Goal: Task Accomplishment & Management: Manage account settings

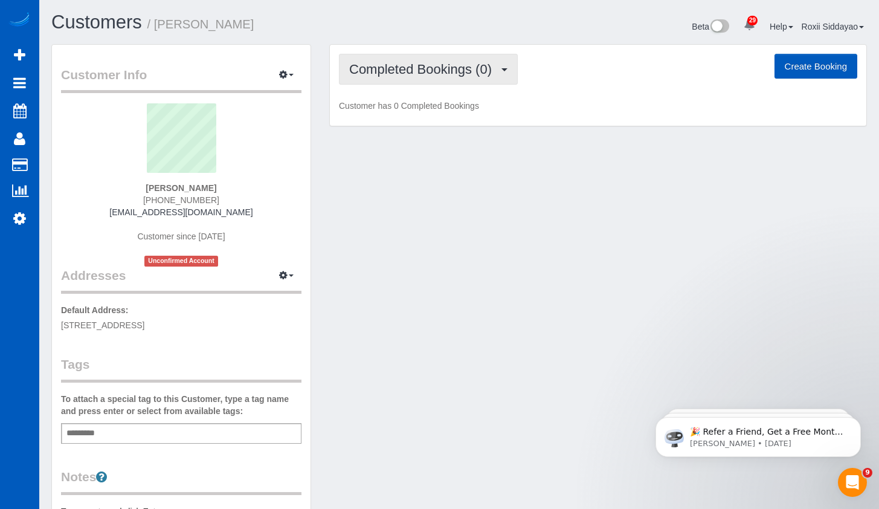
click at [421, 69] on span "Completed Bookings (0)" at bounding box center [423, 69] width 149 height 15
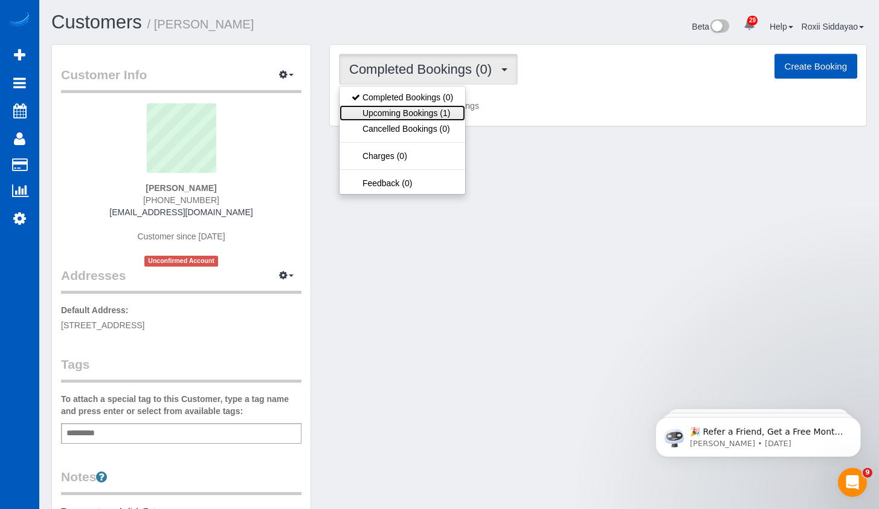
click at [428, 112] on link "Upcoming Bookings (1)" at bounding box center [402, 113] width 126 height 16
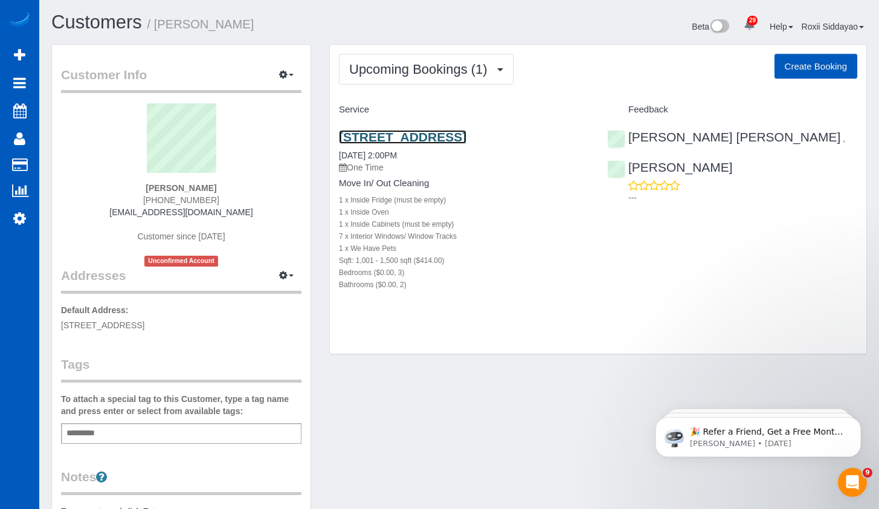
click at [415, 135] on link "[STREET_ADDRESS]" at bounding box center [402, 137] width 127 height 14
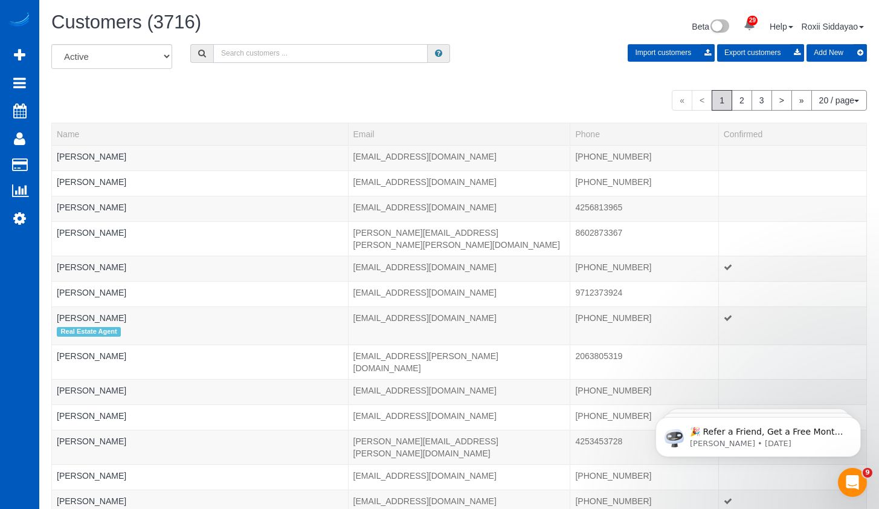
click at [310, 58] on input "text" at bounding box center [320, 53] width 214 height 19
paste input "4691"
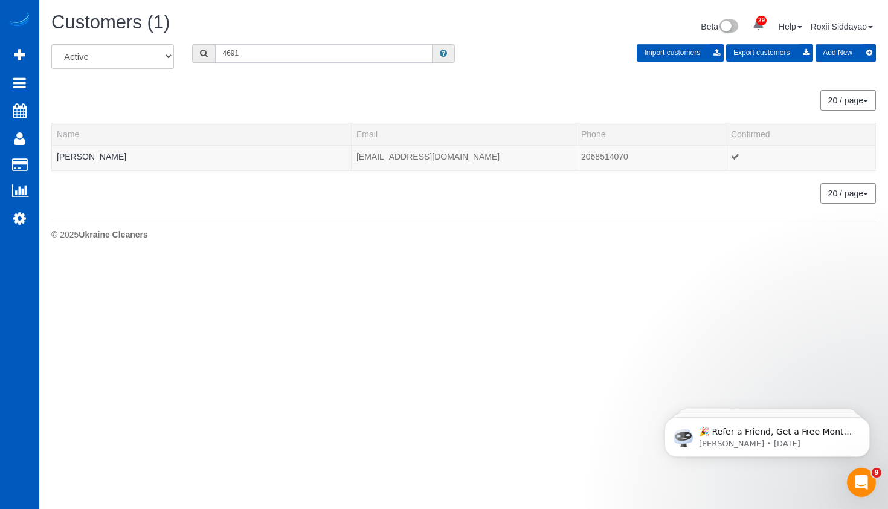
click at [298, 44] on input "4691" at bounding box center [323, 53] width 217 height 19
click at [298, 50] on input "4691" at bounding box center [323, 53] width 217 height 19
paste input "1522"
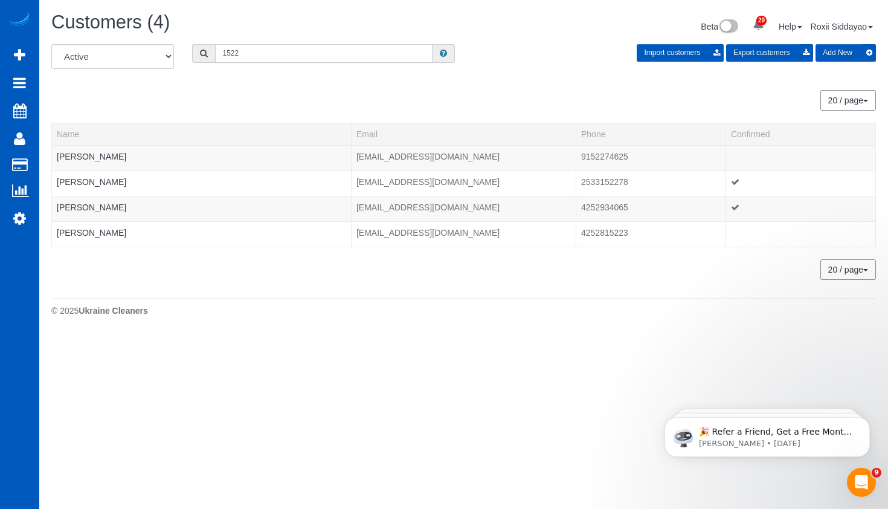
click at [238, 58] on input "1522" at bounding box center [323, 53] width 217 height 19
paste input "704"
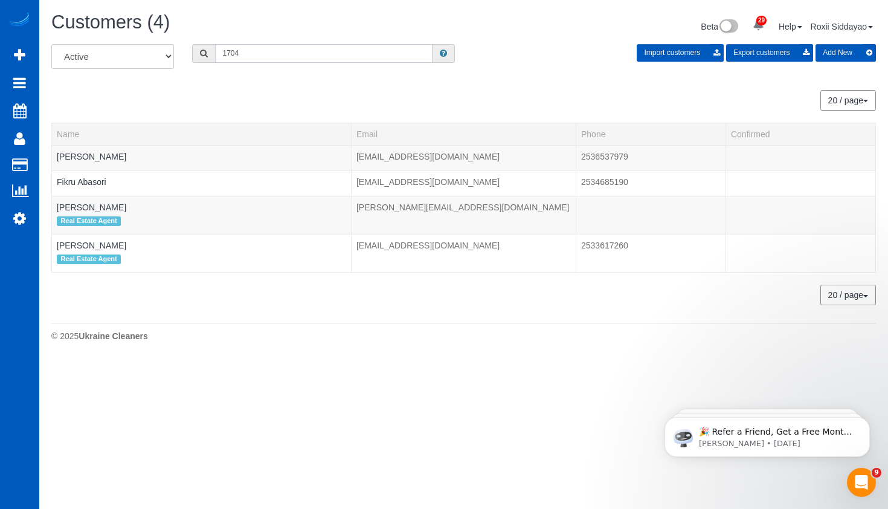
click at [252, 52] on input "1704" at bounding box center [323, 53] width 217 height 19
paste input "7335"
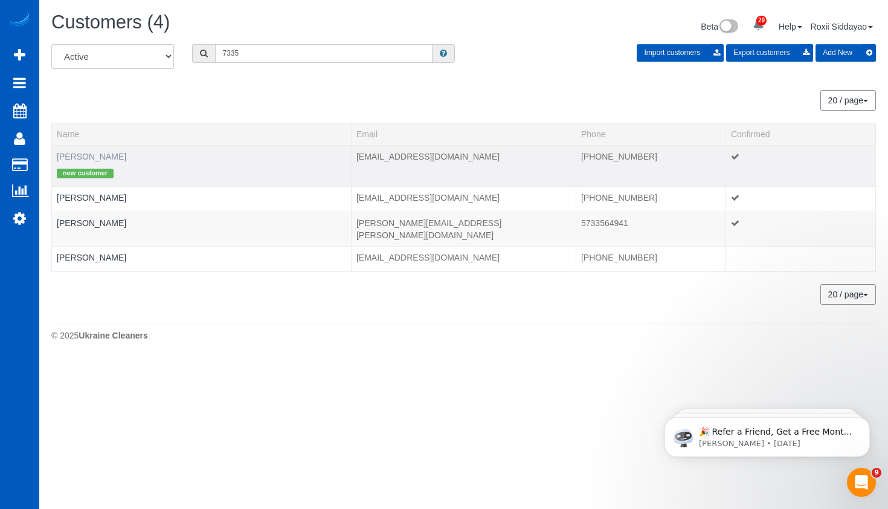
type input "7335"
click at [81, 158] on link "Aleah Clark" at bounding box center [91, 157] width 69 height 10
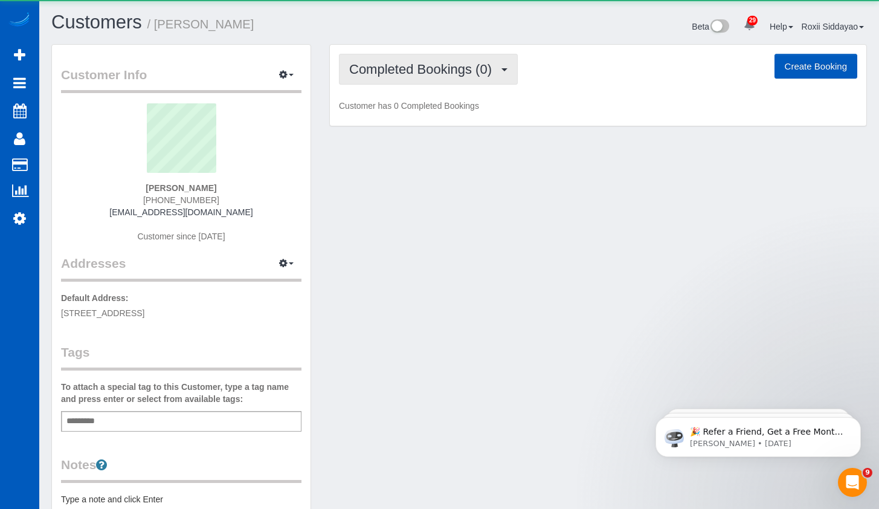
click at [395, 75] on span "Completed Bookings (0)" at bounding box center [423, 69] width 149 height 15
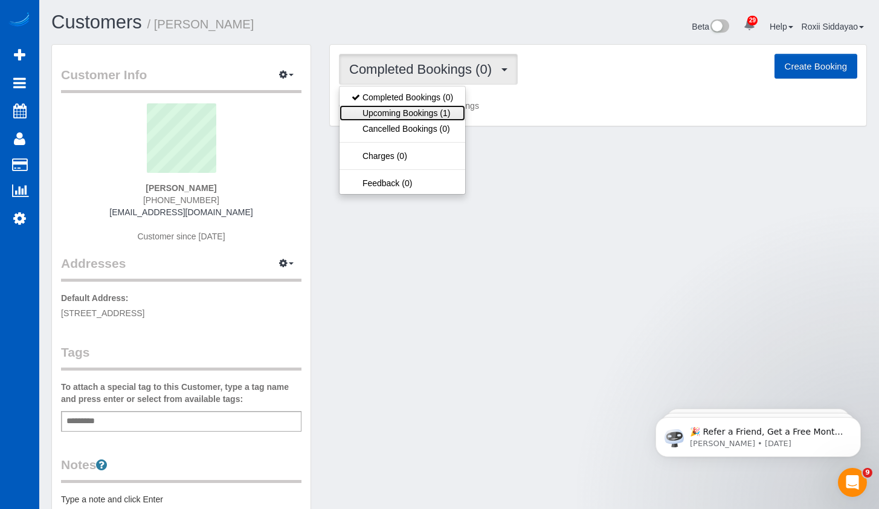
click at [413, 111] on link "Upcoming Bookings (1)" at bounding box center [402, 113] width 126 height 16
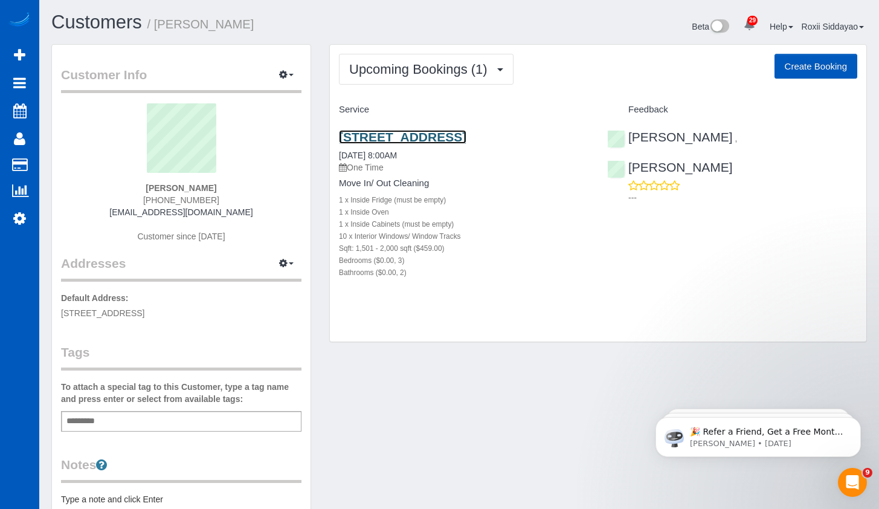
click at [419, 140] on link "10728 Stone Ave N, Seattle, WA 98133" at bounding box center [402, 137] width 127 height 14
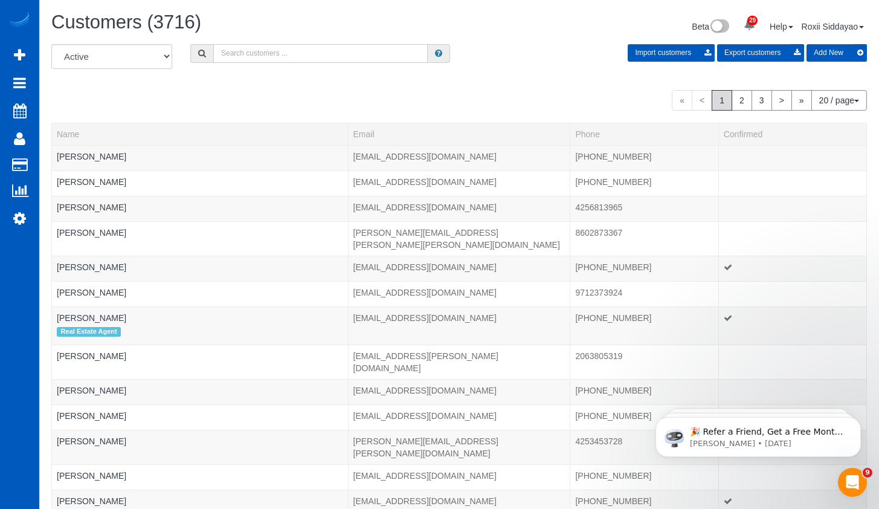
click at [260, 55] on input "text" at bounding box center [320, 53] width 214 height 19
paste input "3850"
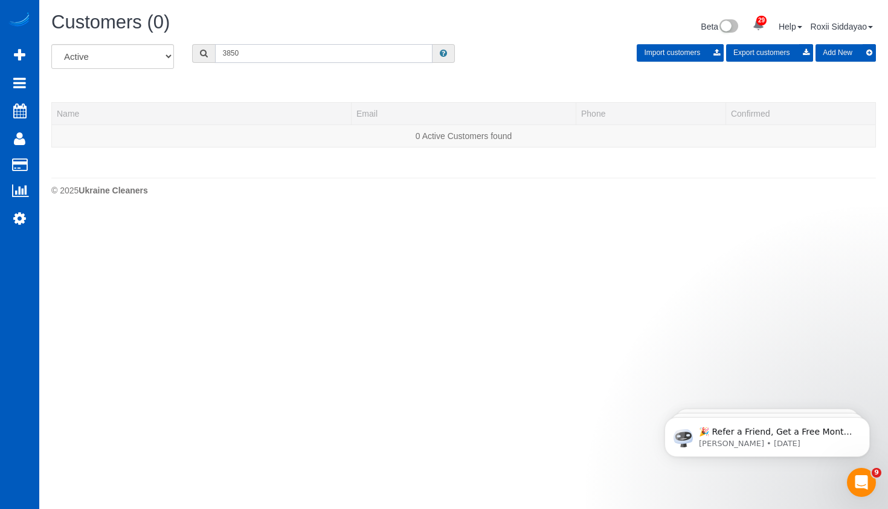
click at [263, 45] on input "3850" at bounding box center [323, 53] width 217 height 19
paste input "919"
click at [242, 48] on input "9190" at bounding box center [323, 53] width 217 height 19
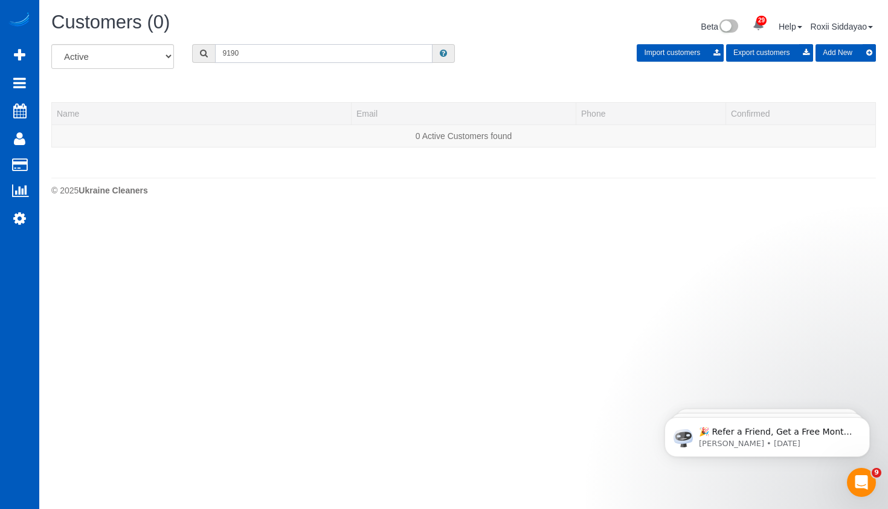
paste input "1936"
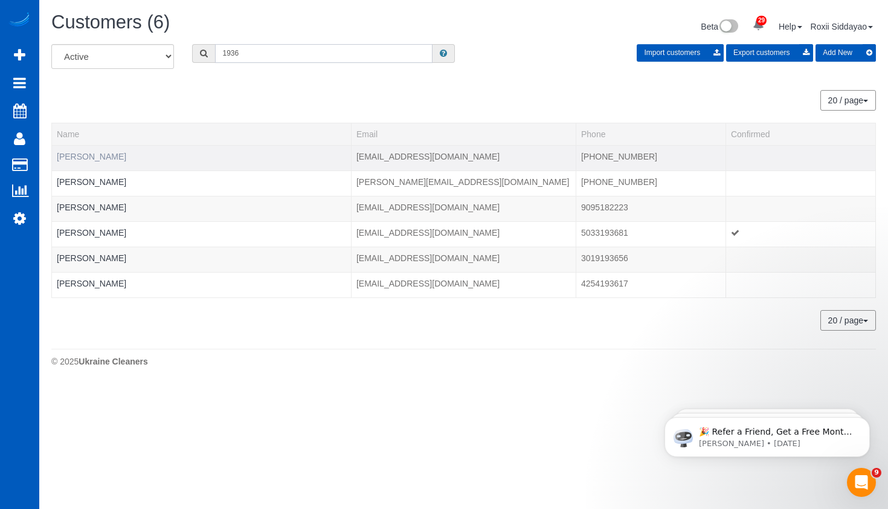
type input "1936"
click at [112, 155] on link "Adrienne Hayes" at bounding box center [91, 157] width 69 height 10
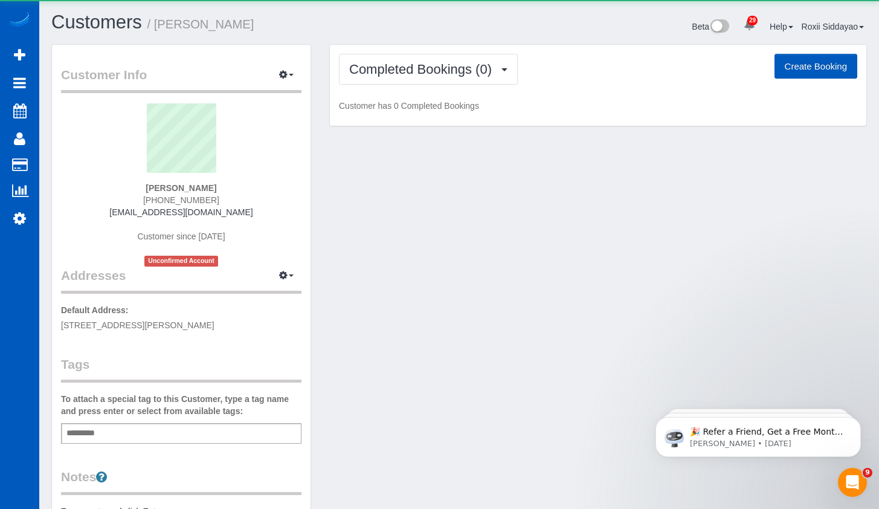
click at [432, 85] on div "Completed Bookings (0) Completed Bookings (0) Upcoming Bookings (0) Cancelled B…" at bounding box center [598, 86] width 536 height 82
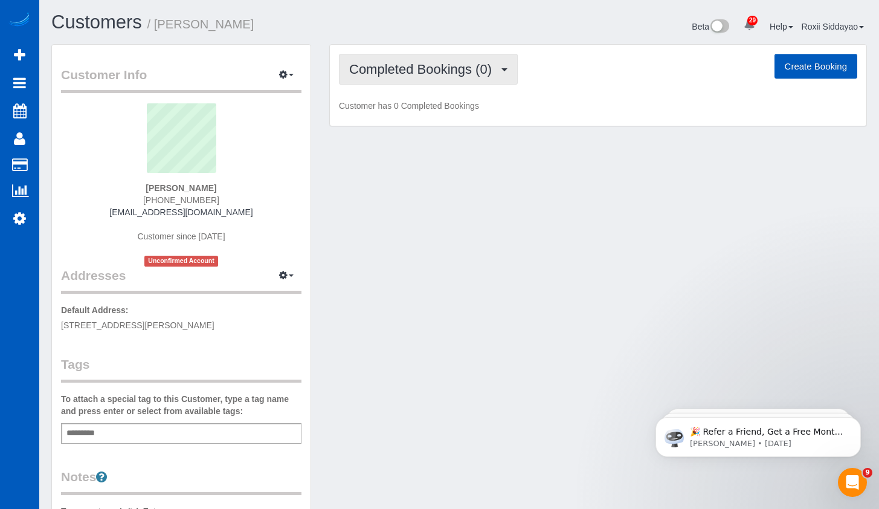
click at [430, 73] on span "Completed Bookings (0)" at bounding box center [423, 69] width 149 height 15
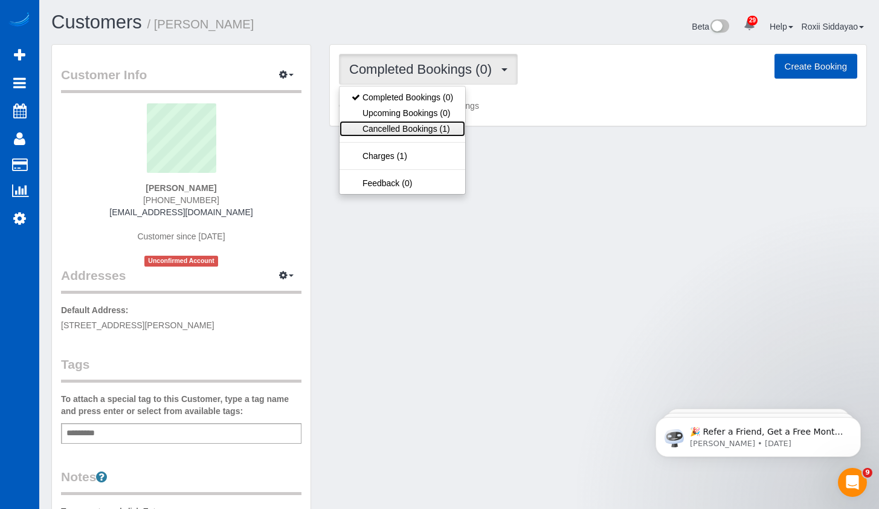
click at [427, 128] on link "Cancelled Bookings (1)" at bounding box center [402, 129] width 126 height 16
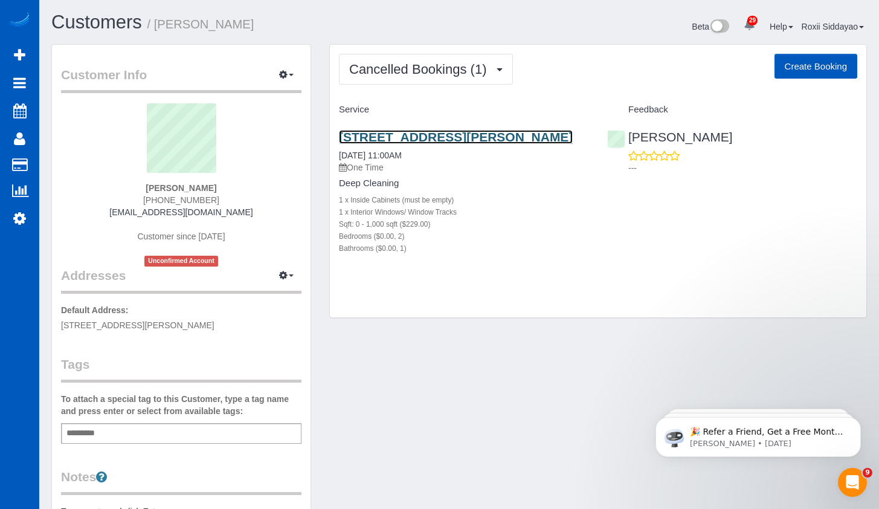
click at [426, 136] on link "1360 Otis St, Lakewood, CO 80214" at bounding box center [456, 137] width 234 height 14
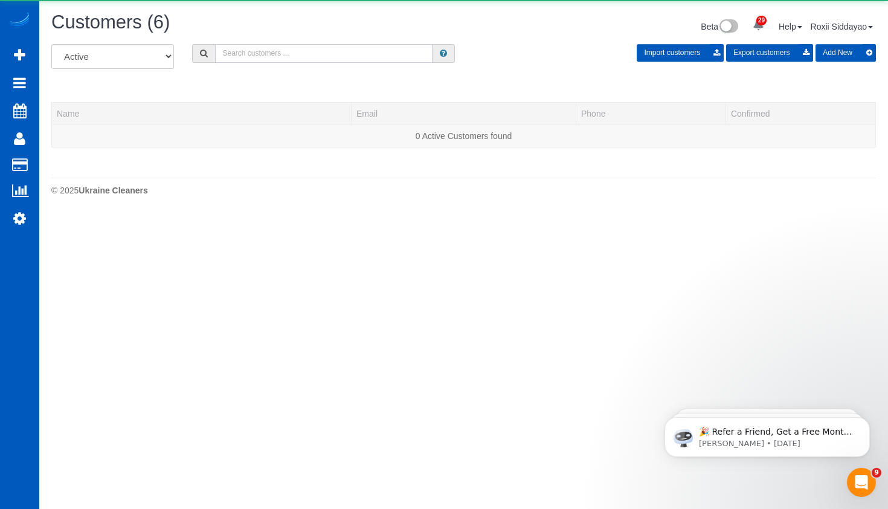
click at [269, 53] on input "text" at bounding box center [323, 53] width 217 height 19
paste input "8487"
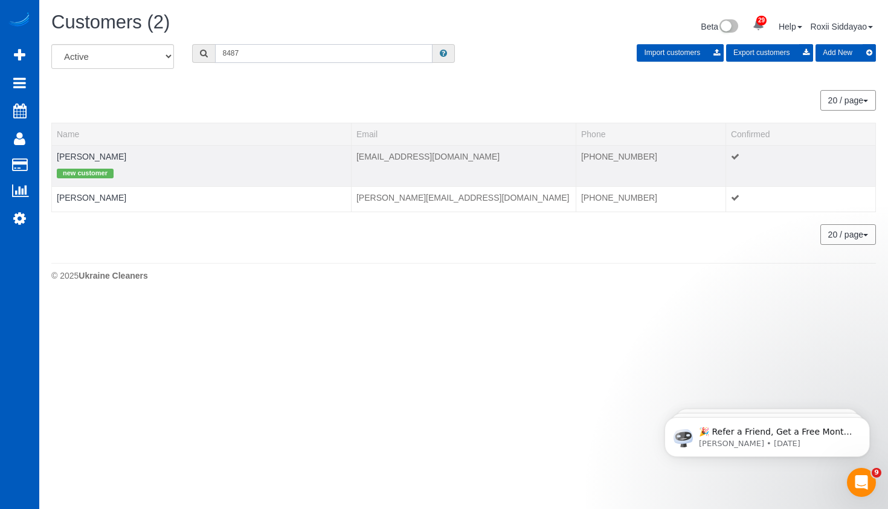
type input "8487"
click at [77, 150] on td "Brittany Hicks new customer" at bounding box center [202, 165] width 300 height 41
click at [77, 159] on link "Brittany Hicks" at bounding box center [91, 157] width 69 height 10
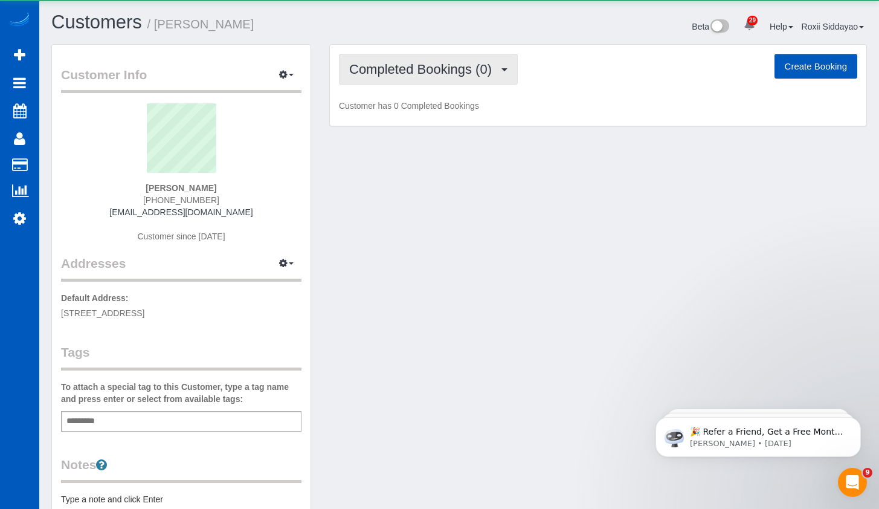
click at [429, 71] on span "Completed Bookings (0)" at bounding box center [423, 69] width 149 height 15
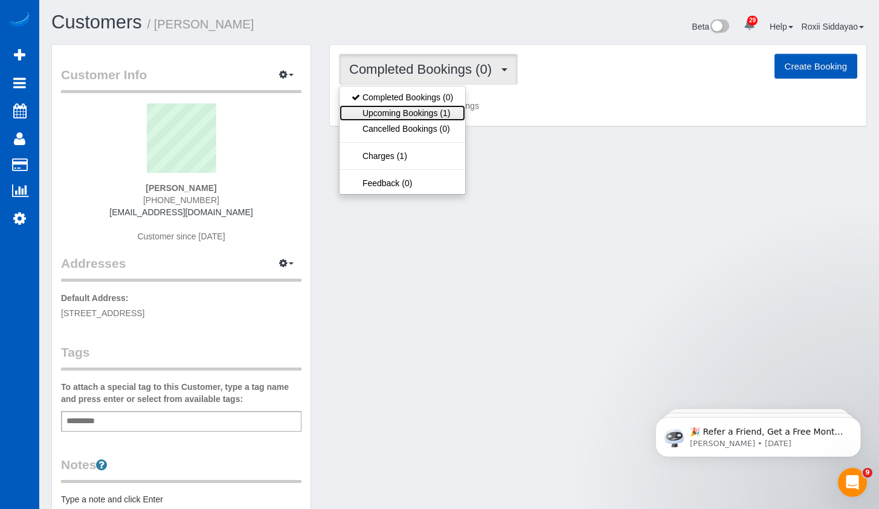
click at [431, 111] on link "Upcoming Bookings (1)" at bounding box center [402, 113] width 126 height 16
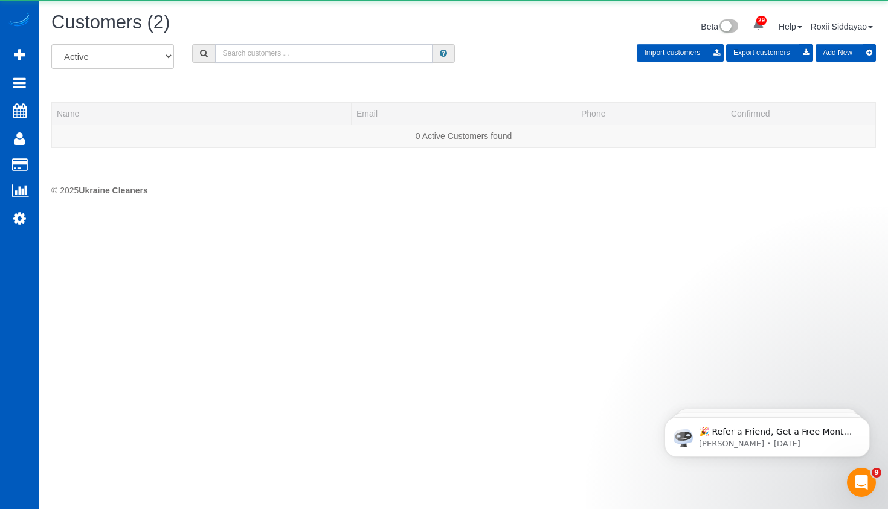
click at [259, 47] on input "text" at bounding box center [323, 53] width 217 height 19
paste input "1646"
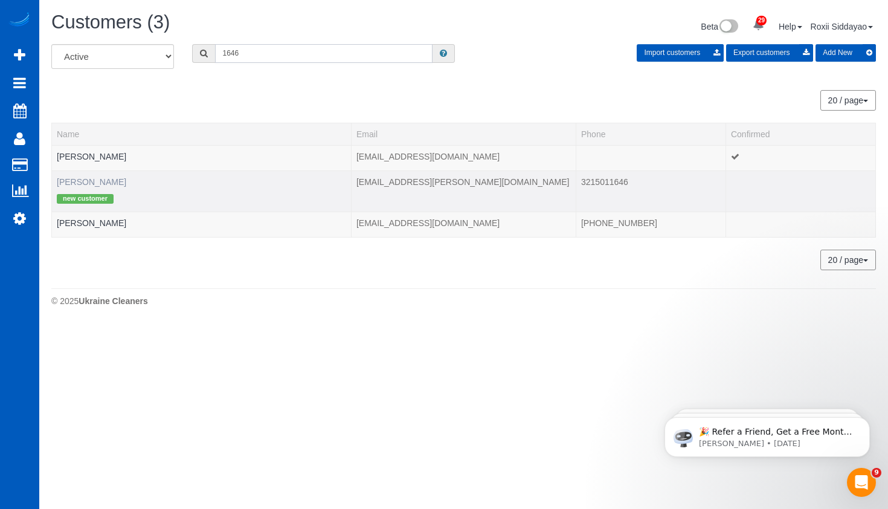
type input "1646"
click at [101, 182] on link "Heidi Steele" at bounding box center [91, 182] width 69 height 10
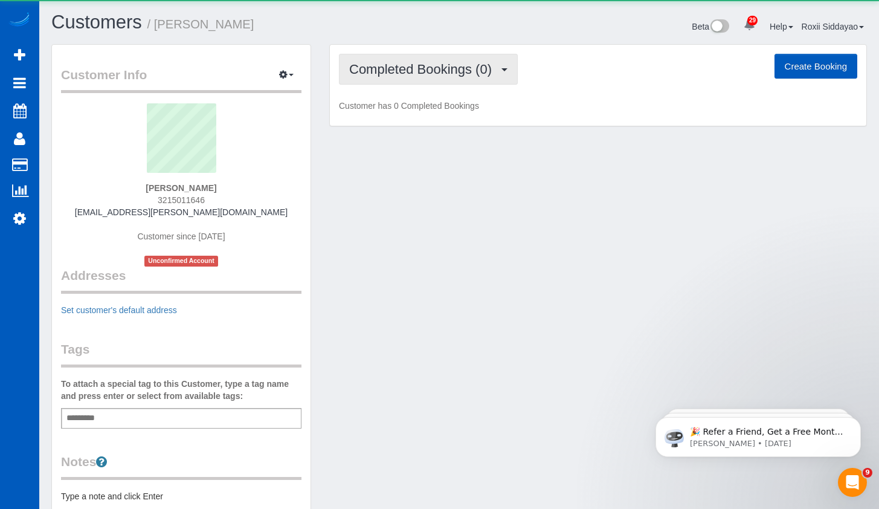
click at [392, 73] on span "Completed Bookings (0)" at bounding box center [423, 69] width 149 height 15
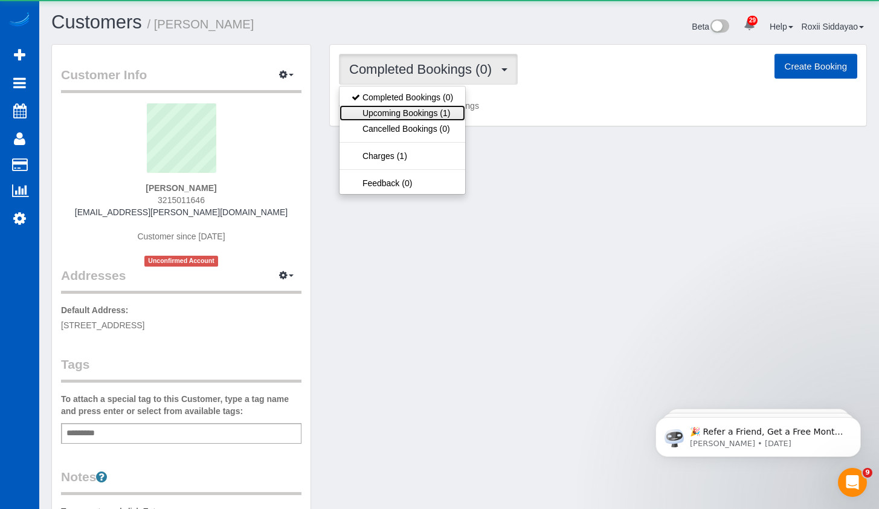
click at [395, 111] on link "Upcoming Bookings (1)" at bounding box center [402, 113] width 126 height 16
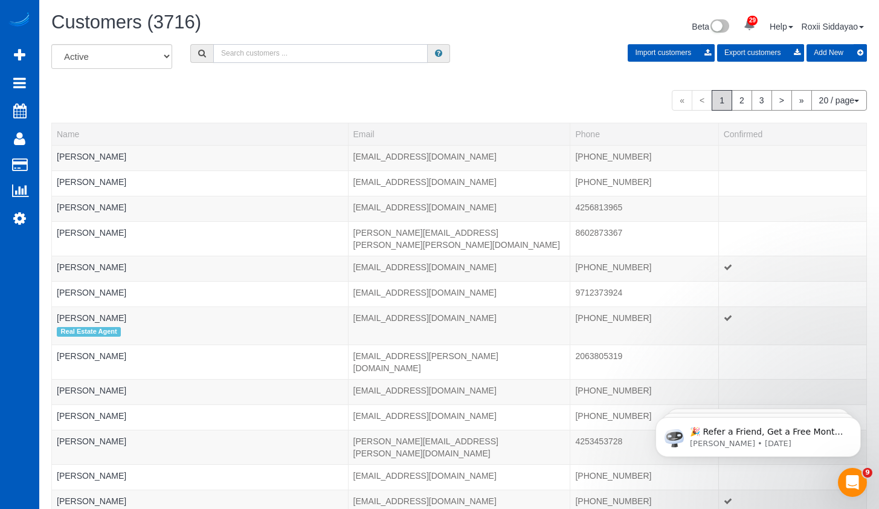
click at [254, 52] on input "text" at bounding box center [320, 53] width 214 height 19
paste input "7599"
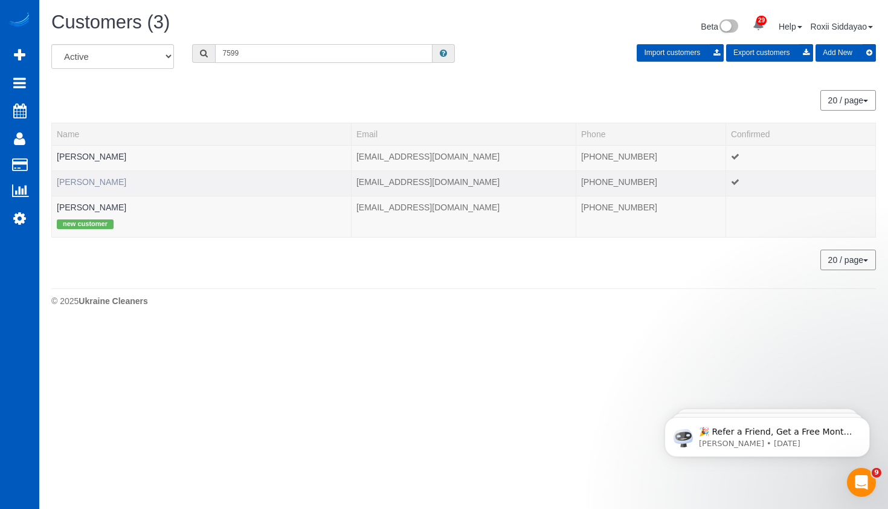
type input "7599"
click at [80, 179] on link "Jordan Hardy" at bounding box center [91, 182] width 69 height 10
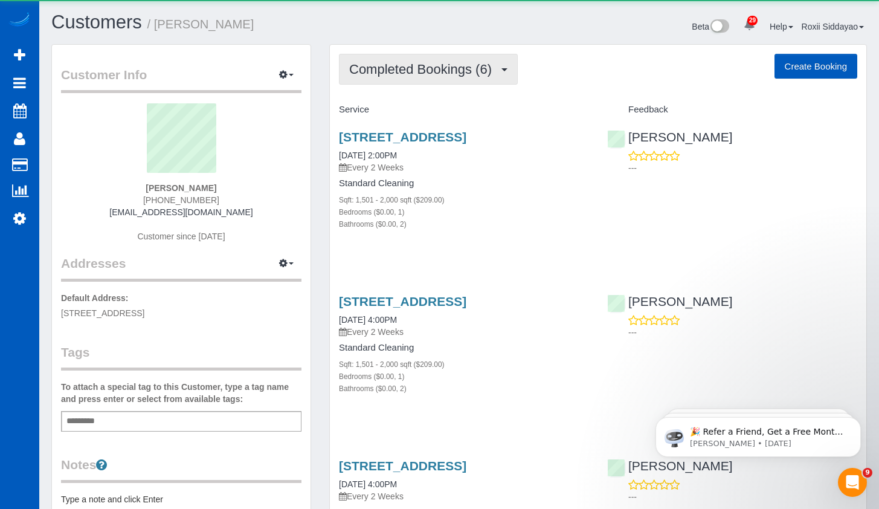
click at [418, 74] on span "Completed Bookings (6)" at bounding box center [423, 69] width 149 height 15
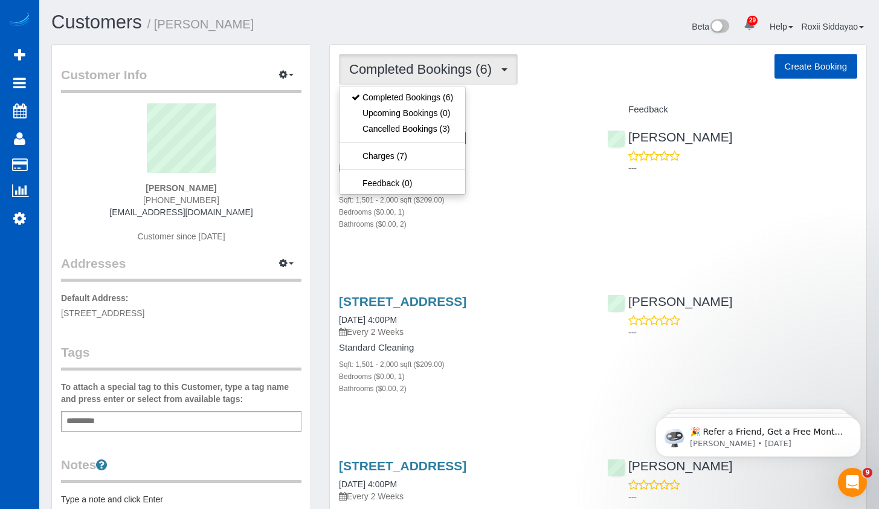
click at [418, 74] on span "Completed Bookings (6)" at bounding box center [423, 69] width 149 height 15
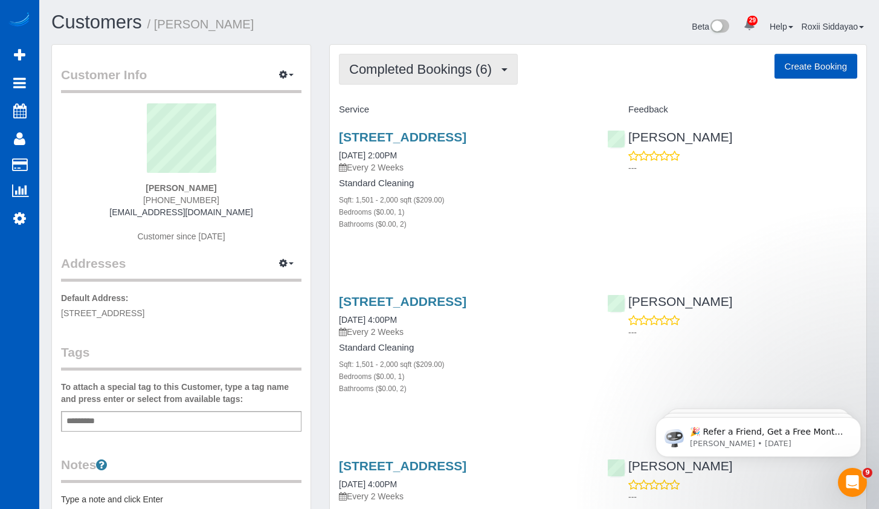
click at [416, 71] on span "Completed Bookings (6)" at bounding box center [423, 69] width 149 height 15
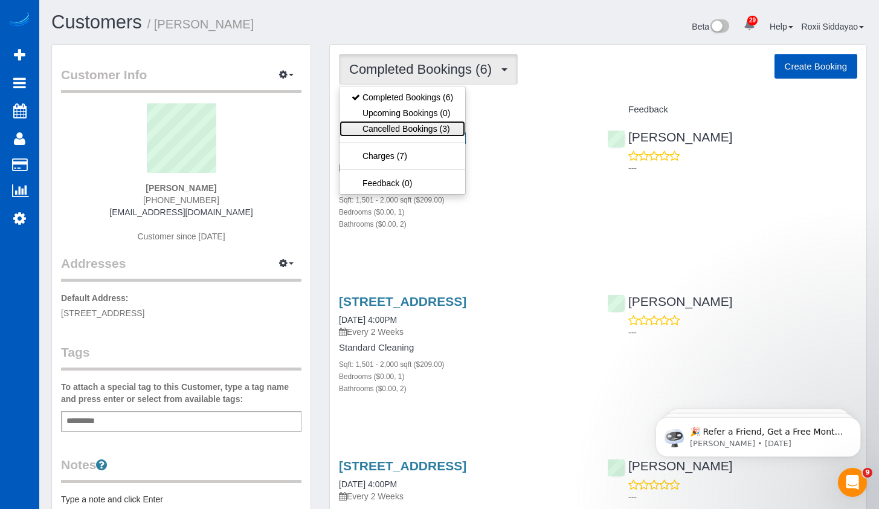
click at [420, 132] on link "Cancelled Bookings (3)" at bounding box center [402, 129] width 126 height 16
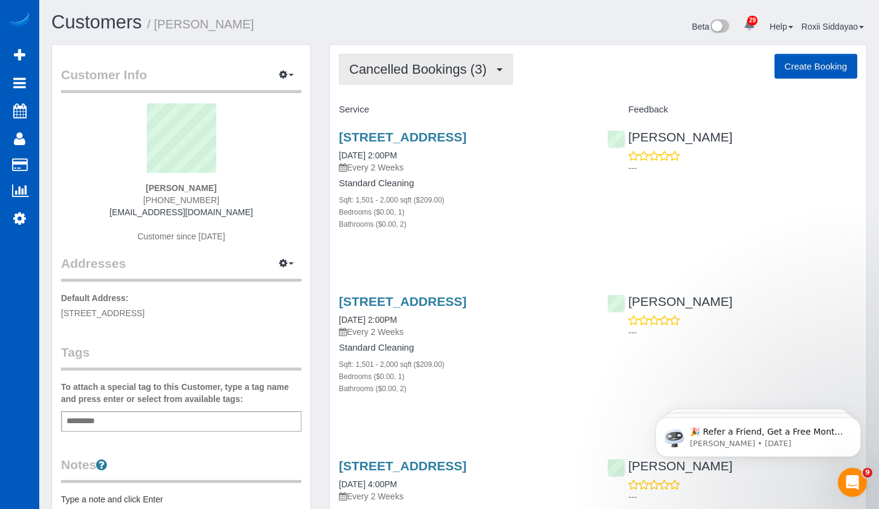
click at [402, 76] on span "Cancelled Bookings (3)" at bounding box center [420, 69] width 143 height 15
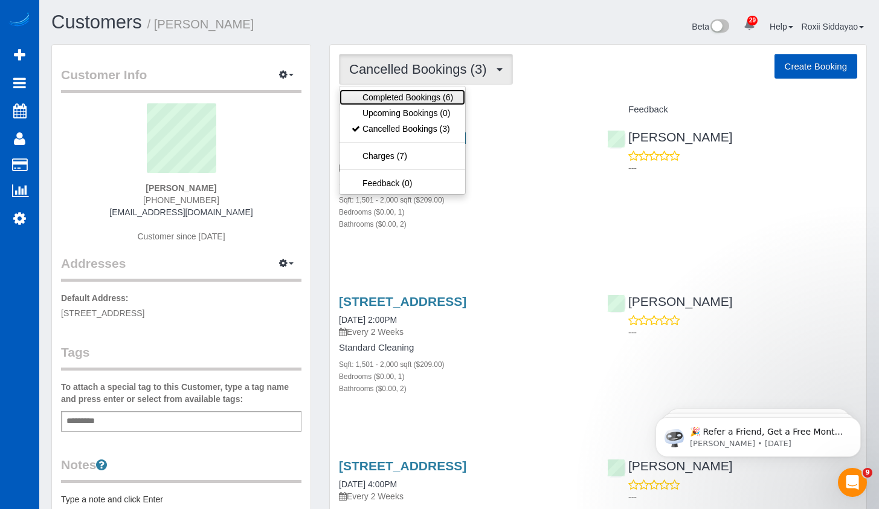
click at [411, 97] on link "Completed Bookings (6)" at bounding box center [402, 97] width 126 height 16
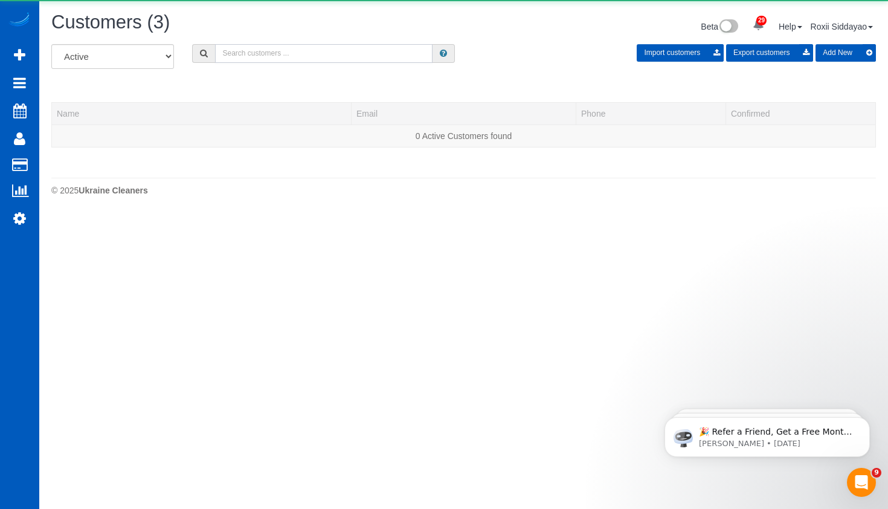
click at [259, 52] on input "text" at bounding box center [323, 53] width 217 height 19
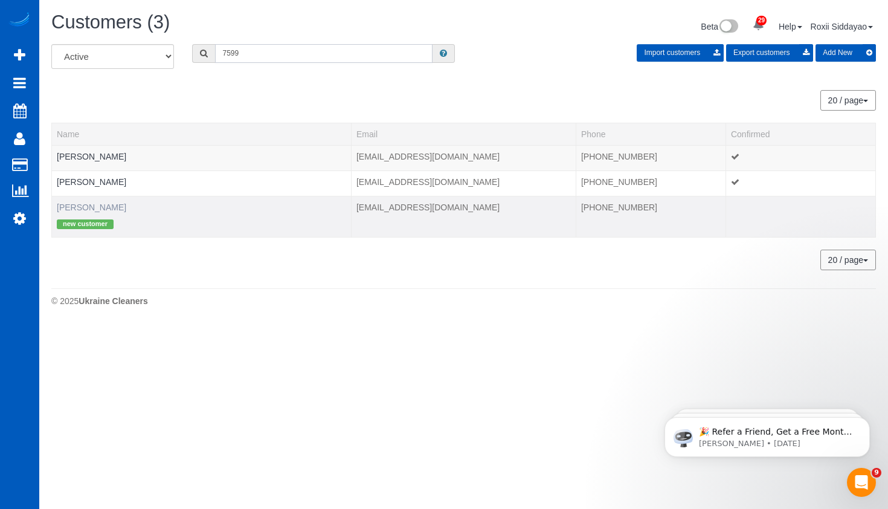
type input "7599"
click at [86, 205] on link "Sydney Greene" at bounding box center [91, 207] width 69 height 10
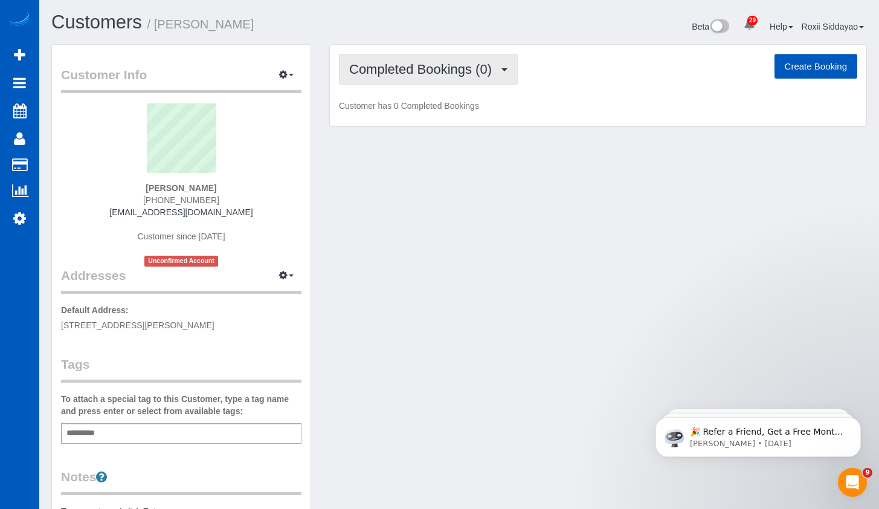
click at [442, 74] on span "Completed Bookings (0)" at bounding box center [423, 69] width 149 height 15
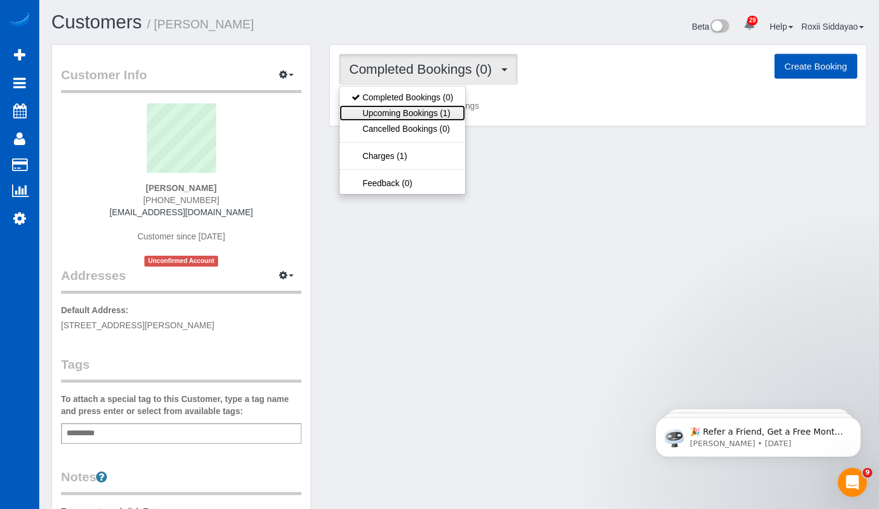
click at [443, 114] on link "Upcoming Bookings (1)" at bounding box center [402, 113] width 126 height 16
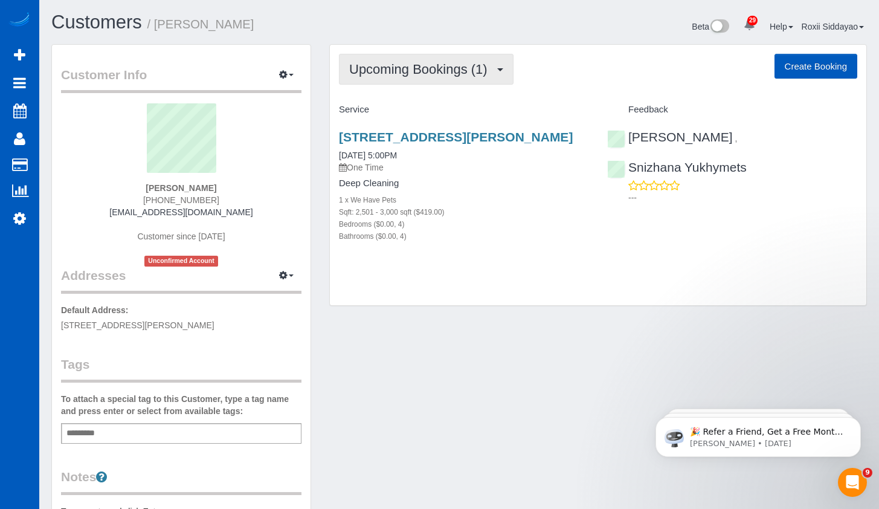
click at [428, 64] on span "Upcoming Bookings (1)" at bounding box center [421, 69] width 144 height 15
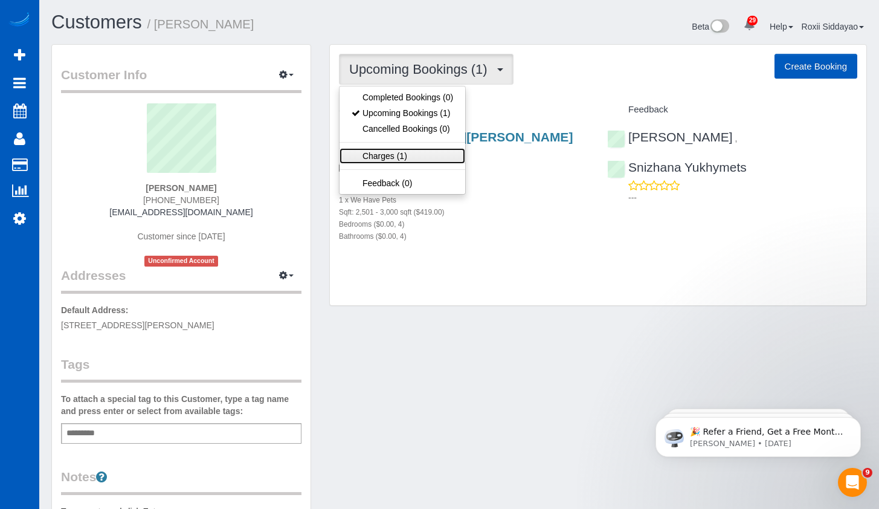
click at [419, 150] on link "Charges (1)" at bounding box center [402, 156] width 126 height 16
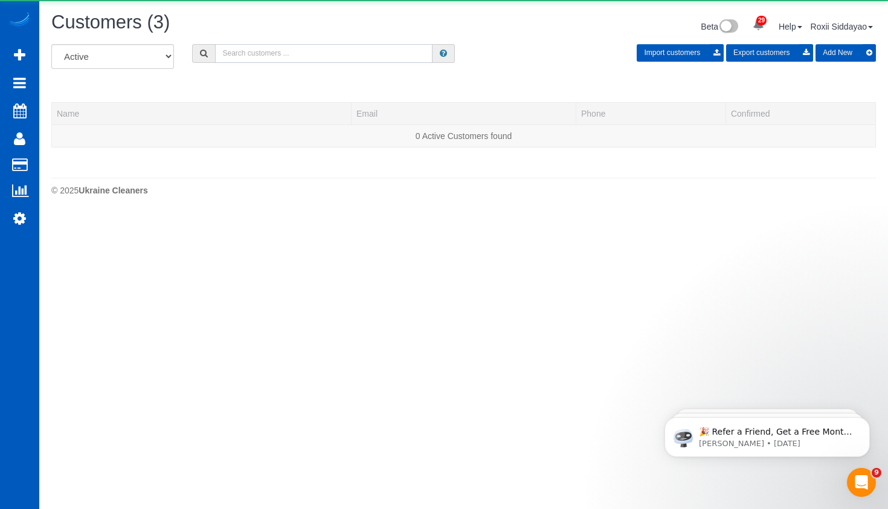
click at [271, 53] on input "text" at bounding box center [323, 53] width 217 height 19
paste input "9585"
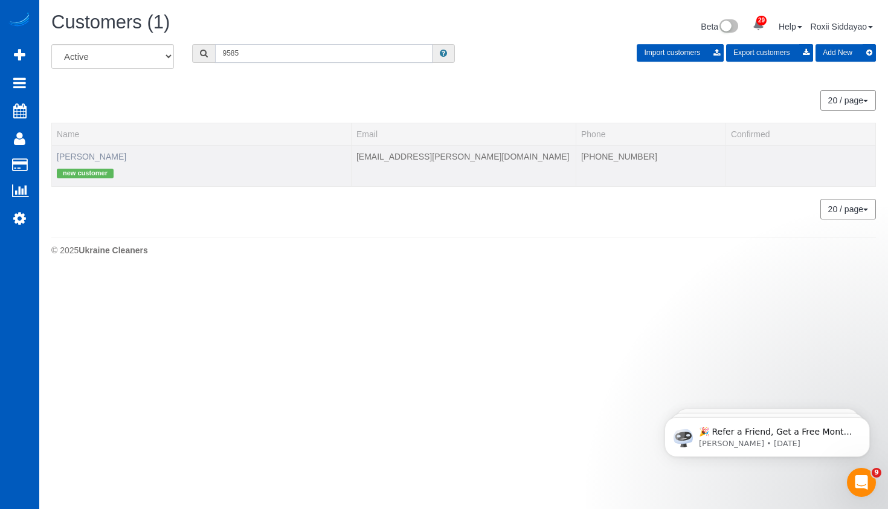
type input "9585"
click at [111, 155] on link "Hannah Ricker" at bounding box center [91, 157] width 69 height 10
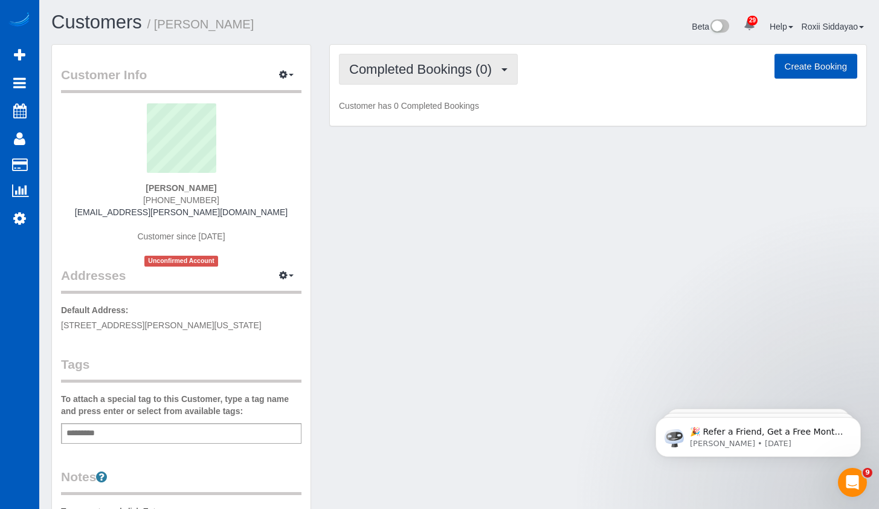
click at [468, 71] on span "Completed Bookings (0)" at bounding box center [423, 69] width 149 height 15
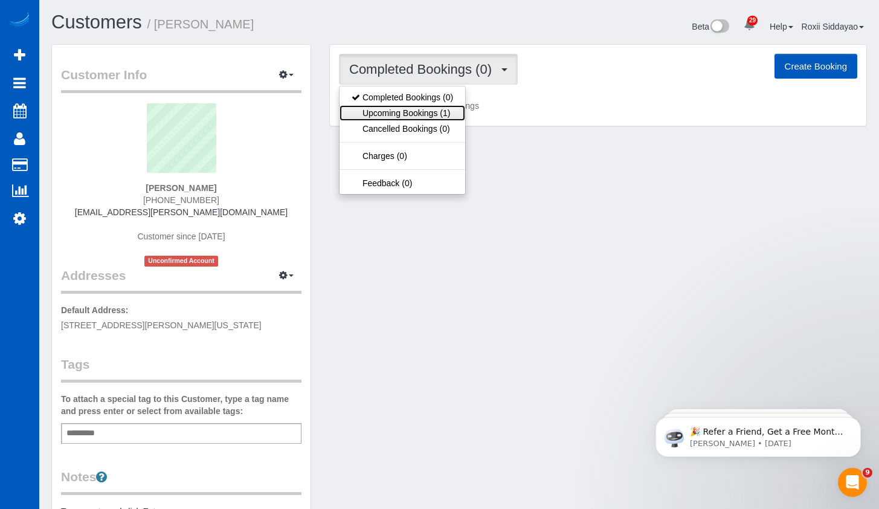
click at [455, 113] on link "Upcoming Bookings (1)" at bounding box center [402, 113] width 126 height 16
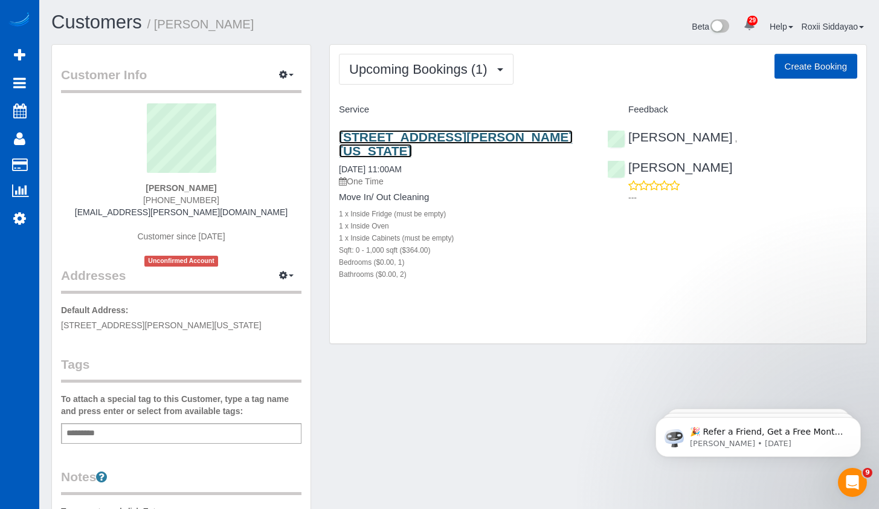
click at [436, 135] on link "559 Hartke Loop, Oregon City, OR 97045" at bounding box center [456, 144] width 234 height 28
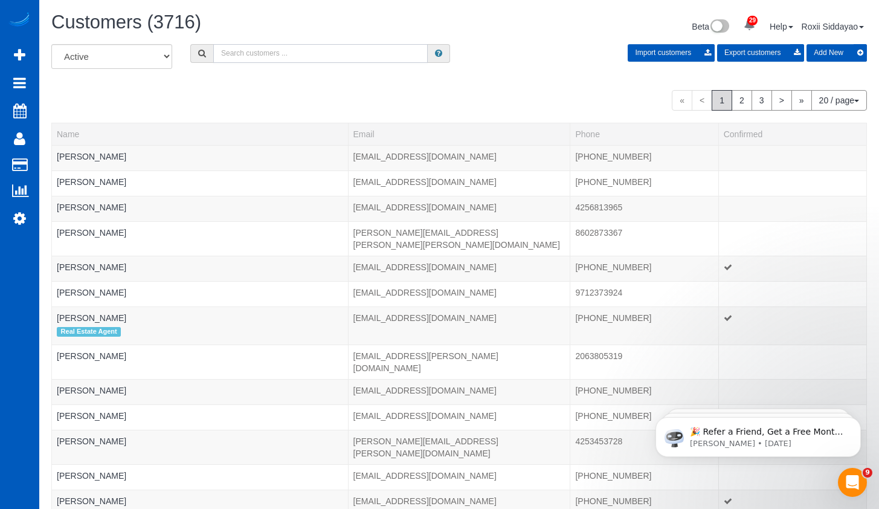
click at [280, 50] on input "text" at bounding box center [320, 53] width 214 height 19
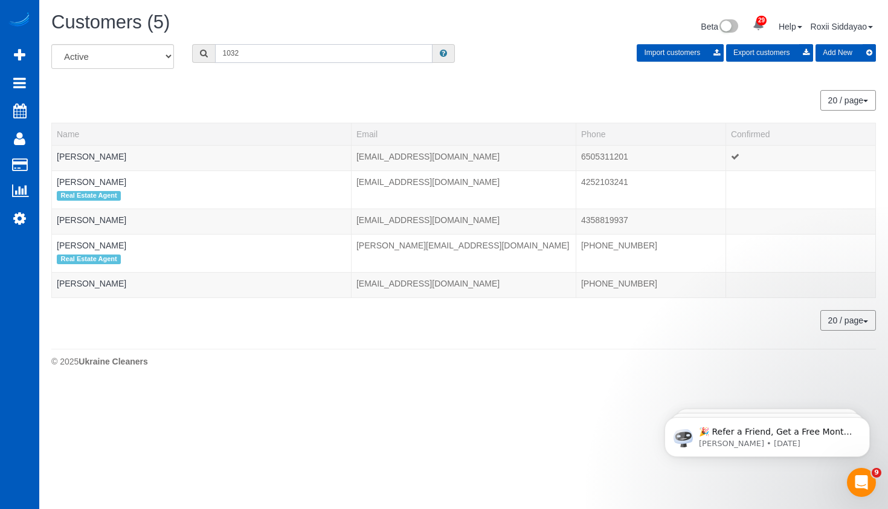
click at [295, 52] on input "1032" at bounding box center [323, 53] width 217 height 19
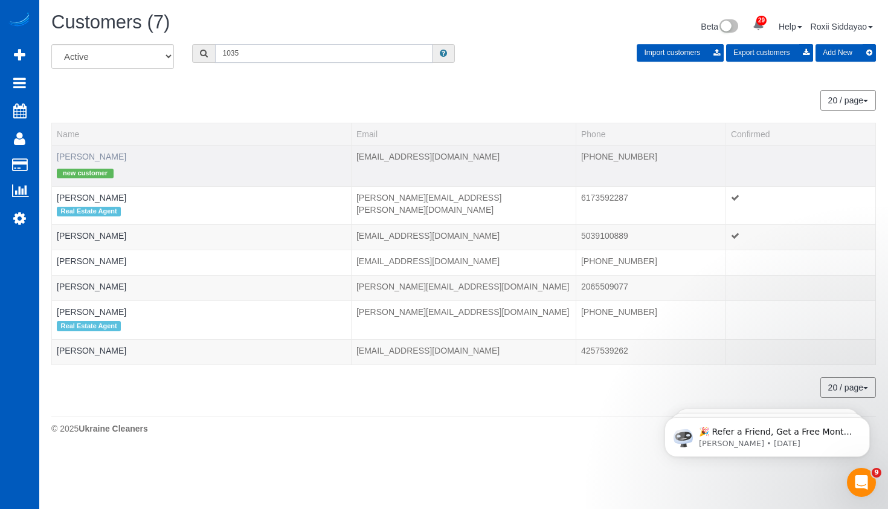
type input "1035"
click at [94, 157] on link "David Posso" at bounding box center [91, 157] width 69 height 10
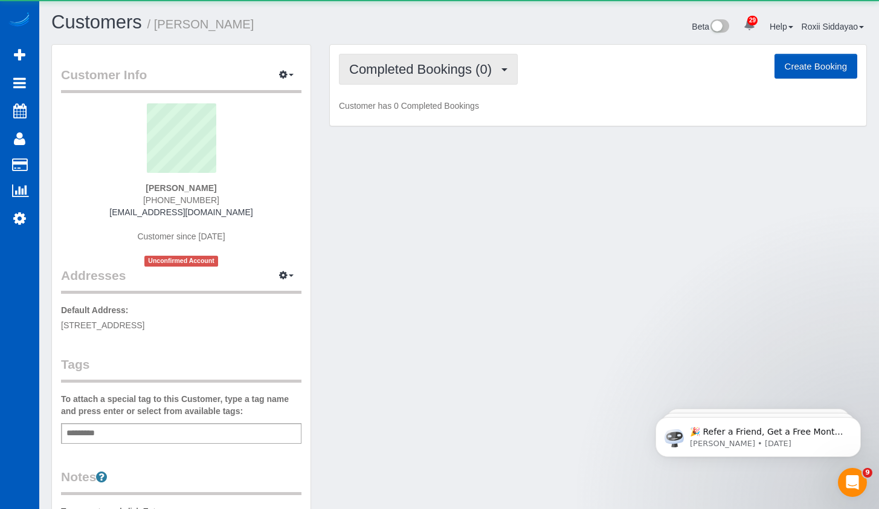
click at [446, 73] on span "Completed Bookings (0)" at bounding box center [423, 69] width 149 height 15
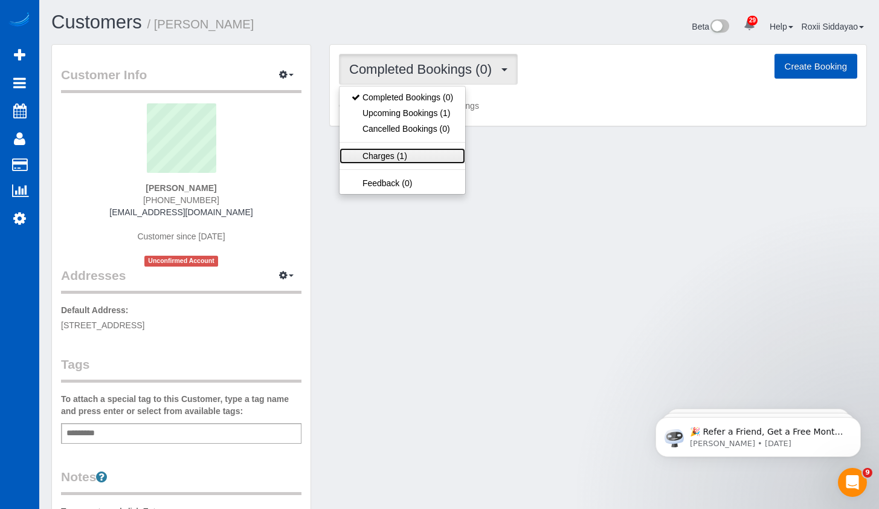
click at [428, 161] on link "Charges (1)" at bounding box center [402, 156] width 126 height 16
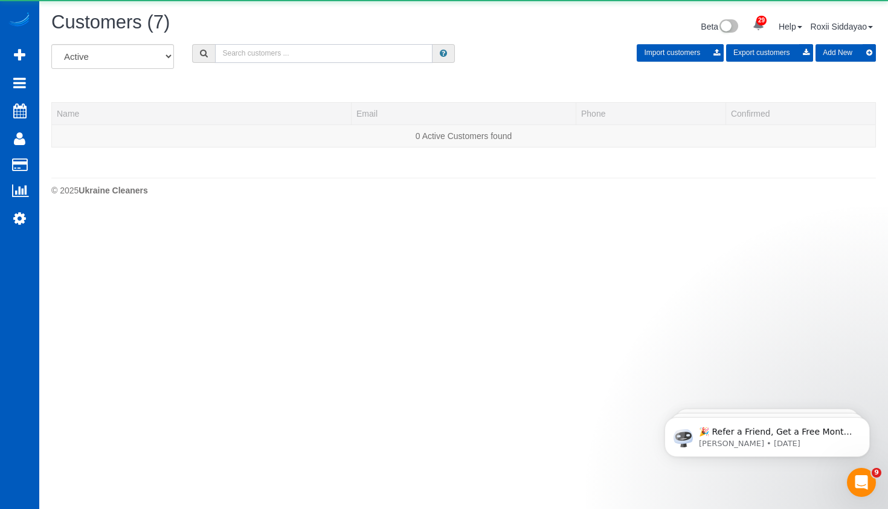
click at [321, 58] on input "text" at bounding box center [323, 53] width 217 height 19
paste input "1197"
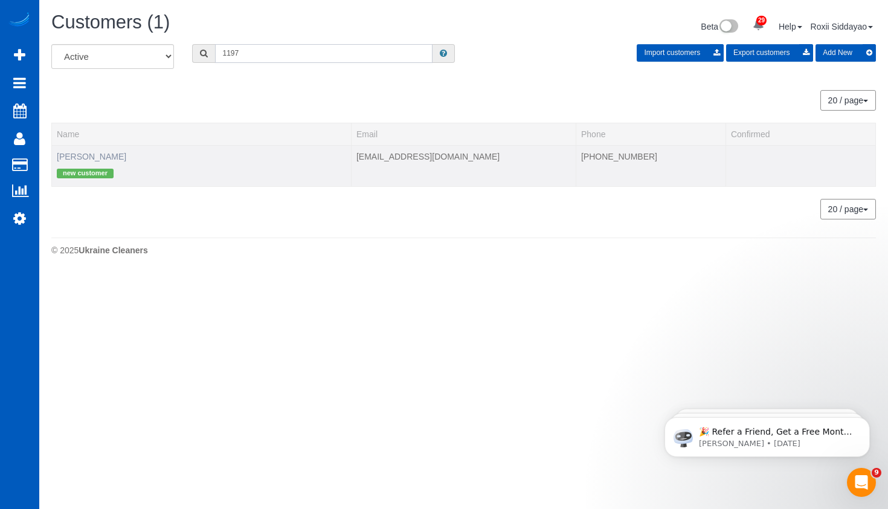
type input "1197"
click at [77, 152] on link "Kari Erickson" at bounding box center [91, 157] width 69 height 10
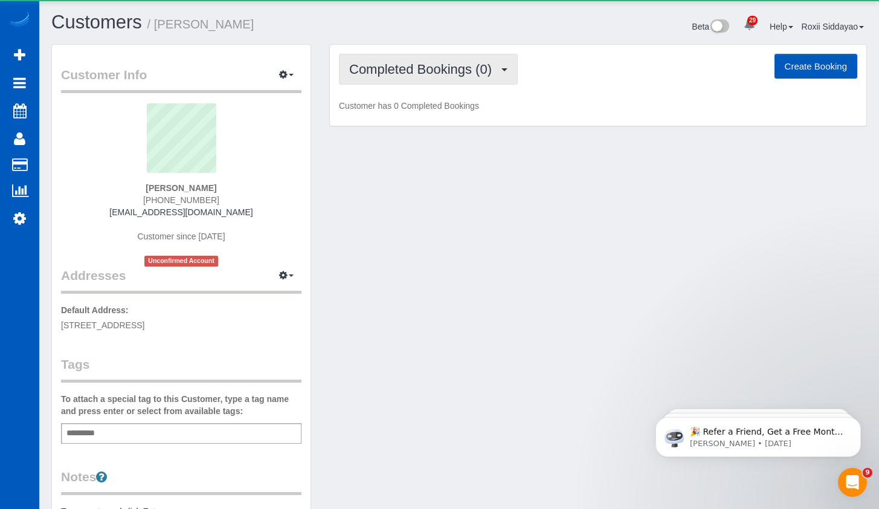
click at [430, 64] on span "Completed Bookings (0)" at bounding box center [423, 69] width 149 height 15
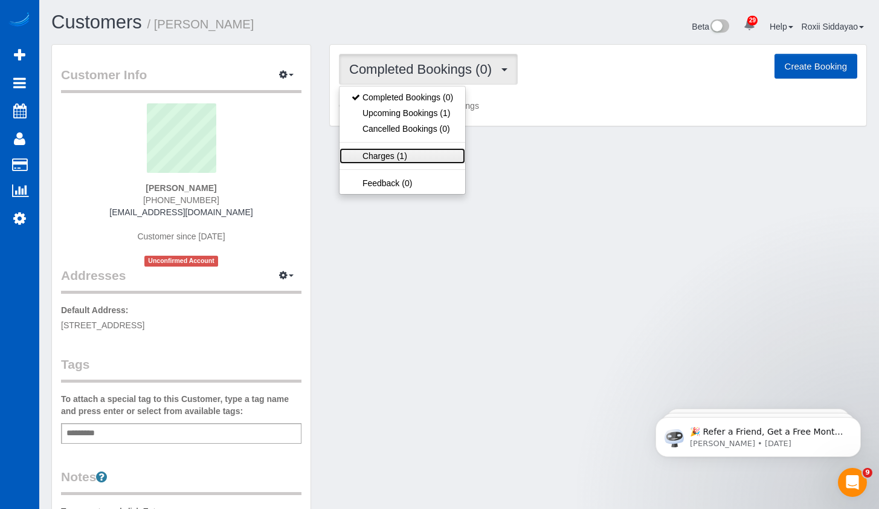
click at [428, 157] on link "Charges (1)" at bounding box center [402, 156] width 126 height 16
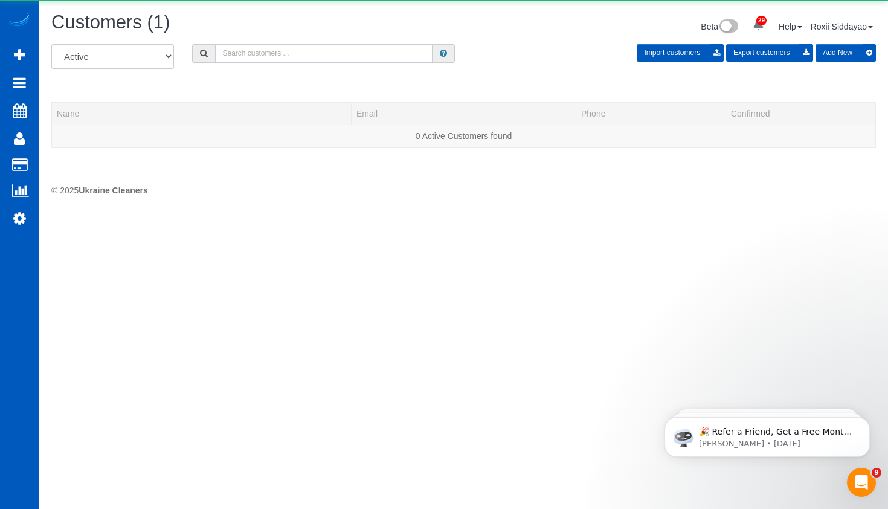
click at [261, 56] on input "text" at bounding box center [323, 53] width 217 height 19
paste input "1184"
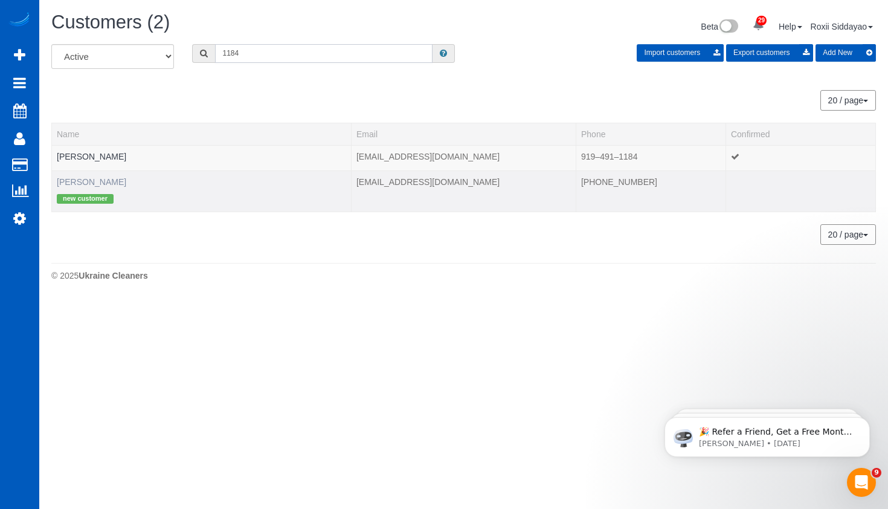
type input "1184"
click at [88, 180] on link "Trisha Peery" at bounding box center [91, 182] width 69 height 10
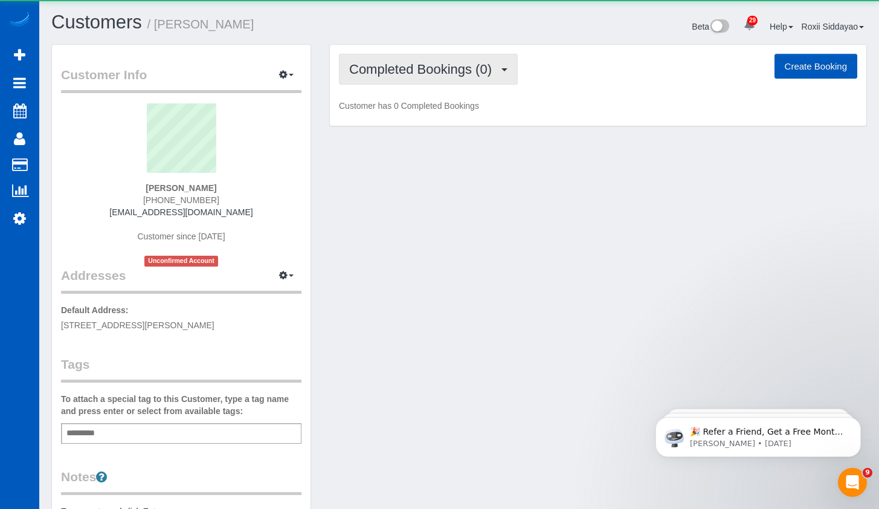
click at [403, 69] on span "Completed Bookings (0)" at bounding box center [423, 69] width 149 height 15
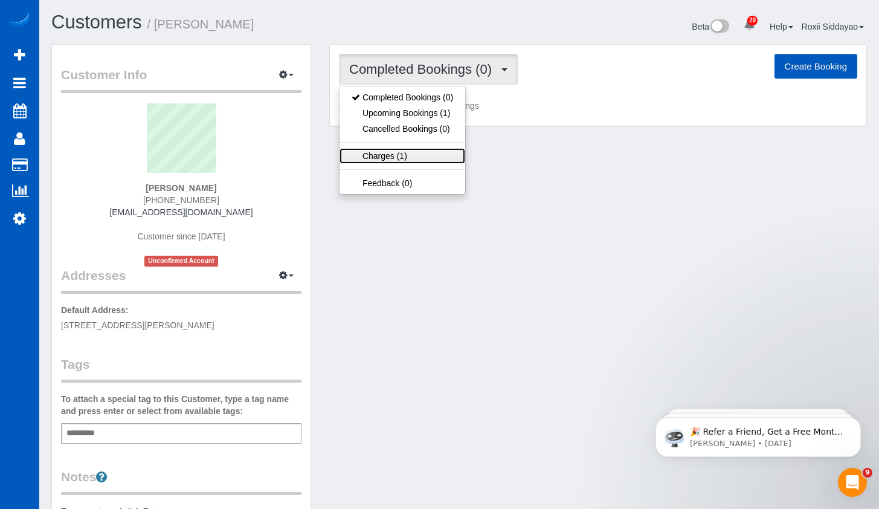
click at [405, 154] on link "Charges (1)" at bounding box center [402, 156] width 126 height 16
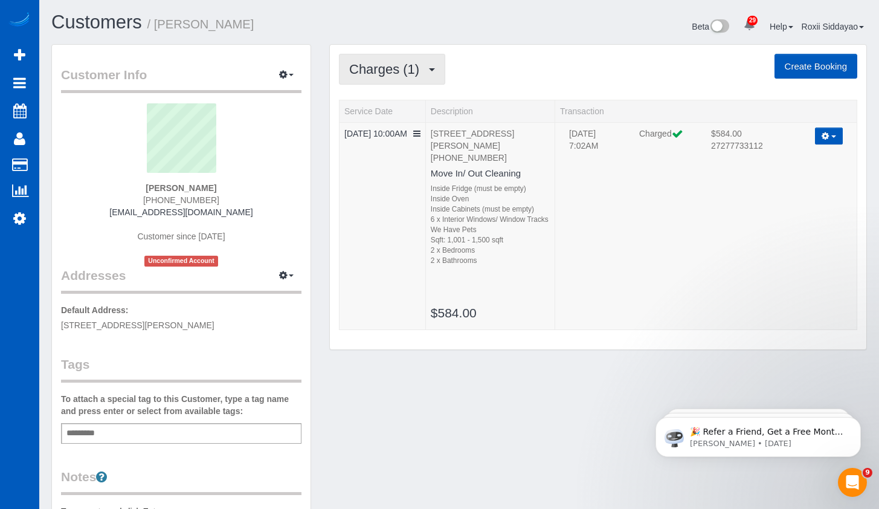
click at [412, 69] on span "Charges (1)" at bounding box center [387, 69] width 76 height 15
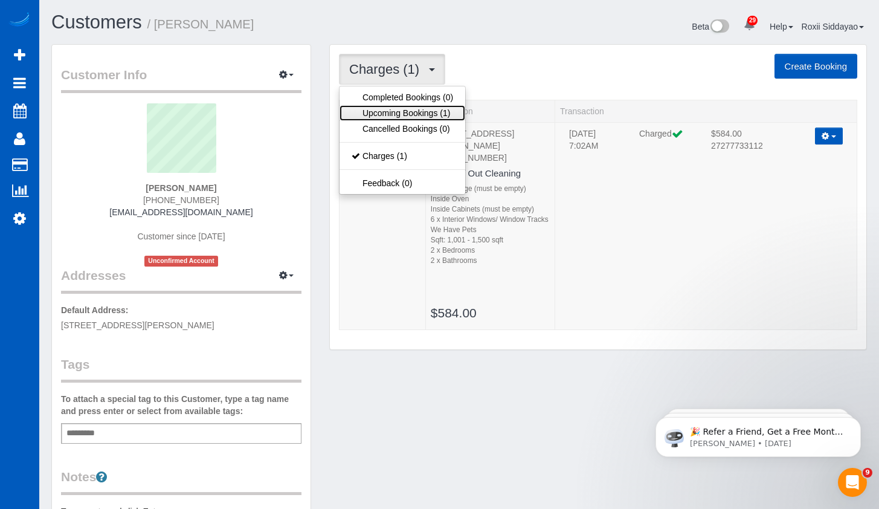
click at [416, 117] on link "Upcoming Bookings (1)" at bounding box center [402, 113] width 126 height 16
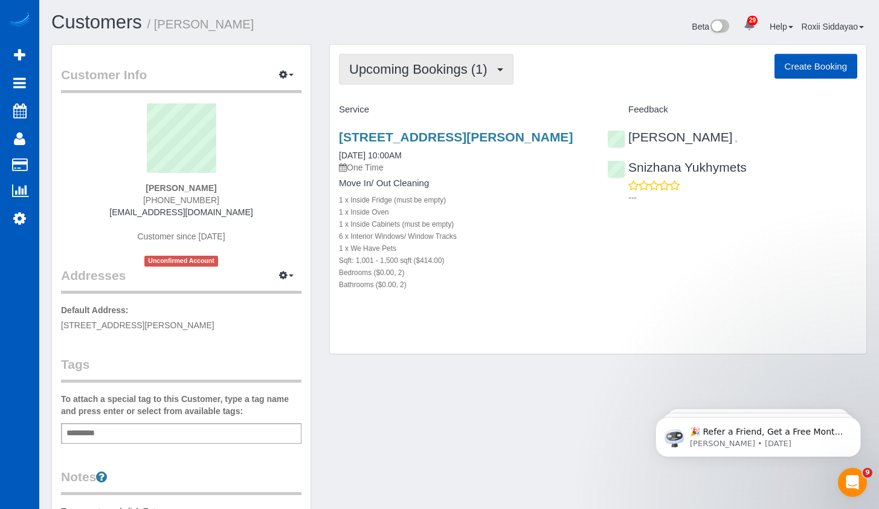
click at [422, 60] on button "Upcoming Bookings (1)" at bounding box center [426, 69] width 175 height 31
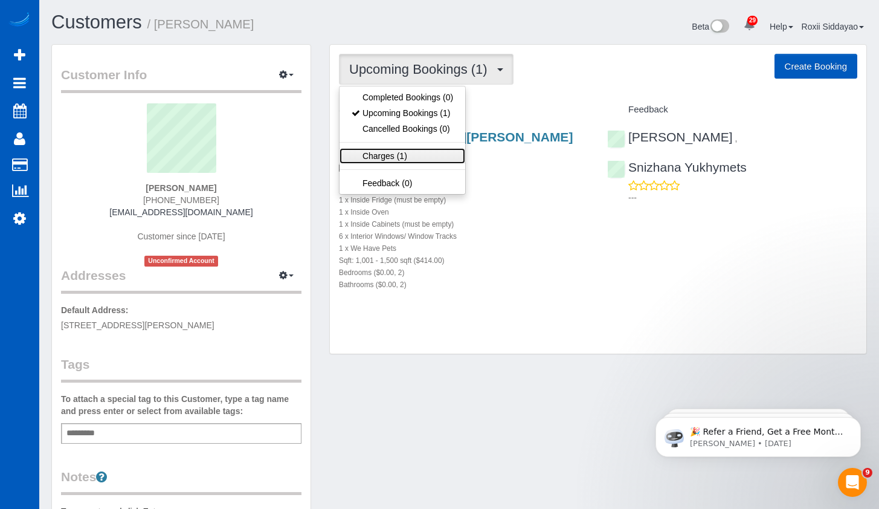
click at [400, 156] on link "Charges (1)" at bounding box center [402, 156] width 126 height 16
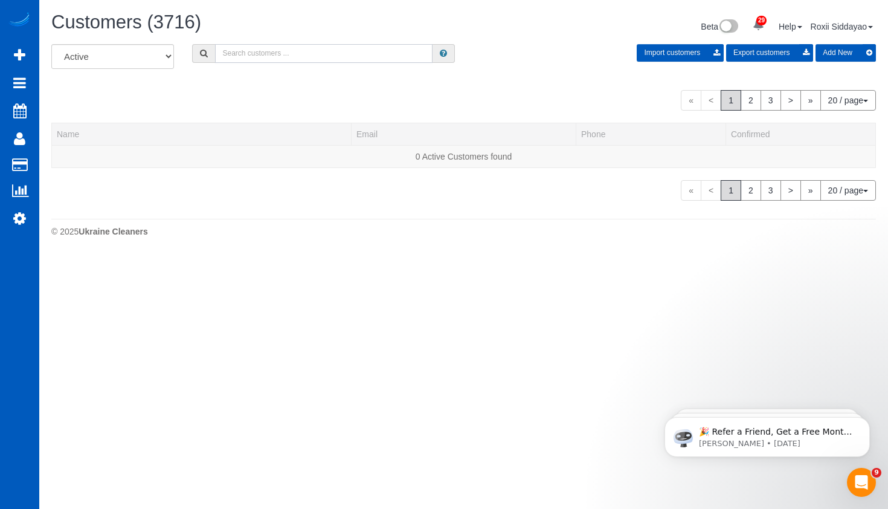
click at [263, 49] on input "text" at bounding box center [323, 53] width 217 height 19
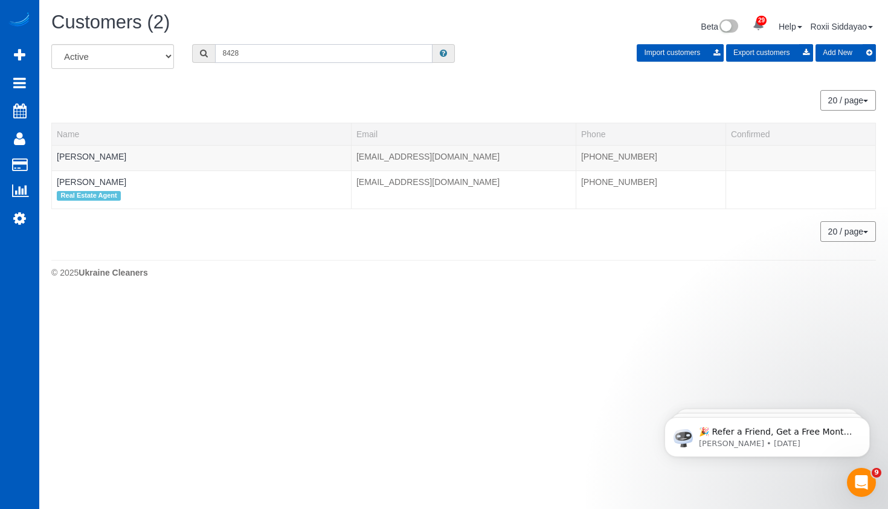
click at [251, 51] on input "8428" at bounding box center [323, 53] width 217 height 19
click at [277, 45] on input "8428" at bounding box center [323, 53] width 217 height 19
click at [277, 47] on input "8428" at bounding box center [323, 53] width 217 height 19
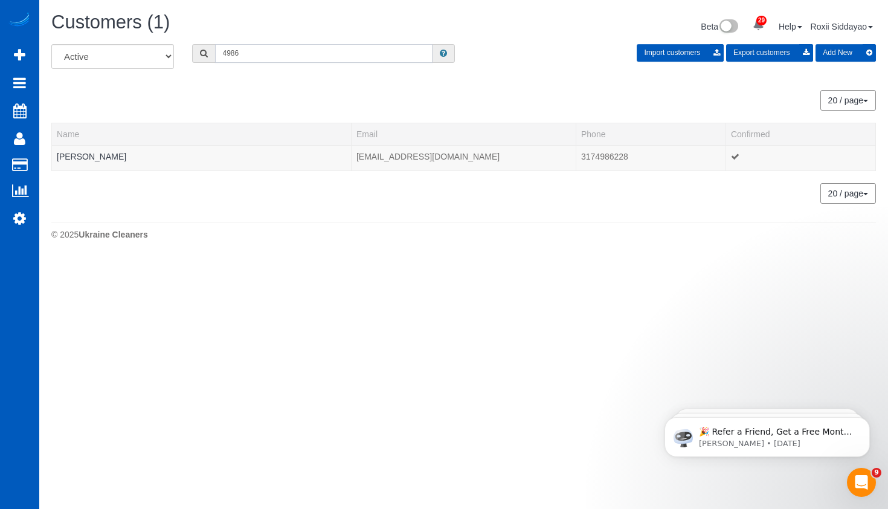
click at [260, 49] on input "4986" at bounding box center [323, 53] width 217 height 19
paste input "6008"
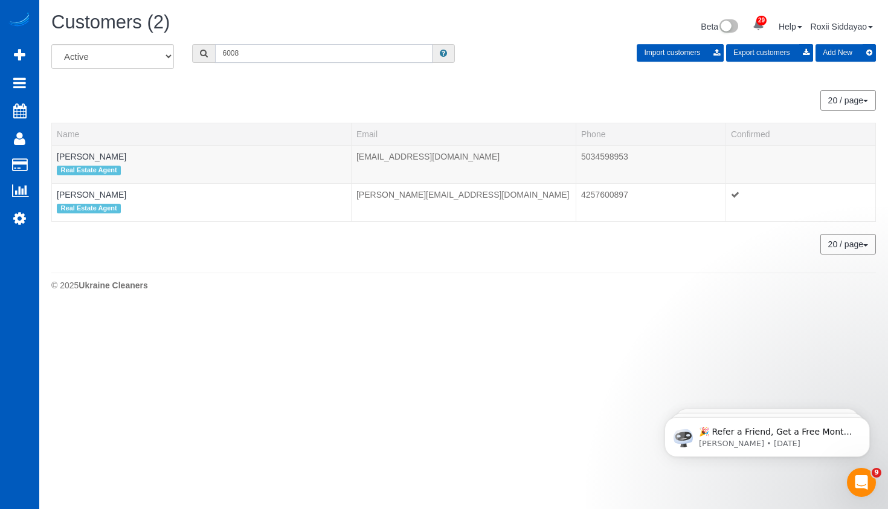
click at [230, 56] on input "6008" at bounding box center [323, 53] width 217 height 19
paste input "9704"
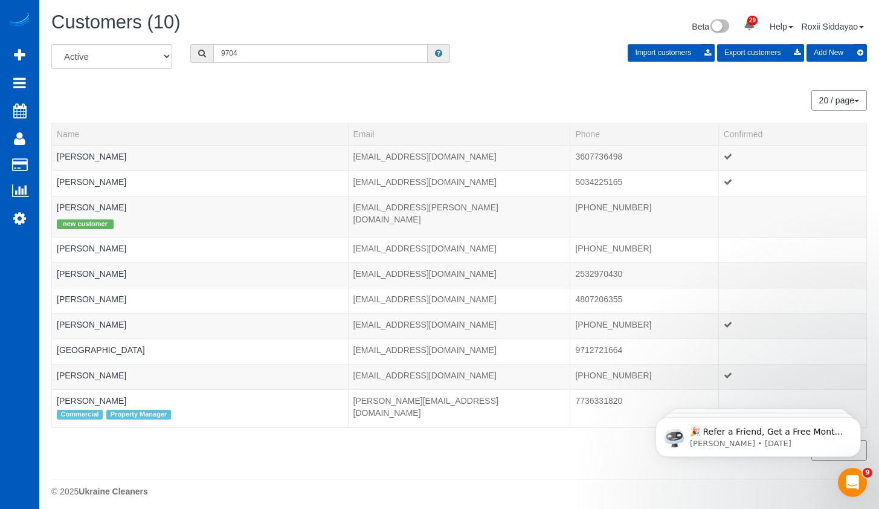
click at [260, 43] on div "Customers (10) Beta 29 Your Notifications You have 0 alerts × You have 9 to cha…" at bounding box center [459, 28] width 834 height 32
click at [262, 54] on input "9704" at bounding box center [320, 53] width 214 height 19
paste input "8427"
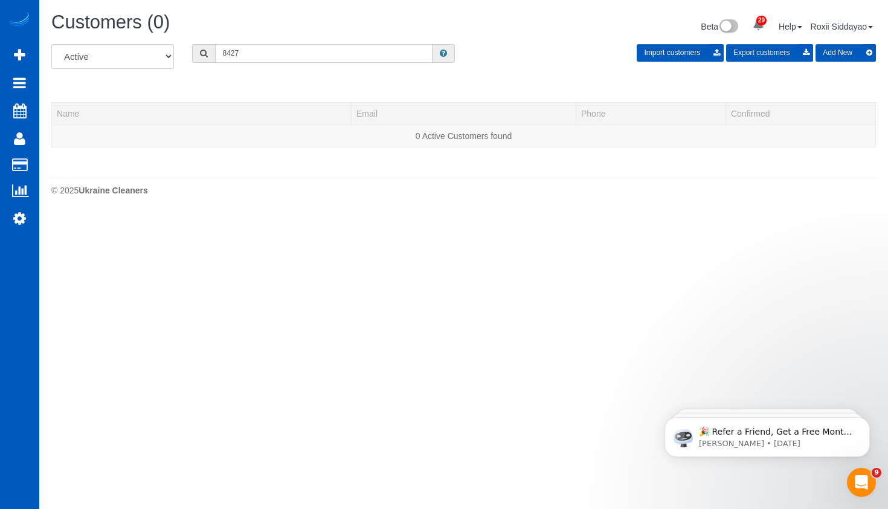
click at [249, 50] on input "8427" at bounding box center [323, 53] width 217 height 19
click at [249, 49] on input "8427" at bounding box center [323, 53] width 217 height 19
paste input "5070"
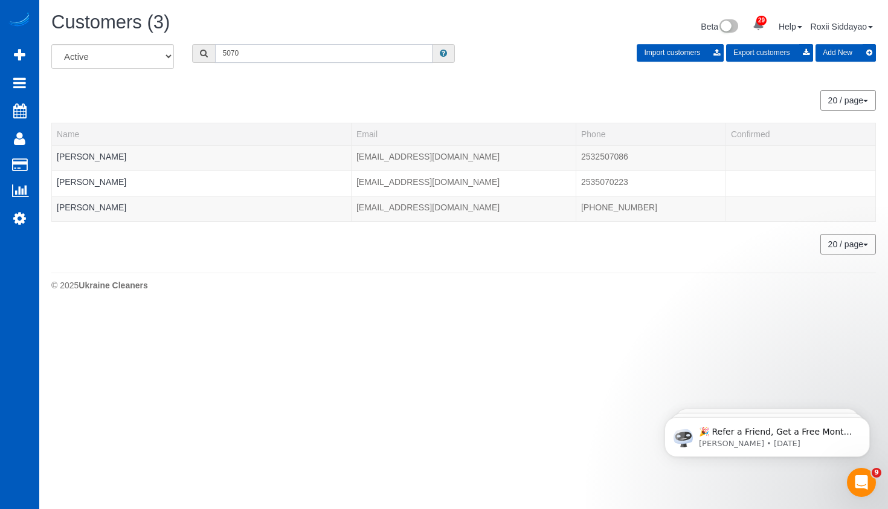
click at [261, 57] on input "5070" at bounding box center [323, 53] width 217 height 19
paste input "4146"
click at [260, 62] on input "4146" at bounding box center [323, 53] width 217 height 19
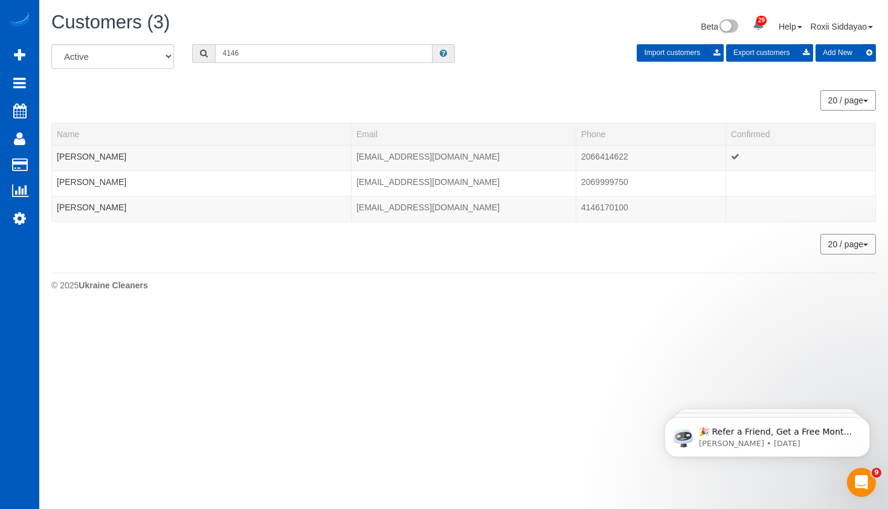
paste input "8554"
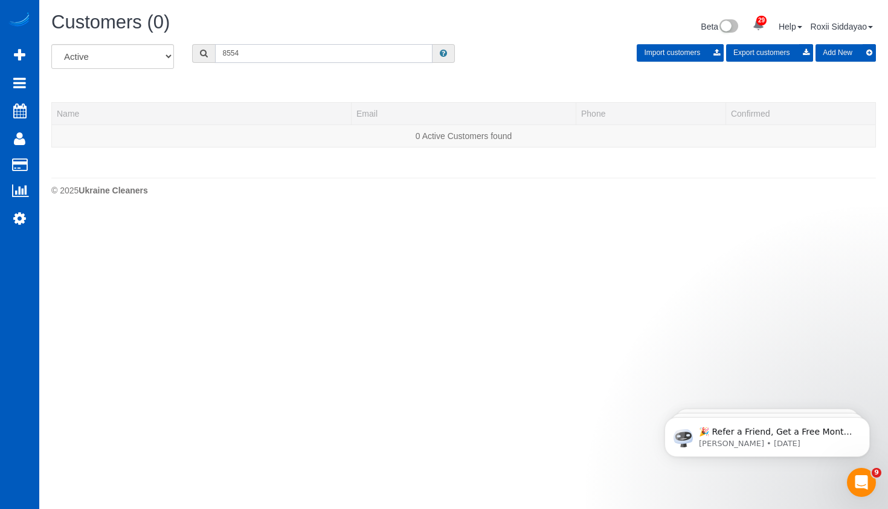
click at [310, 58] on input "8554" at bounding box center [323, 53] width 217 height 19
paste input "313"
click at [280, 39] on div "Customers (0) Beta 29 Your Notifications You have 0 alerts × You have 9 to char…" at bounding box center [463, 28] width 843 height 32
click at [280, 48] on input "8313" at bounding box center [323, 53] width 217 height 19
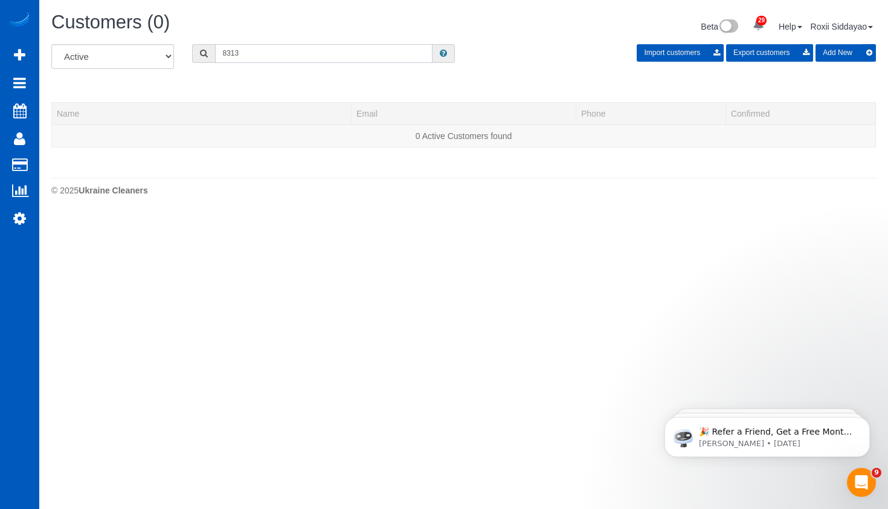
click at [279, 48] on input "8313" at bounding box center [323, 53] width 217 height 19
paste input "5835"
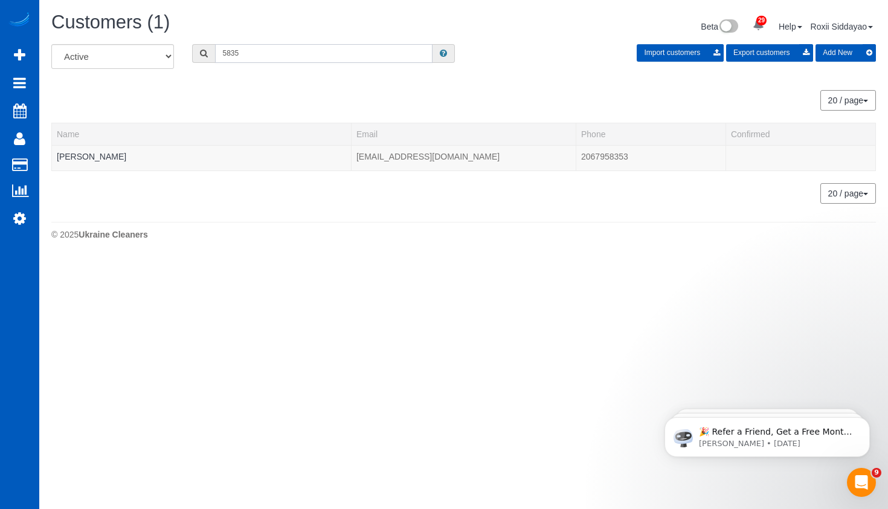
click at [254, 59] on input "5835" at bounding box center [323, 53] width 217 height 19
paste input "1504"
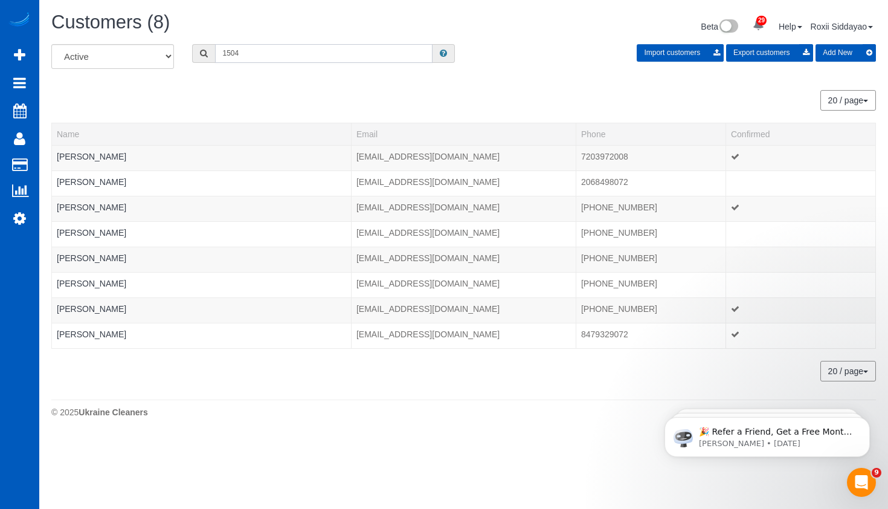
click at [255, 55] on input "1504" at bounding box center [323, 53] width 217 height 19
paste input "2140"
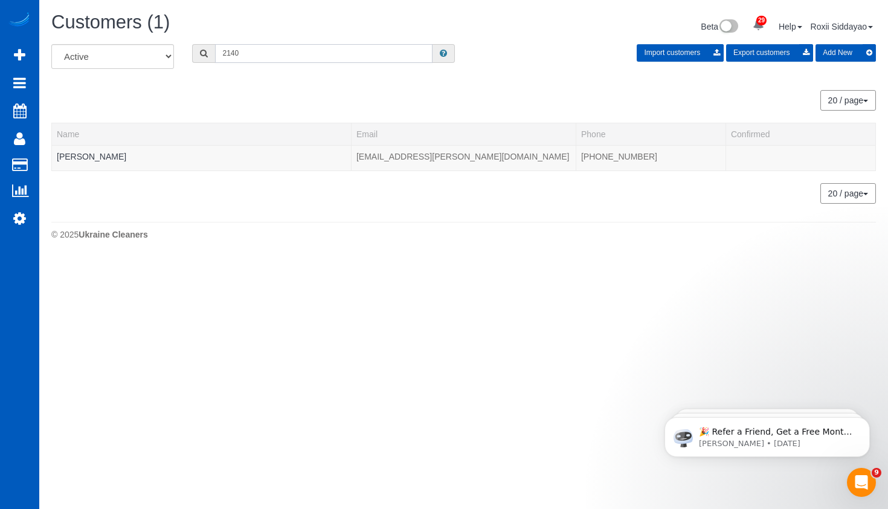
click at [313, 60] on input "2140" at bounding box center [323, 53] width 217 height 19
paste input "444"
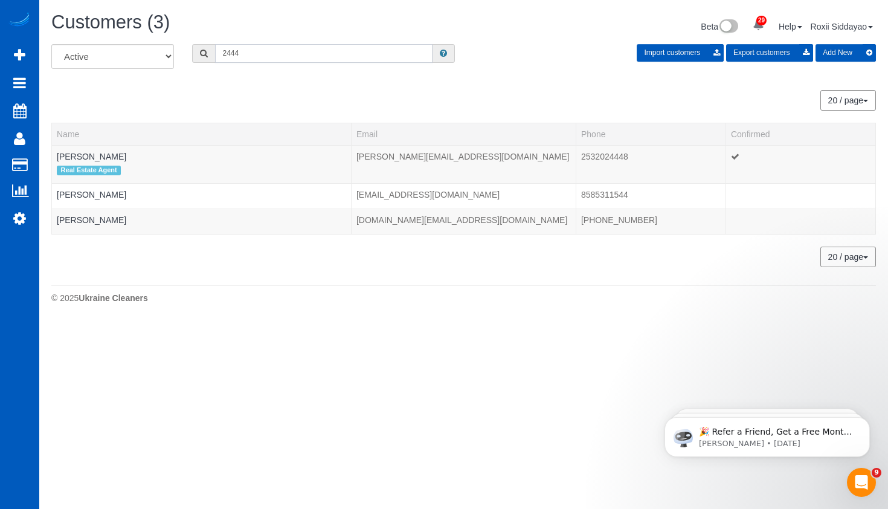
click at [239, 47] on input "2444" at bounding box center [323, 53] width 217 height 19
paste input "9302"
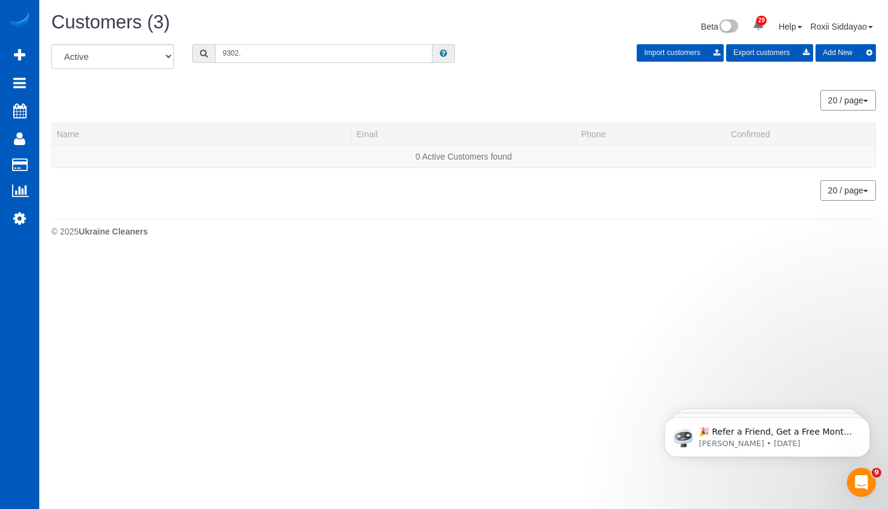
click at [257, 47] on input "9302." at bounding box center [323, 53] width 217 height 19
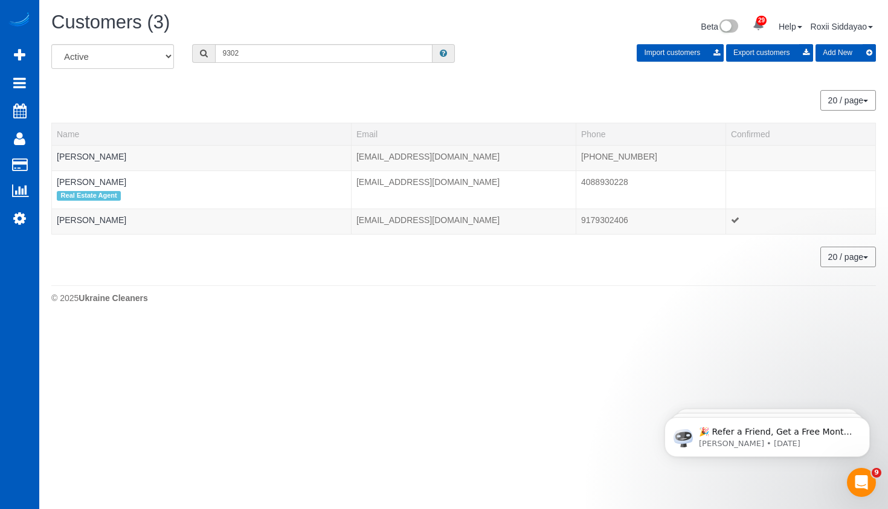
click at [231, 42] on div "Customers (3) Beta 29 Your Notifications You have 0 alerts × You have 9 to char…" at bounding box center [463, 28] width 843 height 32
drag, startPoint x: 231, startPoint y: 42, endPoint x: 236, endPoint y: 55, distance: 14.1
click at [234, 47] on div "Customers (3) Beta 29 Your Notifications You have 0 alerts × You have 9 to char…" at bounding box center [463, 160] width 849 height 321
click at [236, 55] on input "9302" at bounding box center [323, 53] width 217 height 19
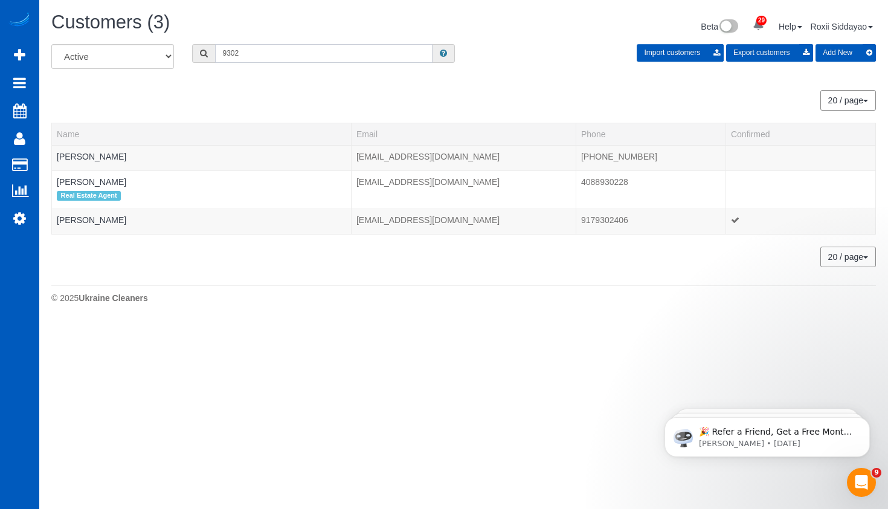
paste input "4299"
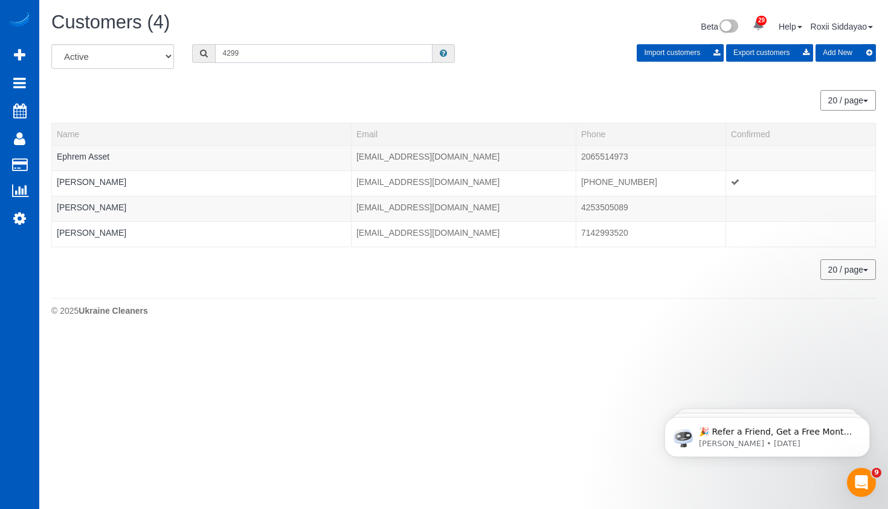
click at [272, 60] on input "4299" at bounding box center [323, 53] width 217 height 19
paste input "827"
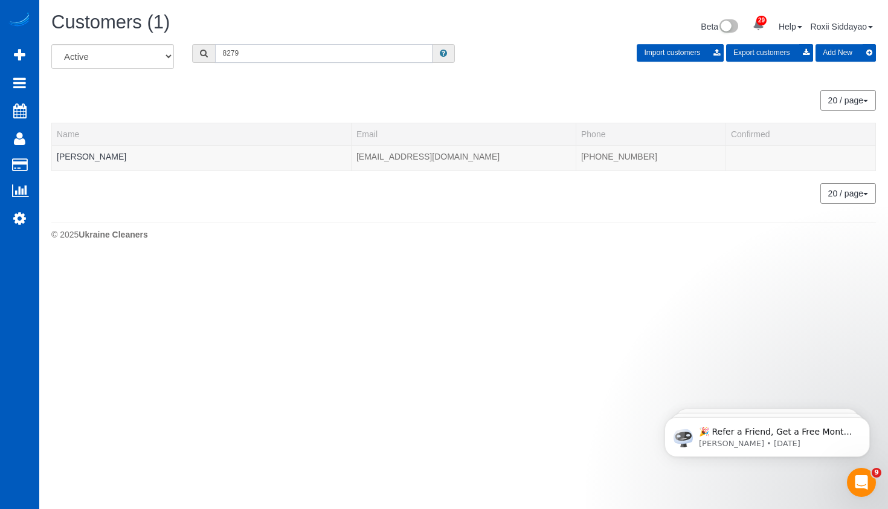
click at [234, 56] on input "8279" at bounding box center [323, 53] width 217 height 19
paste input "3668"
click at [254, 56] on input "3668" at bounding box center [323, 53] width 217 height 19
click at [254, 55] on input "3668" at bounding box center [323, 53] width 217 height 19
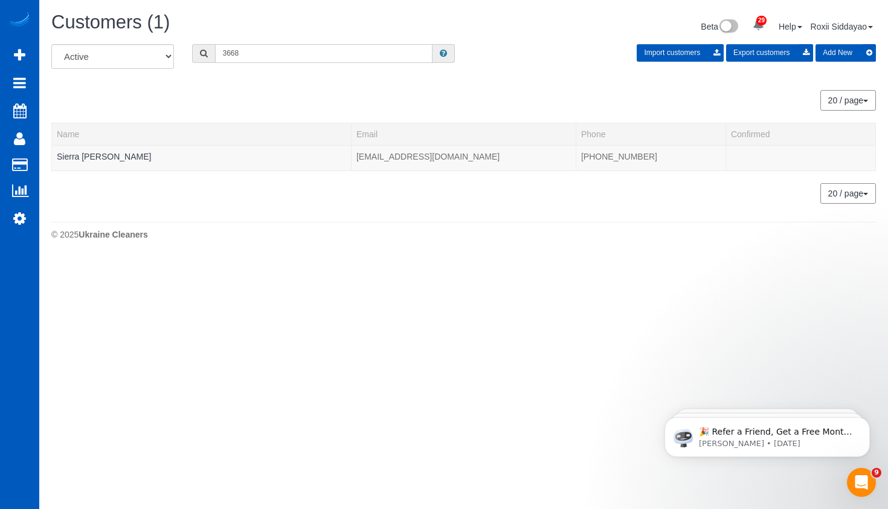
paste input "0612"
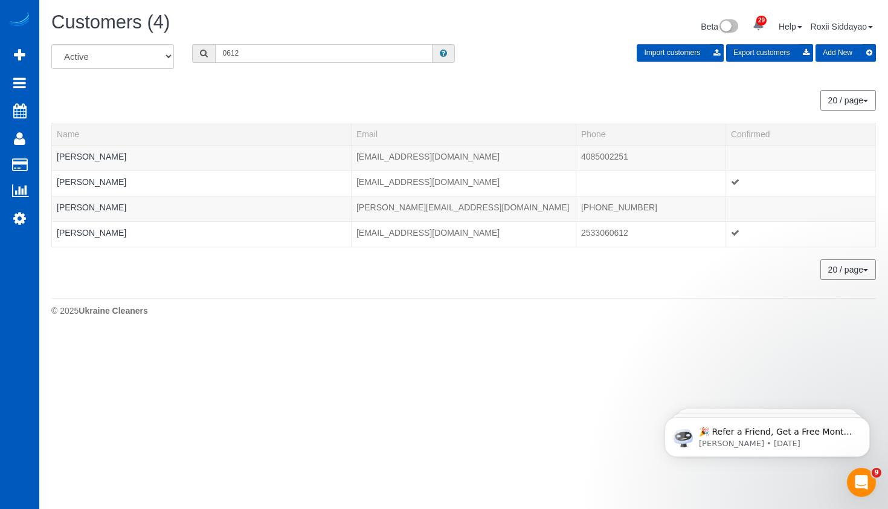
click at [274, 53] on input "0612" at bounding box center [323, 53] width 217 height 19
paste input "6836"
click at [274, 52] on input "6836" at bounding box center [323, 53] width 217 height 19
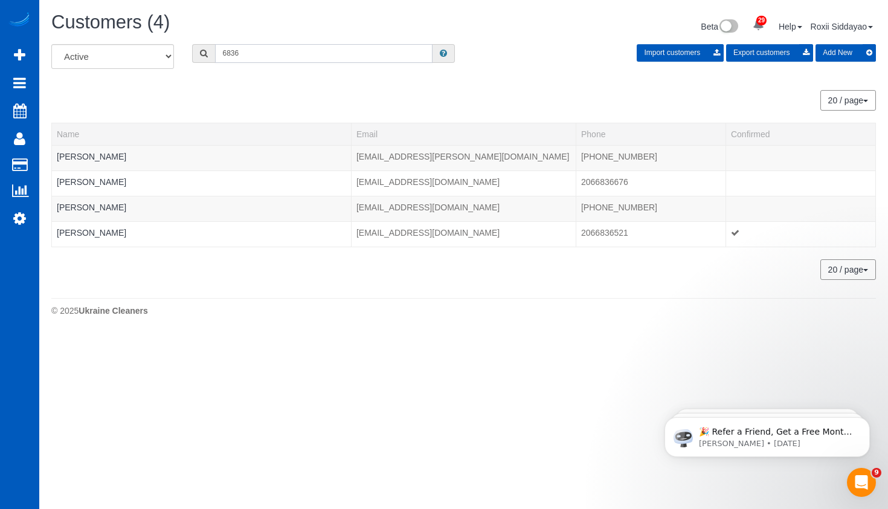
paste input "0318"
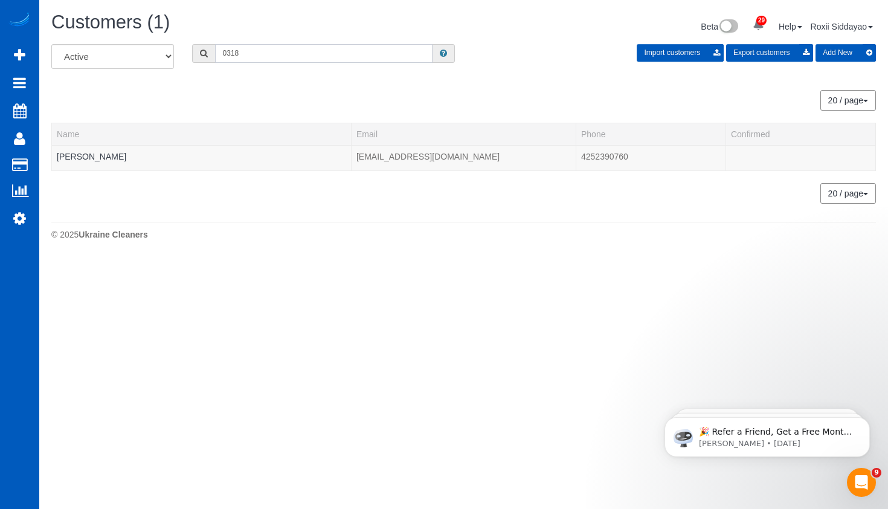
click at [240, 57] on input "0318" at bounding box center [323, 53] width 217 height 19
paste input "147"
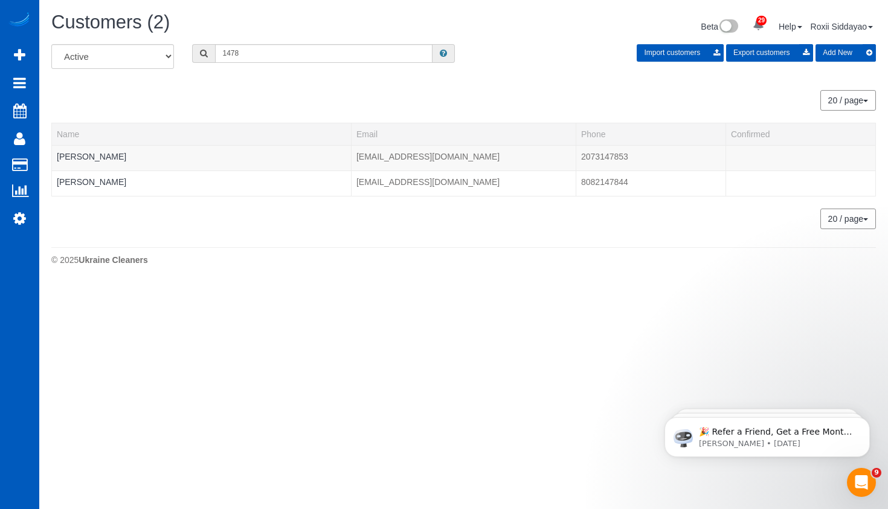
click at [294, 63] on div "All Active Archived 1478 Import customers Export customers Add New" at bounding box center [463, 61] width 843 height 34
click at [290, 54] on input "1478" at bounding box center [323, 53] width 217 height 19
paste input "5957"
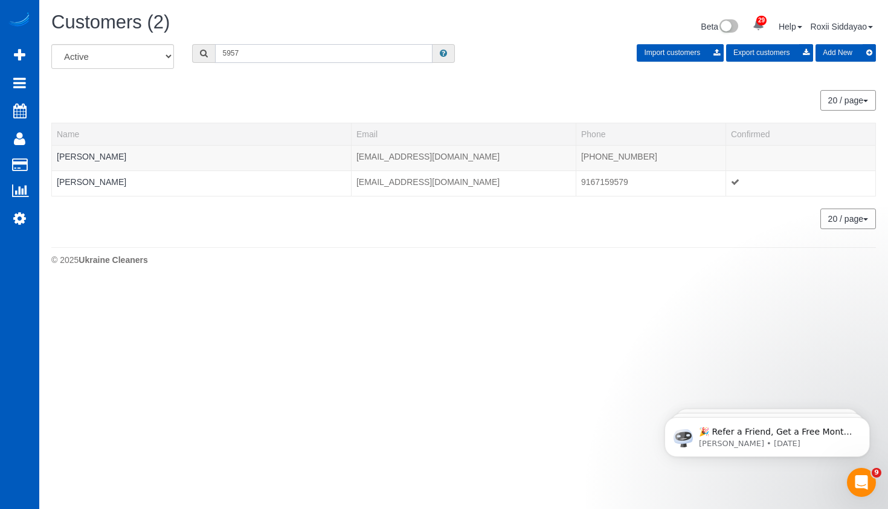
click at [325, 59] on input "5957" at bounding box center [323, 53] width 217 height 19
paste input "3520"
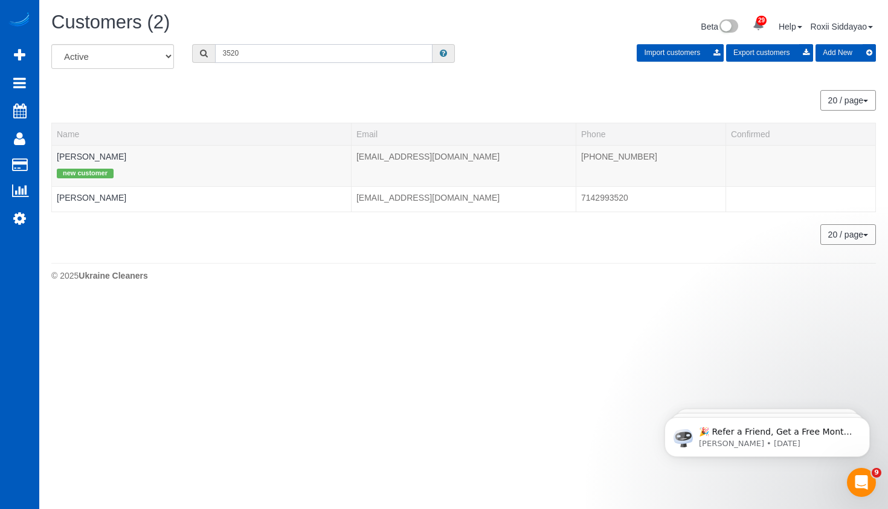
click at [264, 55] on input "3520" at bounding box center [323, 53] width 217 height 19
paste input "0678"
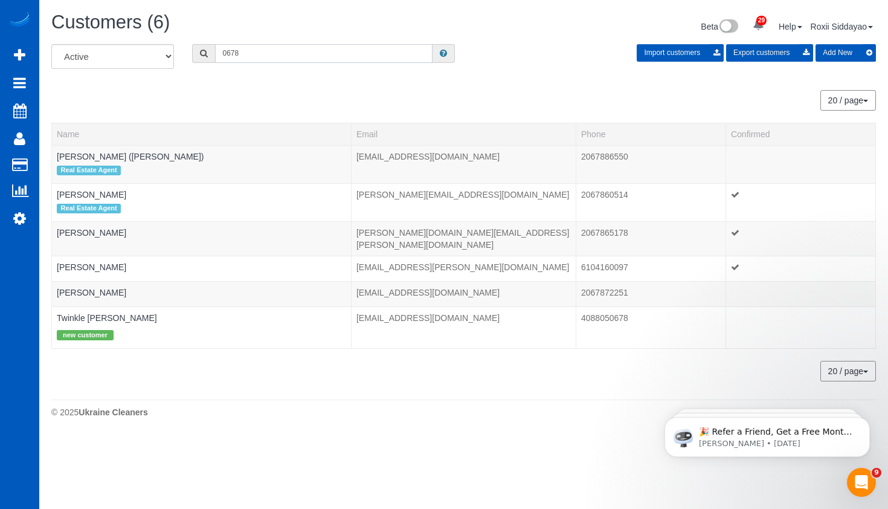
click at [256, 51] on input "0678" at bounding box center [323, 53] width 217 height 19
paste input "9490"
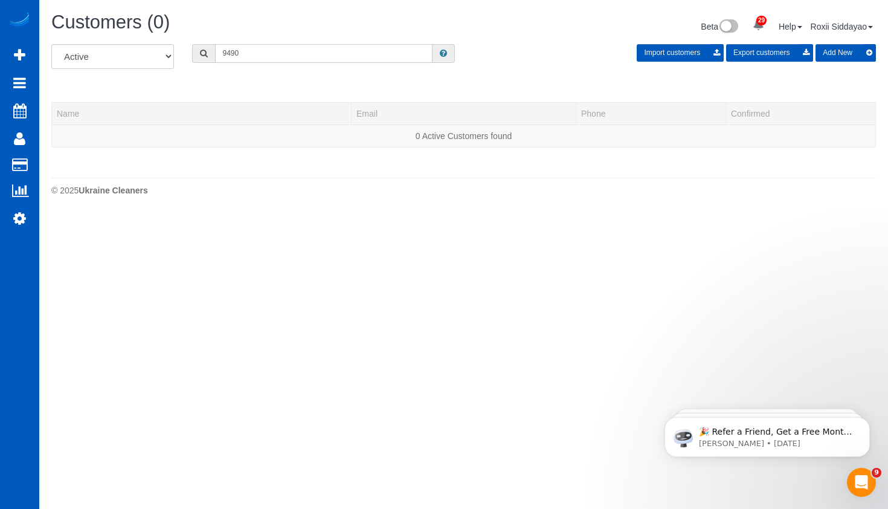
click at [265, 51] on input "9490" at bounding box center [323, 53] width 217 height 19
paste input "4687"
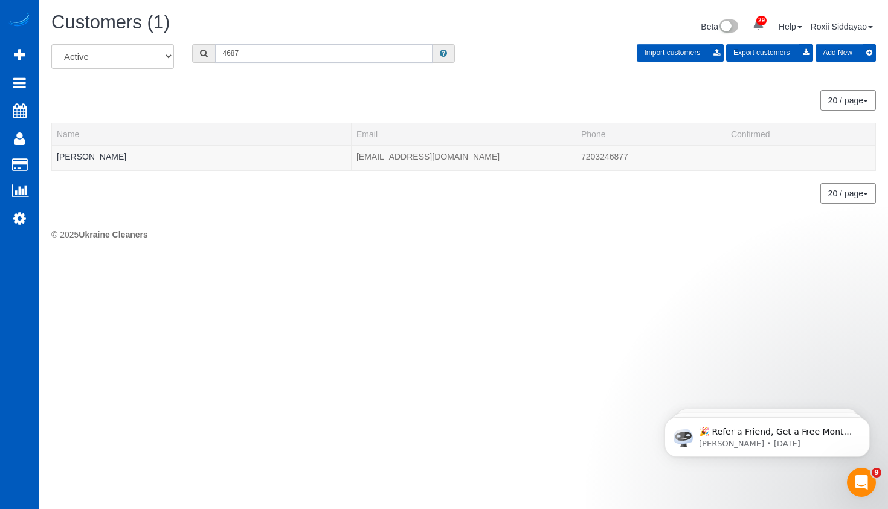
click at [314, 58] on input "4687" at bounding box center [323, 53] width 217 height 19
paste input "0719"
click at [283, 53] on input "0719" at bounding box center [323, 53] width 217 height 19
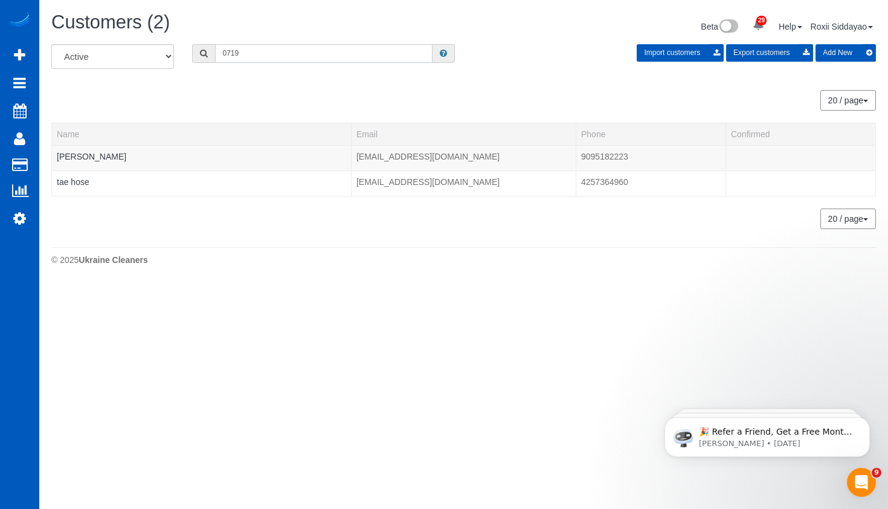
paste input "1338"
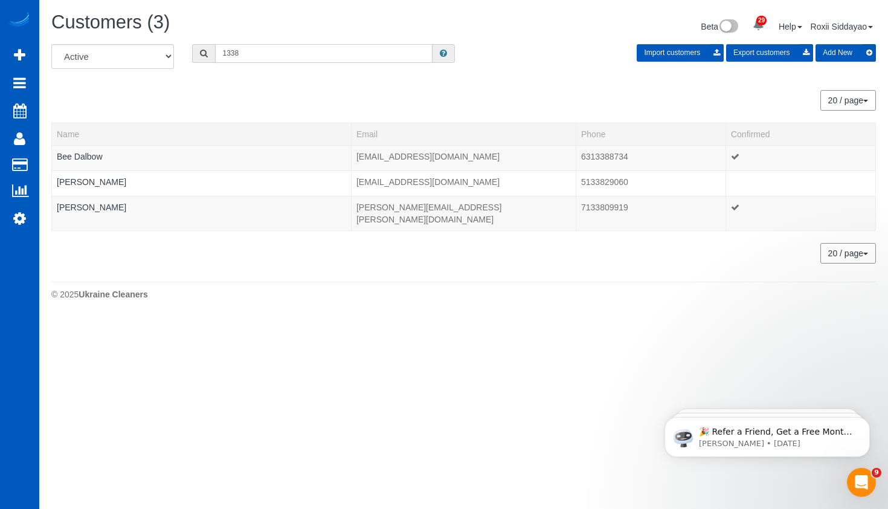
click at [266, 59] on input "1338" at bounding box center [323, 53] width 217 height 19
paste input "2113"
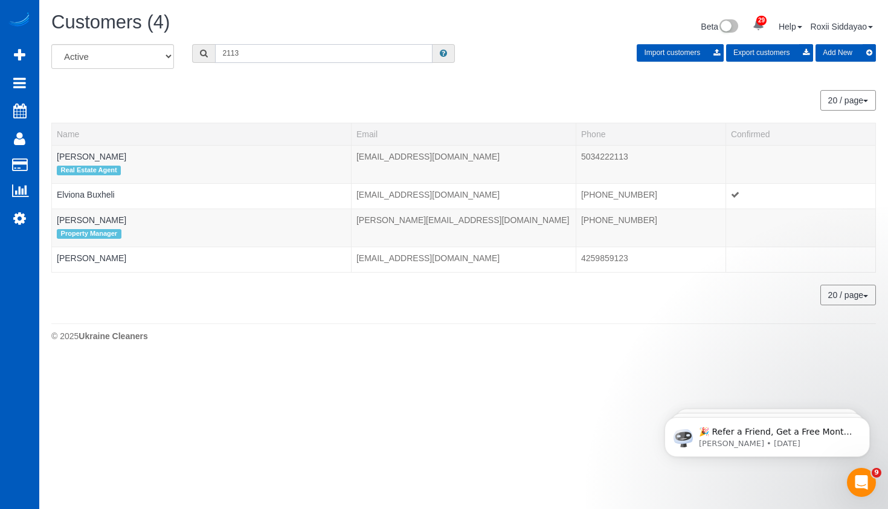
click at [252, 53] on input "2113" at bounding box center [323, 53] width 217 height 19
paste input "8259"
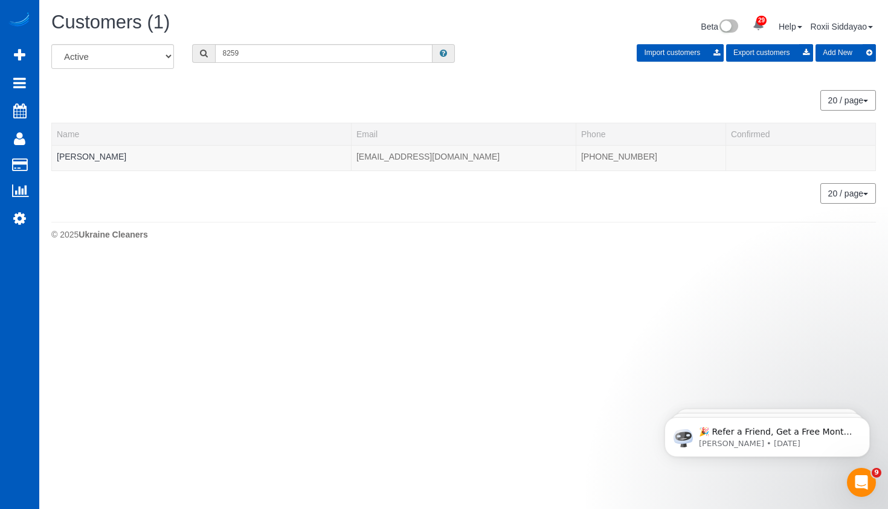
click at [253, 43] on div "Customers (1) Beta 29 Your Notifications You have 0 alerts × You have 9 to char…" at bounding box center [463, 28] width 843 height 32
click at [256, 48] on input "8259" at bounding box center [323, 53] width 217 height 19
paste input "3492"
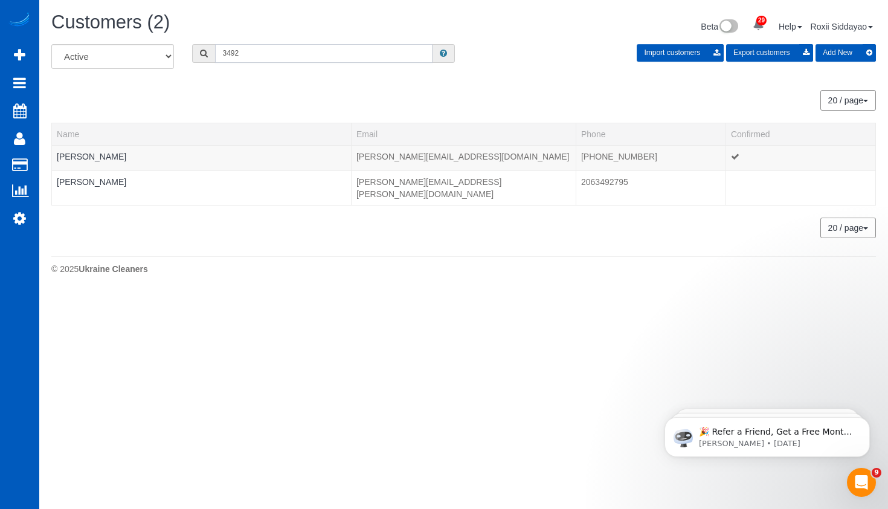
click at [274, 58] on input "3492" at bounding box center [323, 53] width 217 height 19
paste input "2721"
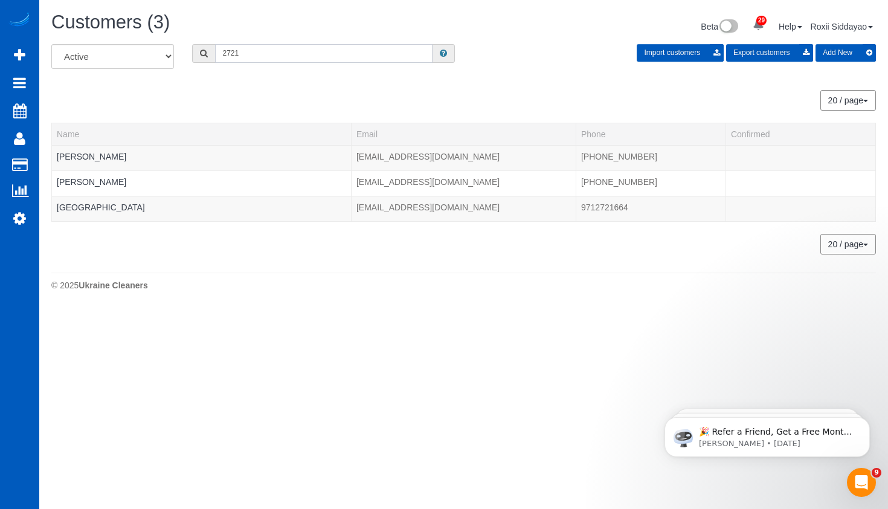
click at [242, 60] on input "2721" at bounding box center [323, 53] width 217 height 19
paste input "8529"
click at [265, 61] on input "8529" at bounding box center [323, 53] width 217 height 19
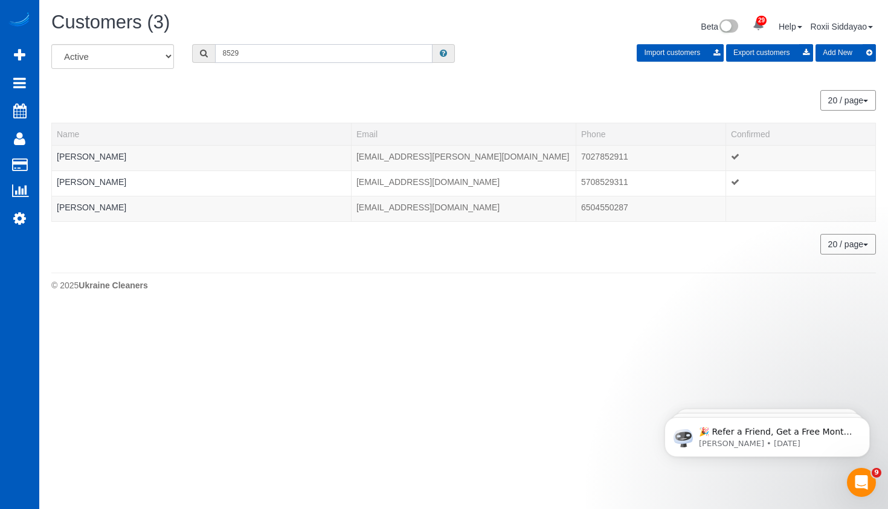
paste input "7686"
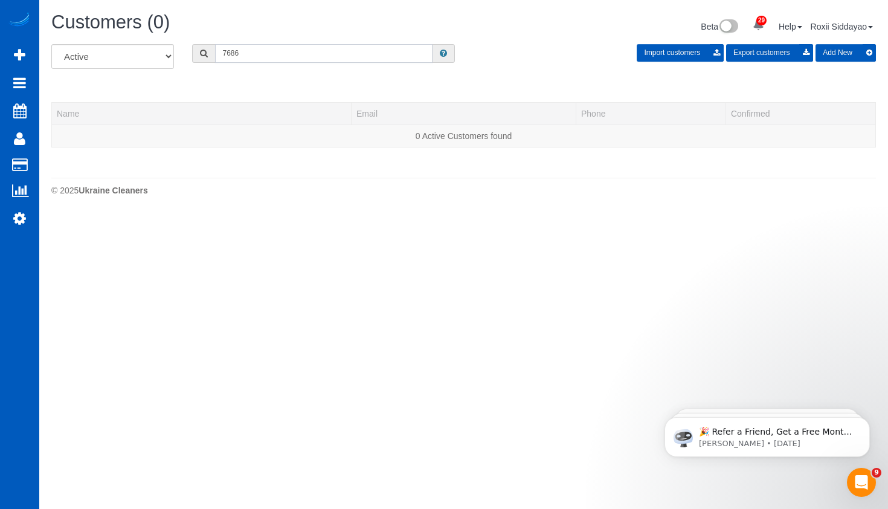
click at [255, 50] on input "7686" at bounding box center [323, 53] width 217 height 19
paste input "2967"
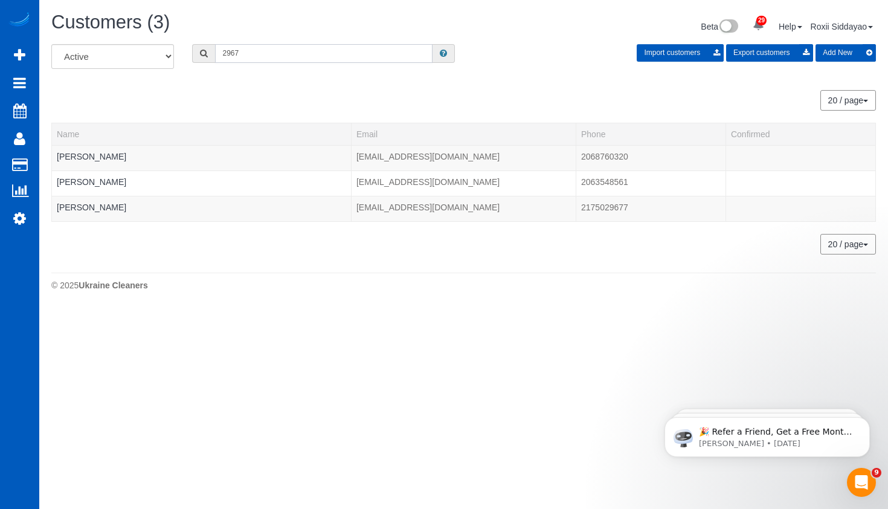
click at [290, 44] on input "2967" at bounding box center [323, 53] width 217 height 19
click at [290, 49] on input "2967" at bounding box center [323, 53] width 217 height 19
paste input "7016"
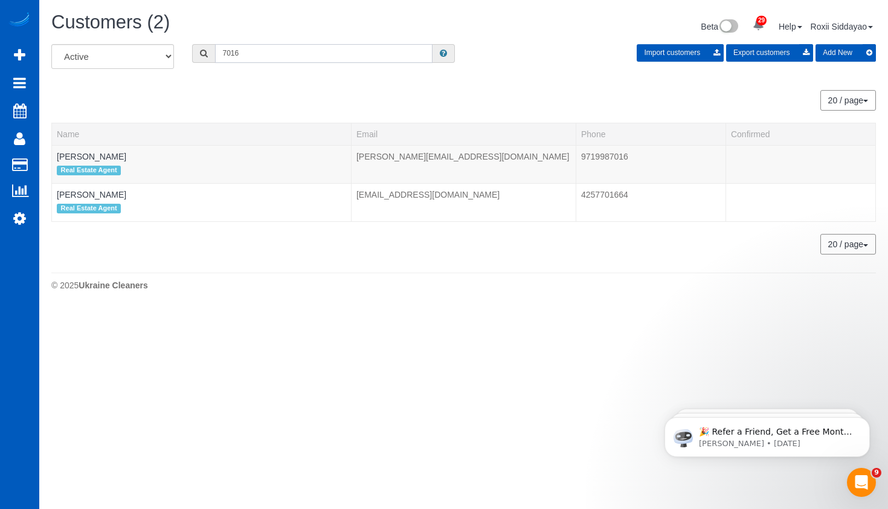
click at [262, 54] on input "7016" at bounding box center [323, 53] width 217 height 19
paste input "0072"
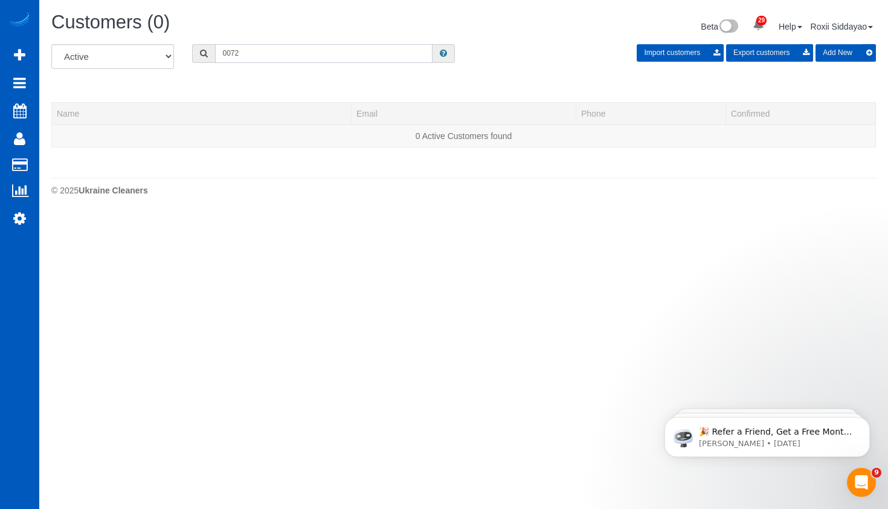
click at [275, 50] on input "0072" at bounding box center [323, 53] width 217 height 19
paste input "4614"
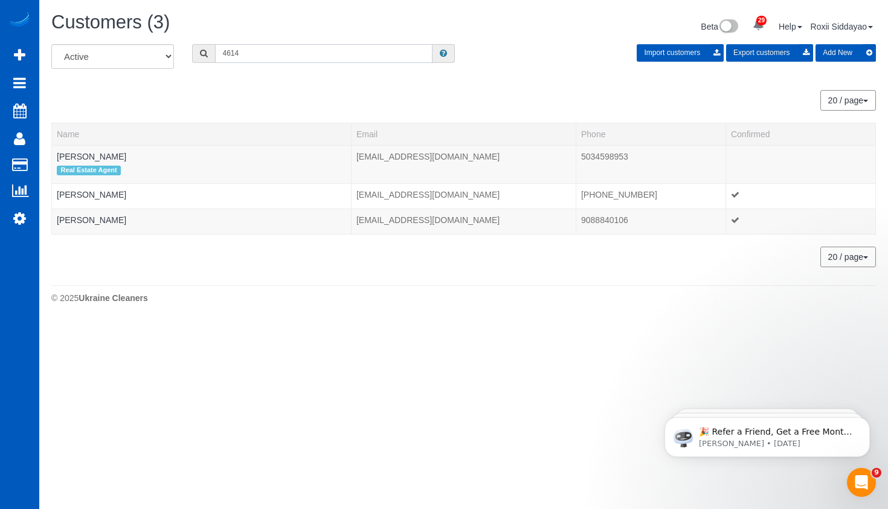
click at [246, 53] on input "4614" at bounding box center [323, 53] width 217 height 19
paste input "1456"
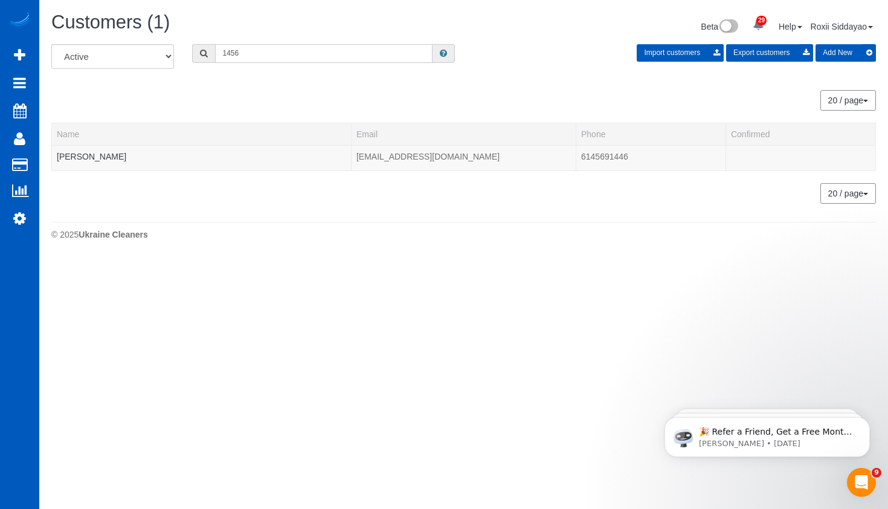
click at [258, 53] on input "1456" at bounding box center [323, 53] width 217 height 19
paste input "697"
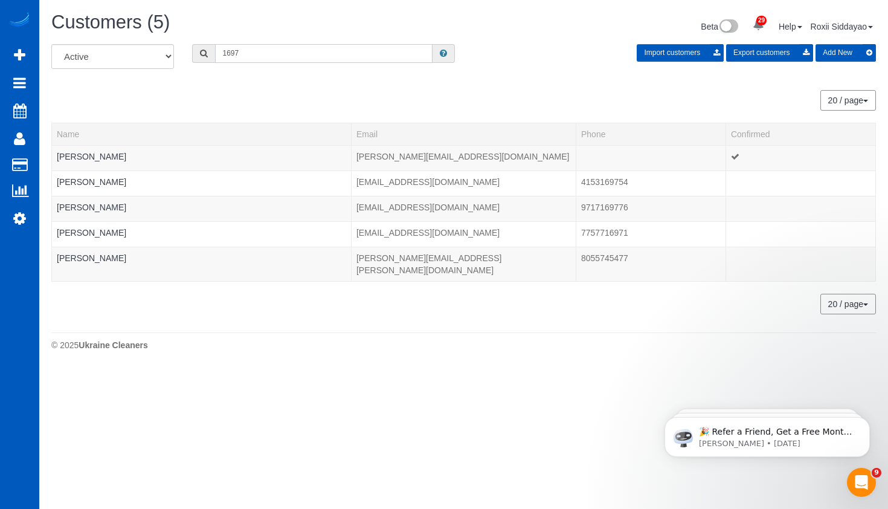
click at [257, 54] on input "1697" at bounding box center [323, 53] width 217 height 19
paste input "0684"
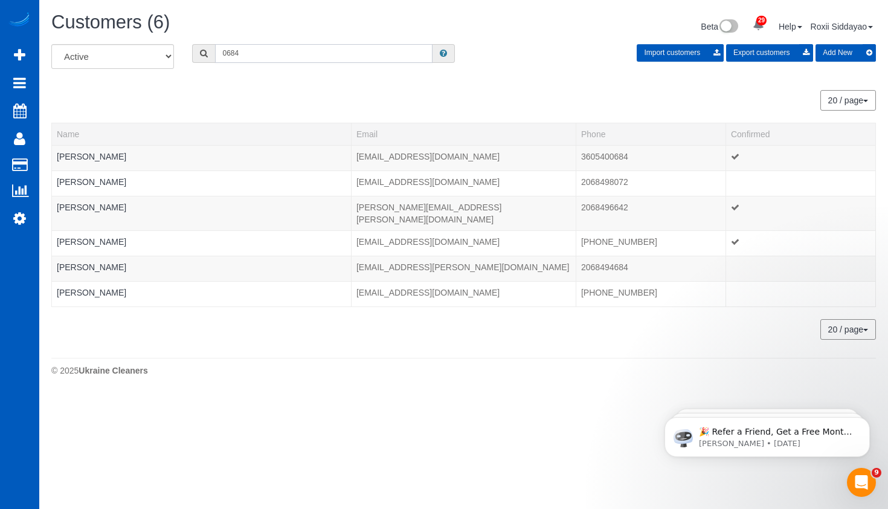
click at [276, 54] on input "0684" at bounding box center [323, 53] width 217 height 19
paste input "5677"
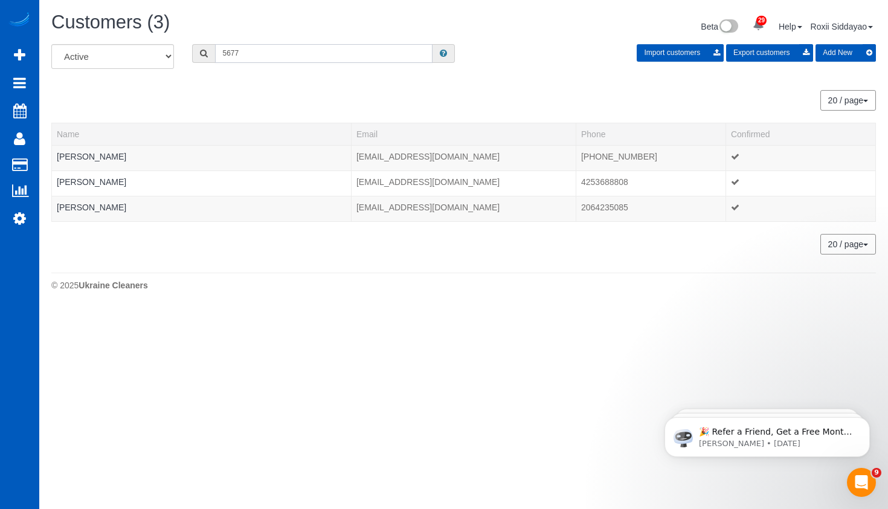
click at [306, 56] on input "5677" at bounding box center [323, 53] width 217 height 19
click at [306, 55] on input "5677" at bounding box center [323, 53] width 217 height 19
paste input "8040"
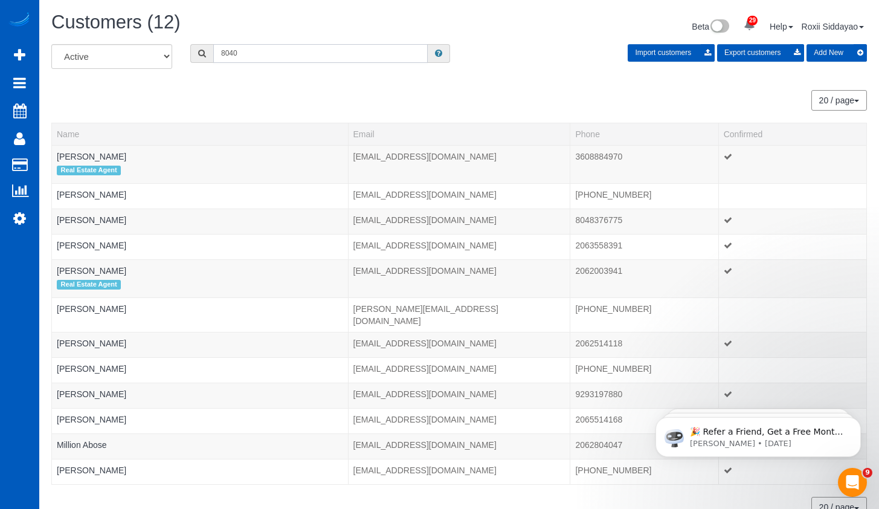
click at [252, 56] on input "8040" at bounding box center [320, 53] width 214 height 19
paste input "0133"
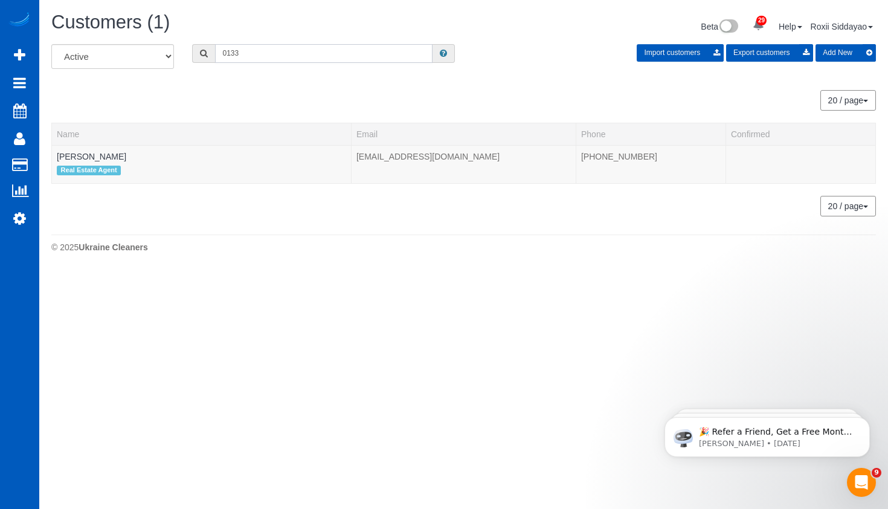
click at [252, 54] on input "0133" at bounding box center [323, 53] width 217 height 19
paste input "8886"
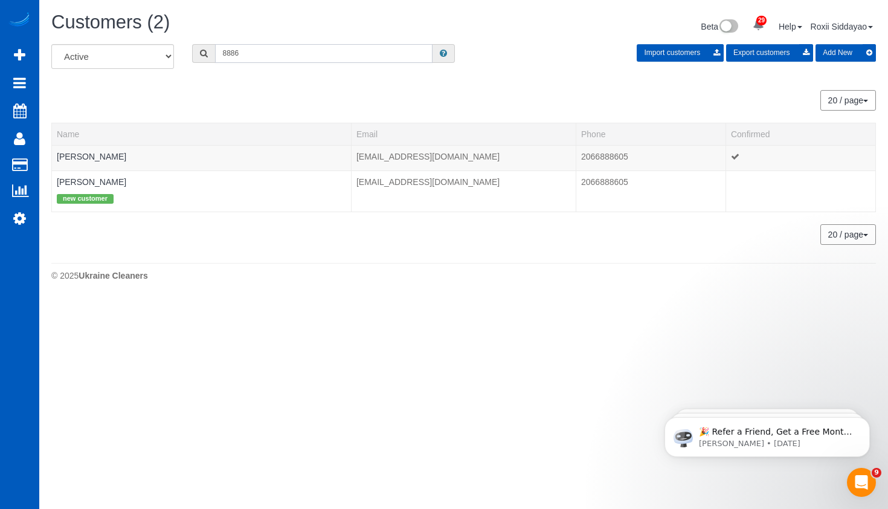
click at [237, 44] on input "8886" at bounding box center [323, 53] width 217 height 19
paste input "2722"
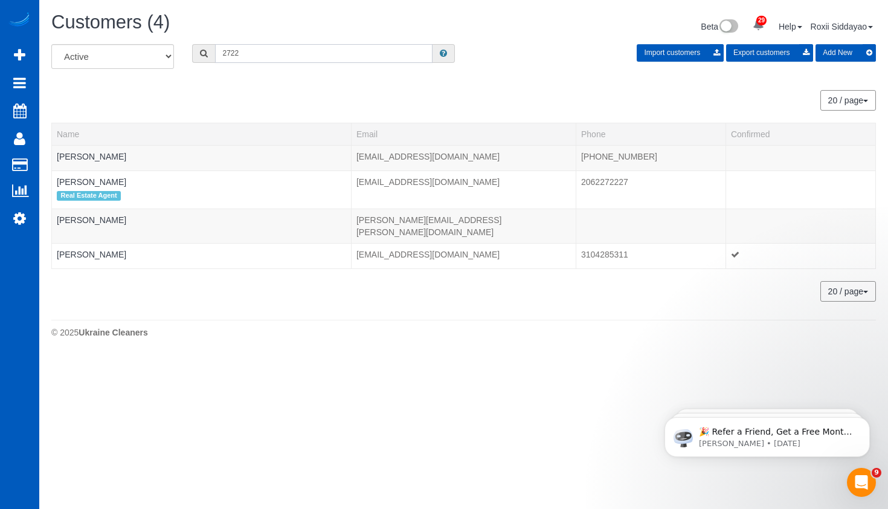
click at [296, 59] on input "2722" at bounding box center [323, 53] width 217 height 19
paste input "8493"
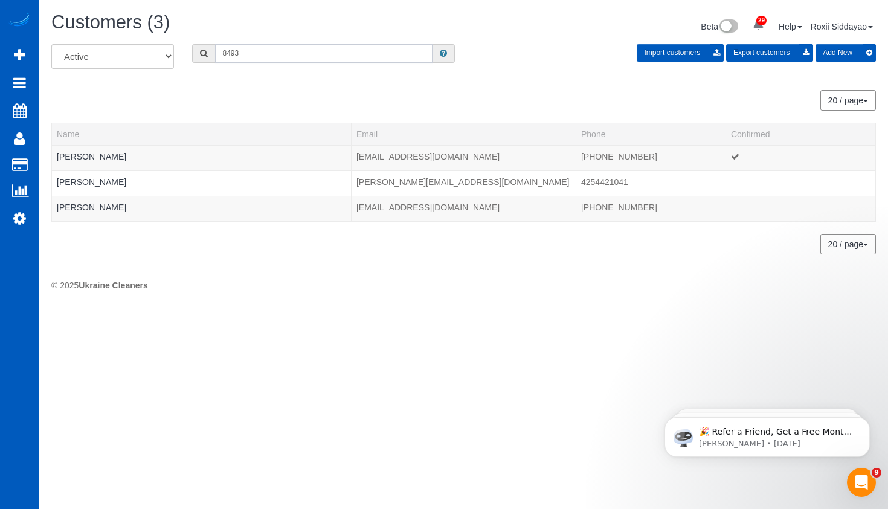
click at [263, 56] on input "8493" at bounding box center [323, 53] width 217 height 19
paste input "9851"
click at [272, 59] on input "9851" at bounding box center [323, 53] width 217 height 19
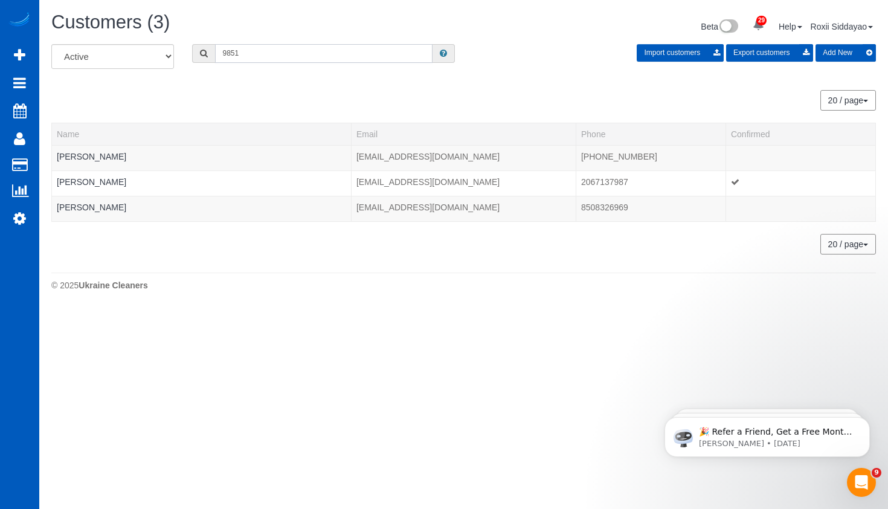
paste input "6580"
click at [242, 45] on input "6580" at bounding box center [323, 53] width 217 height 19
paste input "106"
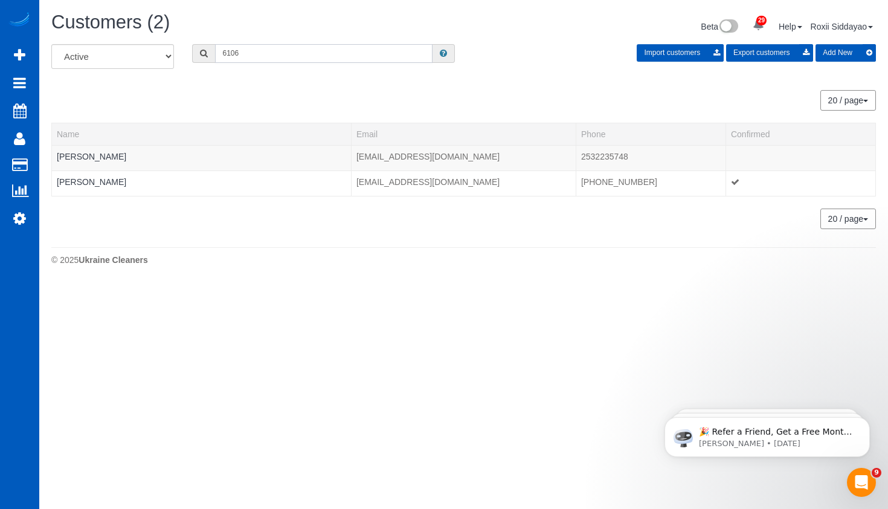
click at [278, 57] on input "6106" at bounding box center [323, 53] width 217 height 19
paste input "8417"
click at [278, 48] on input "8417" at bounding box center [323, 53] width 217 height 19
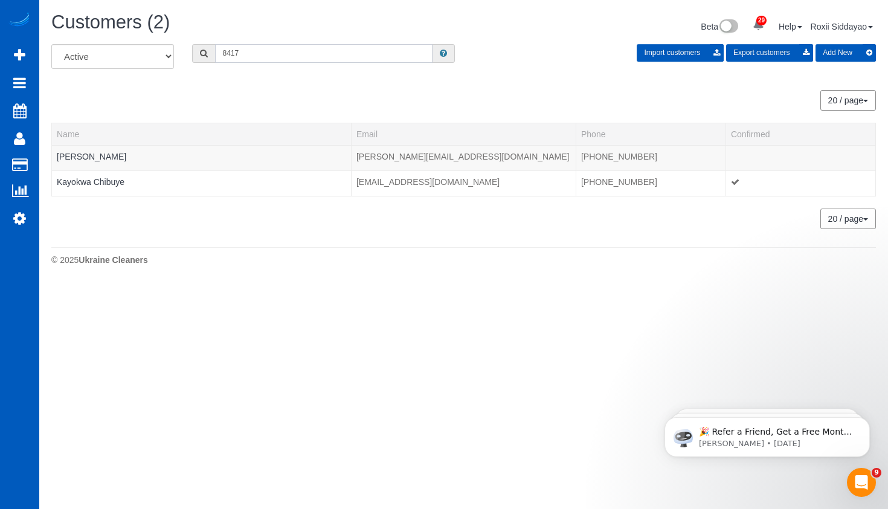
paste input "9444"
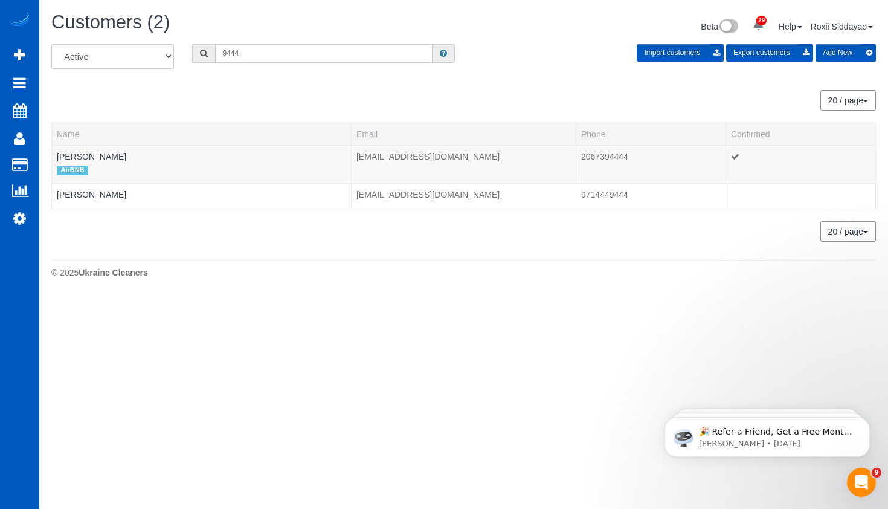
click at [257, 52] on input "9444" at bounding box center [323, 53] width 217 height 19
paste input "4550"
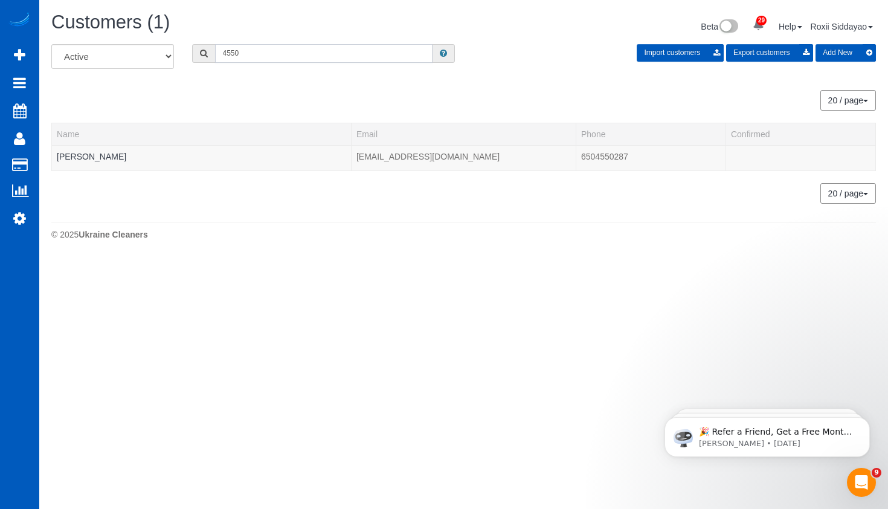
click at [254, 51] on input "4550" at bounding box center [323, 53] width 217 height 19
paste input "5552"
click at [234, 59] on input "5552" at bounding box center [323, 53] width 217 height 19
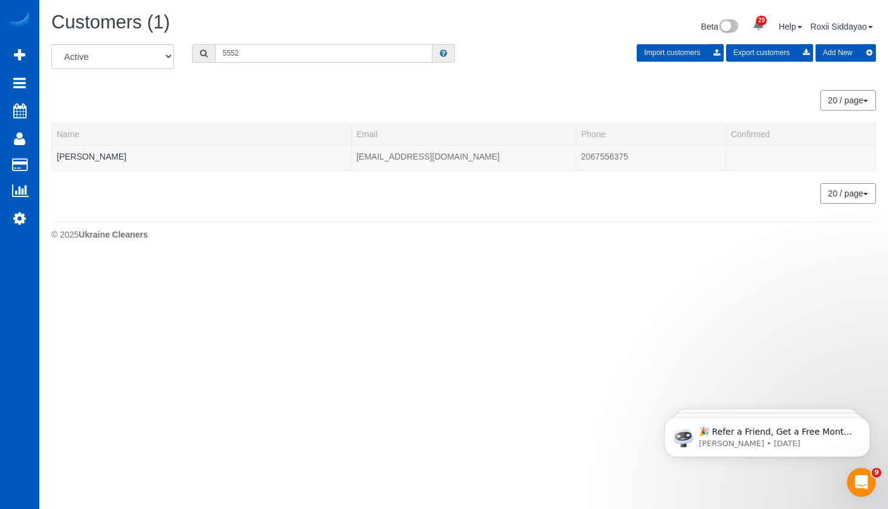
paste input "1038"
click at [246, 48] on input "1038" at bounding box center [323, 53] width 217 height 19
paste input "7363"
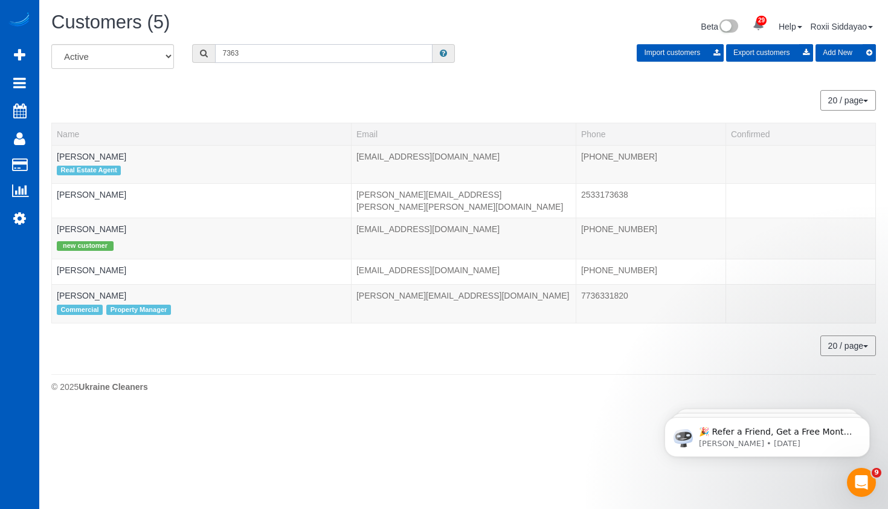
click at [268, 45] on input "7363" at bounding box center [323, 53] width 217 height 19
paste input "9337"
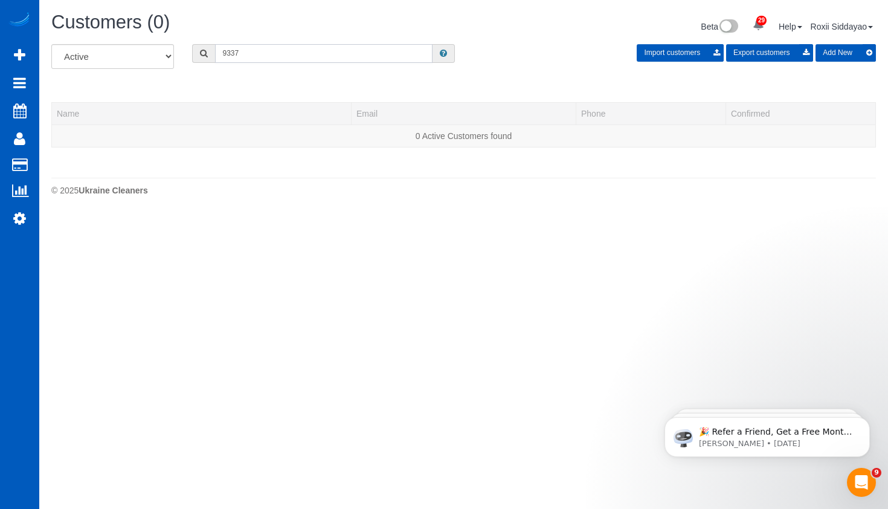
click at [245, 48] on input "9337" at bounding box center [323, 53] width 217 height 19
paste input "807"
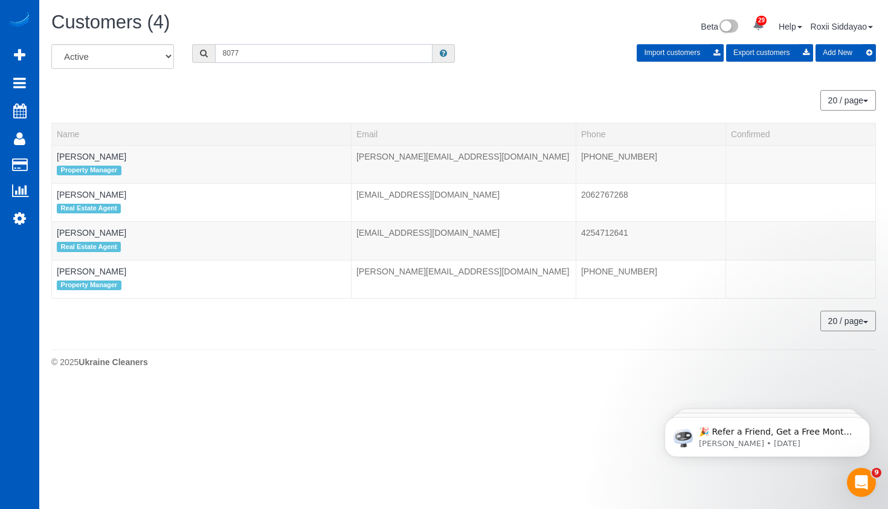
click at [222, 51] on input "8077" at bounding box center [323, 53] width 217 height 19
paste input "7233"
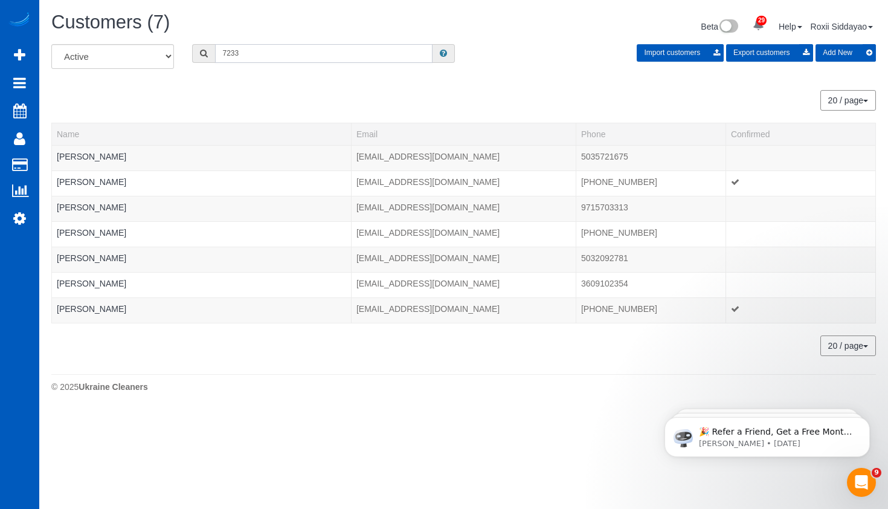
click at [247, 46] on input "7233" at bounding box center [323, 53] width 217 height 19
paste input "9324"
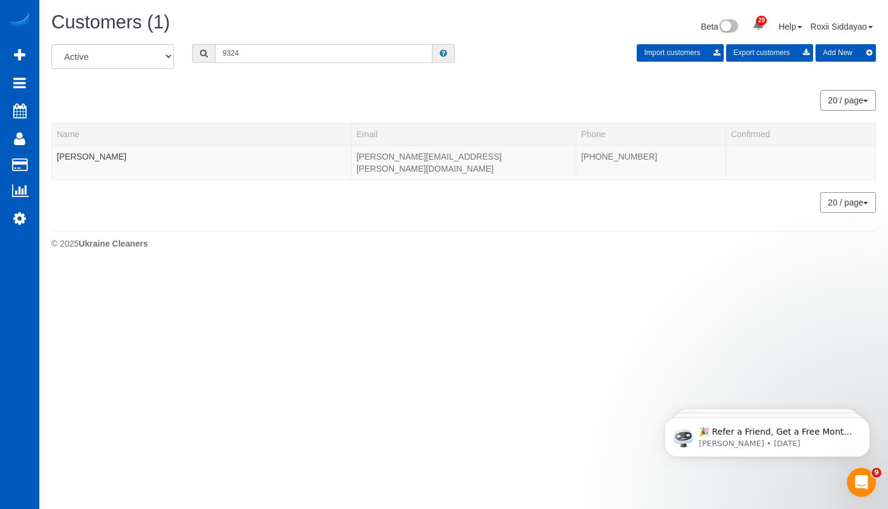
click at [299, 55] on input "9324" at bounding box center [323, 53] width 217 height 19
paste input "6780"
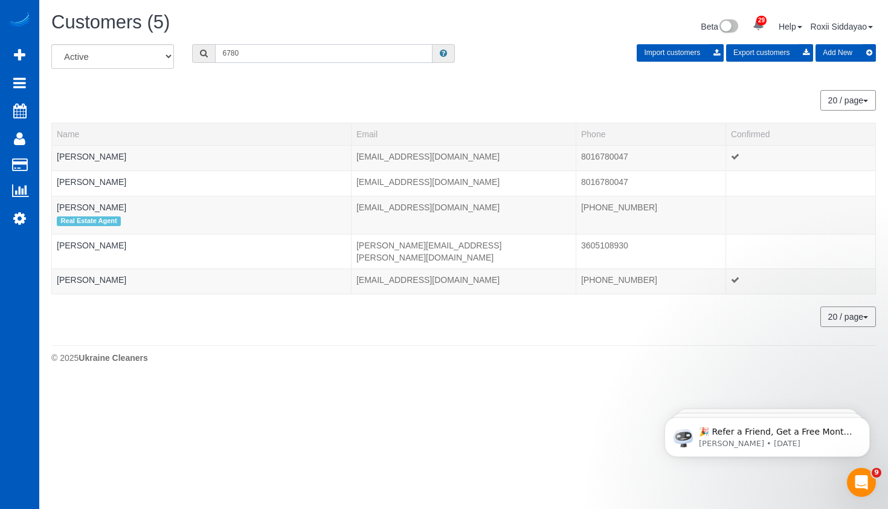
click at [259, 59] on input "6780" at bounding box center [323, 53] width 217 height 19
paste input "0553"
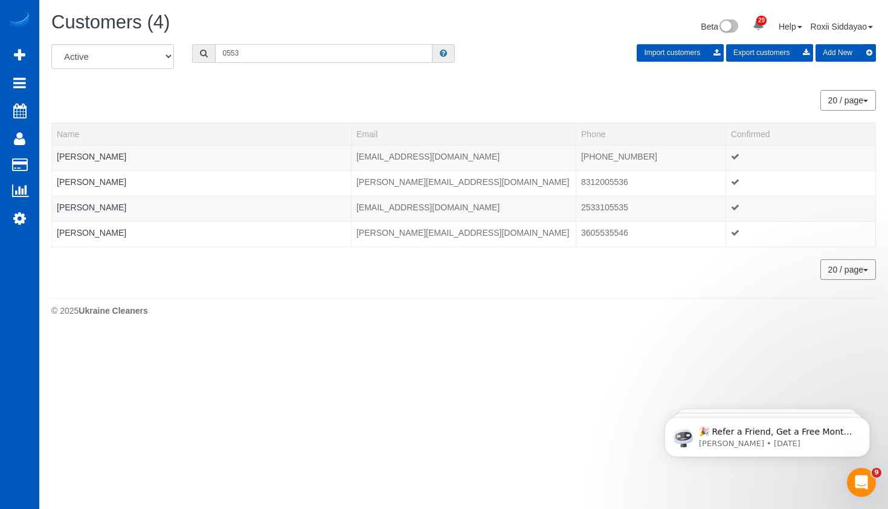
click at [262, 54] on input "0553" at bounding box center [323, 53] width 217 height 19
paste input "995"
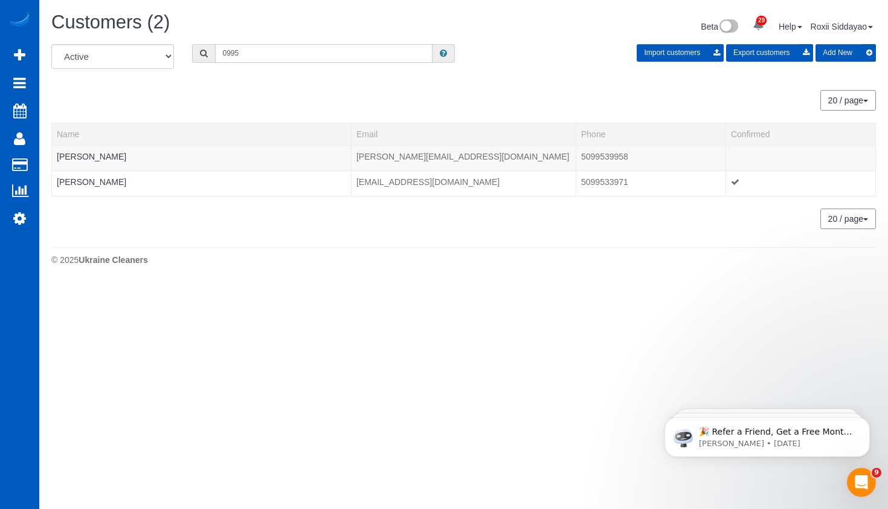
click at [268, 59] on input "0995" at bounding box center [323, 53] width 217 height 19
paste input "820"
click at [258, 52] on input "0820" at bounding box center [323, 53] width 217 height 19
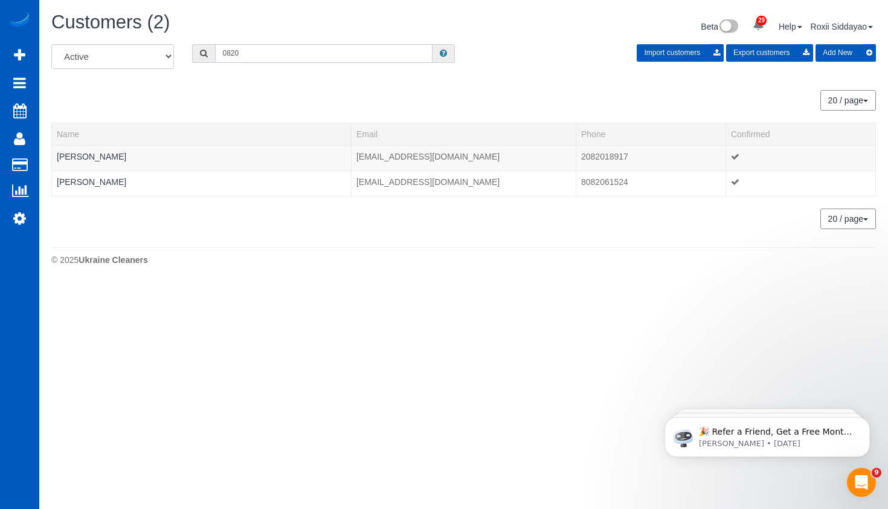
paste input "4762"
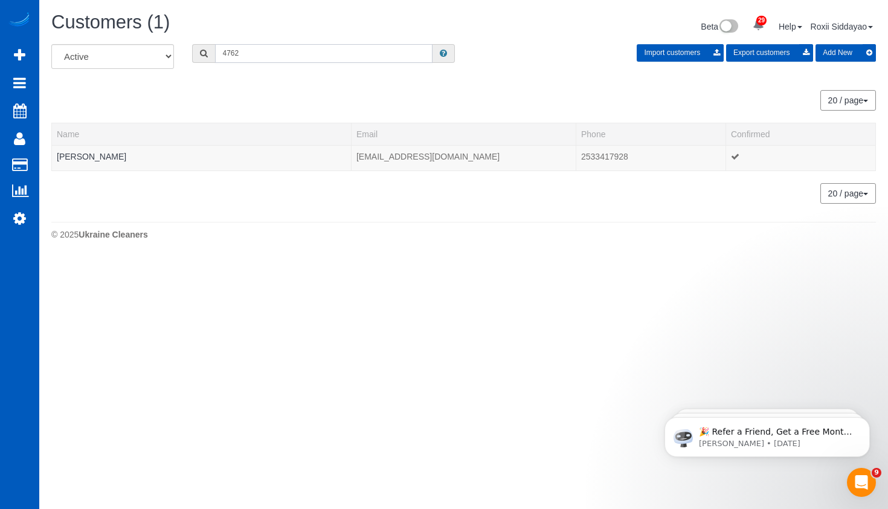
click at [282, 60] on input "4762" at bounding box center [323, 53] width 217 height 19
paste input "5797"
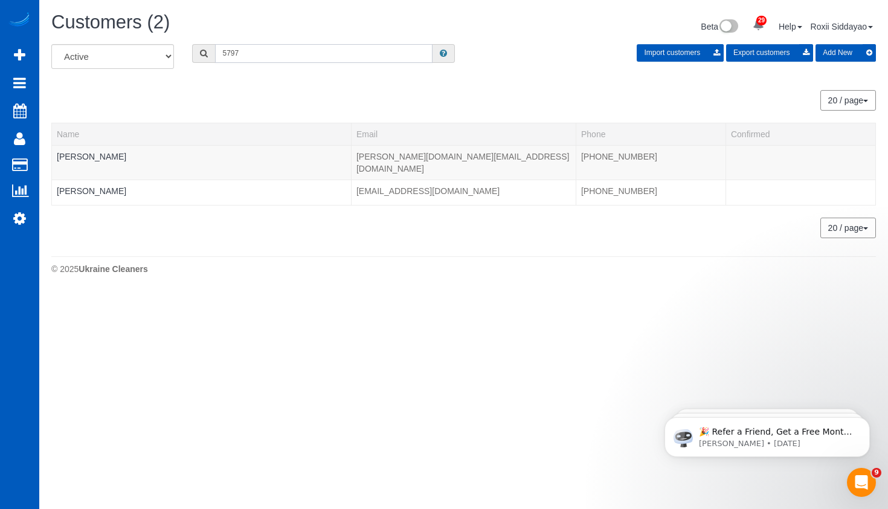
click at [245, 51] on input "5797" at bounding box center [323, 53] width 217 height 19
paste input "3819"
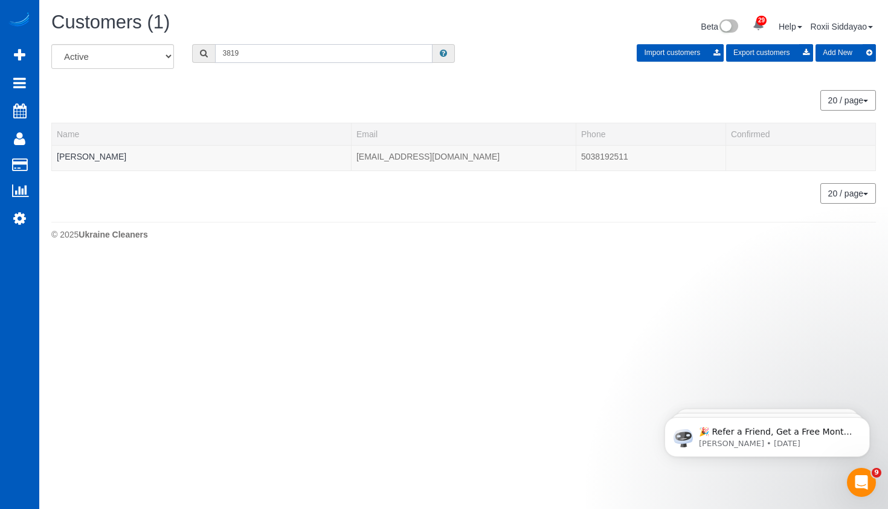
click at [318, 51] on input "3819" at bounding box center [323, 53] width 217 height 19
paste input "8226"
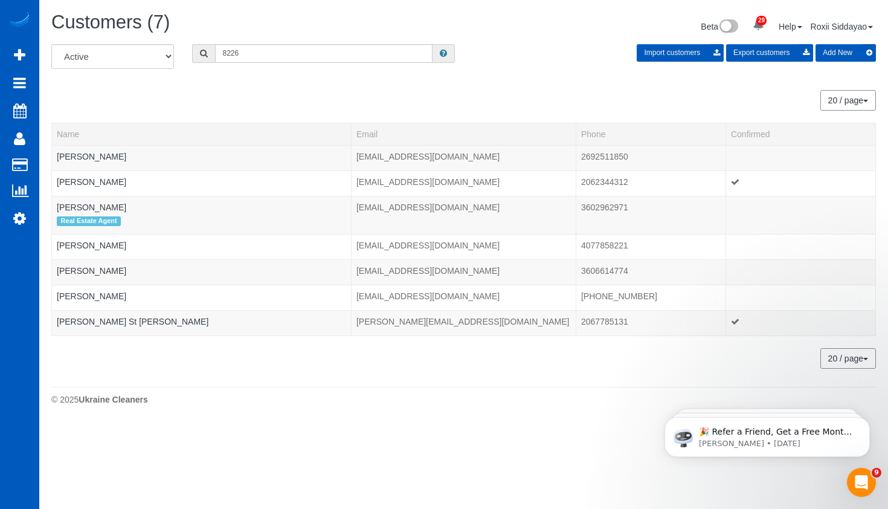
click at [297, 64] on div "All Active Archived 8226 Import customers Export customers Add New" at bounding box center [463, 61] width 843 height 34
click at [296, 59] on input "8226" at bounding box center [323, 53] width 217 height 19
paste input "633"
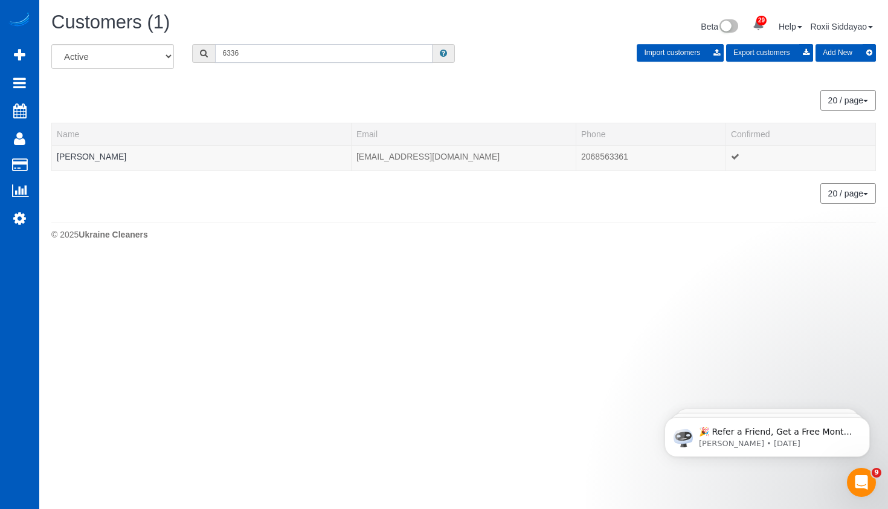
click at [274, 53] on input "6336" at bounding box center [323, 53] width 217 height 19
paste input "1798"
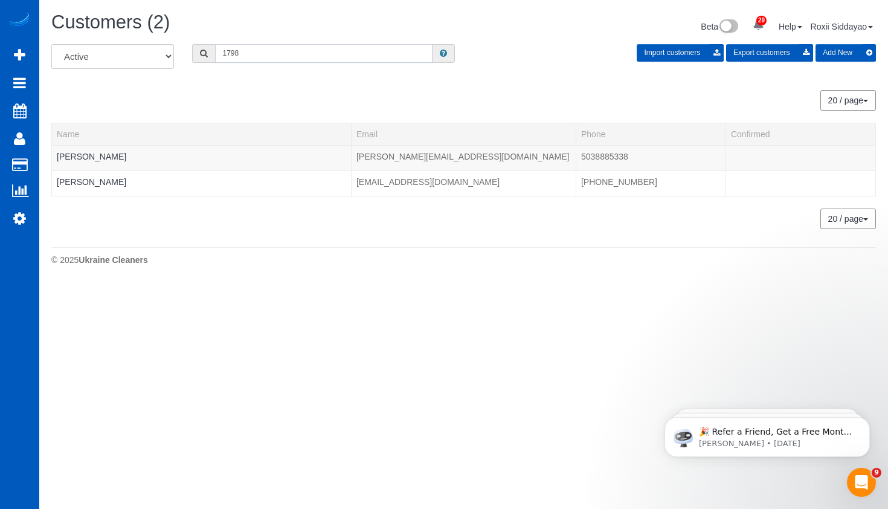
click at [269, 45] on input "1798" at bounding box center [323, 53] width 217 height 19
paste input "7490"
click at [265, 54] on input "7490" at bounding box center [323, 53] width 217 height 19
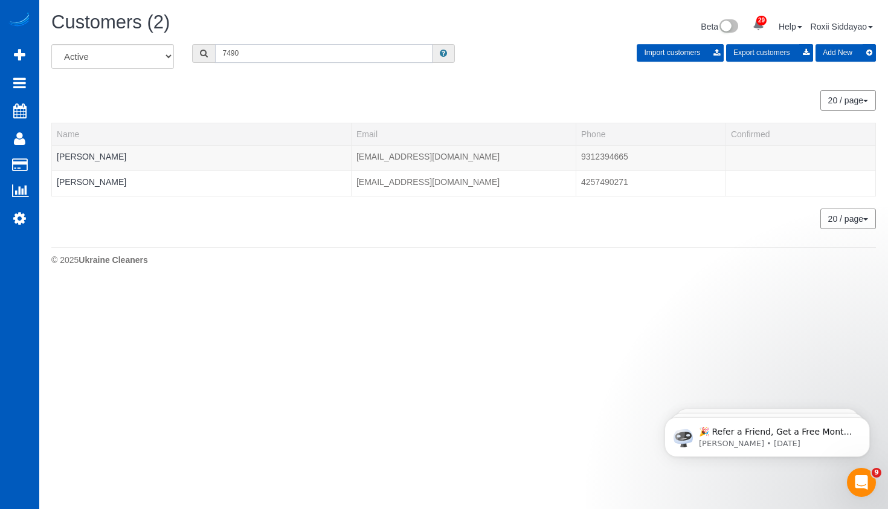
paste input "66"
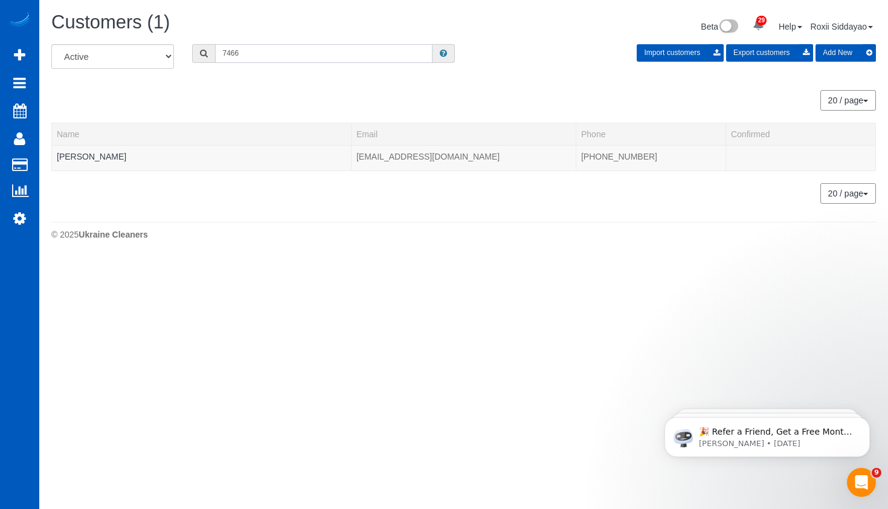
click at [245, 53] on input "7466" at bounding box center [323, 53] width 217 height 19
paste input "6172"
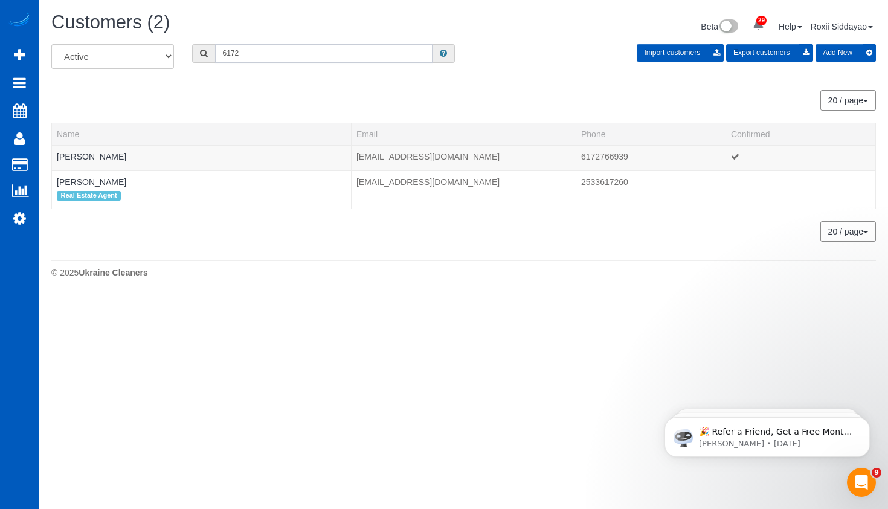
click at [267, 52] on input "6172" at bounding box center [323, 53] width 217 height 19
paste input "5731"
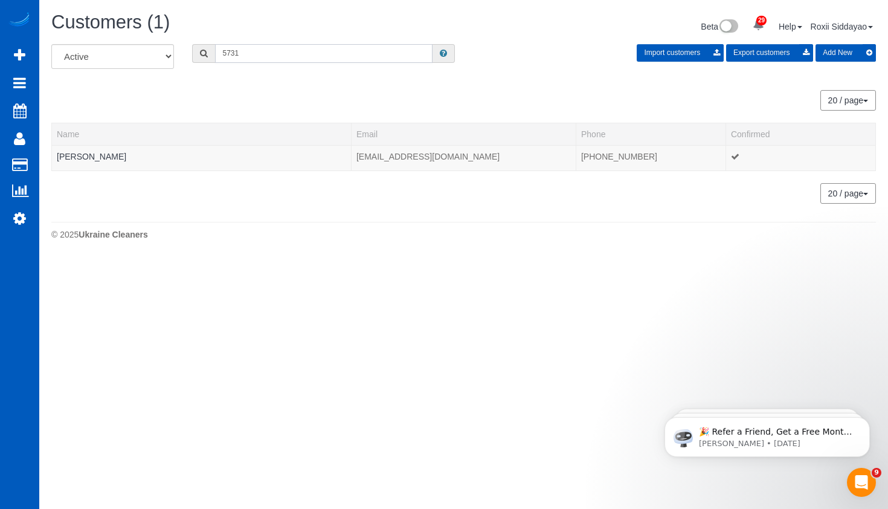
click at [252, 48] on input "5731" at bounding box center [323, 53] width 217 height 19
paste input "9459"
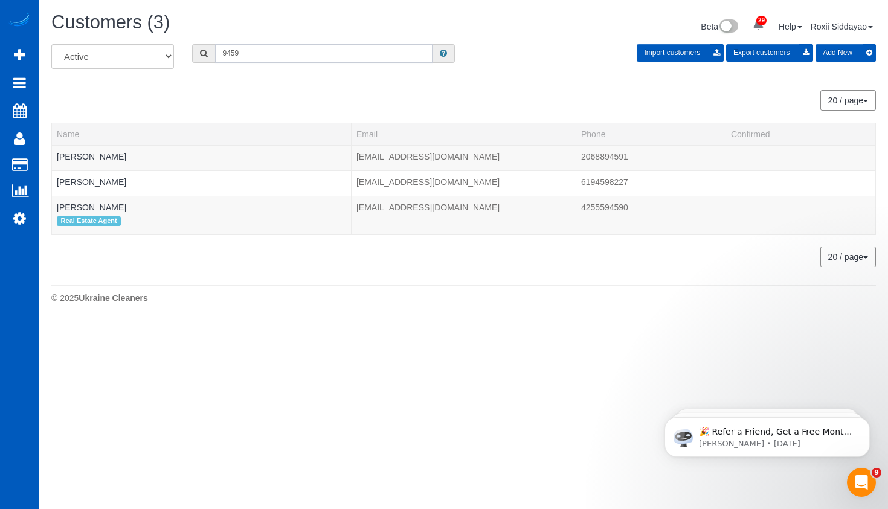
click at [256, 57] on input "9459" at bounding box center [323, 53] width 217 height 19
paste input "2676"
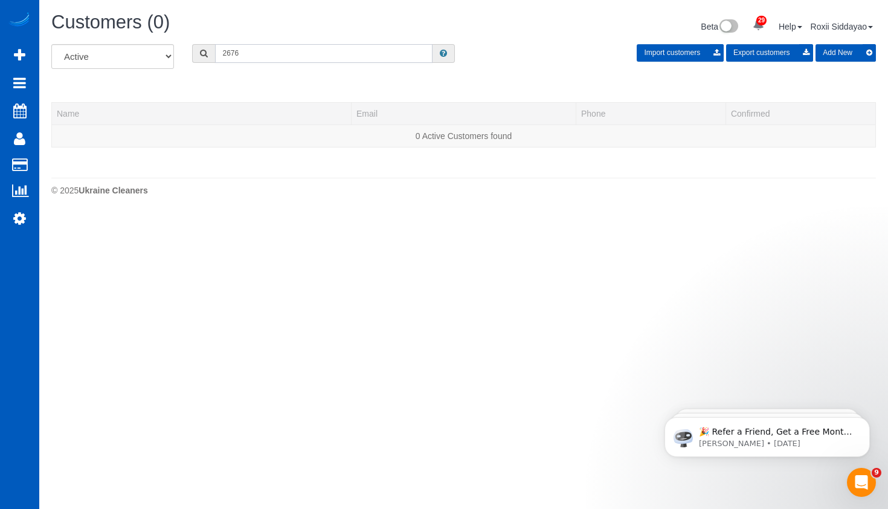
click at [234, 54] on input "2676" at bounding box center [323, 53] width 217 height 19
paste input "3923"
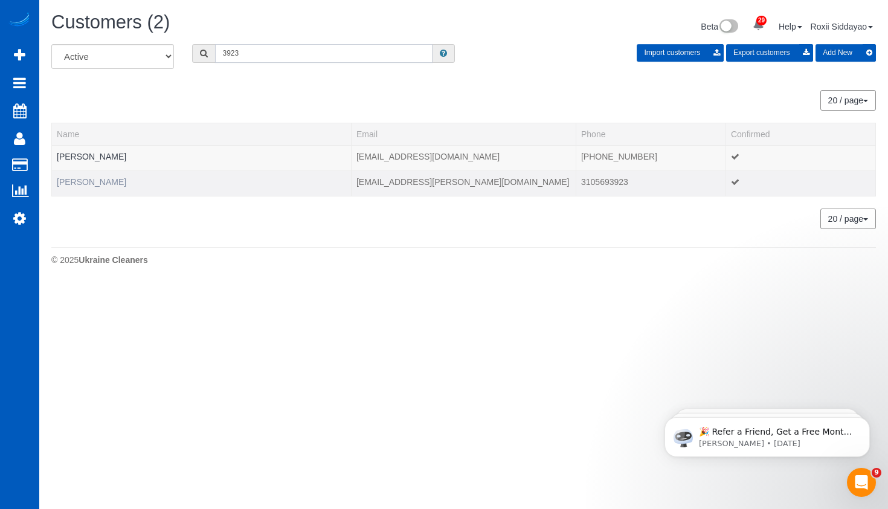
type input "3923"
click at [79, 181] on link "topaz Werner" at bounding box center [91, 182] width 69 height 10
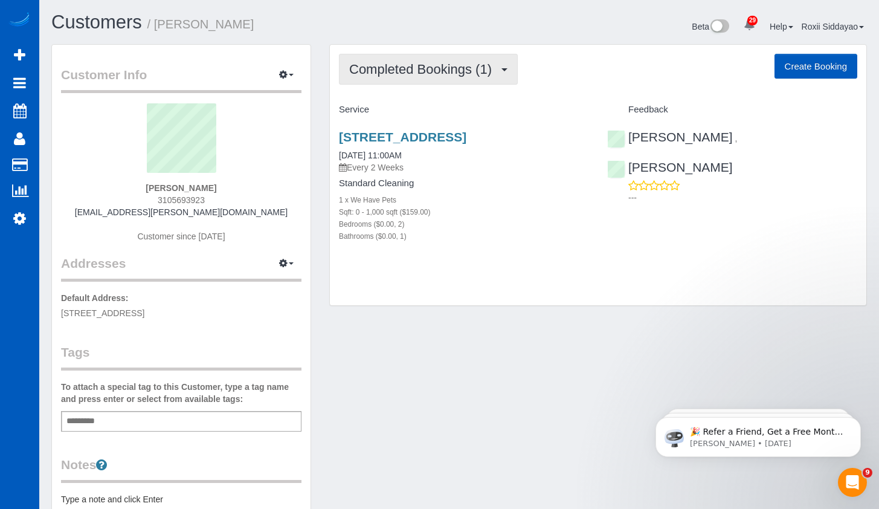
click at [434, 70] on span "Completed Bookings (1)" at bounding box center [423, 69] width 149 height 15
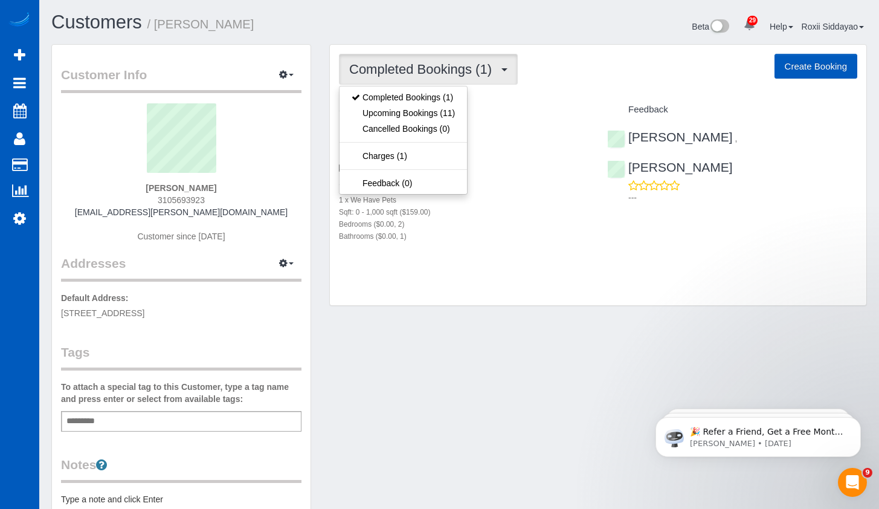
click at [577, 73] on div "Completed Bookings (1) Completed Bookings (1) Upcoming Bookings (11) Cancelled …" at bounding box center [598, 69] width 518 height 31
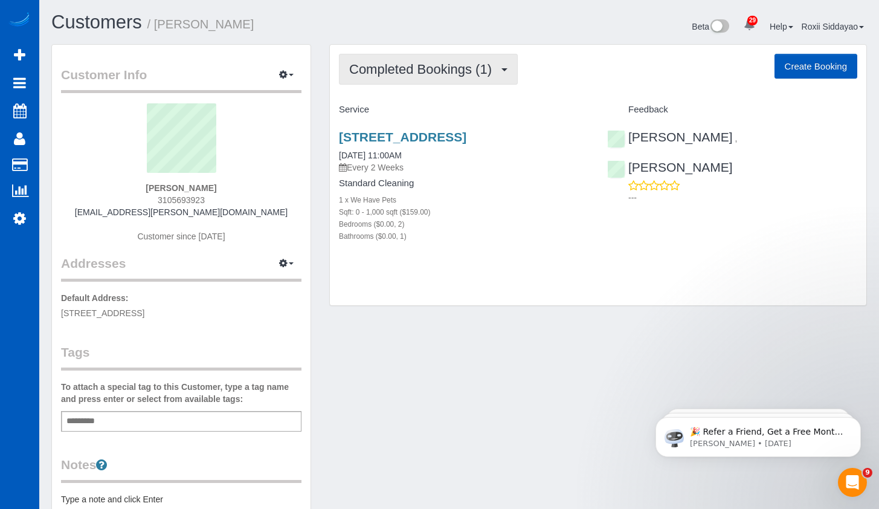
click at [468, 71] on span "Completed Bookings (1)" at bounding box center [423, 69] width 149 height 15
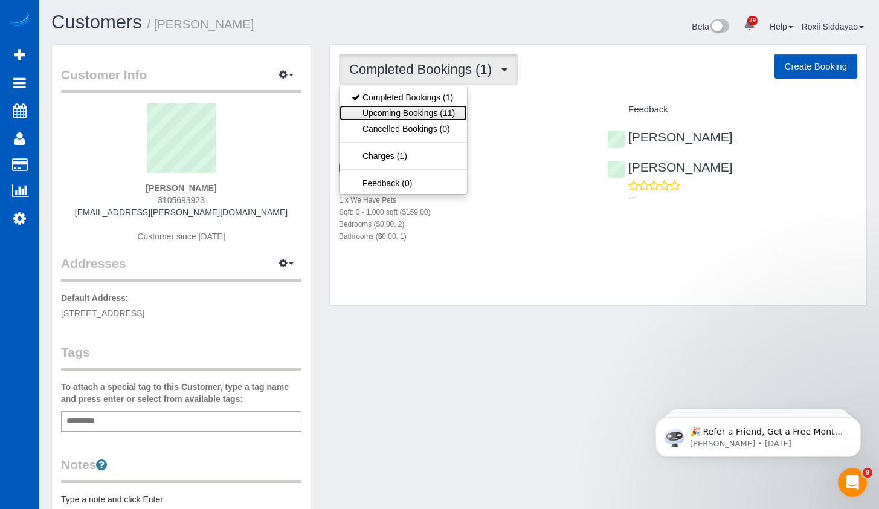
click at [451, 109] on link "Upcoming Bookings (11)" at bounding box center [402, 113] width 127 height 16
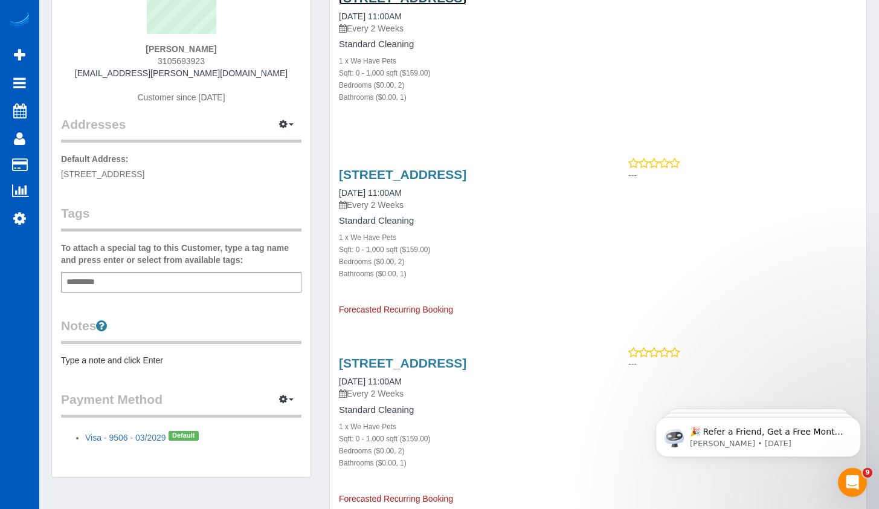
scroll to position [60, 0]
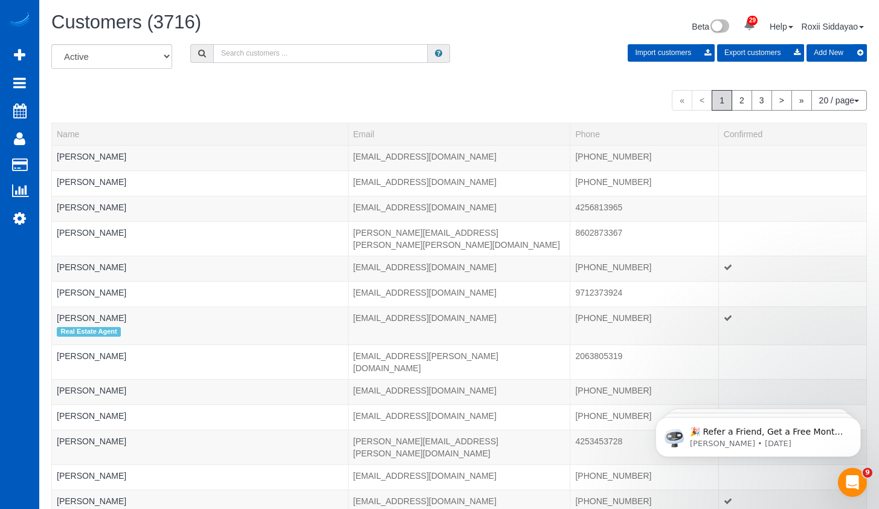
click at [273, 60] on input "text" at bounding box center [320, 53] width 214 height 19
paste input "7141"
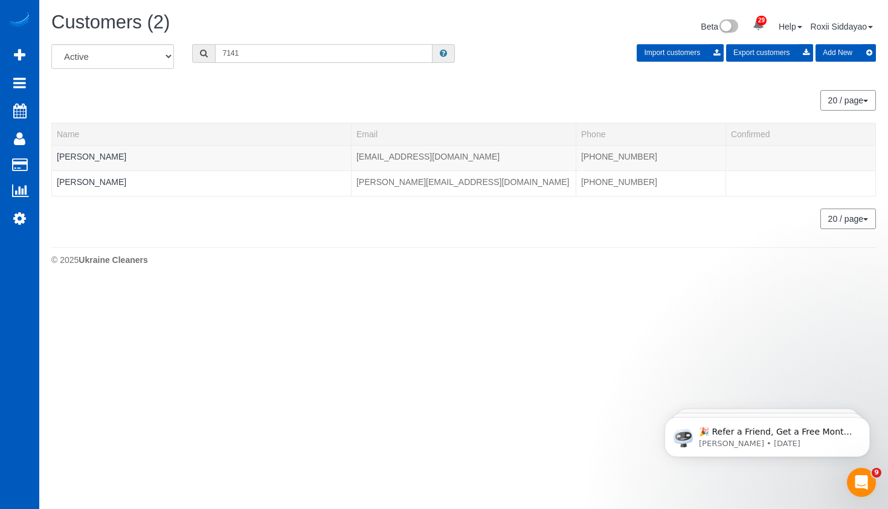
click at [283, 50] on input "7141" at bounding box center [323, 53] width 217 height 19
paste input "9402"
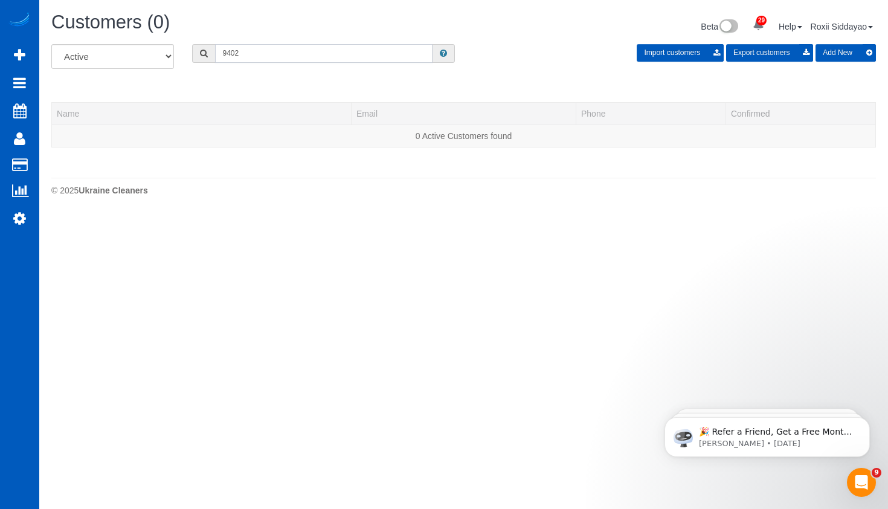
click at [303, 54] on input "9402" at bounding box center [323, 53] width 217 height 19
paste input "7994"
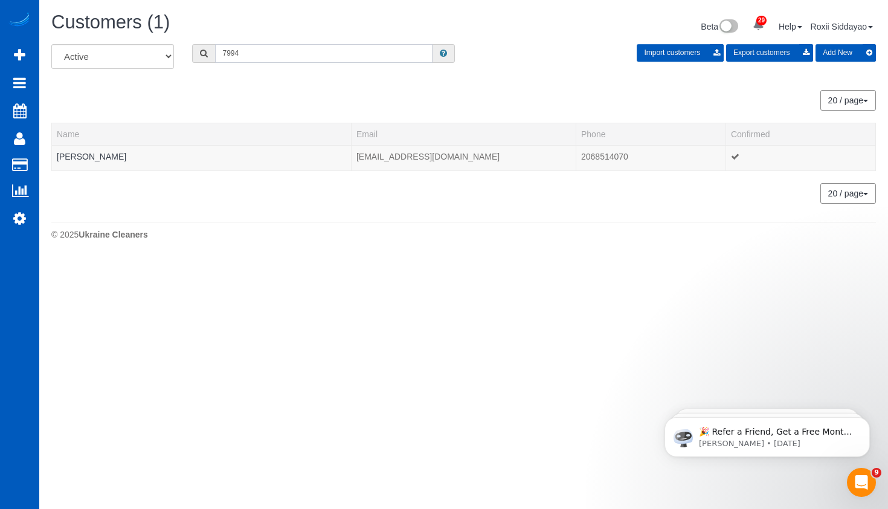
click at [245, 52] on input "7994" at bounding box center [323, 53] width 217 height 19
paste input "5613"
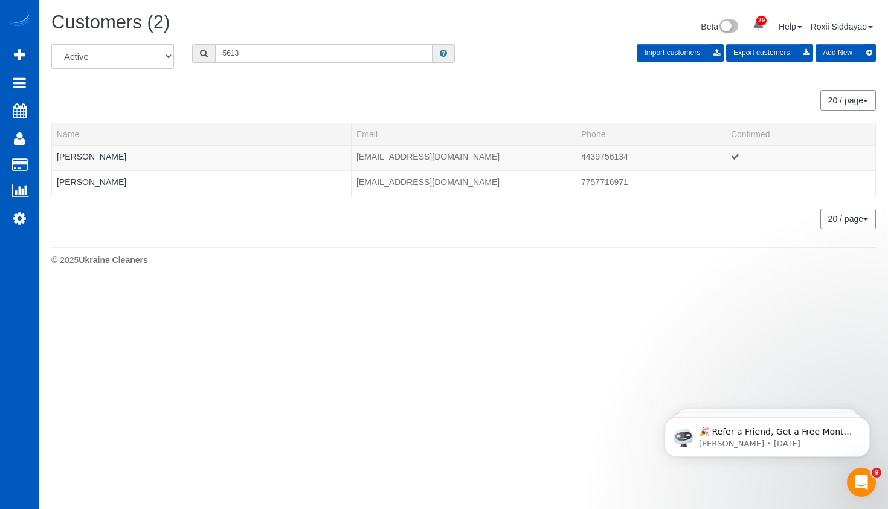
click at [267, 54] on input "5613" at bounding box center [323, 53] width 217 height 19
paste input "7939"
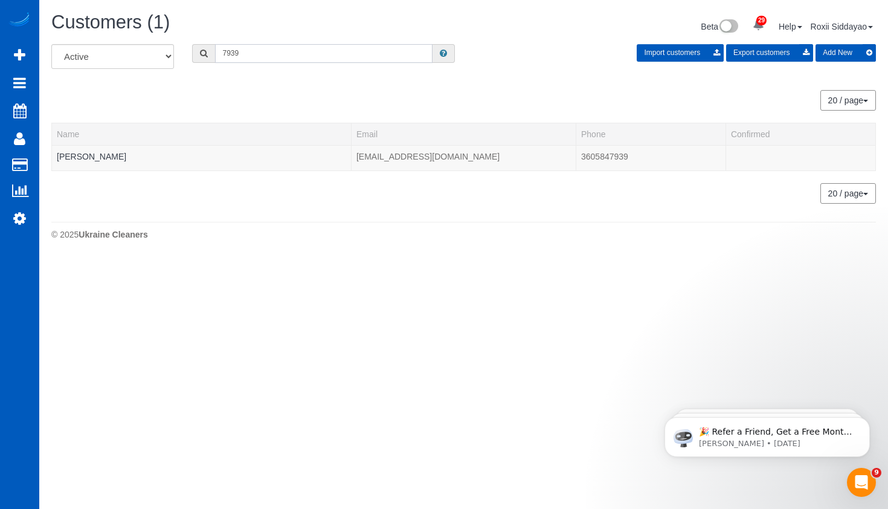
click at [266, 47] on input "7939" at bounding box center [323, 53] width 217 height 19
paste input "941"
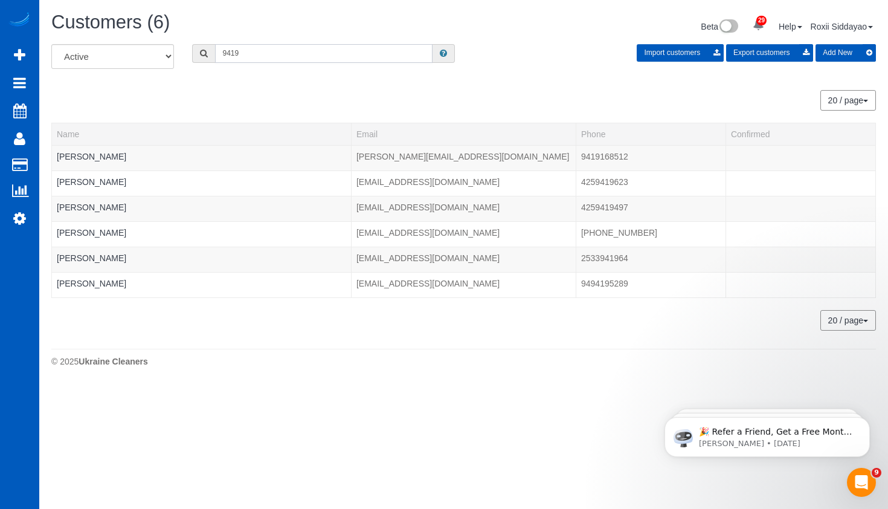
click at [240, 55] on input "9419" at bounding box center [323, 53] width 217 height 19
paste input "240"
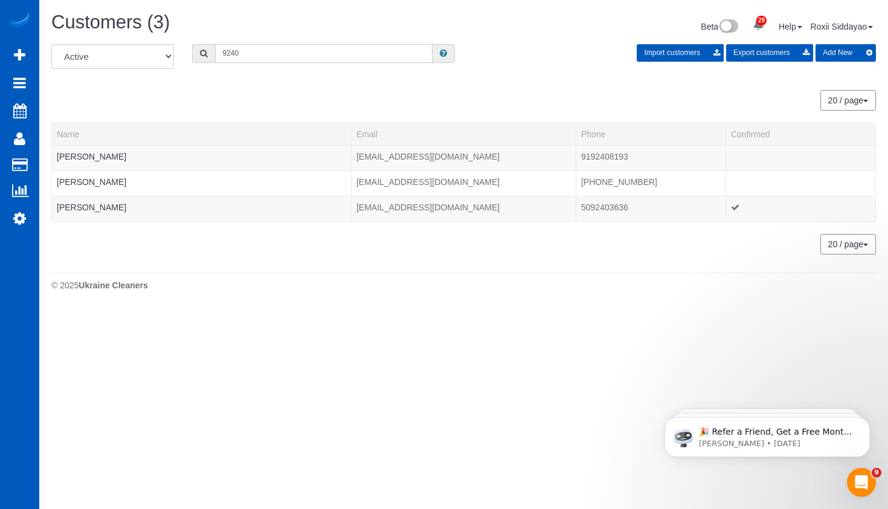
click at [298, 50] on input "9240" at bounding box center [323, 53] width 217 height 19
paste input "7149"
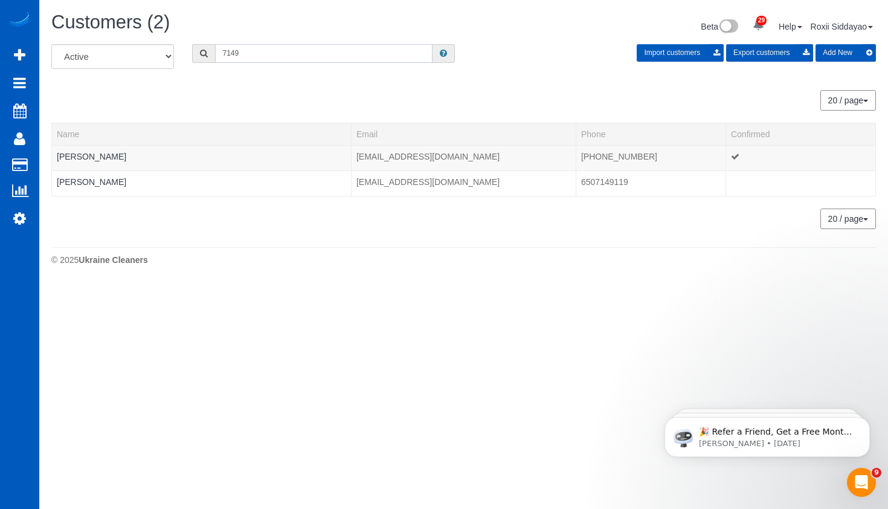
click at [316, 49] on input "7149" at bounding box center [323, 53] width 217 height 19
paste input "1432"
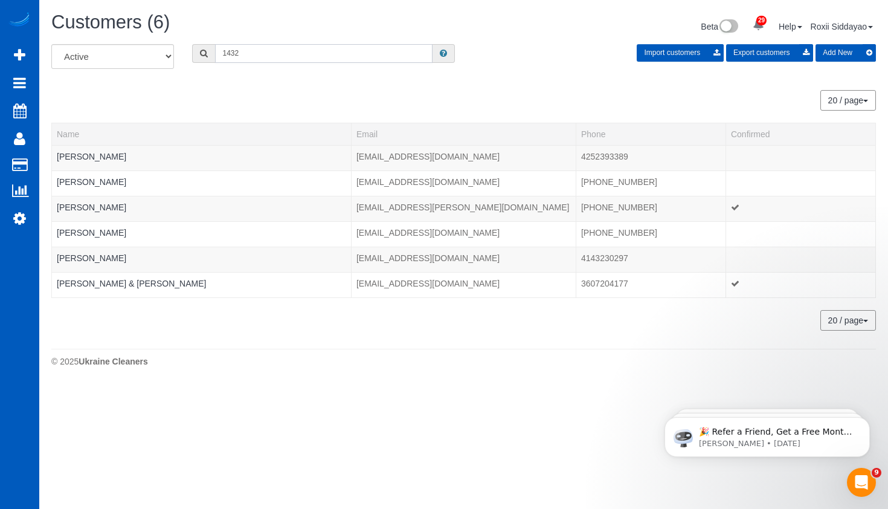
click at [259, 53] on input "1432" at bounding box center [323, 53] width 217 height 19
paste input "8483"
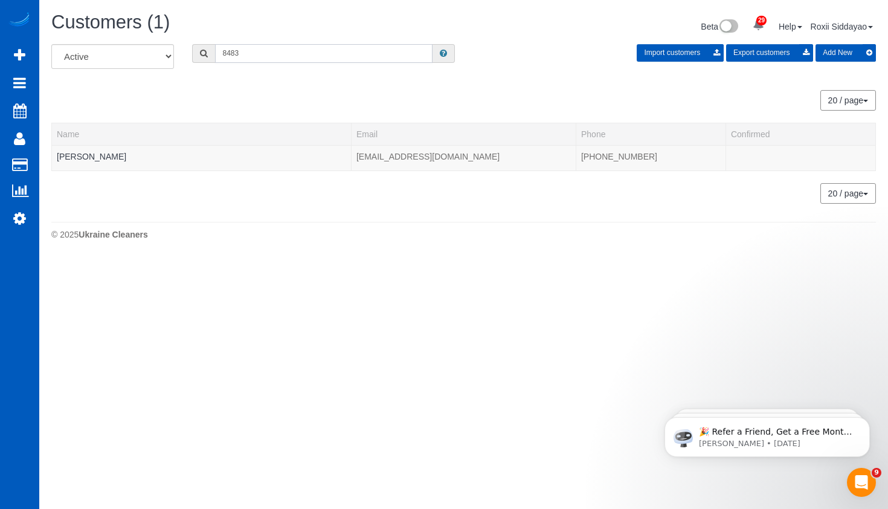
click at [254, 50] on input "8483" at bounding box center [323, 53] width 217 height 19
paste input "682"
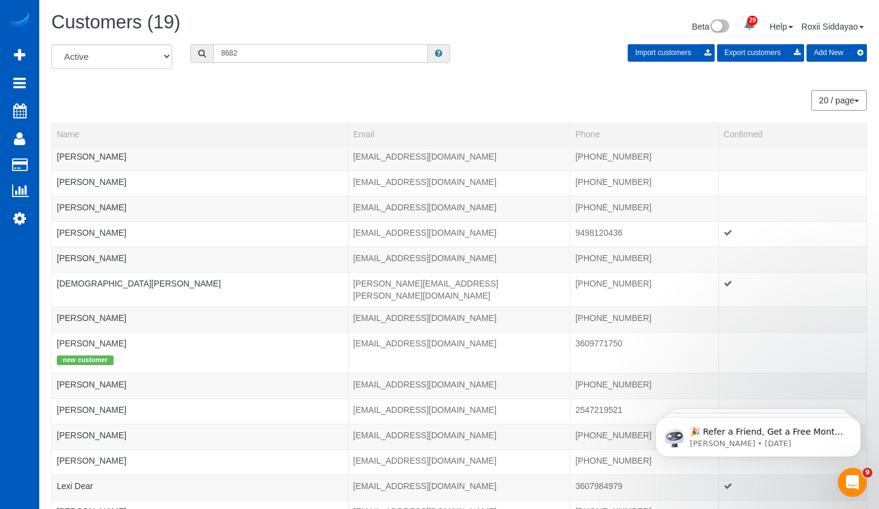
click at [280, 51] on input "8682" at bounding box center [320, 53] width 214 height 19
paste input "7917"
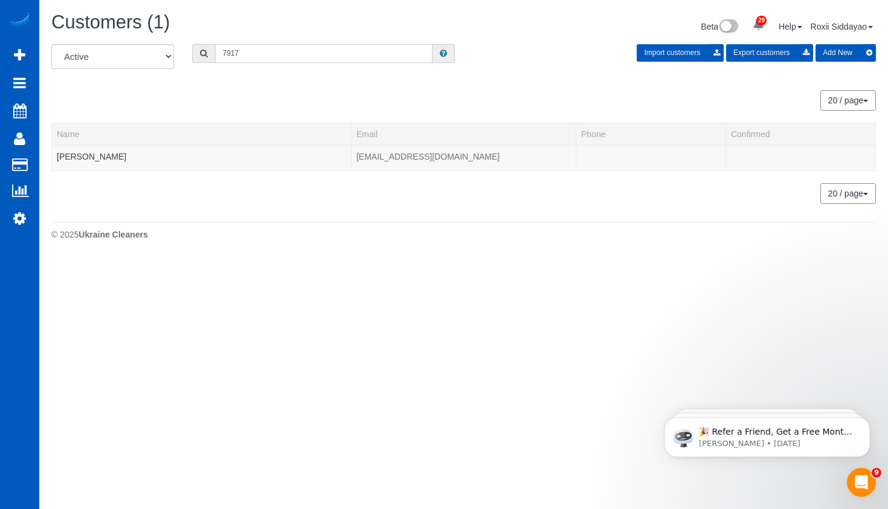
click at [273, 47] on input "7917" at bounding box center [323, 53] width 217 height 19
paste
click at [330, 48] on input "6053" at bounding box center [323, 53] width 217 height 19
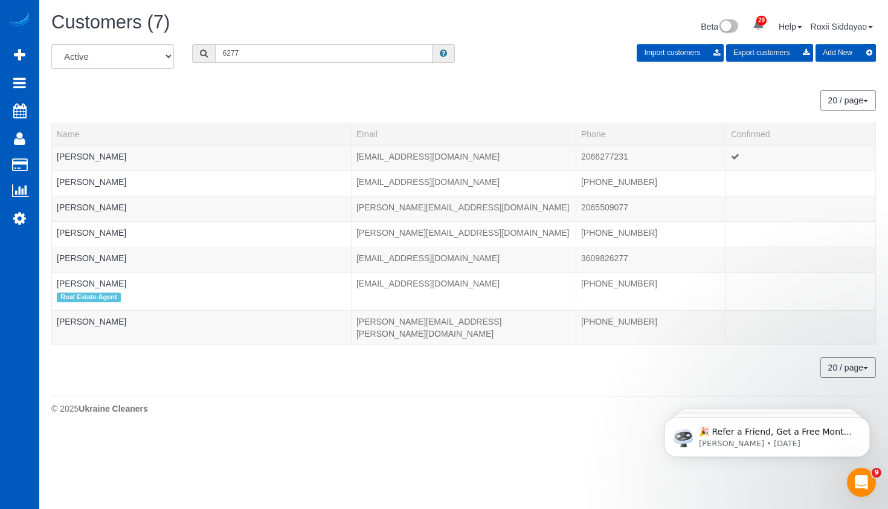
click at [289, 51] on input "6277" at bounding box center [323, 53] width 217 height 19
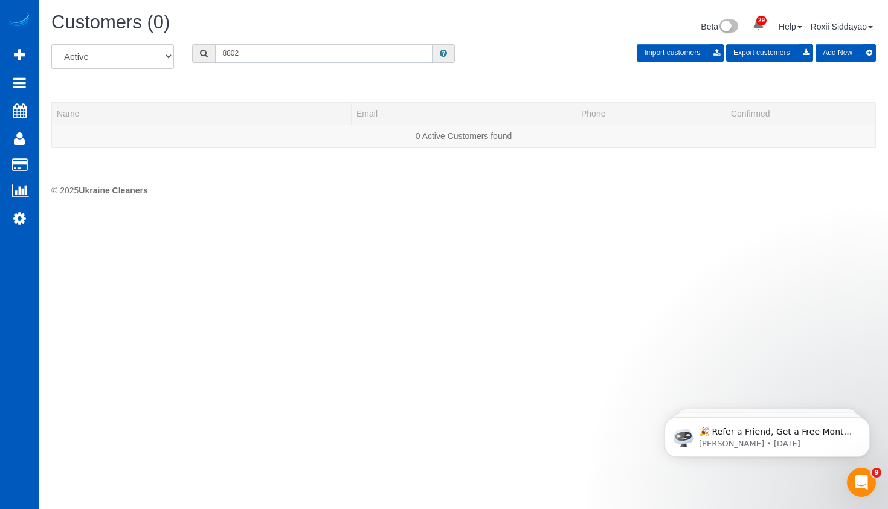
click at [284, 52] on input "8802" at bounding box center [323, 53] width 217 height 19
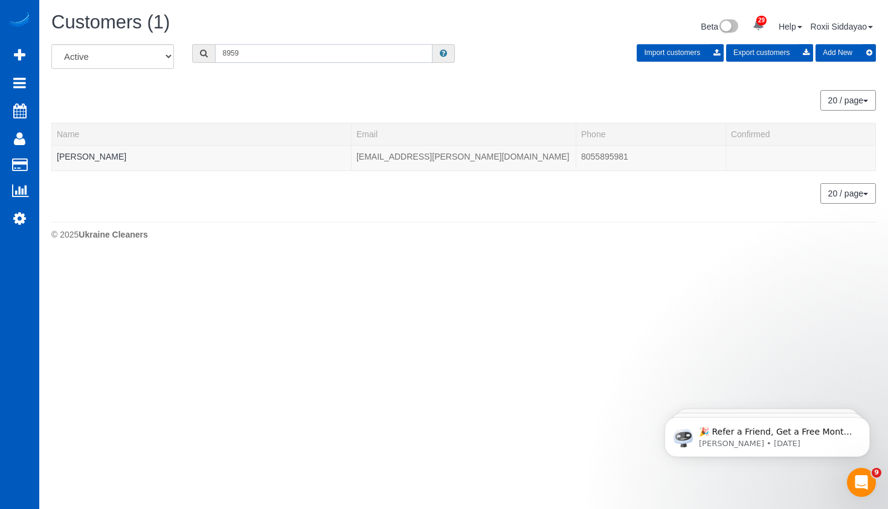
click at [308, 53] on input "8959" at bounding box center [323, 53] width 217 height 19
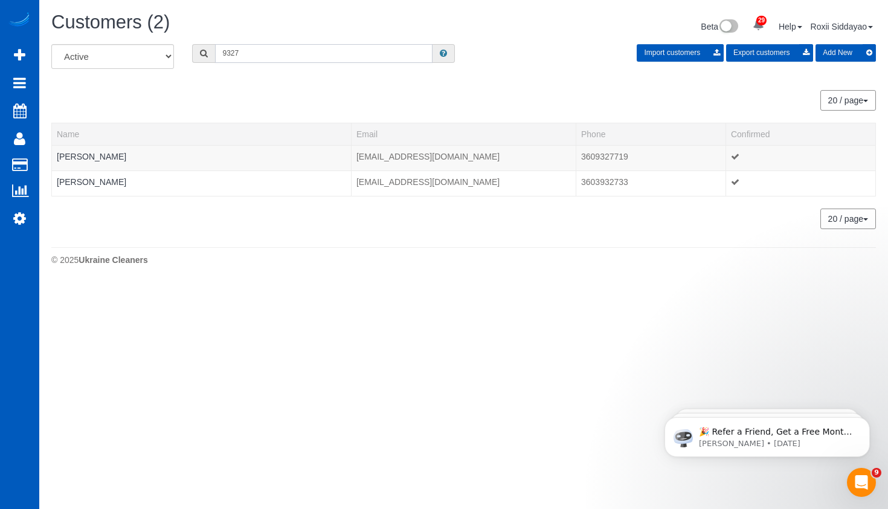
click at [268, 54] on input "9327" at bounding box center [323, 53] width 217 height 19
click at [234, 54] on input "9776" at bounding box center [323, 53] width 217 height 19
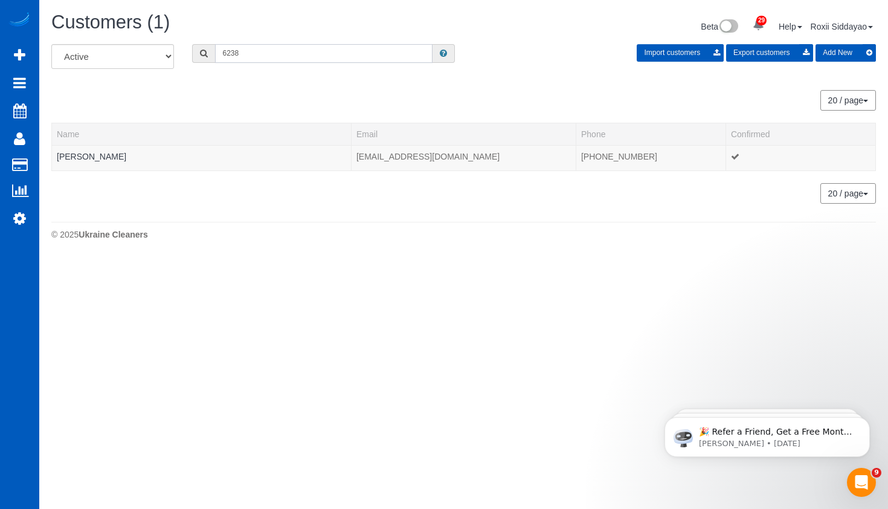
click at [260, 57] on input "6238" at bounding box center [323, 53] width 217 height 19
click at [261, 57] on input "6238" at bounding box center [323, 53] width 217 height 19
click at [286, 58] on input "7414" at bounding box center [323, 53] width 217 height 19
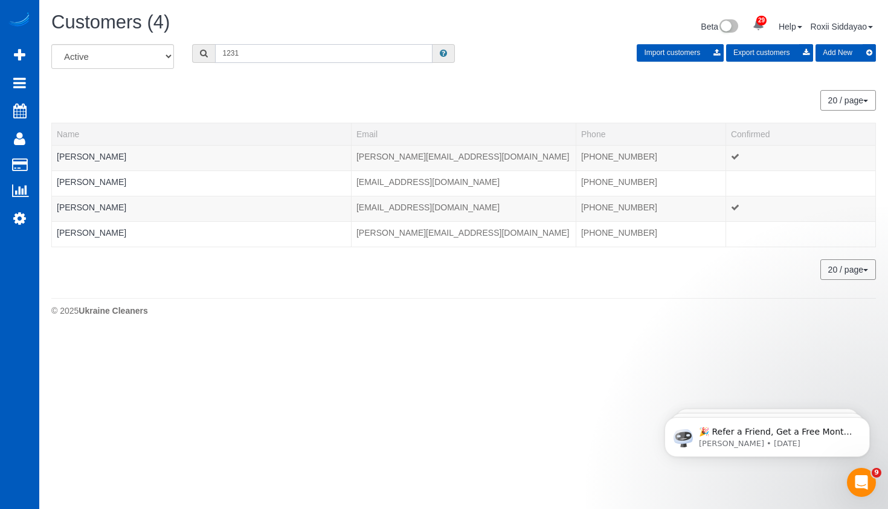
click at [249, 48] on input "1231" at bounding box center [323, 53] width 217 height 19
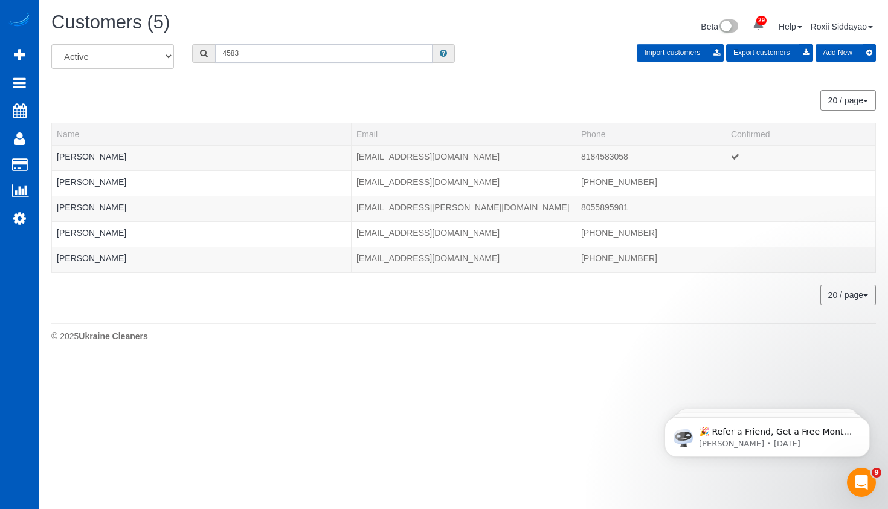
click at [259, 49] on input "4583" at bounding box center [323, 53] width 217 height 19
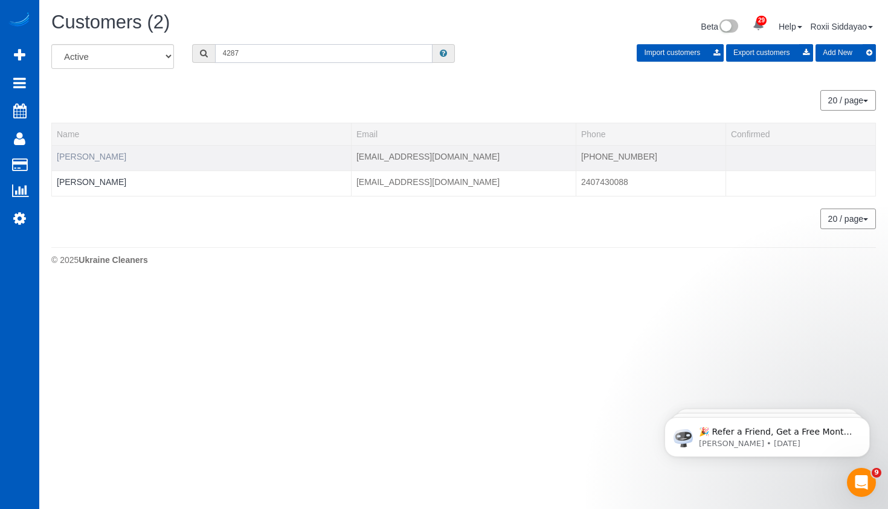
type input "4287"
click at [83, 159] on link "Ken Nguyen" at bounding box center [91, 157] width 69 height 10
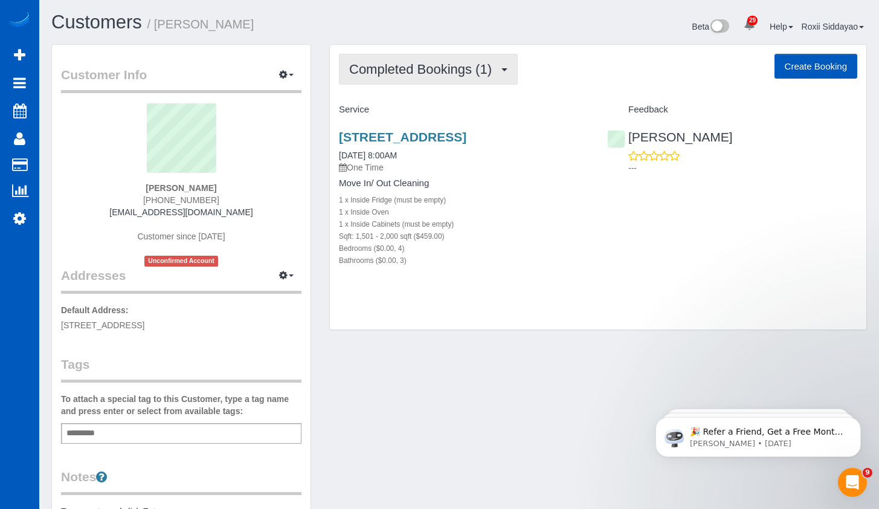
click at [445, 69] on span "Completed Bookings (1)" at bounding box center [423, 69] width 149 height 15
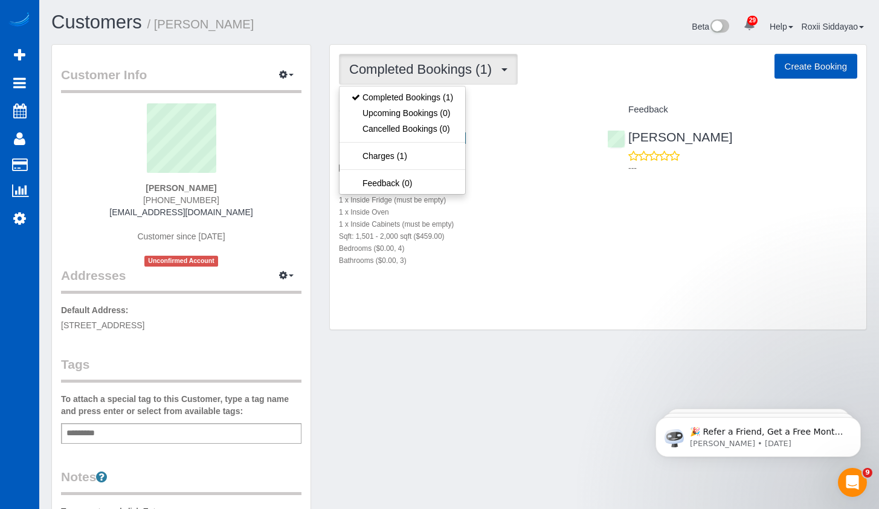
click at [445, 69] on span "Completed Bookings (1)" at bounding box center [423, 69] width 149 height 15
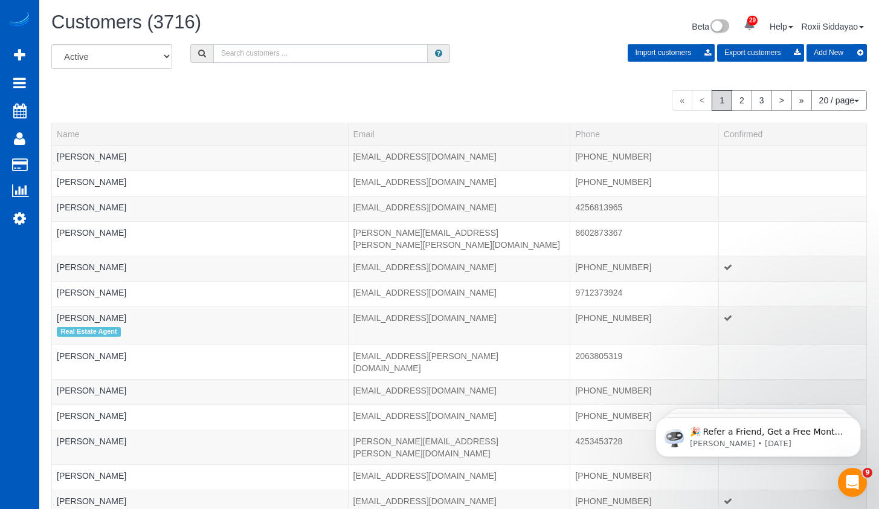
click at [342, 61] on input "text" at bounding box center [320, 53] width 214 height 19
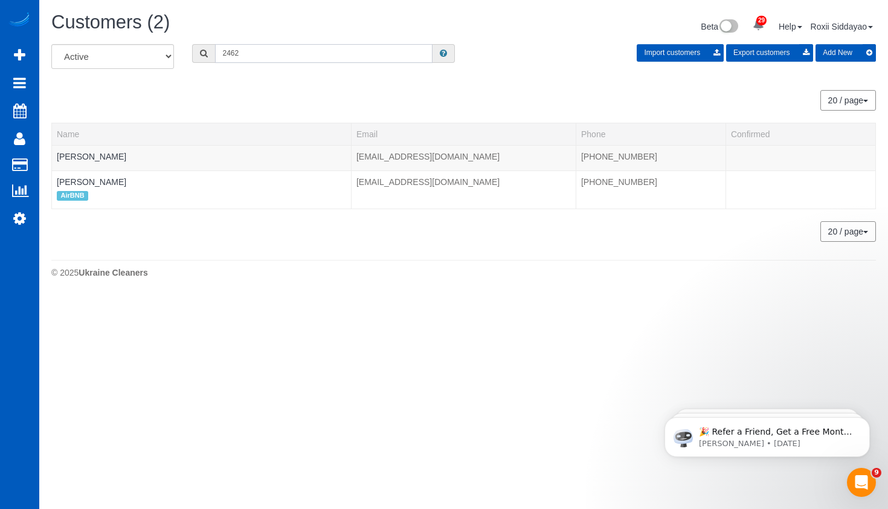
click at [270, 53] on input "2462" at bounding box center [323, 53] width 217 height 19
click at [269, 51] on input "3753" at bounding box center [323, 53] width 217 height 19
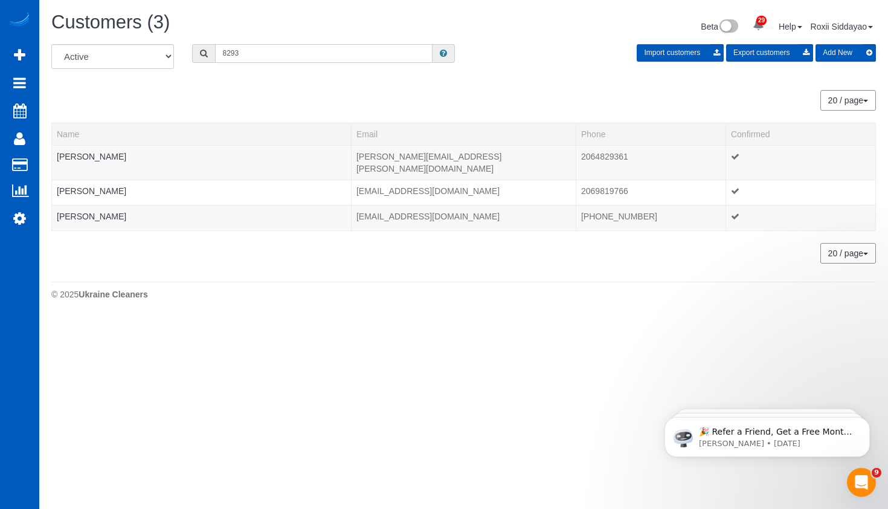
click at [277, 47] on input "8293" at bounding box center [323, 53] width 217 height 19
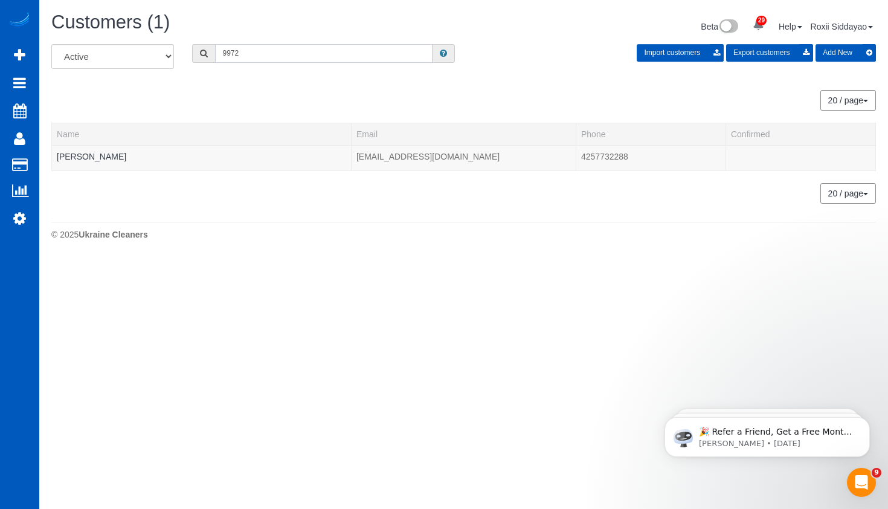
click at [248, 54] on input "9972" at bounding box center [323, 53] width 217 height 19
click at [249, 54] on input "9972" at bounding box center [323, 53] width 217 height 19
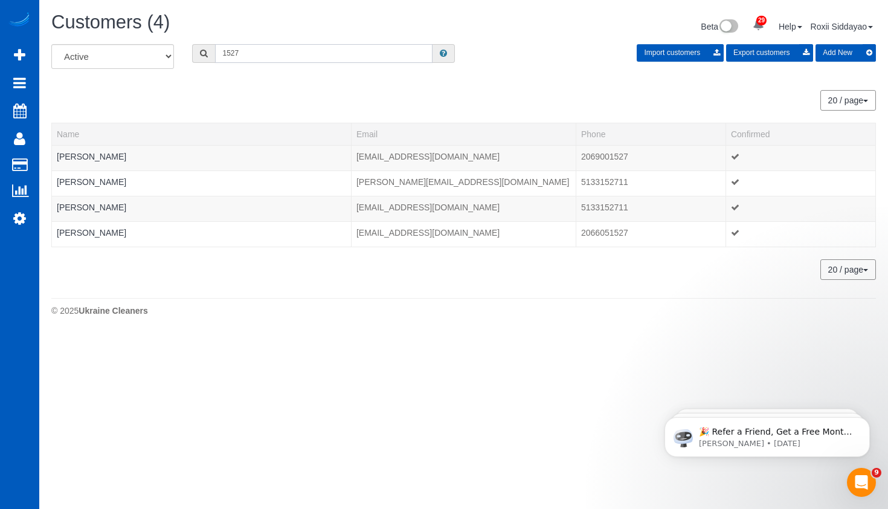
click at [291, 56] on input "1527" at bounding box center [323, 53] width 217 height 19
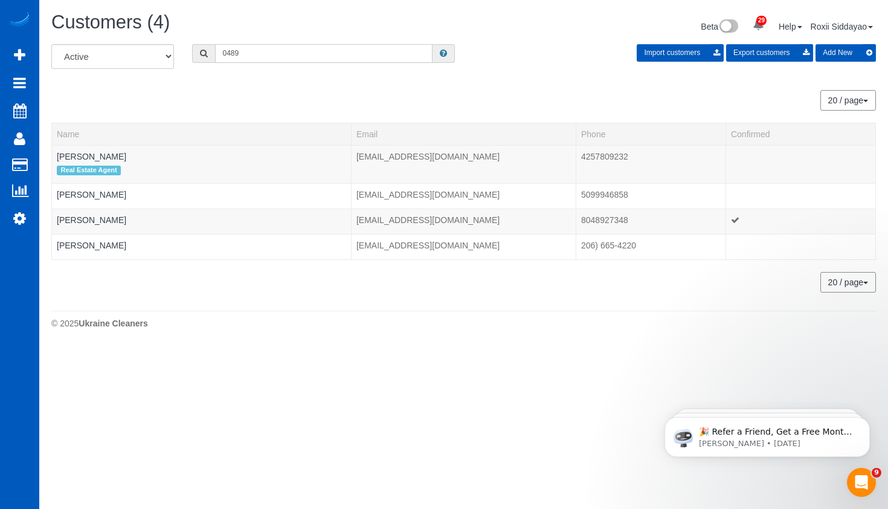
click at [268, 57] on input "0489" at bounding box center [323, 53] width 217 height 19
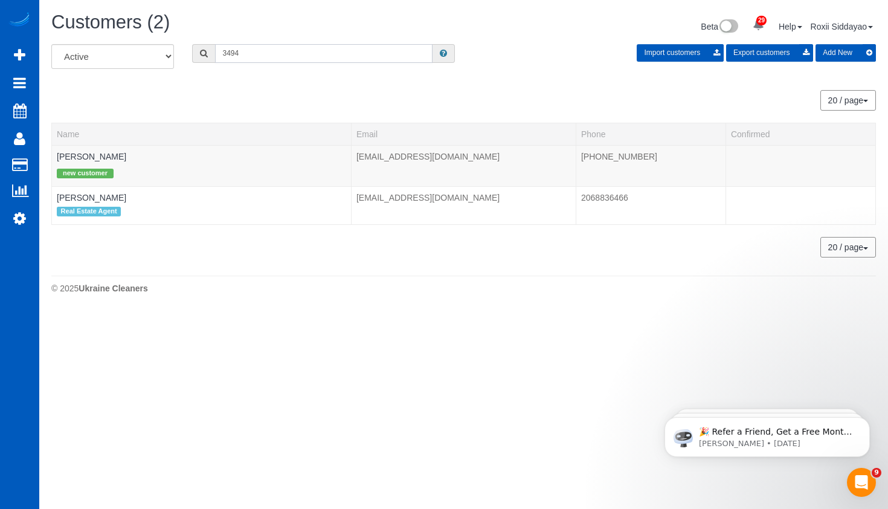
click at [260, 51] on input "3494" at bounding box center [323, 53] width 217 height 19
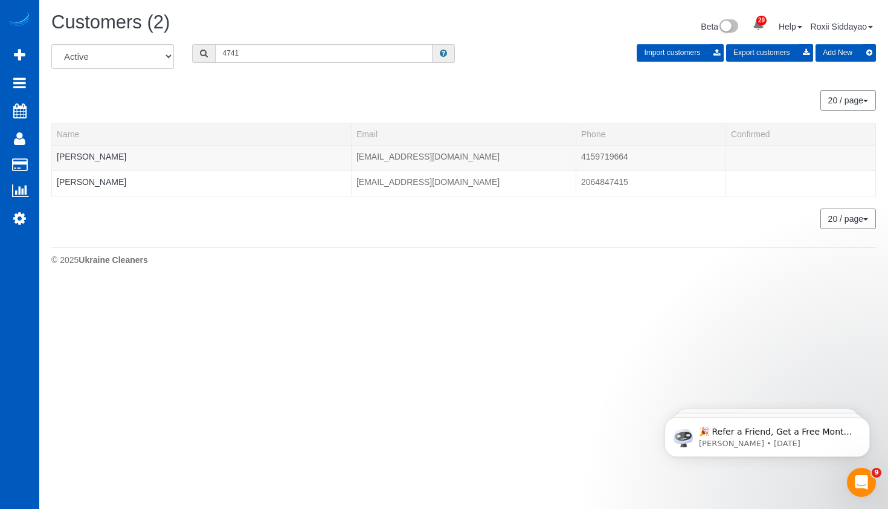
click at [288, 63] on div "All Active Archived 4741 Import customers Export customers Add New" at bounding box center [463, 61] width 843 height 34
click at [292, 56] on input "4741" at bounding box center [323, 53] width 217 height 19
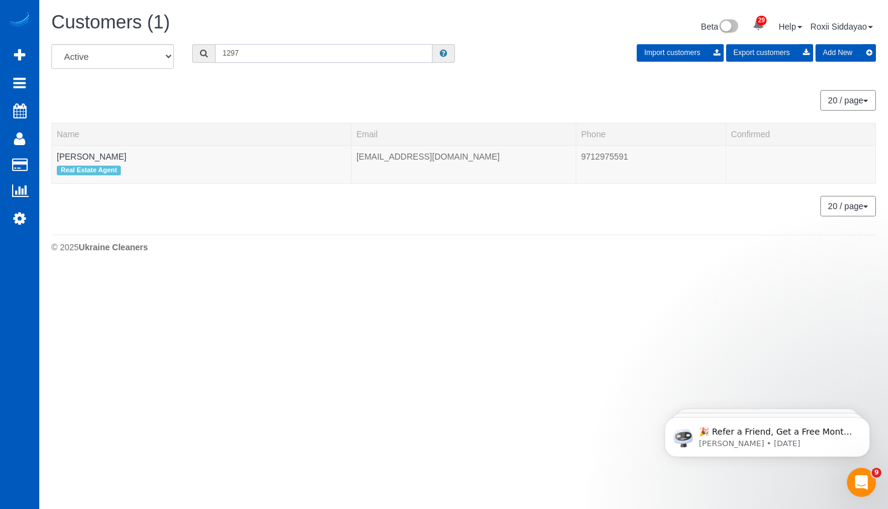
click at [233, 48] on input "1297" at bounding box center [323, 53] width 217 height 19
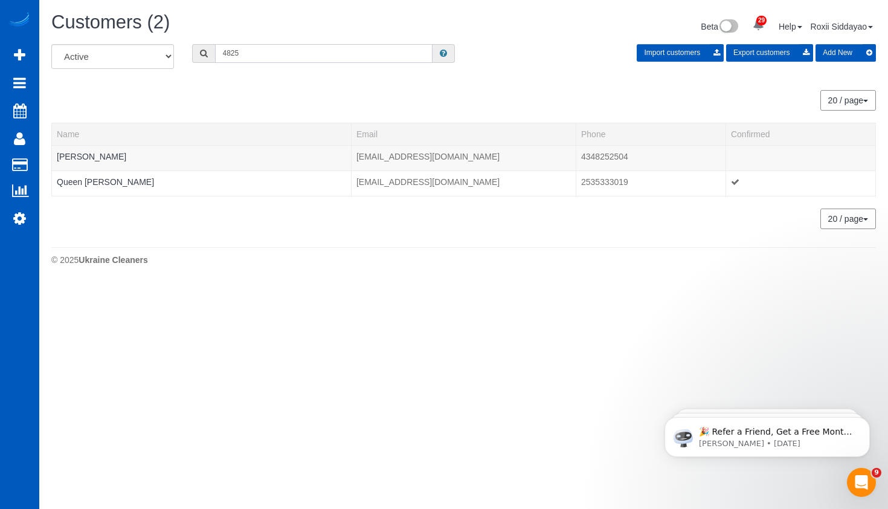
click at [255, 58] on input "4825" at bounding box center [323, 53] width 217 height 19
click at [301, 58] on input "3353" at bounding box center [323, 53] width 217 height 19
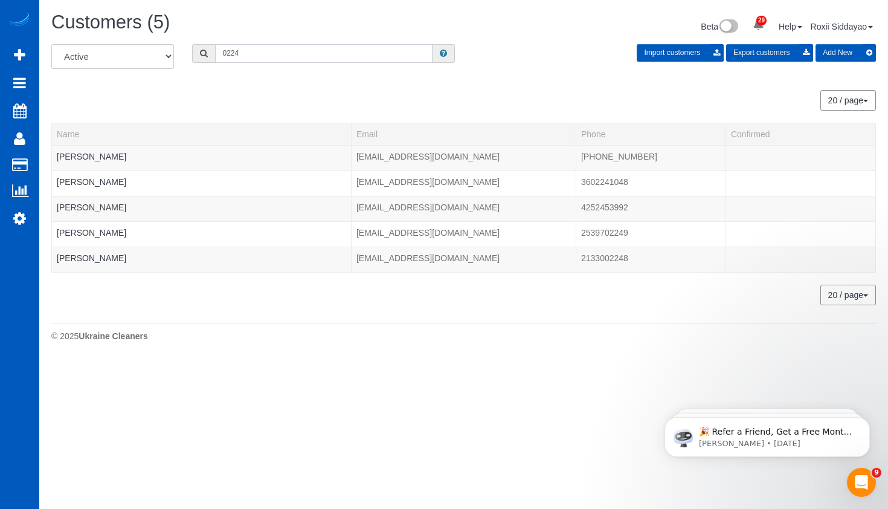
click at [350, 57] on input "0224" at bounding box center [323, 53] width 217 height 19
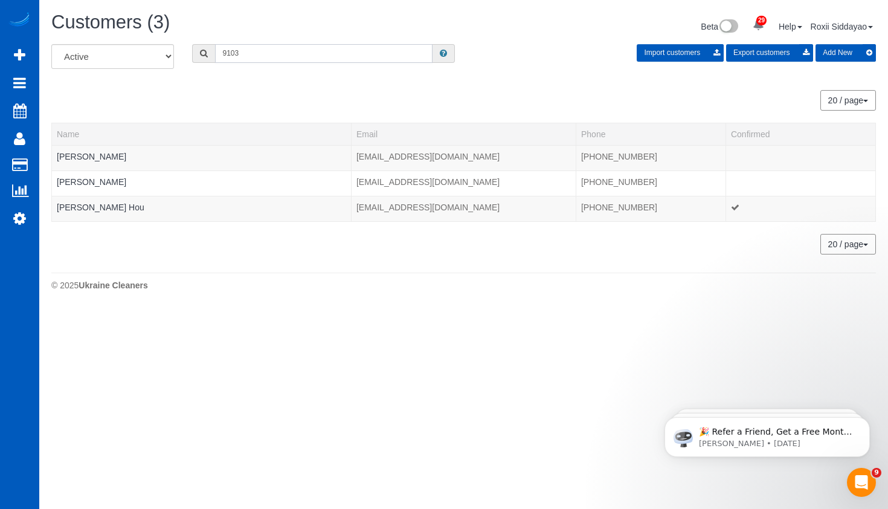
click at [246, 47] on input "9103" at bounding box center [323, 53] width 217 height 19
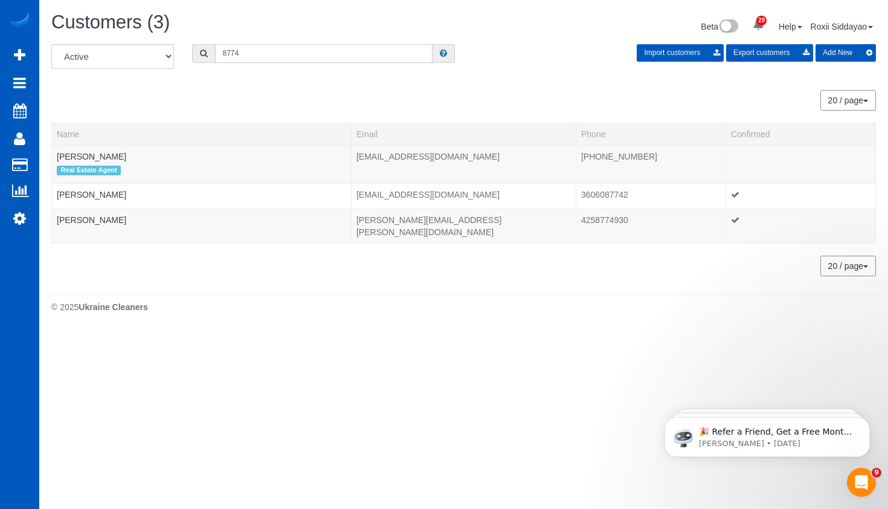
click at [243, 50] on input "8774" at bounding box center [323, 53] width 217 height 19
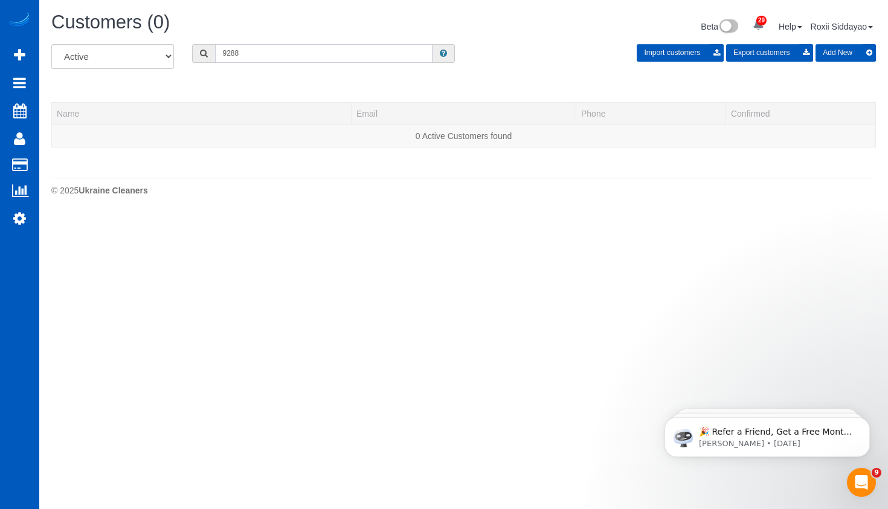
click at [240, 57] on input "9288" at bounding box center [323, 53] width 217 height 19
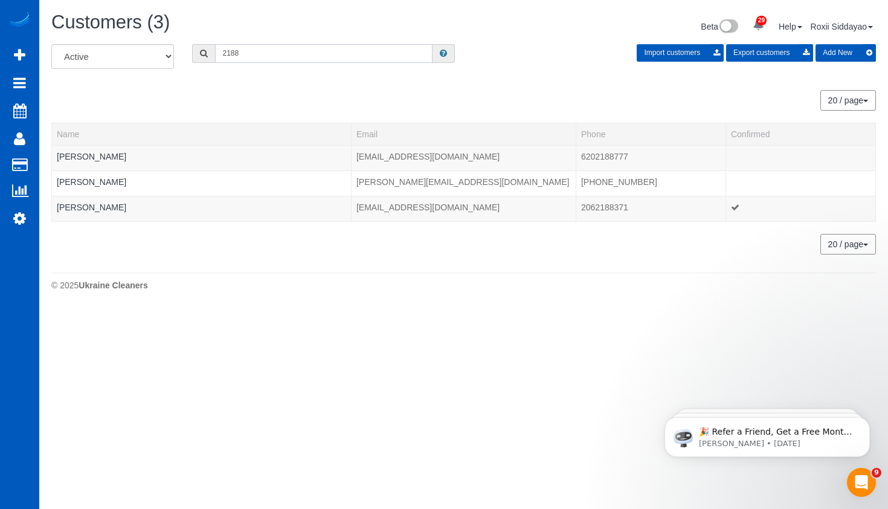
click at [236, 58] on input "2188" at bounding box center [323, 53] width 217 height 19
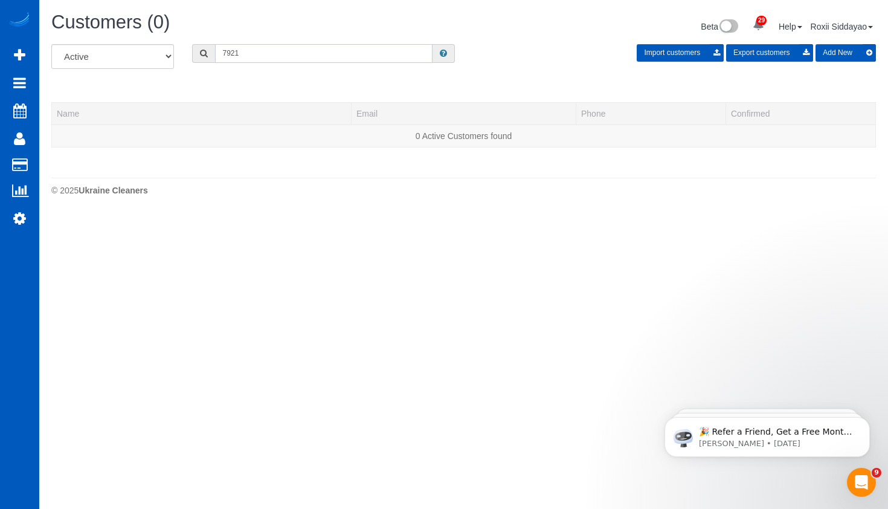
click at [278, 60] on input "7921" at bounding box center [323, 53] width 217 height 19
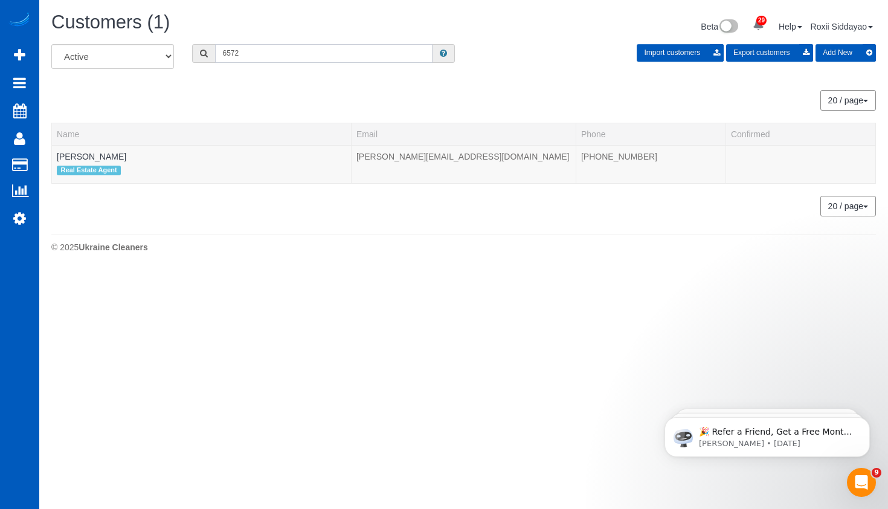
click at [269, 54] on input "6572" at bounding box center [323, 53] width 217 height 19
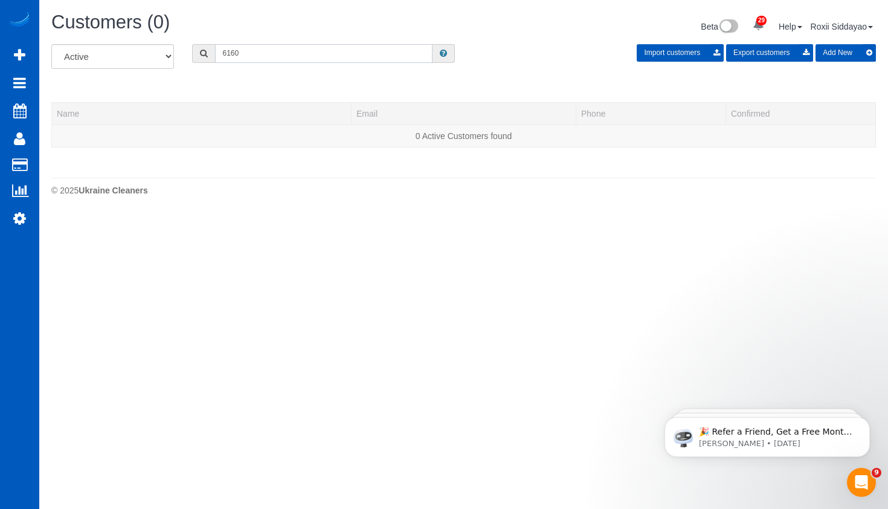
click at [255, 49] on input "6160" at bounding box center [323, 53] width 217 height 19
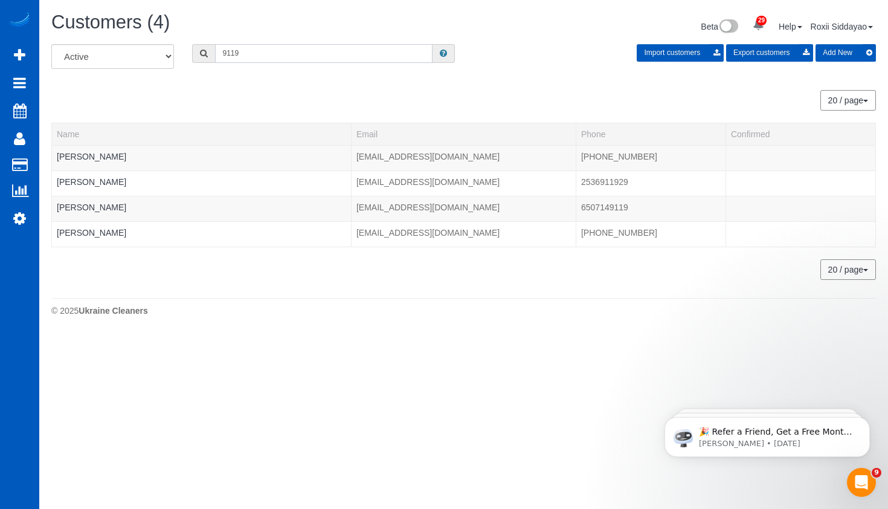
click at [281, 47] on input "9119" at bounding box center [323, 53] width 217 height 19
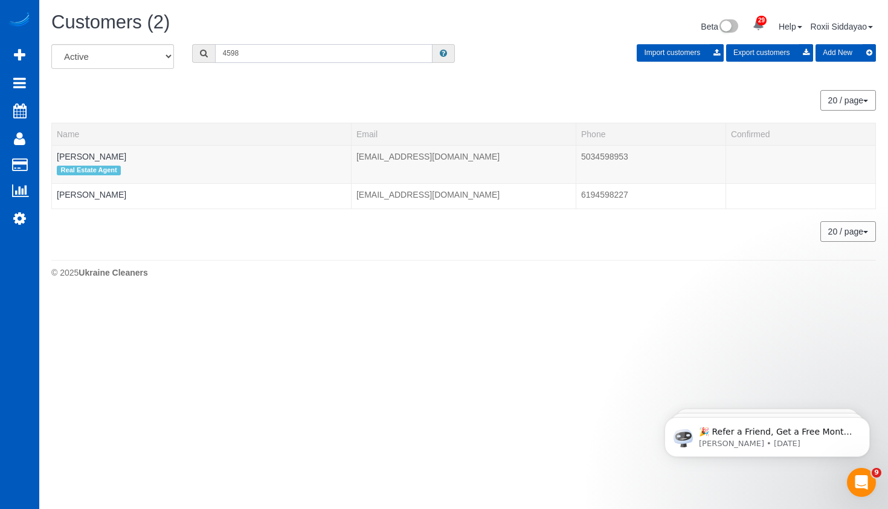
click at [246, 61] on input "4598" at bounding box center [323, 53] width 217 height 19
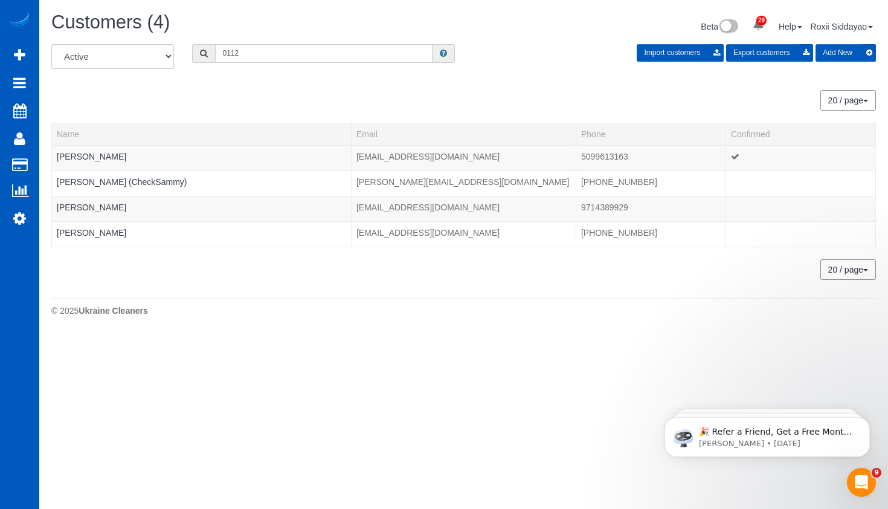
click at [273, 32] on h1 "Customers (4)" at bounding box center [252, 22] width 403 height 21
click at [270, 50] on input "0112" at bounding box center [323, 53] width 217 height 19
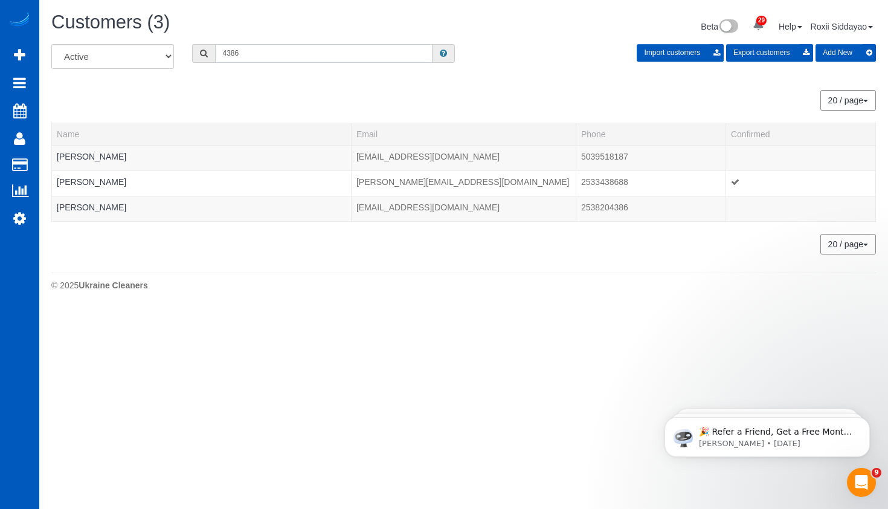
click at [278, 54] on input "4386" at bounding box center [323, 53] width 217 height 19
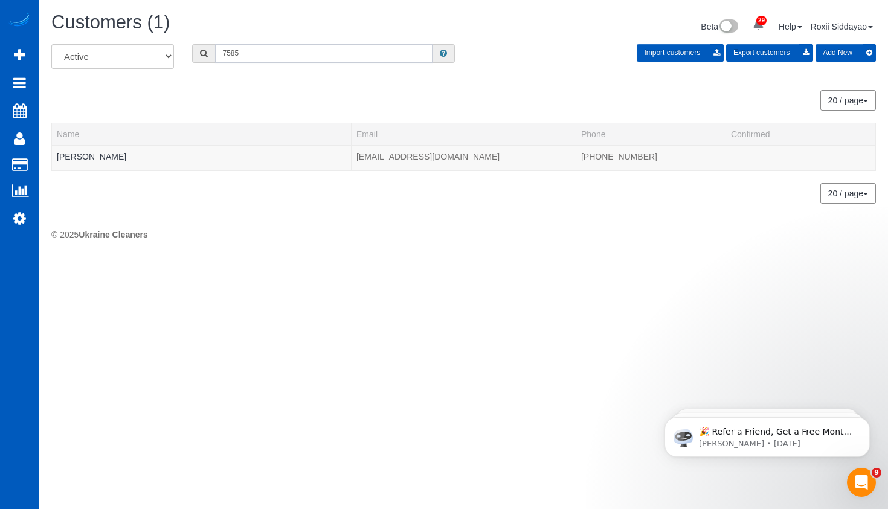
click at [242, 57] on input "7585" at bounding box center [323, 53] width 217 height 19
click at [271, 52] on input "5968" at bounding box center [323, 53] width 217 height 19
click at [257, 55] on input "8151" at bounding box center [323, 53] width 217 height 19
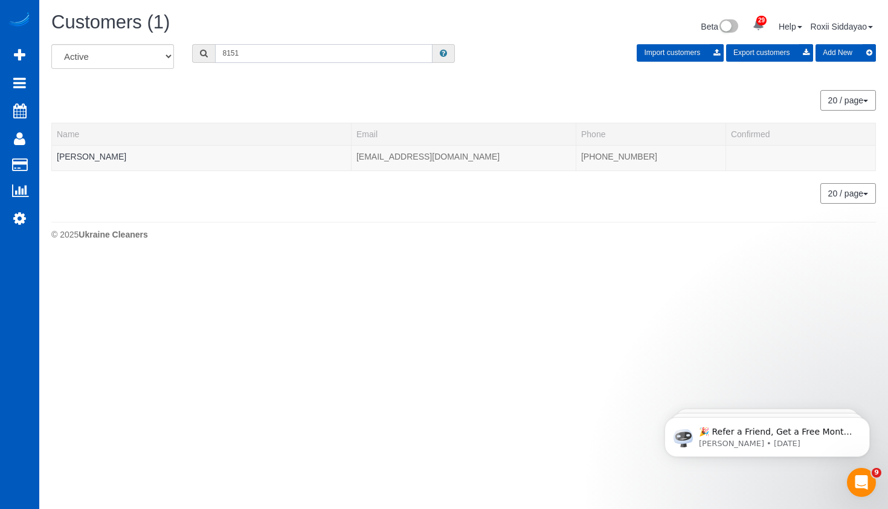
click at [257, 55] on input "8151" at bounding box center [323, 53] width 217 height 19
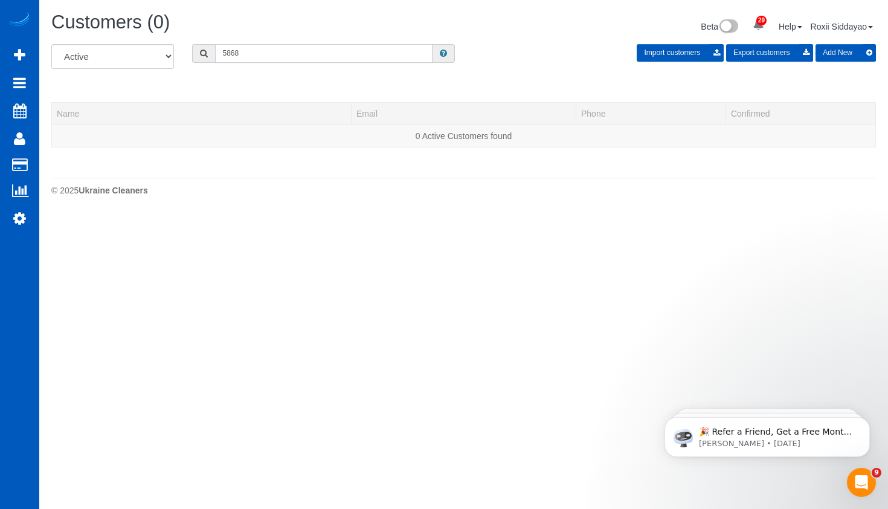
click at [271, 52] on input "5868" at bounding box center [323, 53] width 217 height 19
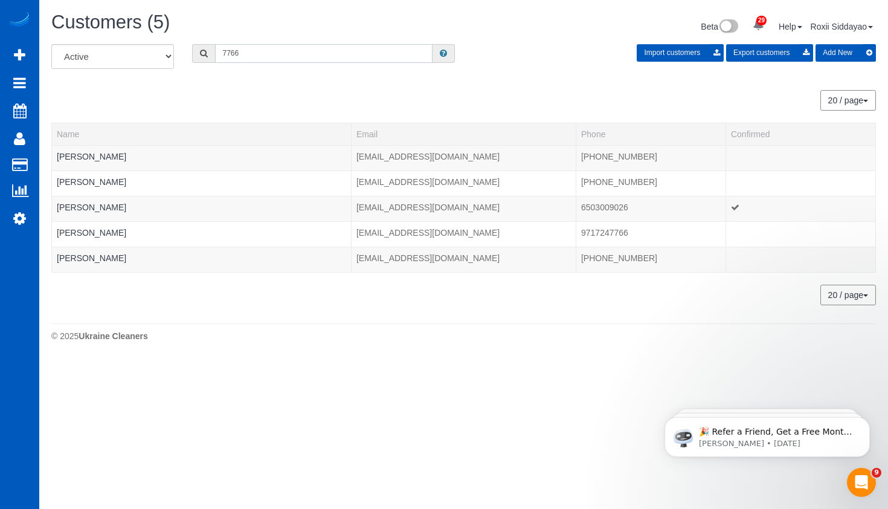
click at [283, 50] on input "7766" at bounding box center [323, 53] width 217 height 19
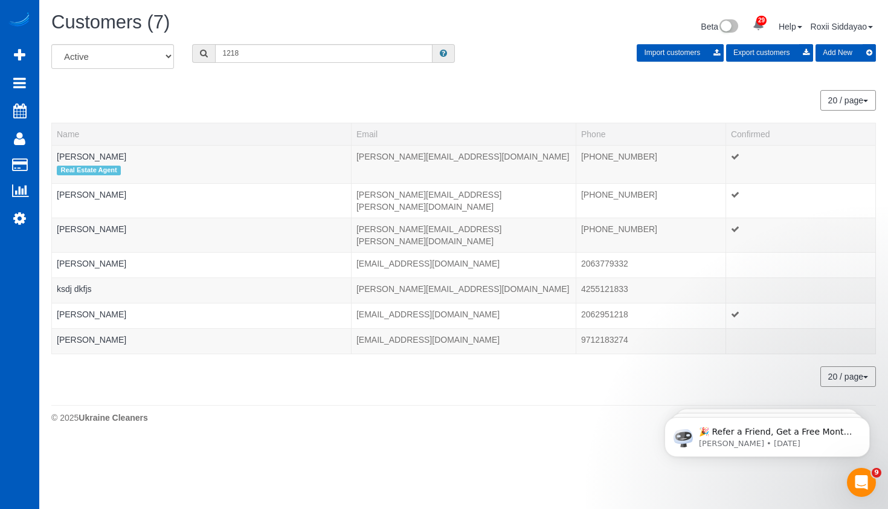
click at [253, 65] on div "All Active Archived 1218 Import customers Export customers Add New" at bounding box center [463, 61] width 843 height 34
click at [255, 55] on input "1218" at bounding box center [323, 53] width 217 height 19
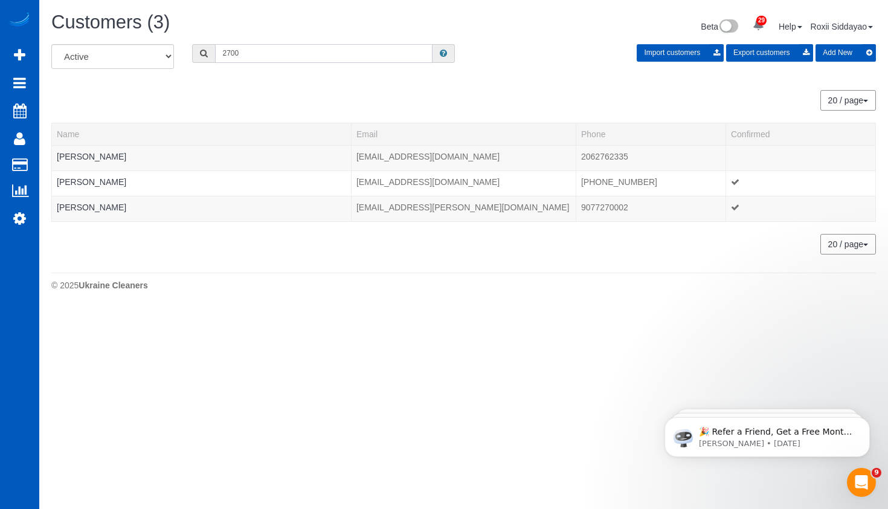
click at [276, 56] on input "2700" at bounding box center [323, 53] width 217 height 19
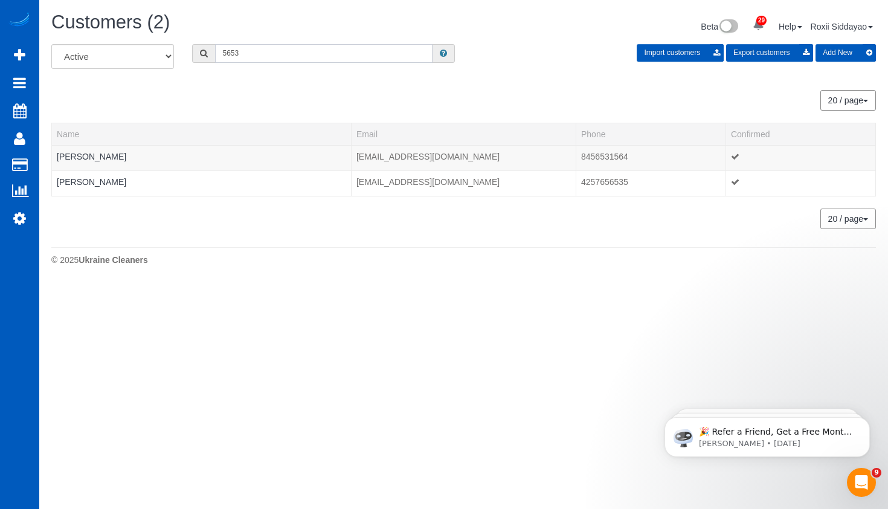
click at [310, 54] on input "5653" at bounding box center [323, 53] width 217 height 19
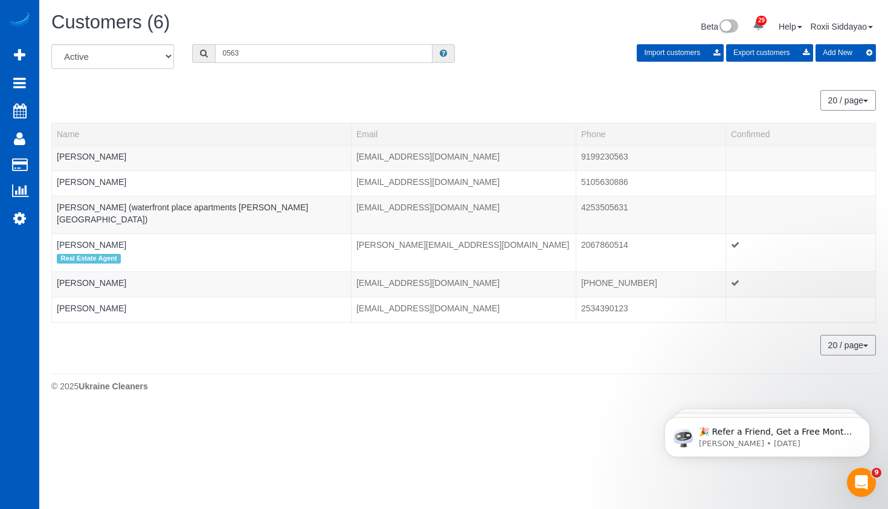
click at [271, 52] on input "0563" at bounding box center [323, 53] width 217 height 19
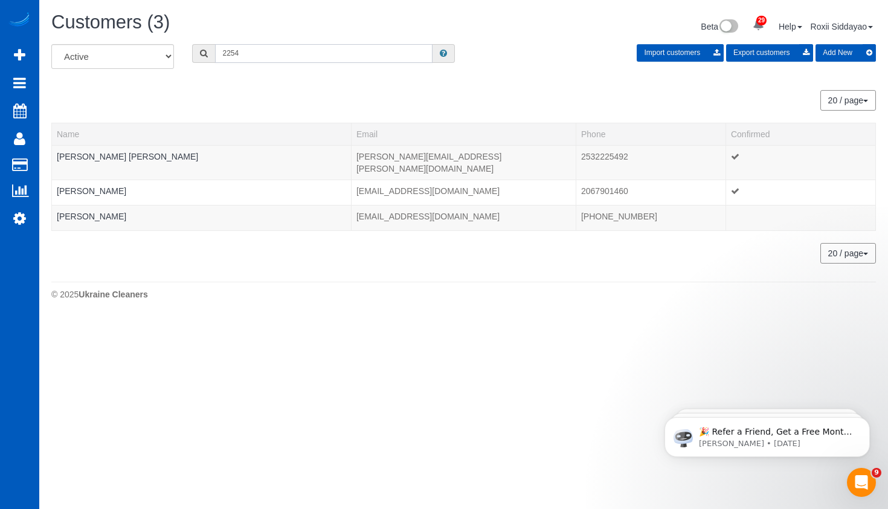
click at [336, 57] on input "2254" at bounding box center [323, 53] width 217 height 19
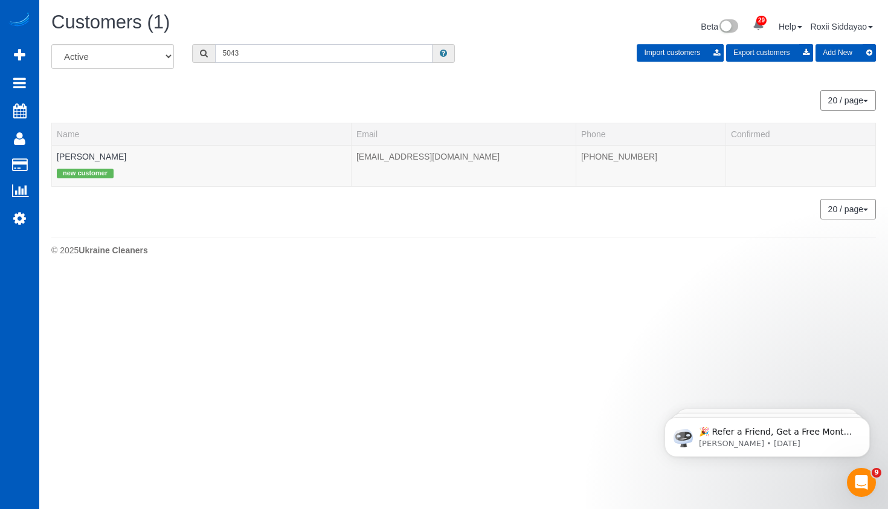
click at [253, 52] on input "5043" at bounding box center [323, 53] width 217 height 19
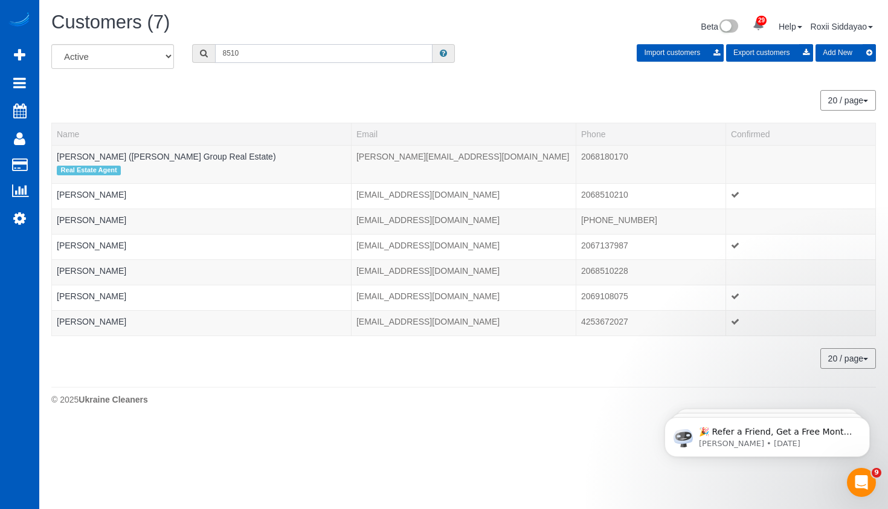
click at [353, 60] on input "8510" at bounding box center [323, 53] width 217 height 19
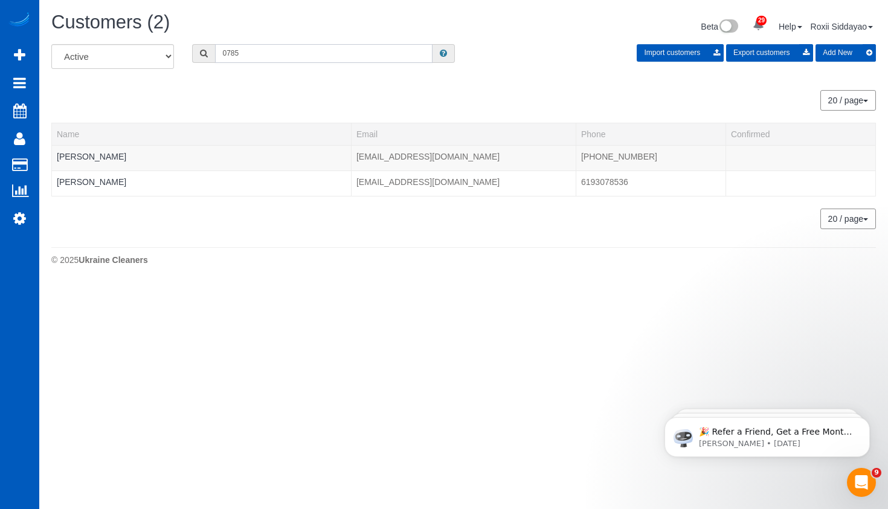
click at [268, 45] on input "0785" at bounding box center [323, 53] width 217 height 19
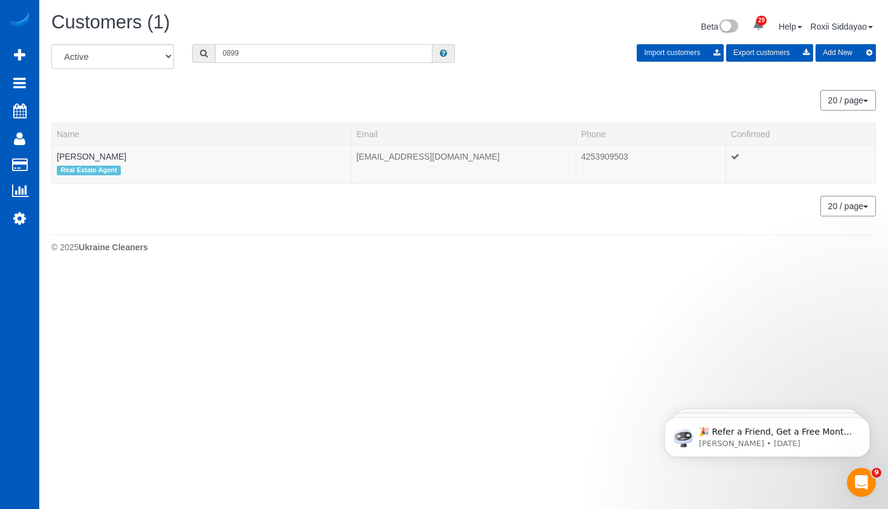
click at [315, 48] on input "0899" at bounding box center [323, 53] width 217 height 19
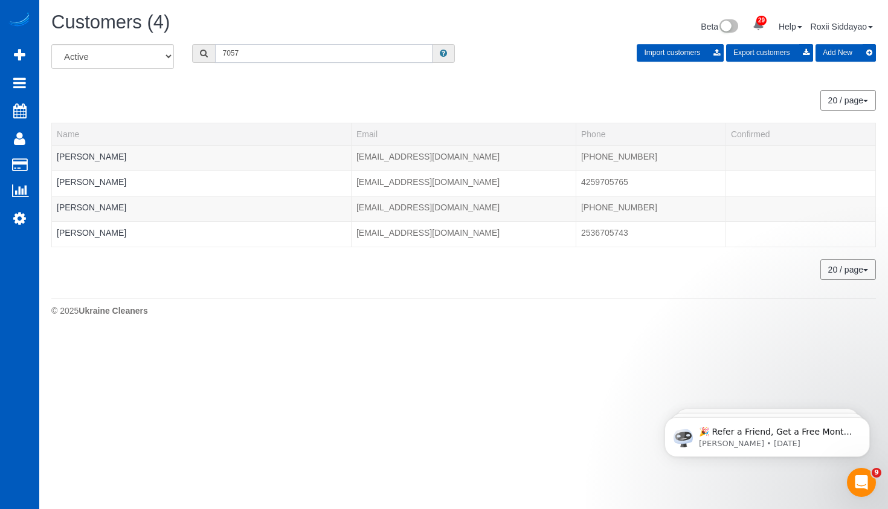
click at [278, 55] on input "7057" at bounding box center [323, 53] width 217 height 19
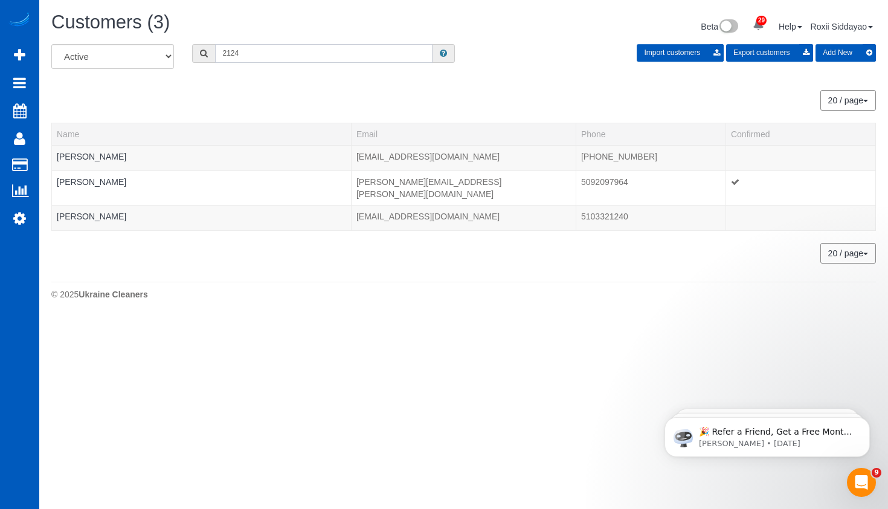
click at [265, 50] on input "2124" at bounding box center [323, 53] width 217 height 19
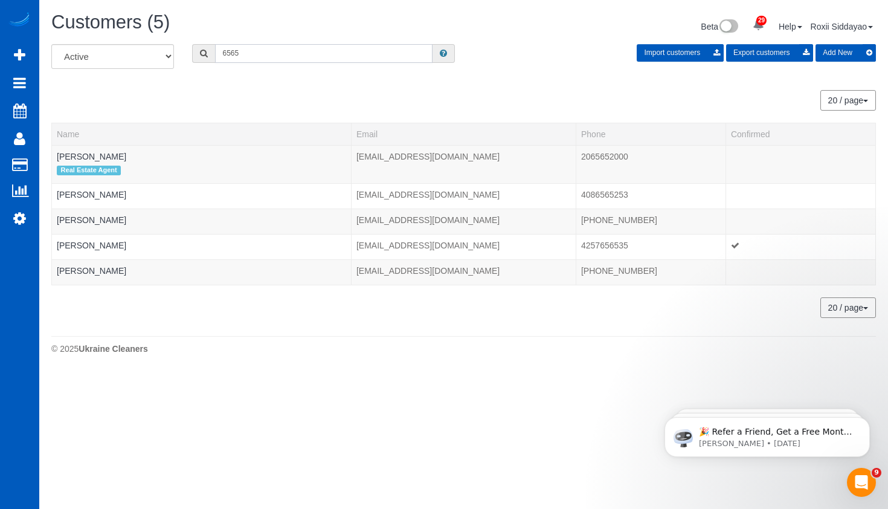
click at [277, 45] on input "6565" at bounding box center [323, 53] width 217 height 19
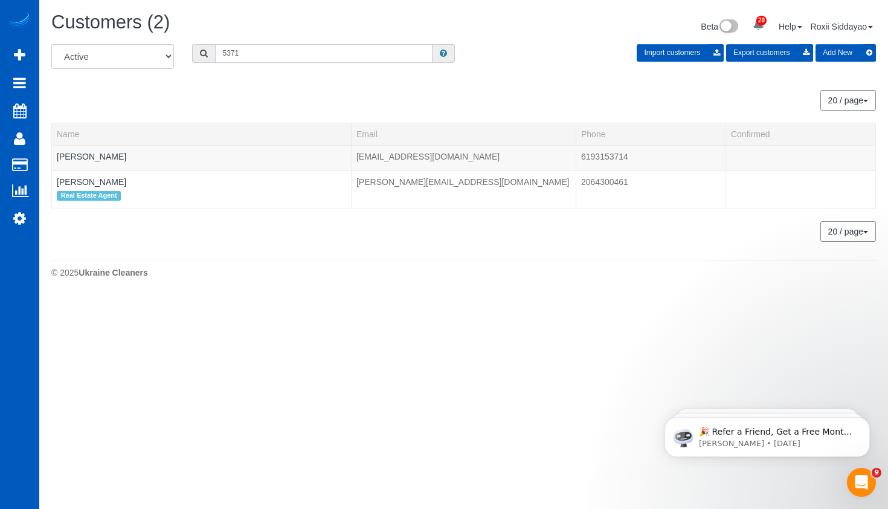
click at [275, 60] on input "5371" at bounding box center [323, 53] width 217 height 19
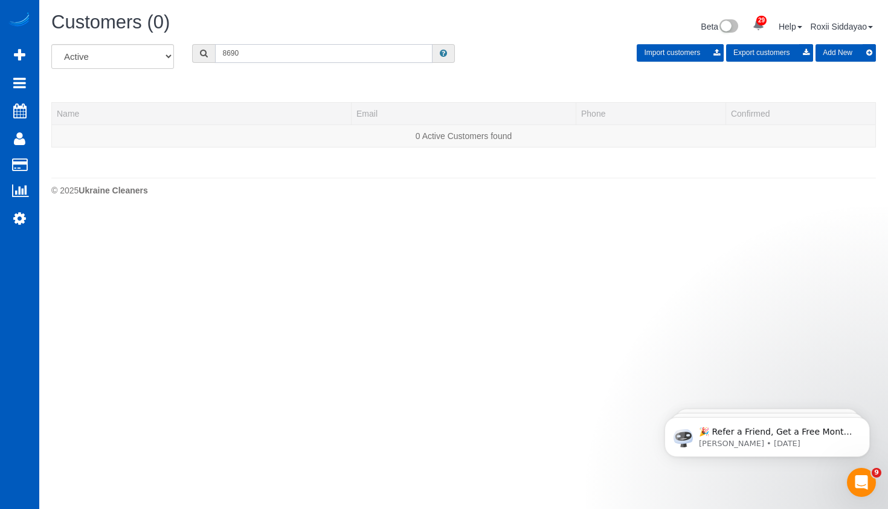
click at [251, 59] on input "8690" at bounding box center [323, 53] width 217 height 19
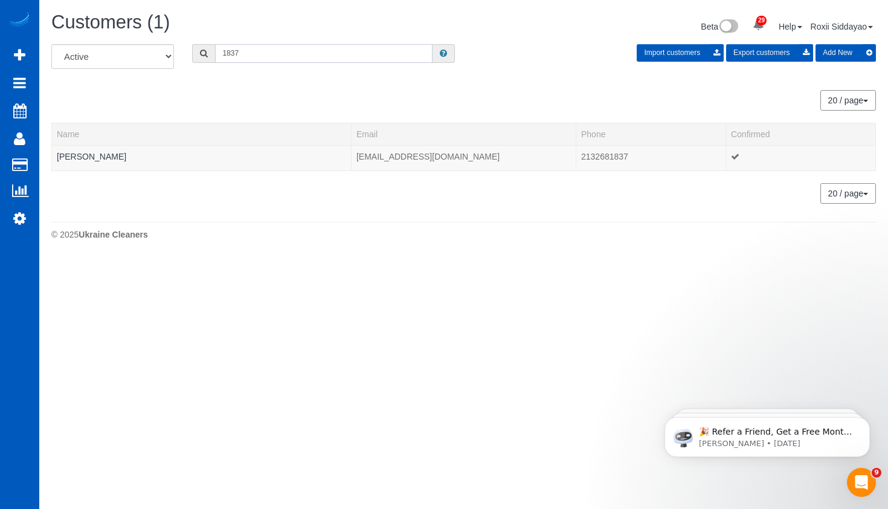
click at [255, 57] on input "1837" at bounding box center [323, 53] width 217 height 19
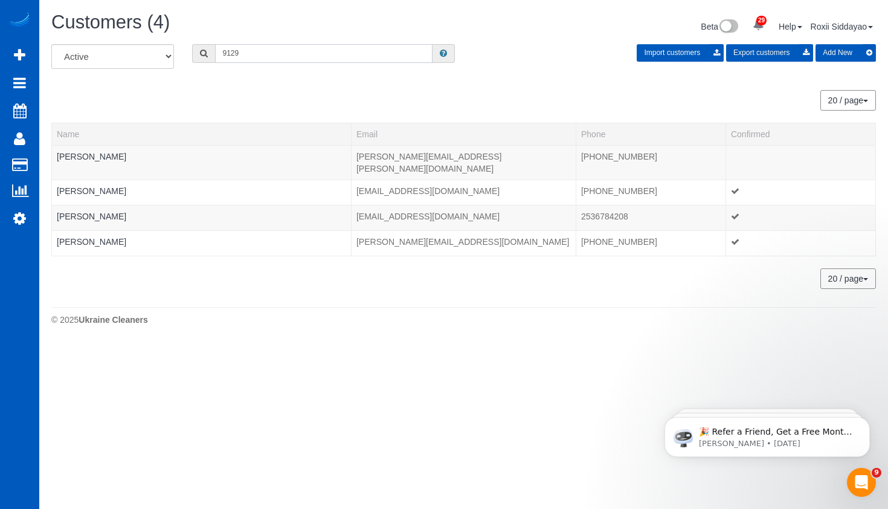
click at [259, 50] on input "9129" at bounding box center [323, 53] width 217 height 19
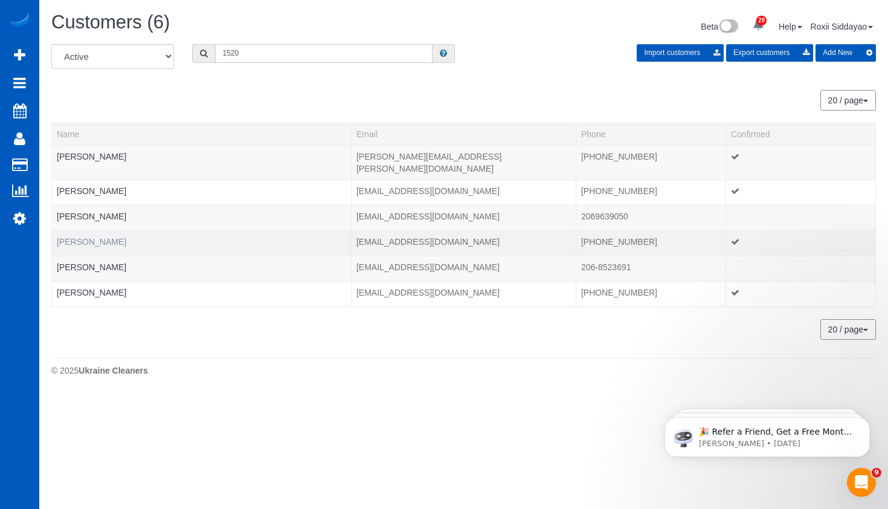
type input "1520"
click at [101, 237] on link "Gale Wright" at bounding box center [91, 242] width 69 height 10
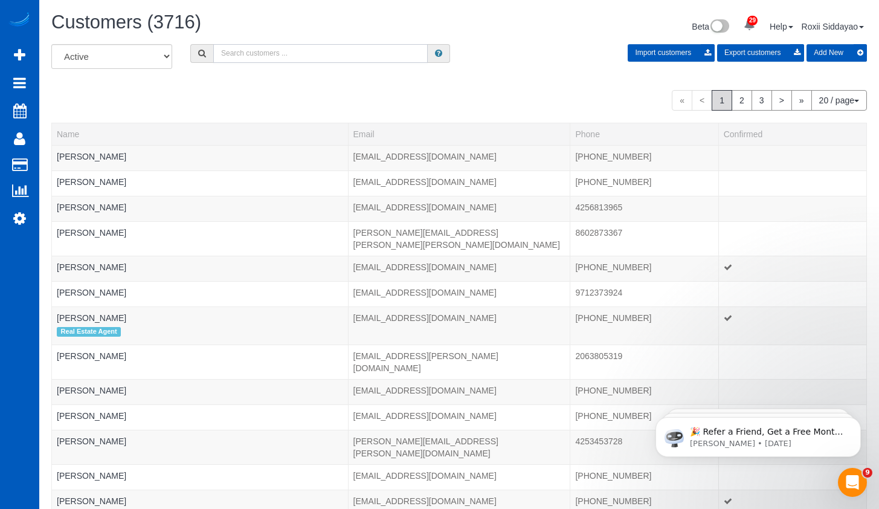
click at [329, 54] on input "text" at bounding box center [320, 53] width 214 height 19
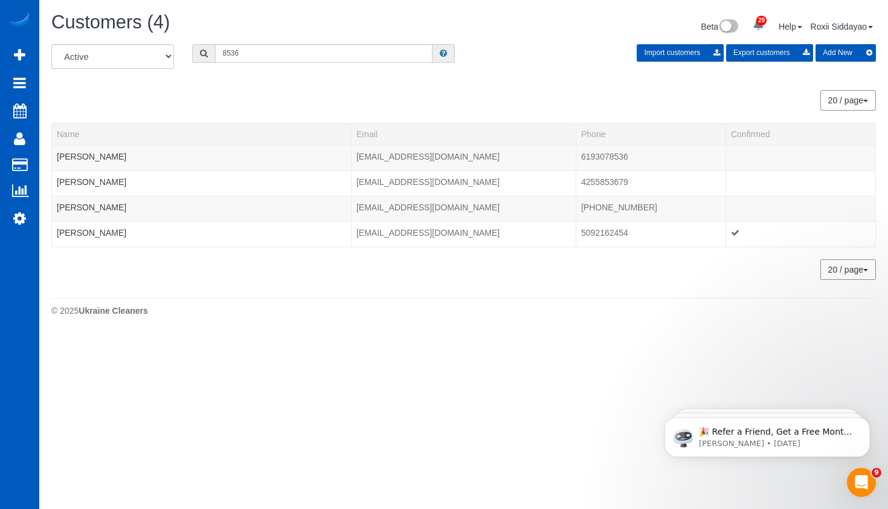
click at [271, 42] on div "Customers (4) Beta 29 Your Notifications You have 0 alerts × You have 9 to char…" at bounding box center [463, 28] width 843 height 32
click at [293, 49] on input "8536" at bounding box center [323, 53] width 217 height 19
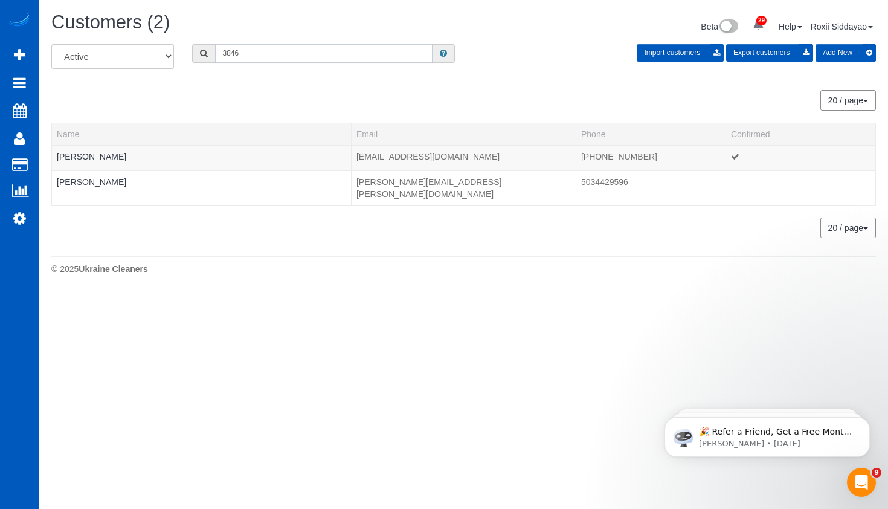
click at [253, 56] on input "3846" at bounding box center [323, 53] width 217 height 19
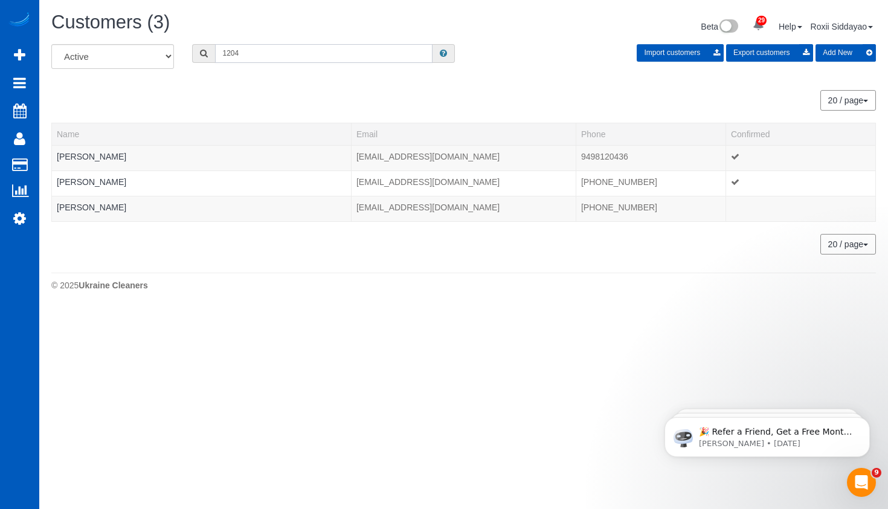
click at [291, 61] on input "1204" at bounding box center [323, 53] width 217 height 19
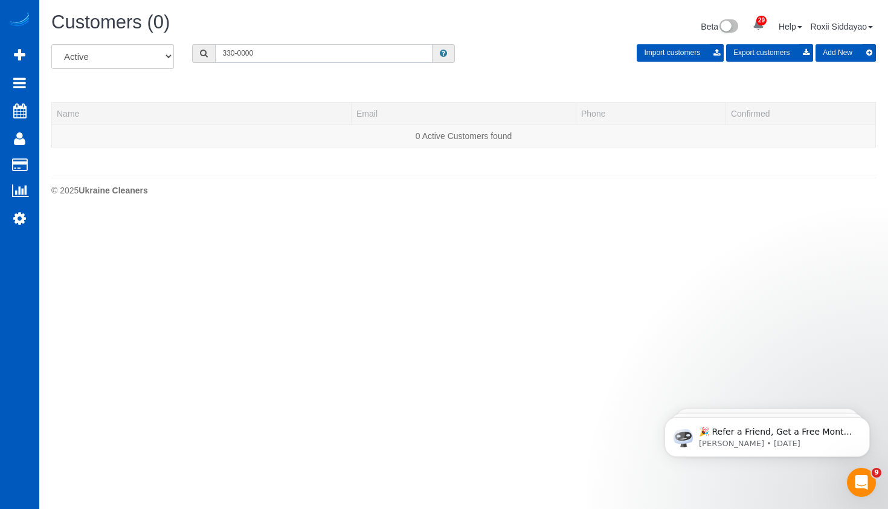
click at [270, 53] on input "330-0000" at bounding box center [323, 53] width 217 height 19
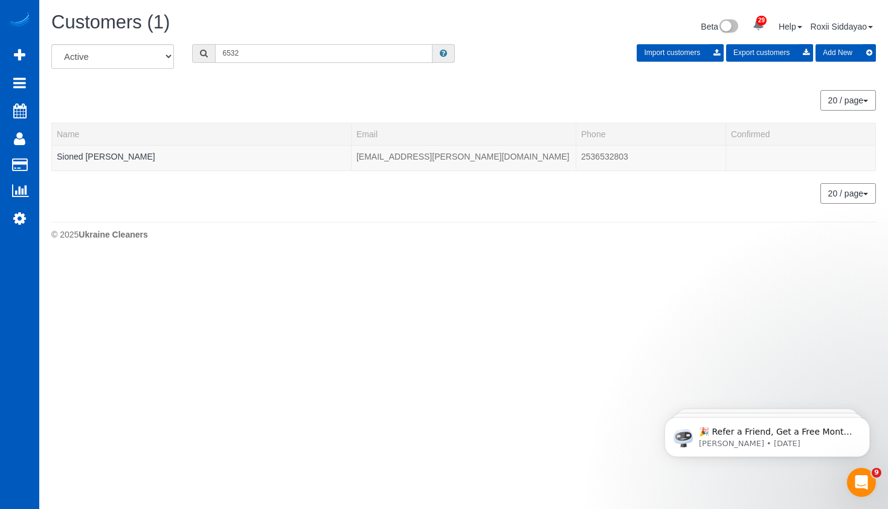
click at [259, 52] on input "6532" at bounding box center [323, 53] width 217 height 19
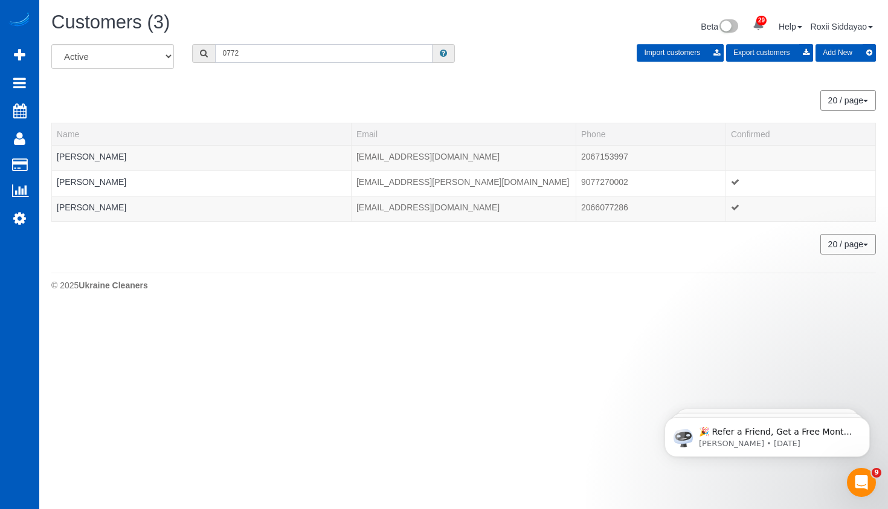
click at [266, 45] on input "0772" at bounding box center [323, 53] width 217 height 19
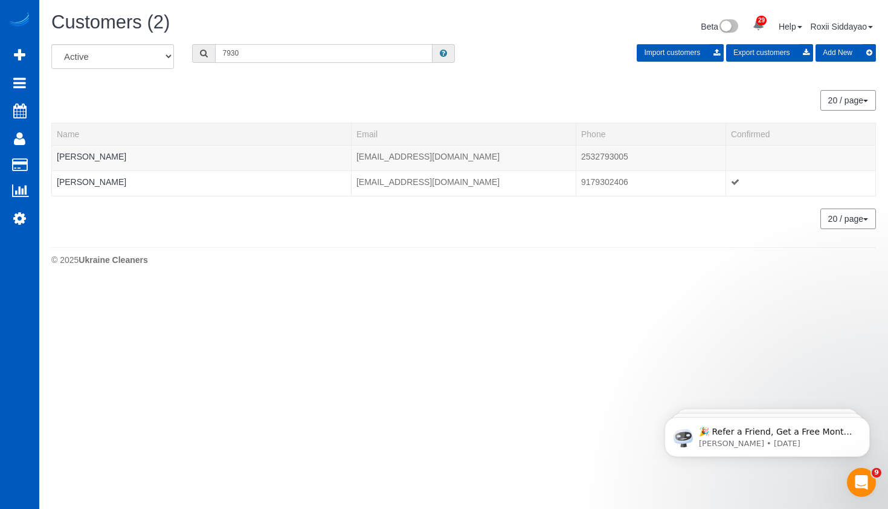
click at [262, 54] on input "7930" at bounding box center [323, 53] width 217 height 19
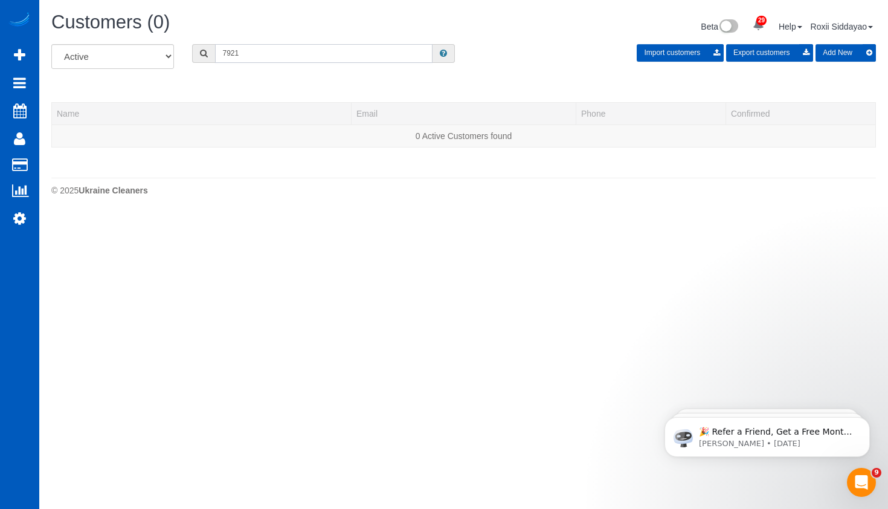
click at [243, 51] on input "7921" at bounding box center [323, 53] width 217 height 19
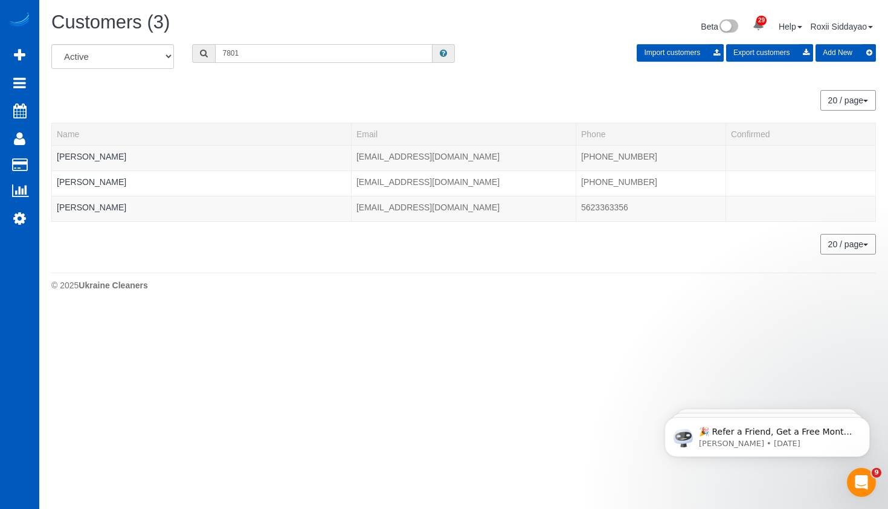
click at [242, 45] on input "7801" at bounding box center [323, 53] width 217 height 19
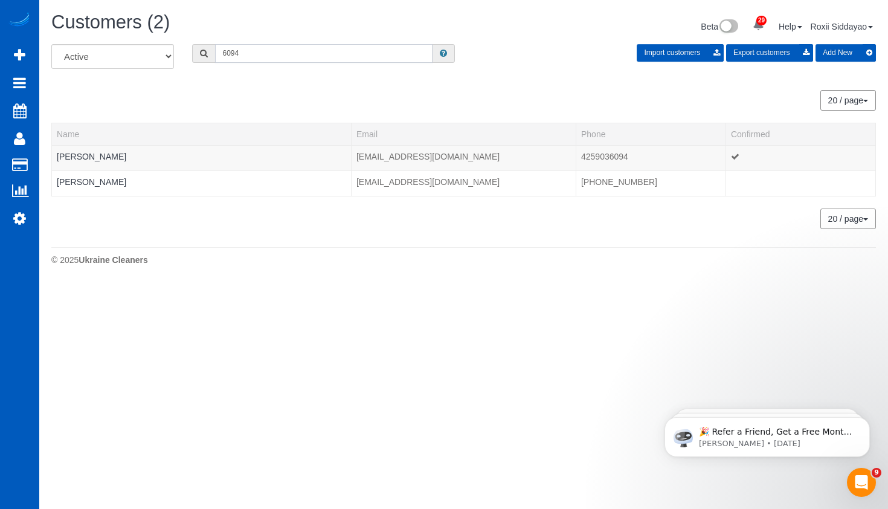
click at [280, 56] on input "6094" at bounding box center [323, 53] width 217 height 19
click at [254, 51] on input "9467" at bounding box center [323, 53] width 217 height 19
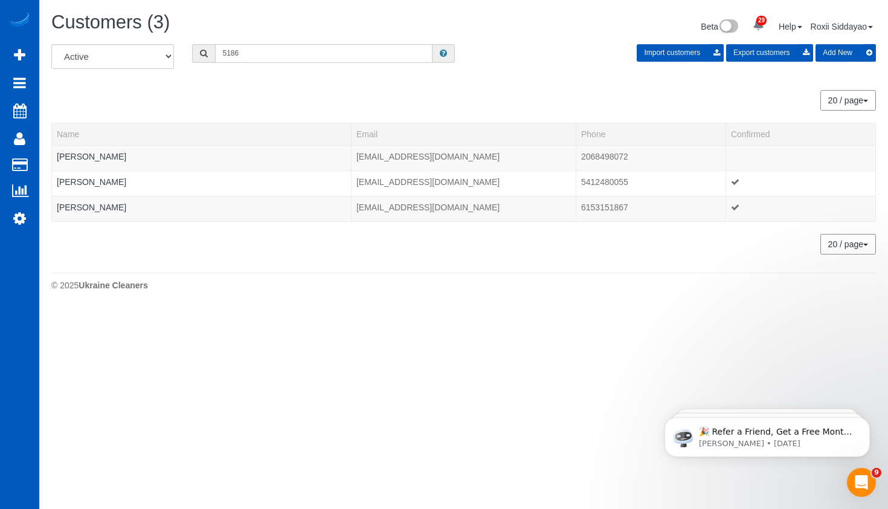
click at [259, 47] on input "5186" at bounding box center [323, 53] width 217 height 19
click at [271, 52] on input "5720" at bounding box center [323, 53] width 217 height 19
click at [266, 57] on input "8010" at bounding box center [323, 53] width 217 height 19
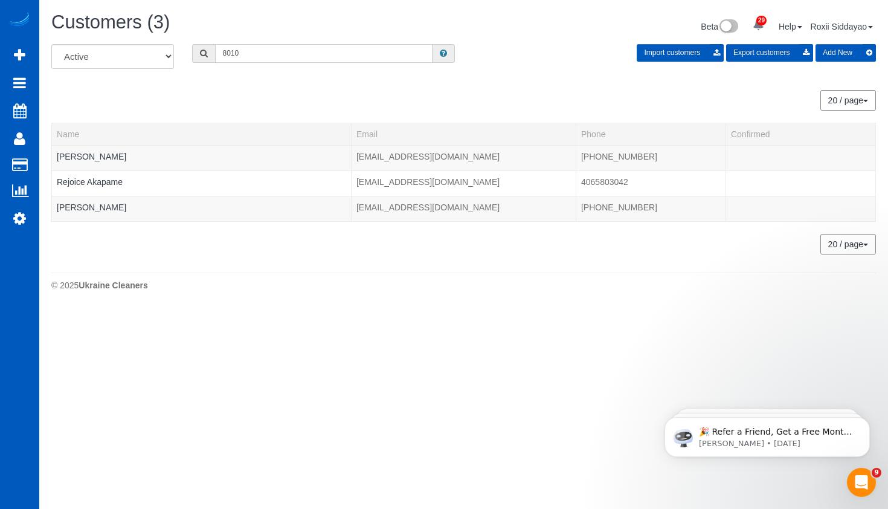
click at [266, 57] on input "8010" at bounding box center [323, 53] width 217 height 19
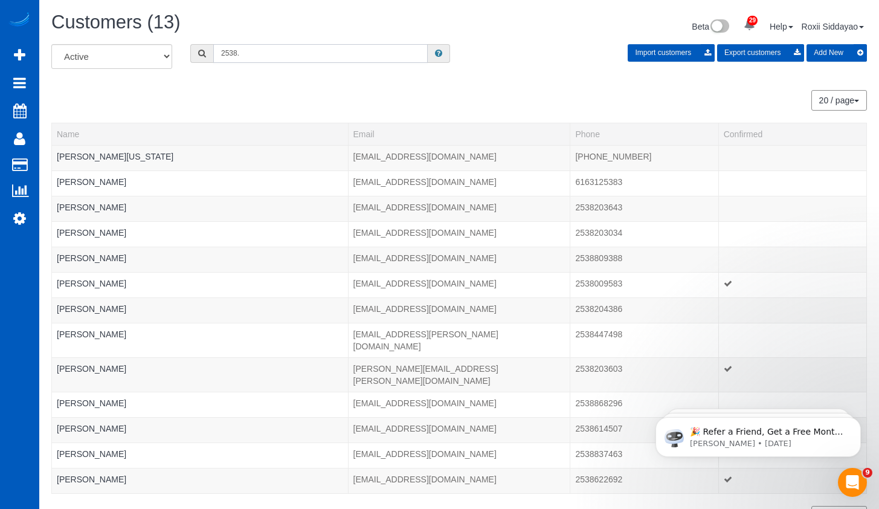
click at [278, 55] on input "2538." at bounding box center [320, 53] width 214 height 19
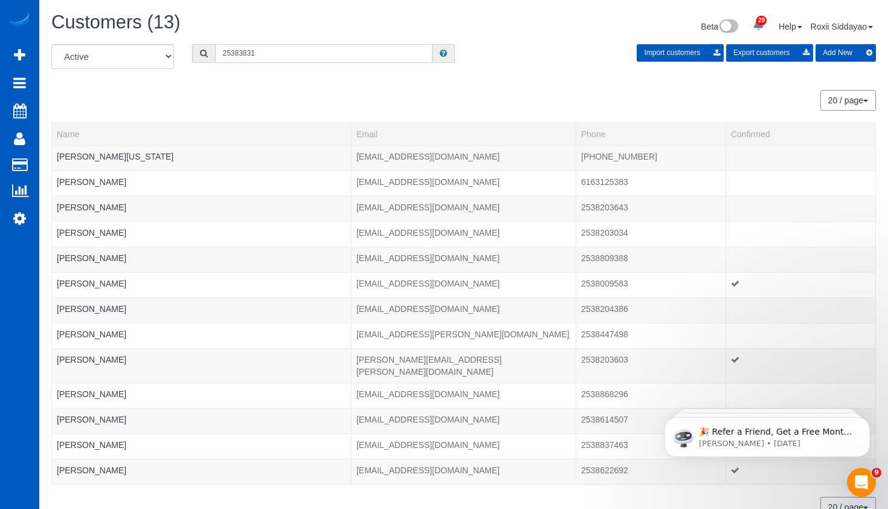
click at [288, 53] on input "25383831" at bounding box center [323, 53] width 217 height 19
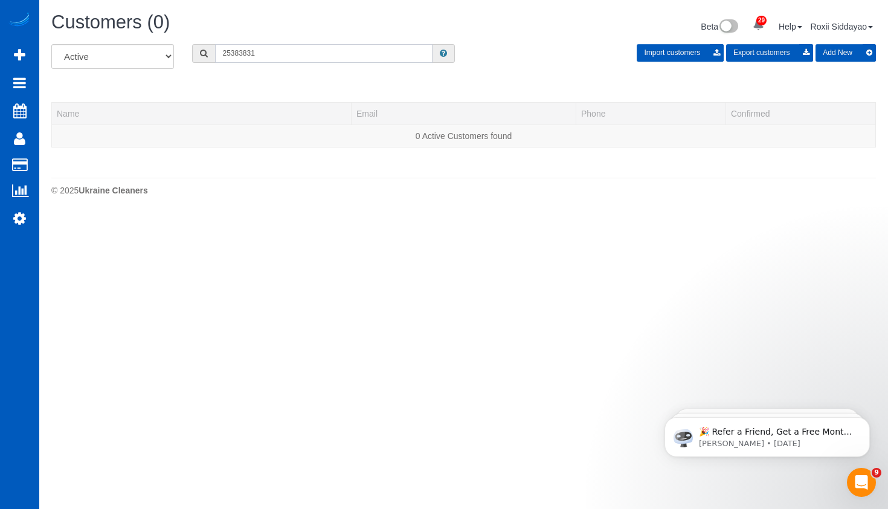
click at [288, 53] on input "25383831" at bounding box center [323, 53] width 217 height 19
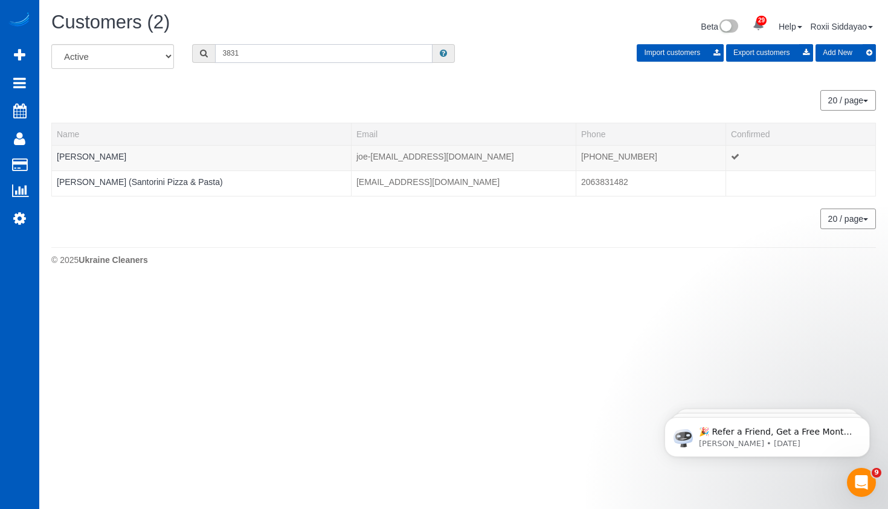
click at [266, 58] on input "3831" at bounding box center [323, 53] width 217 height 19
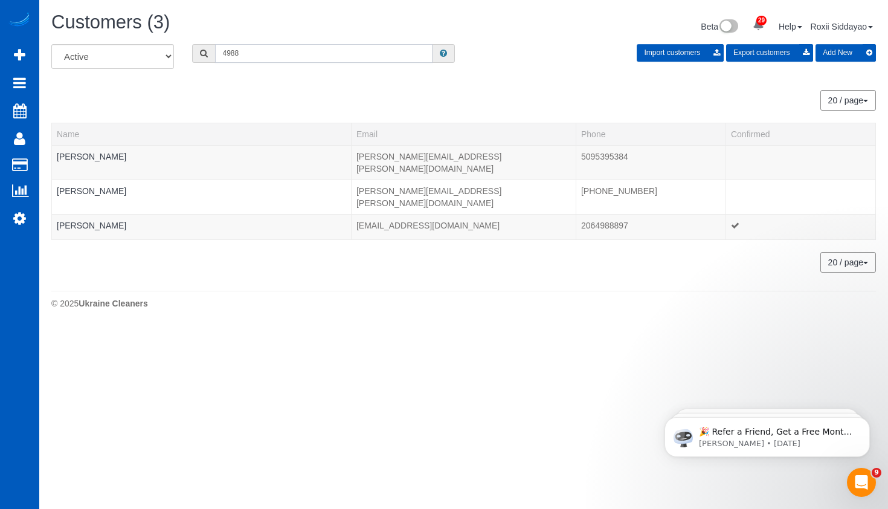
click at [276, 56] on input "4988" at bounding box center [323, 53] width 217 height 19
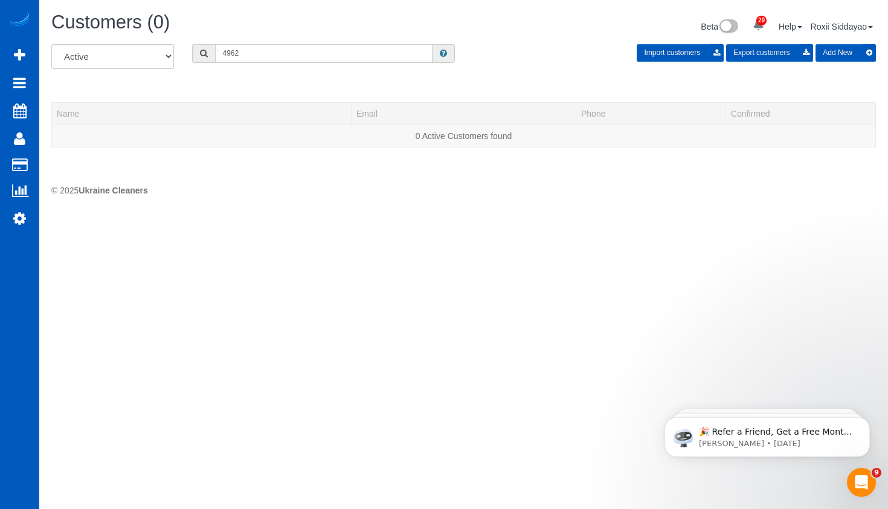
click at [266, 53] on input "4962" at bounding box center [323, 53] width 217 height 19
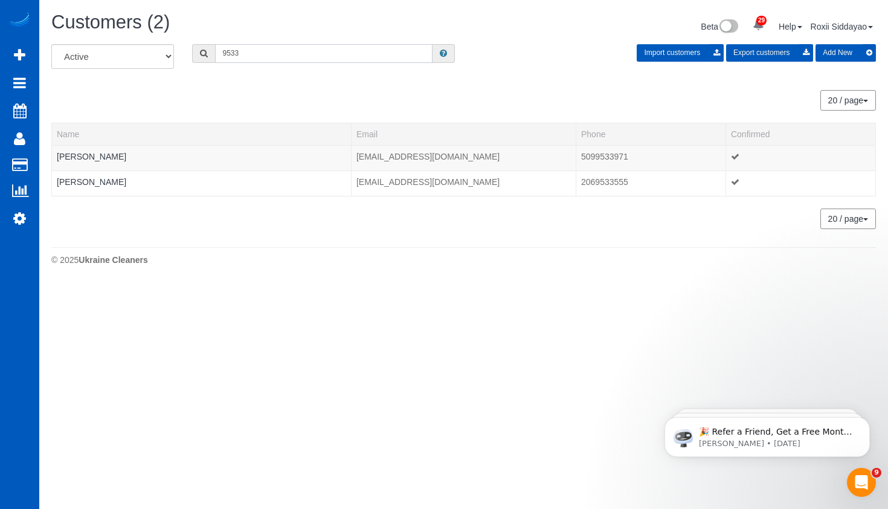
click at [257, 55] on input "9533" at bounding box center [323, 53] width 217 height 19
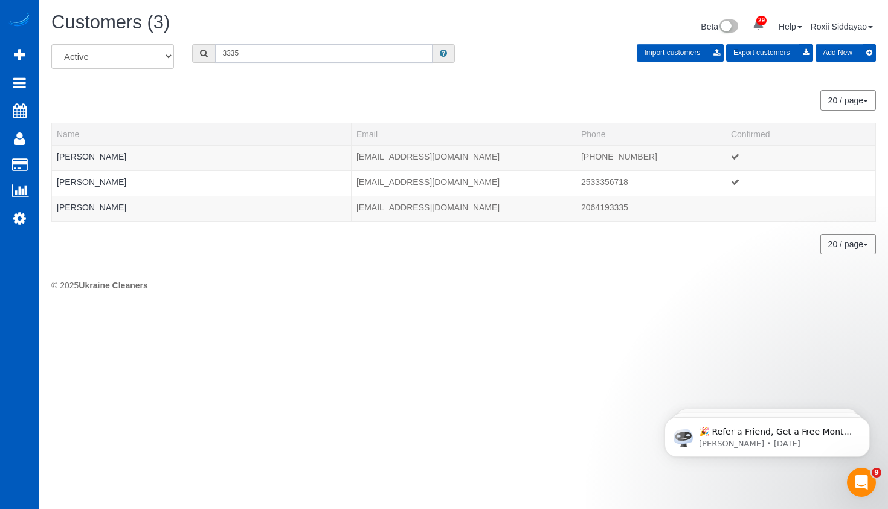
click at [301, 59] on input "3335" at bounding box center [323, 53] width 217 height 19
click at [283, 58] on input "6312" at bounding box center [323, 53] width 217 height 19
click at [276, 54] on input "8929" at bounding box center [323, 53] width 217 height 19
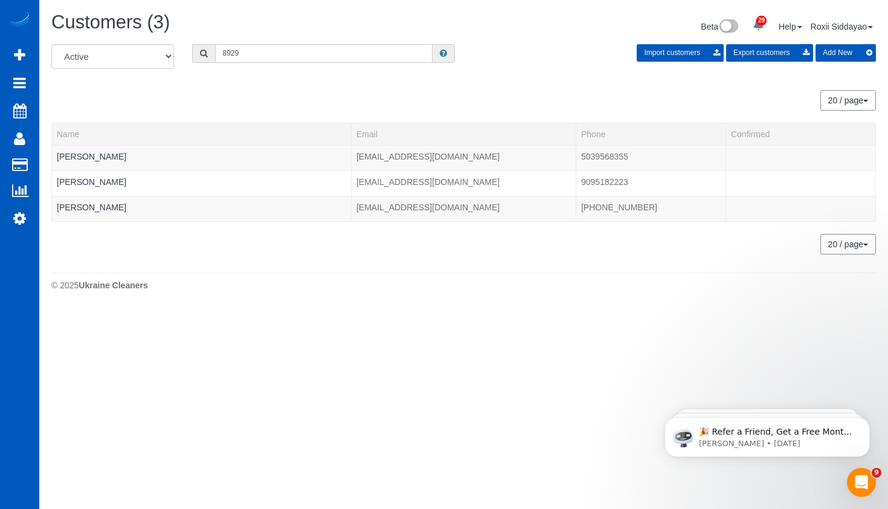
click at [276, 53] on input "8929" at bounding box center [323, 53] width 217 height 19
click at [310, 66] on div "All Active Archived 2768 Import customers Export customers Add New" at bounding box center [463, 61] width 843 height 34
click at [310, 60] on input "2768" at bounding box center [323, 53] width 217 height 19
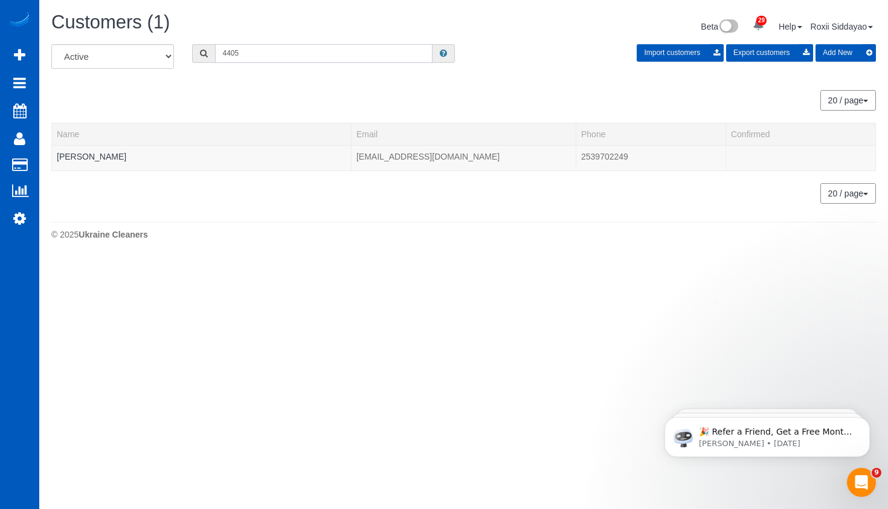
click at [298, 59] on input "4405" at bounding box center [323, 53] width 217 height 19
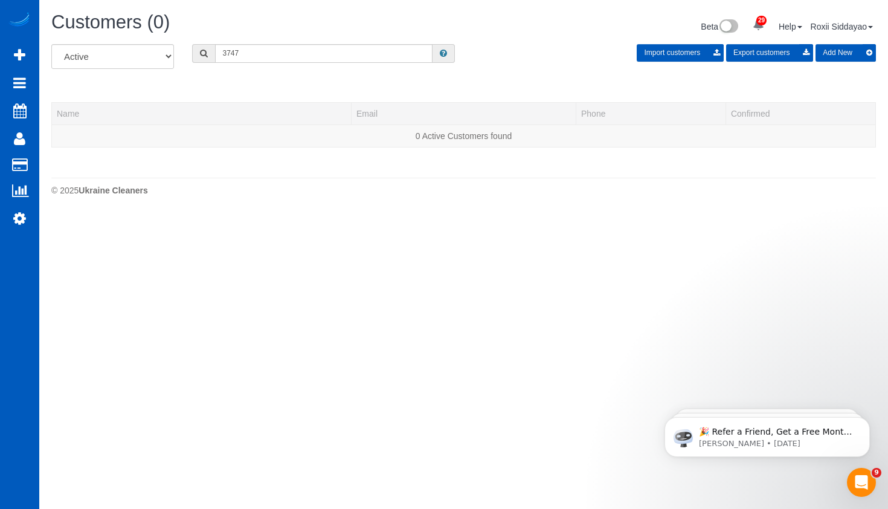
click at [271, 40] on div "Customers (0) Beta 29 Your Notifications You have 0 alerts × You have 9 to char…" at bounding box center [463, 28] width 843 height 32
click at [268, 50] on input "3747" at bounding box center [323, 53] width 217 height 19
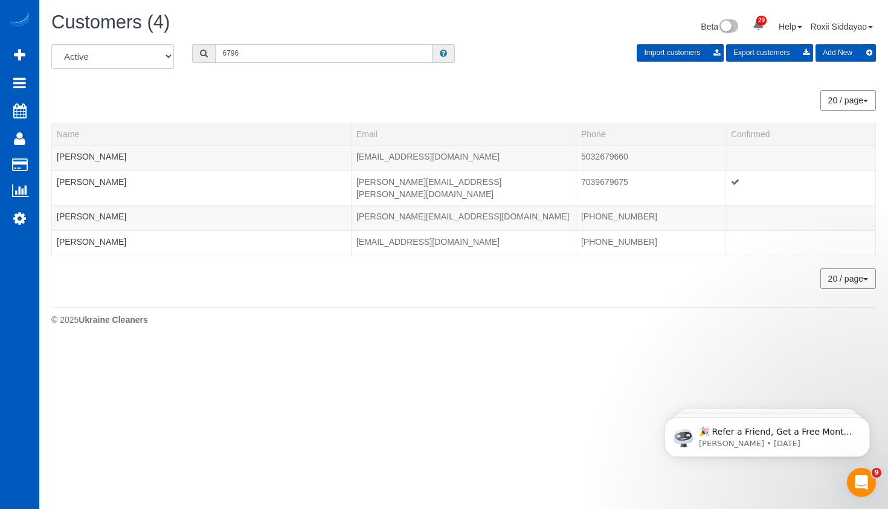
click at [300, 54] on input "6796" at bounding box center [323, 53] width 217 height 19
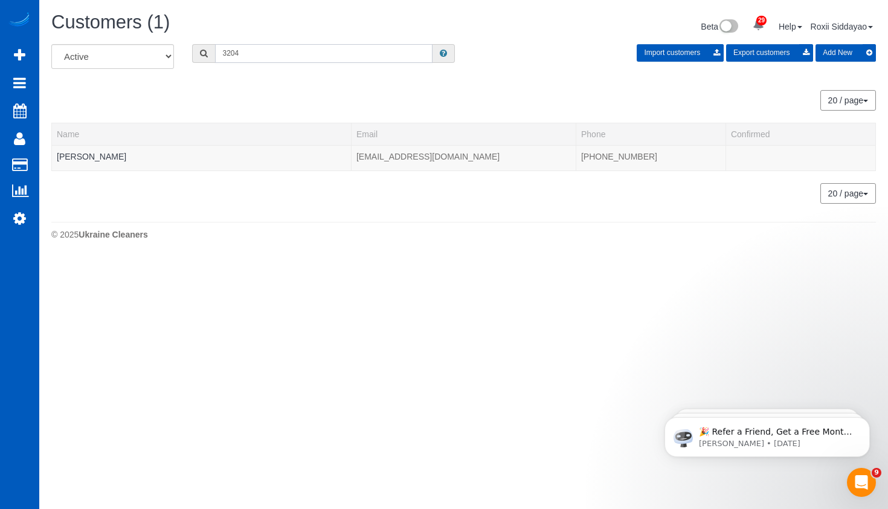
click at [278, 53] on input "3204" at bounding box center [323, 53] width 217 height 19
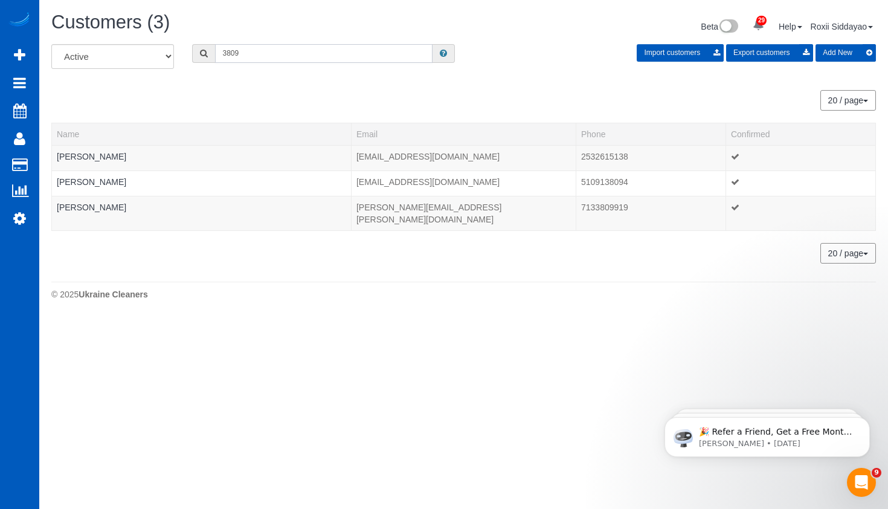
click at [242, 55] on input "3809" at bounding box center [323, 53] width 217 height 19
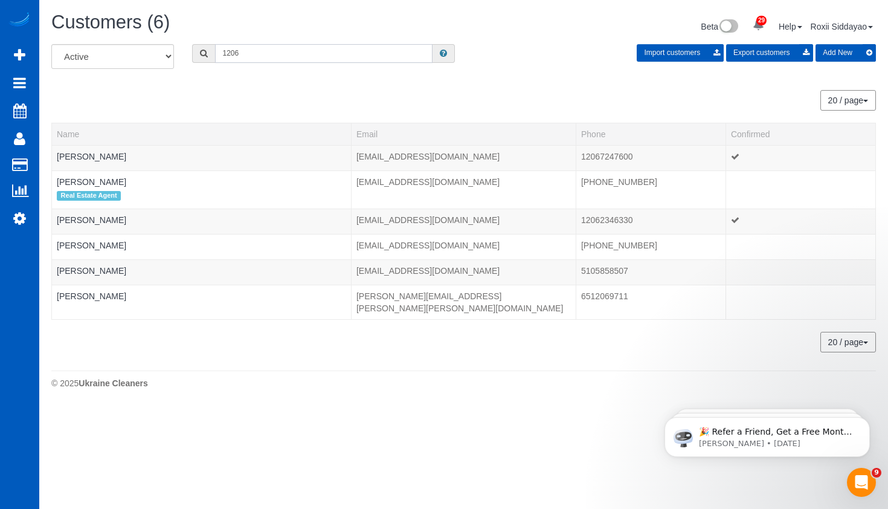
click at [257, 54] on input "1206" at bounding box center [323, 53] width 217 height 19
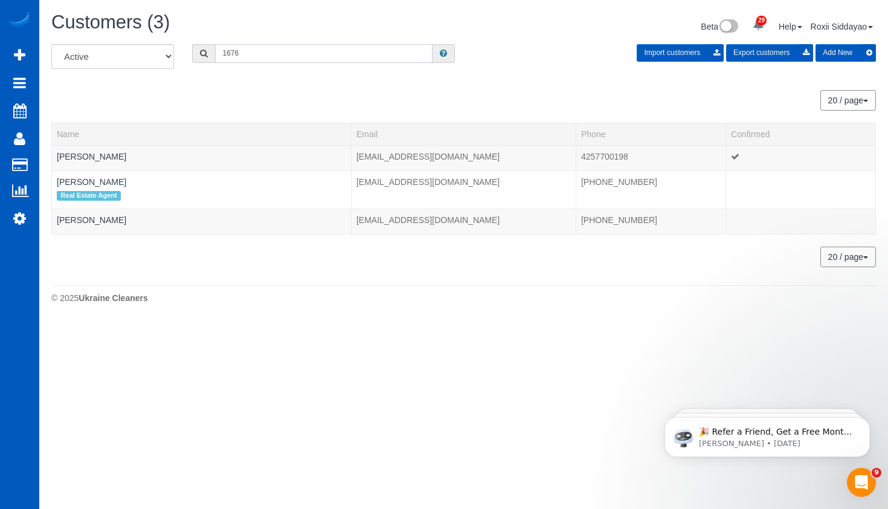
click at [277, 56] on input "1676" at bounding box center [323, 53] width 217 height 19
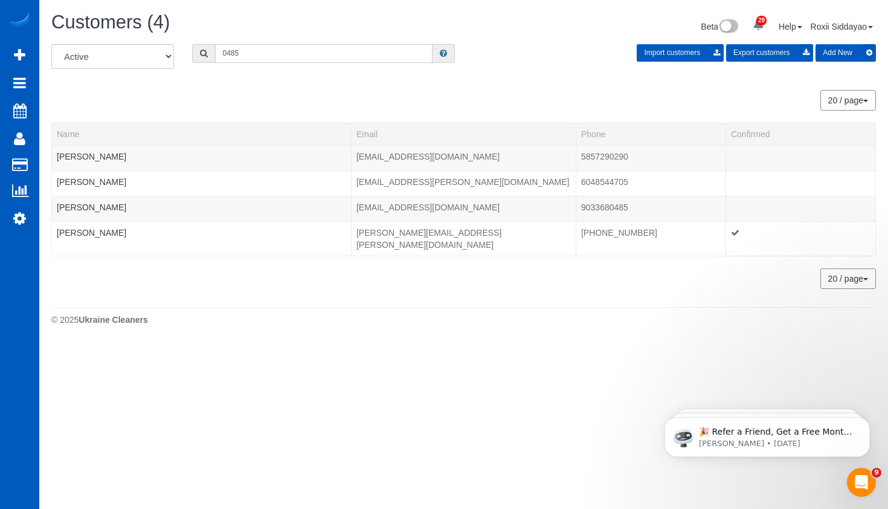
click at [318, 50] on input "0485" at bounding box center [323, 53] width 217 height 19
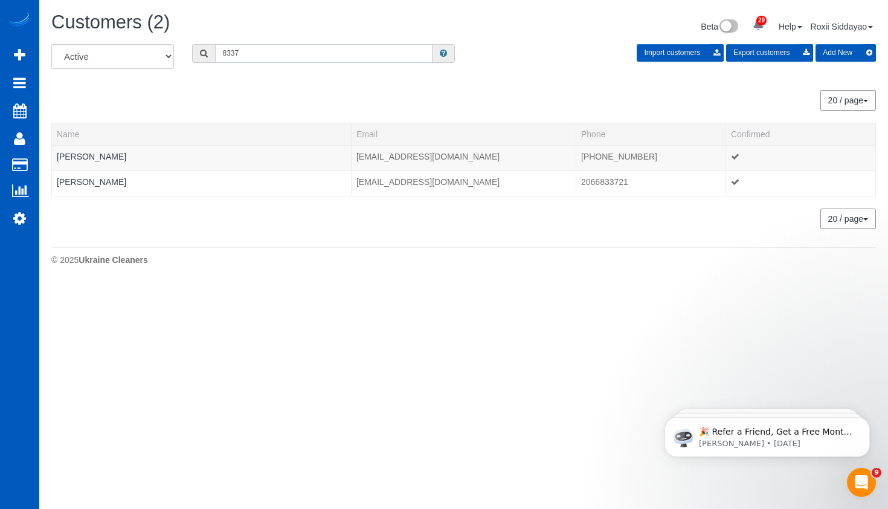
click at [291, 58] on input "8337" at bounding box center [323, 53] width 217 height 19
click at [226, 53] on input "-9290" at bounding box center [323, 53] width 217 height 19
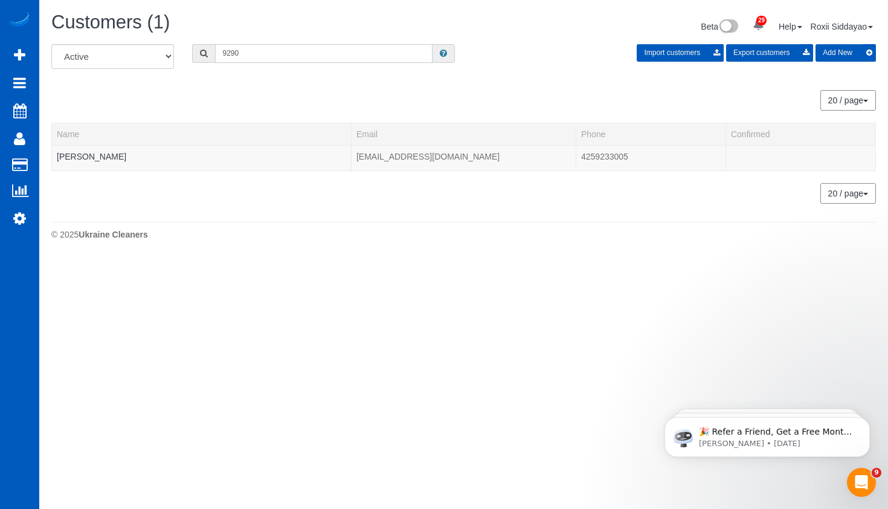
click at [299, 53] on input "9290" at bounding box center [323, 53] width 217 height 19
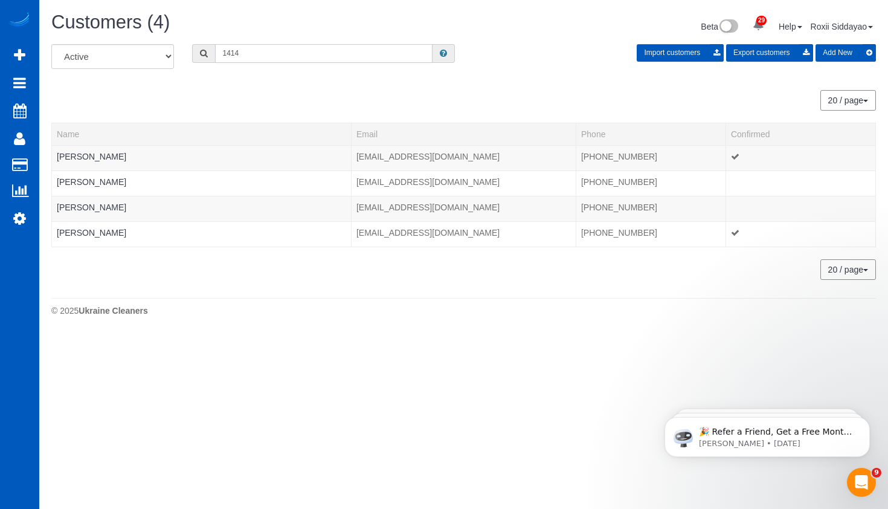
click at [305, 53] on input "1414" at bounding box center [323, 53] width 217 height 19
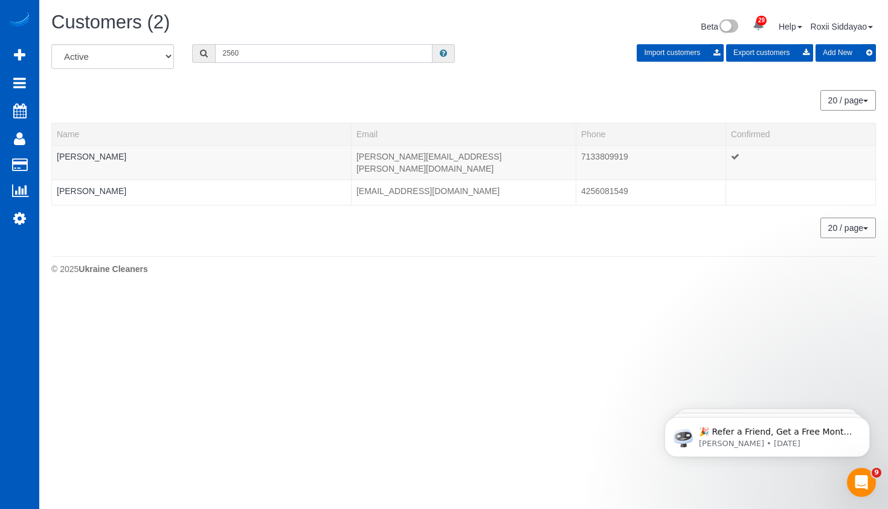
click at [309, 45] on input "2560" at bounding box center [323, 53] width 217 height 19
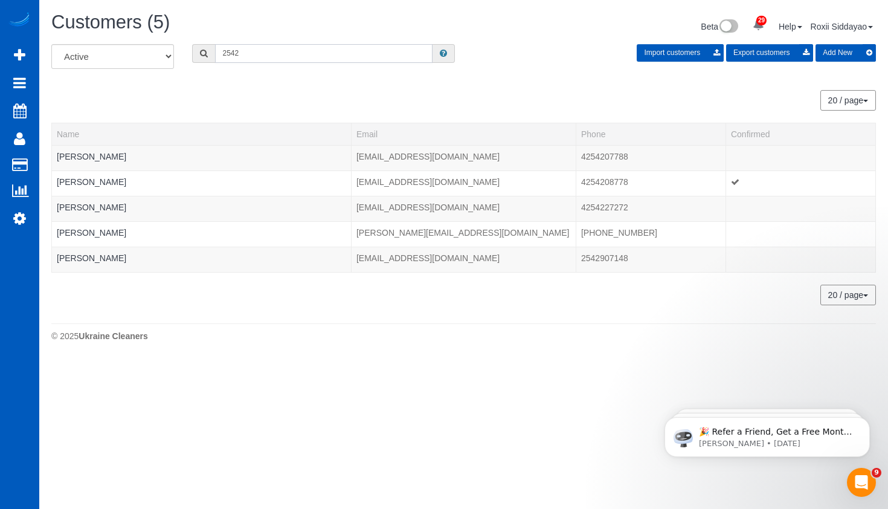
click at [268, 51] on input "2542" at bounding box center [323, 53] width 217 height 19
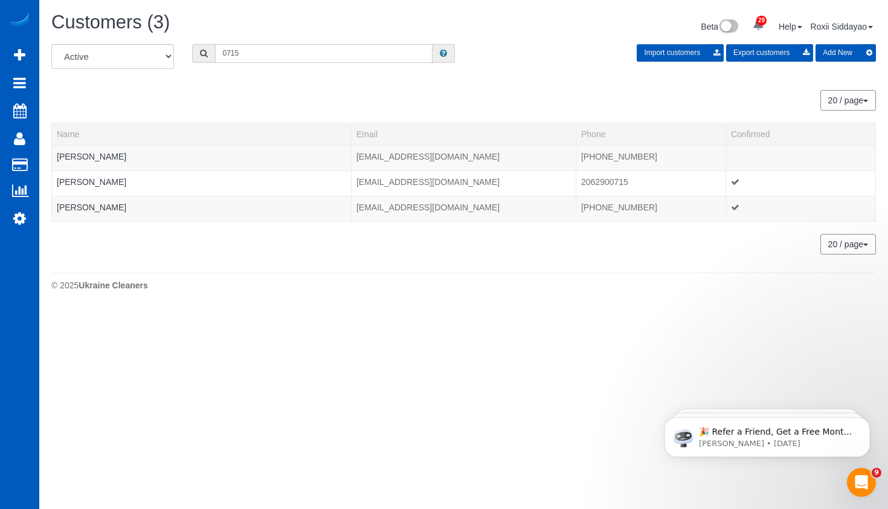
click at [252, 53] on input "0715" at bounding box center [323, 53] width 217 height 19
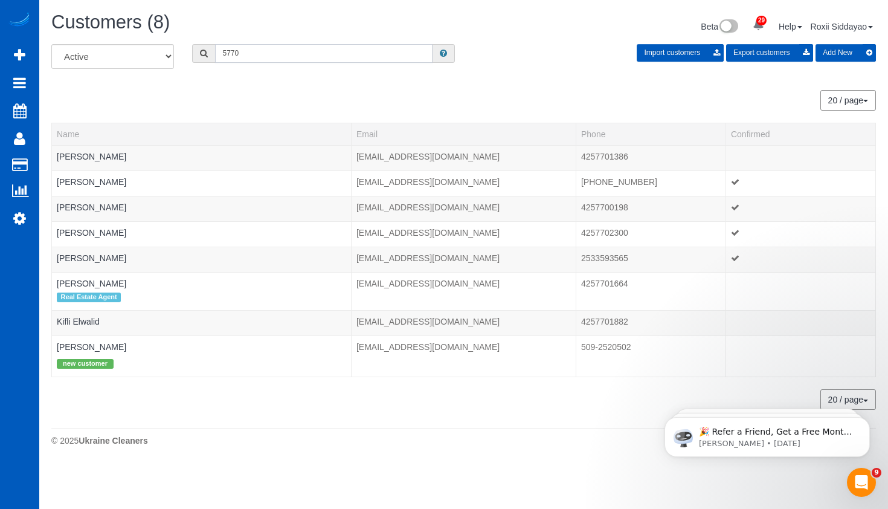
click at [245, 60] on input "5770" at bounding box center [323, 53] width 217 height 19
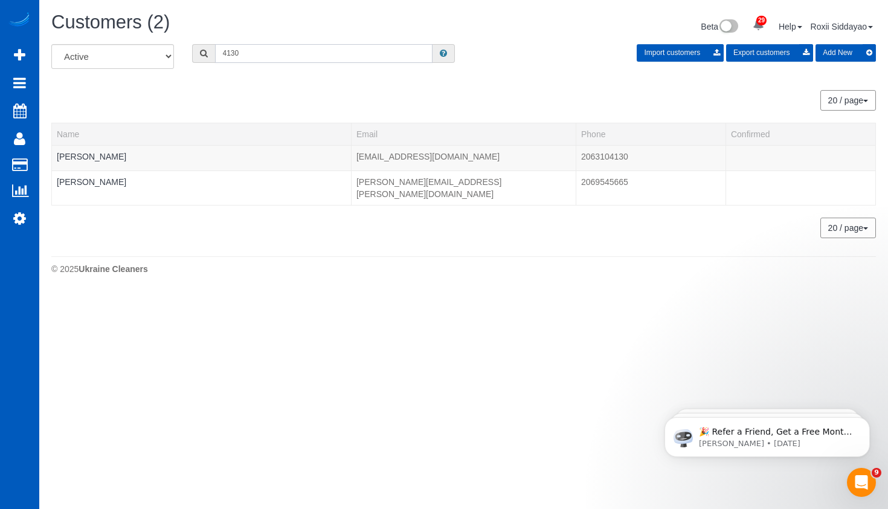
click at [295, 47] on input "4130" at bounding box center [323, 53] width 217 height 19
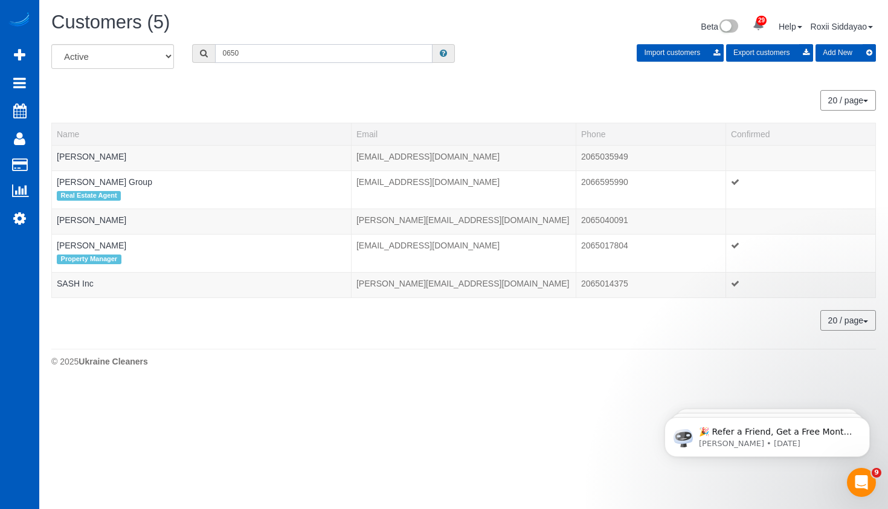
click at [253, 48] on input "0650" at bounding box center [323, 53] width 217 height 19
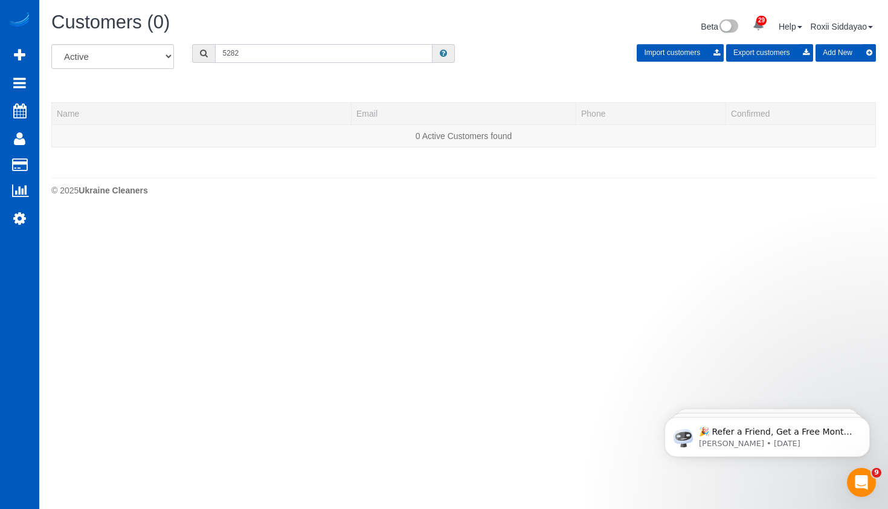
click at [306, 56] on input "5282" at bounding box center [323, 53] width 217 height 19
click at [275, 51] on input "7422" at bounding box center [323, 53] width 217 height 19
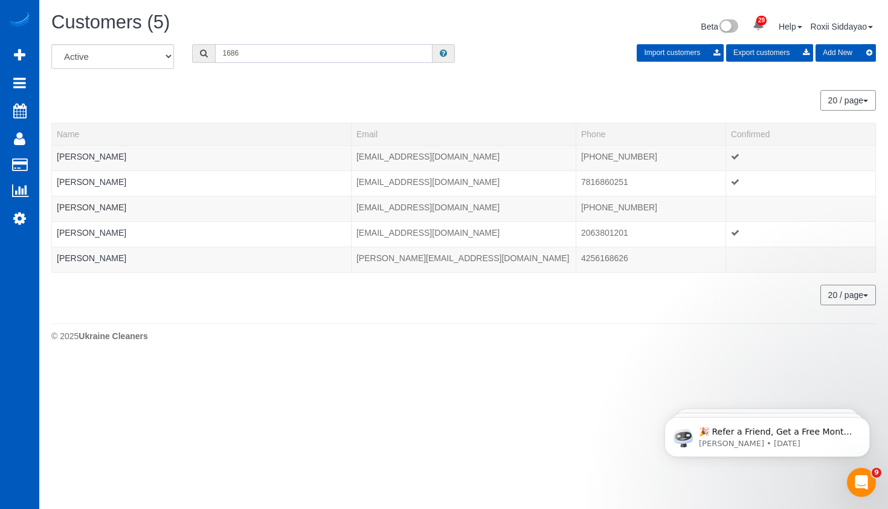
click at [289, 57] on input "1686" at bounding box center [323, 53] width 217 height 19
click at [291, 57] on input "1686" at bounding box center [323, 53] width 217 height 19
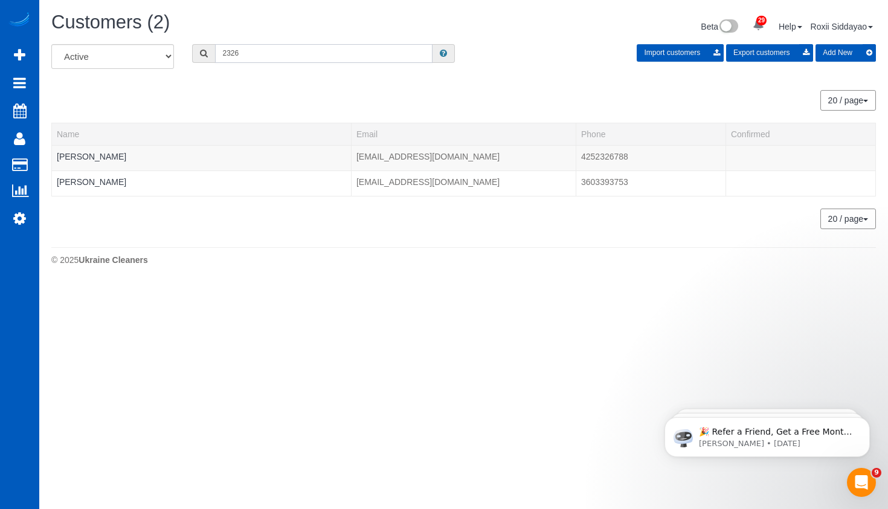
click at [269, 58] on input "2326" at bounding box center [323, 53] width 217 height 19
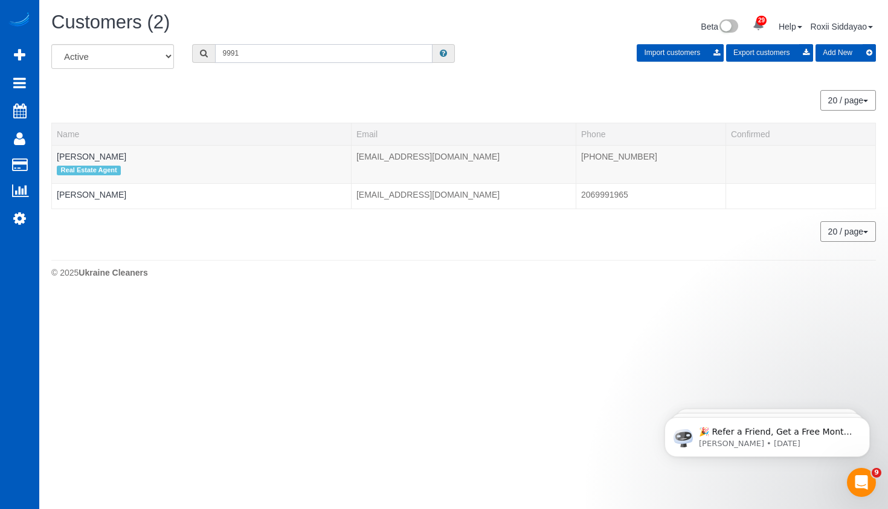
click at [255, 57] on input "9991" at bounding box center [323, 53] width 217 height 19
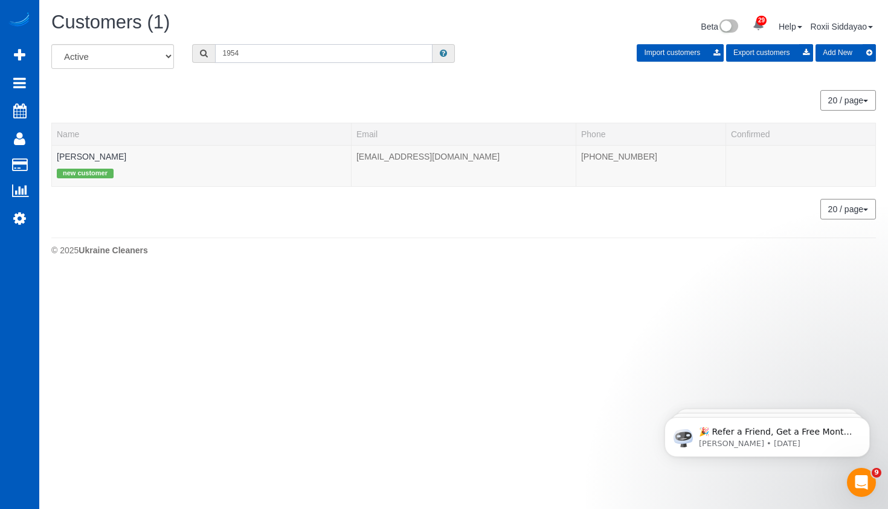
click at [225, 57] on input "1954" at bounding box center [323, 53] width 217 height 19
click at [288, 54] on input "3349" at bounding box center [323, 53] width 217 height 19
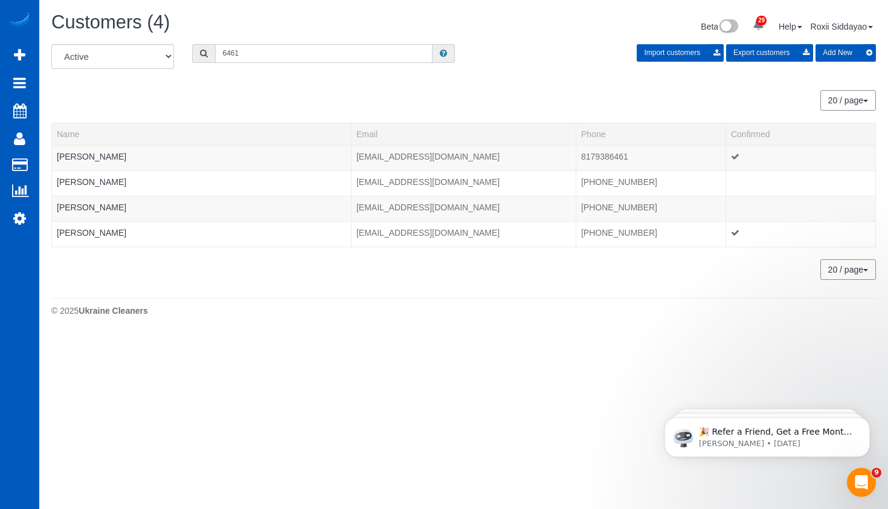
click at [285, 47] on input "6461" at bounding box center [323, 53] width 217 height 19
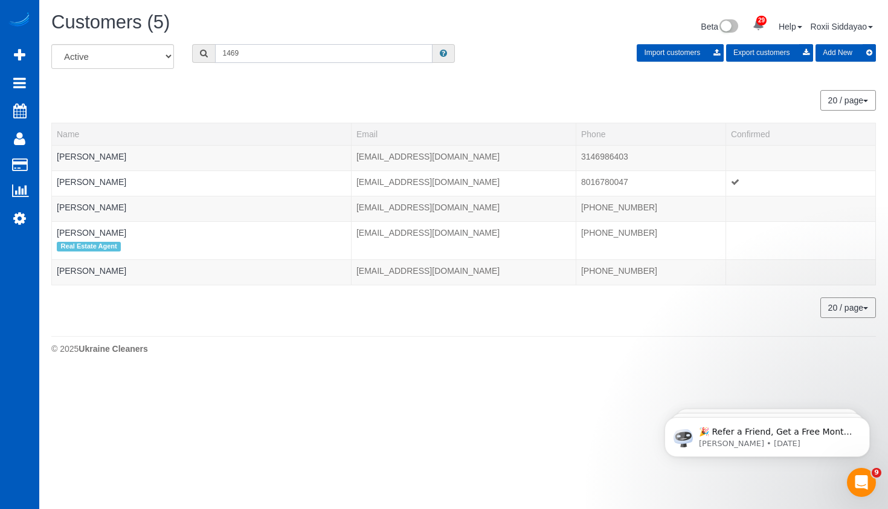
click at [315, 52] on input "1469" at bounding box center [323, 53] width 217 height 19
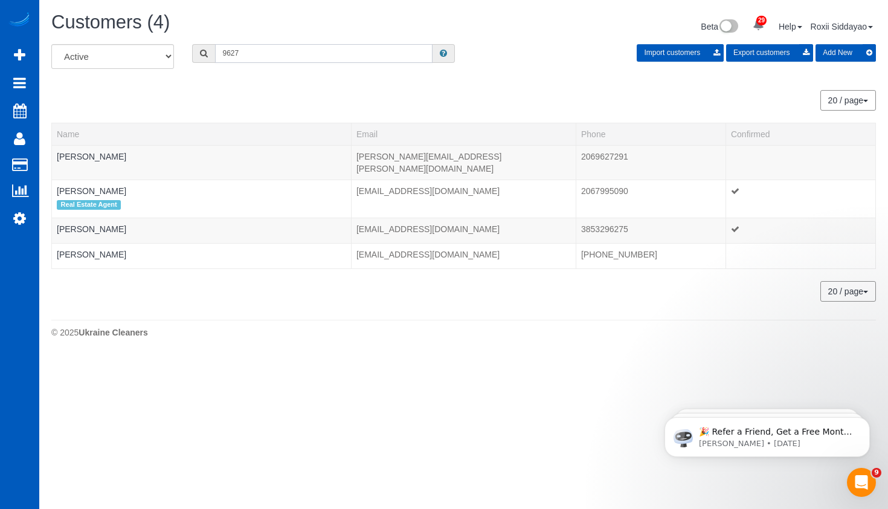
click at [281, 51] on input "9627" at bounding box center [323, 53] width 217 height 19
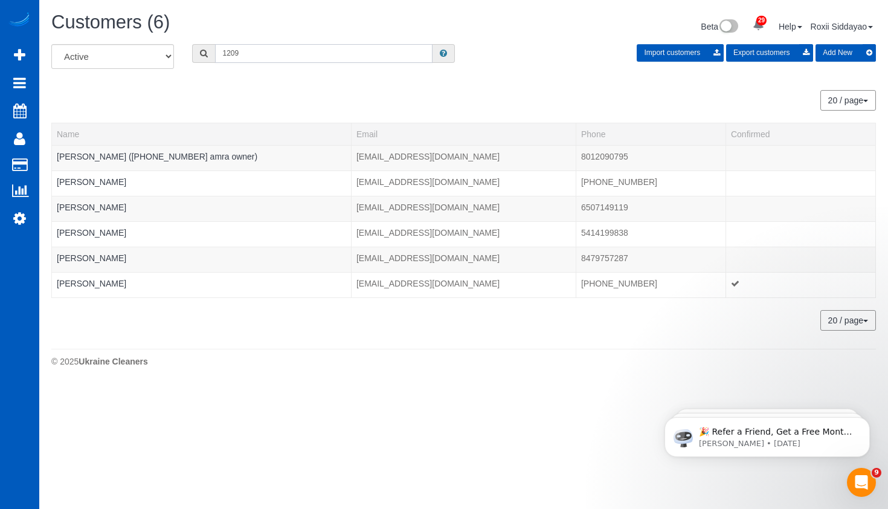
click at [245, 61] on input "1209" at bounding box center [323, 53] width 217 height 19
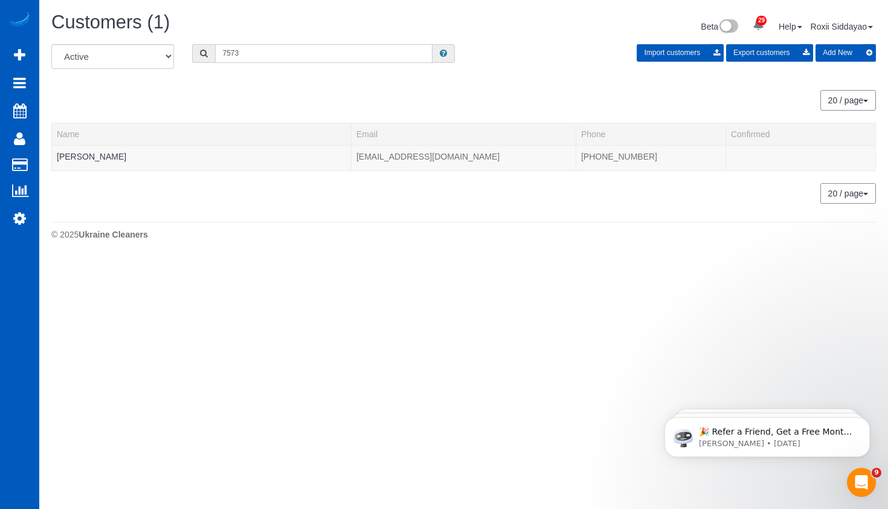
click at [308, 51] on input "7573" at bounding box center [323, 53] width 217 height 19
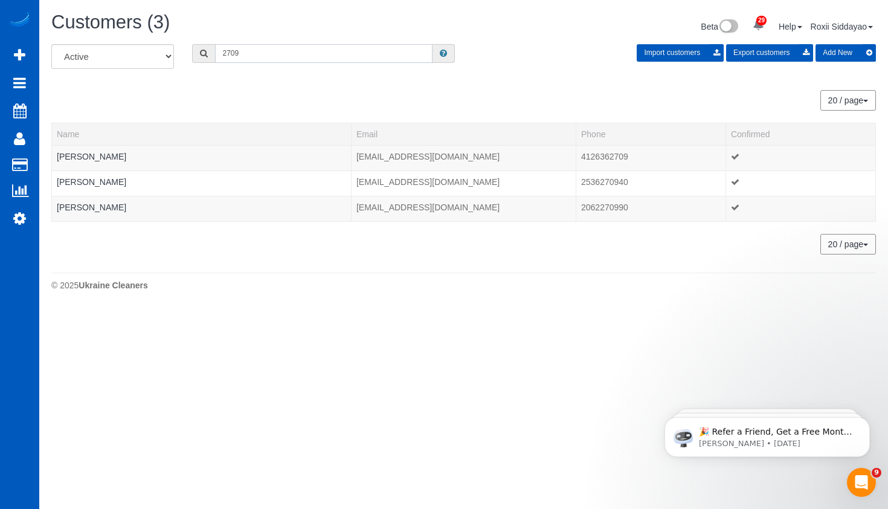
click at [280, 50] on input "2709" at bounding box center [323, 53] width 217 height 19
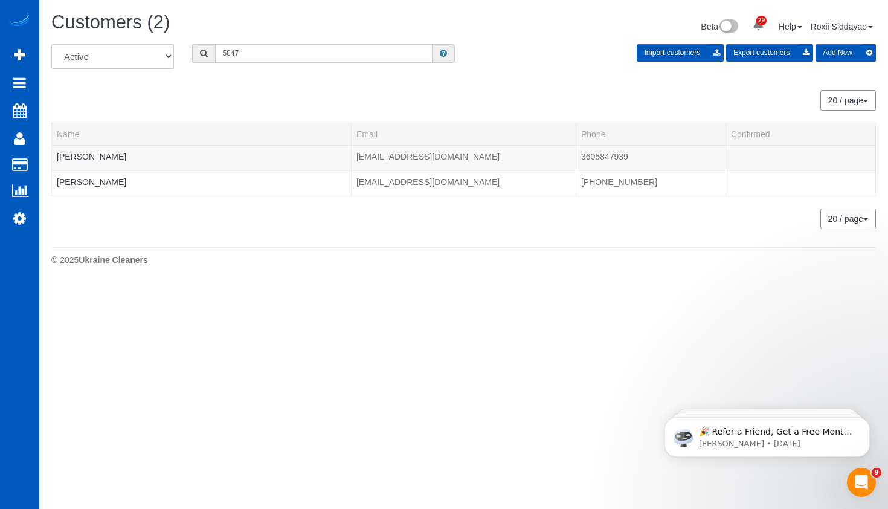
click at [281, 53] on input "5847" at bounding box center [323, 53] width 217 height 19
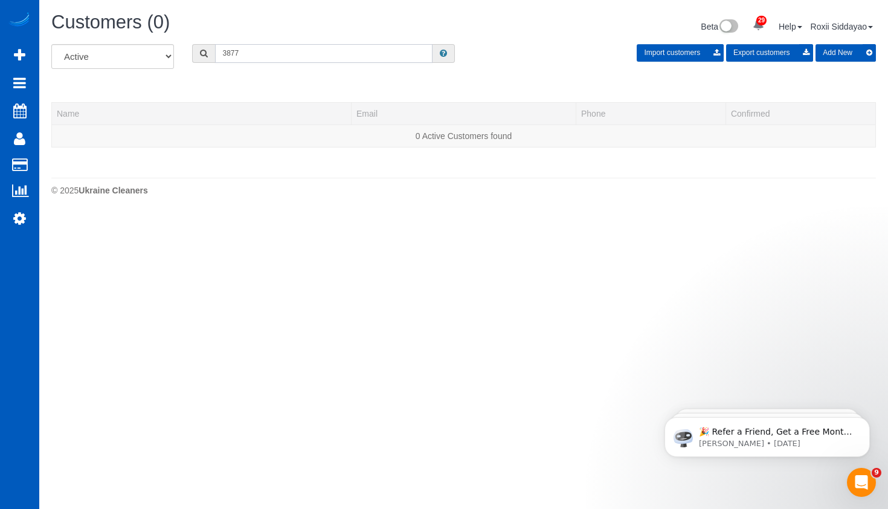
click at [315, 51] on input "3877" at bounding box center [323, 53] width 217 height 19
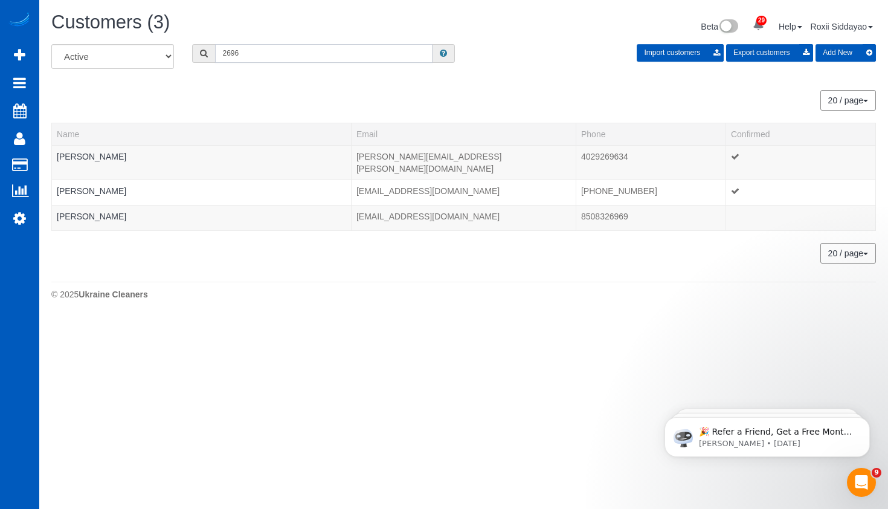
click at [298, 59] on input "2696" at bounding box center [323, 53] width 217 height 19
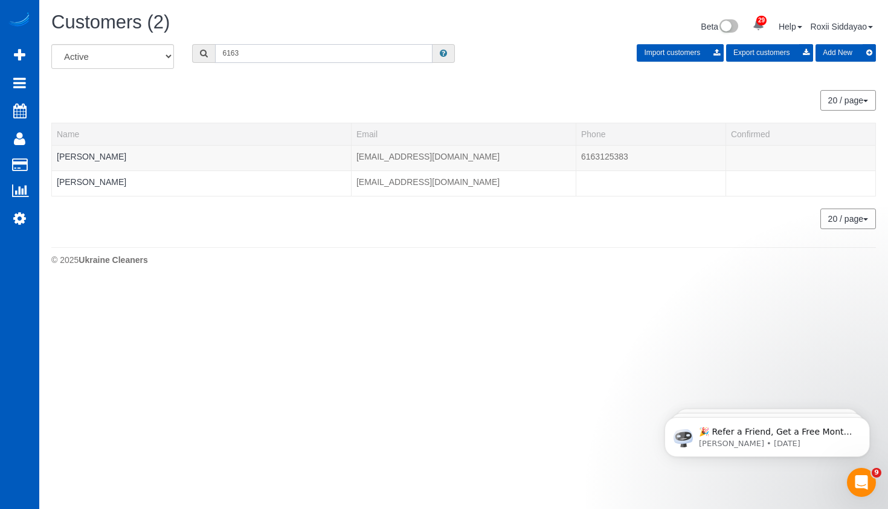
click at [285, 60] on input "6163" at bounding box center [323, 53] width 217 height 19
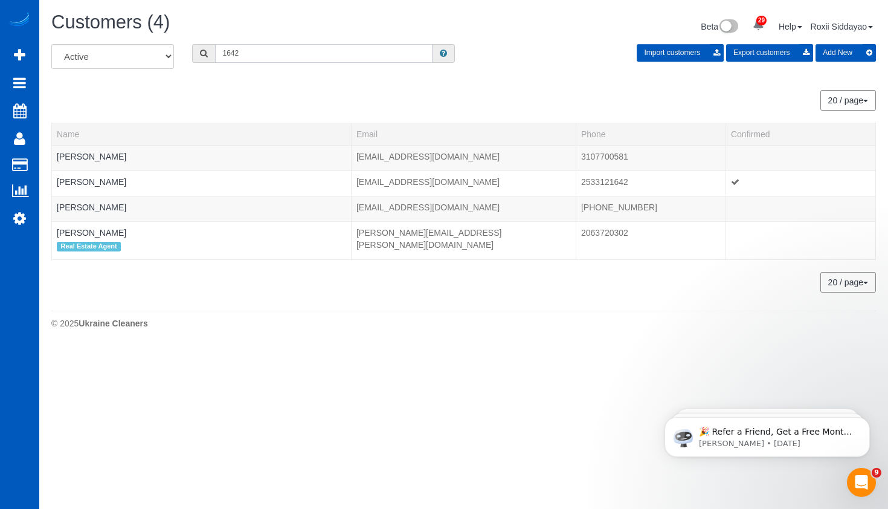
click at [350, 55] on input "1642" at bounding box center [323, 53] width 217 height 19
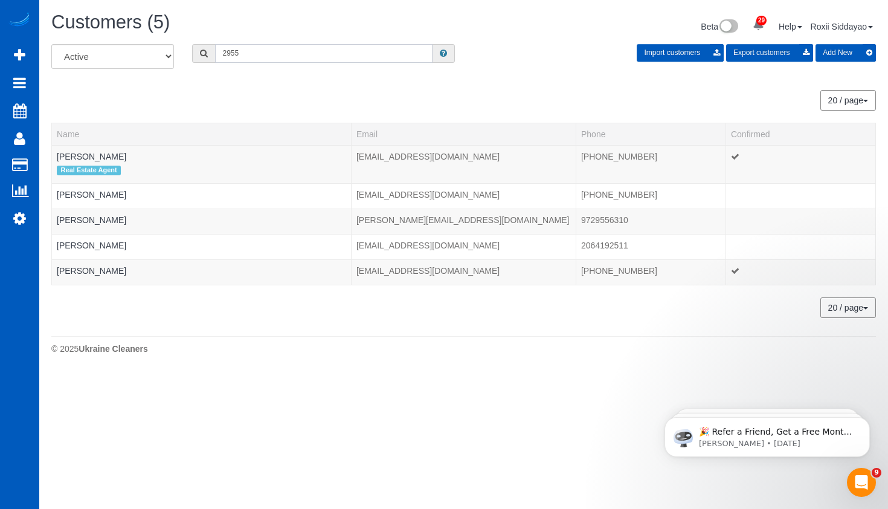
click at [277, 56] on input "2955" at bounding box center [323, 53] width 217 height 19
click at [276, 56] on input "2955" at bounding box center [323, 53] width 217 height 19
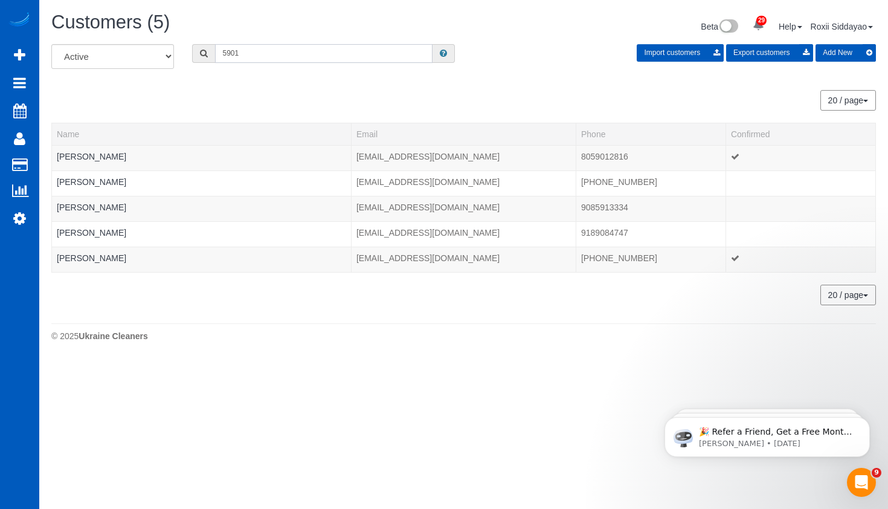
click at [259, 51] on input "5901" at bounding box center [323, 53] width 217 height 19
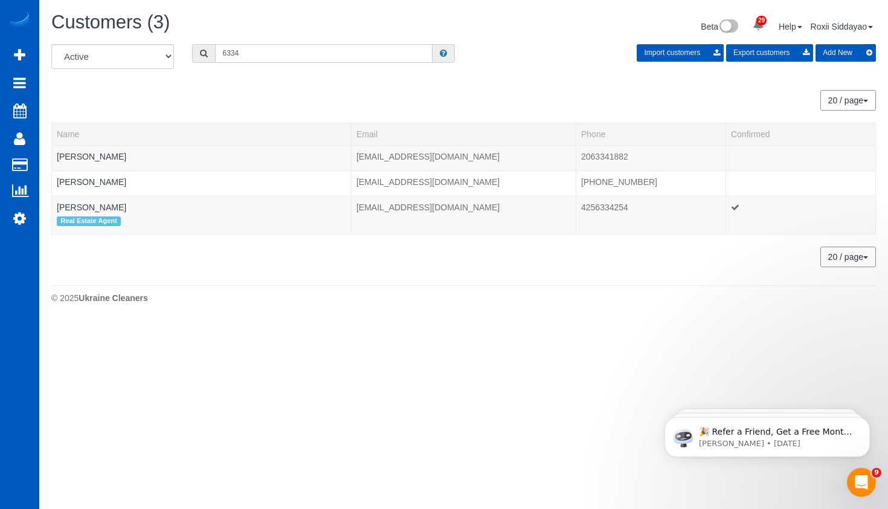
click at [253, 55] on input "6334" at bounding box center [323, 53] width 217 height 19
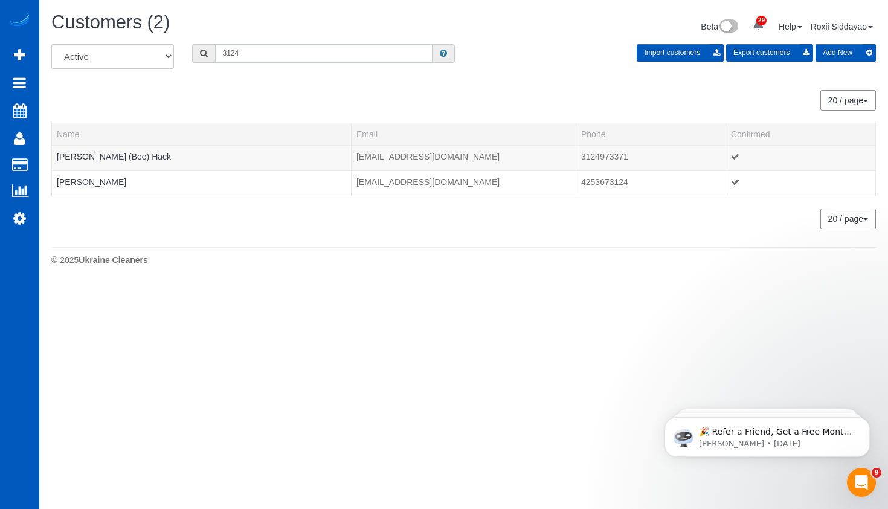
click at [280, 54] on input "3124" at bounding box center [323, 53] width 217 height 19
click at [266, 57] on input "6299" at bounding box center [323, 53] width 217 height 19
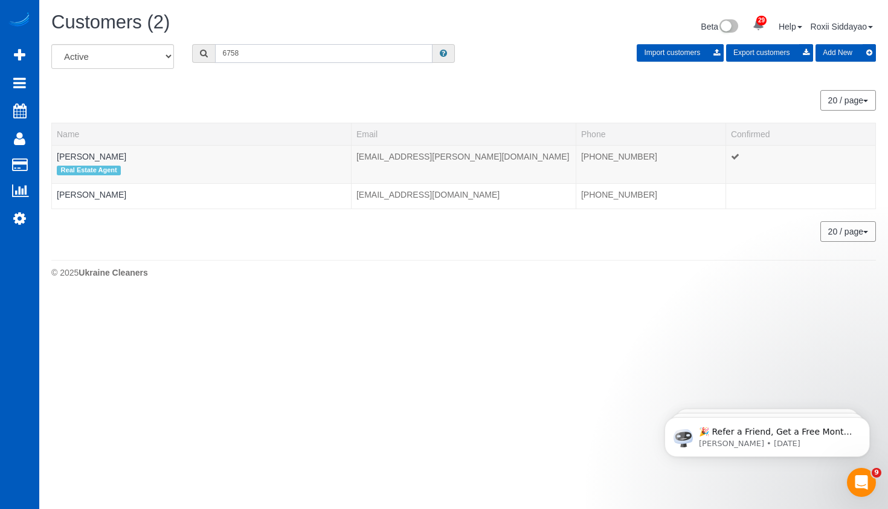
click at [268, 47] on input "6758" at bounding box center [323, 53] width 217 height 19
click at [268, 48] on input "6758" at bounding box center [323, 53] width 217 height 19
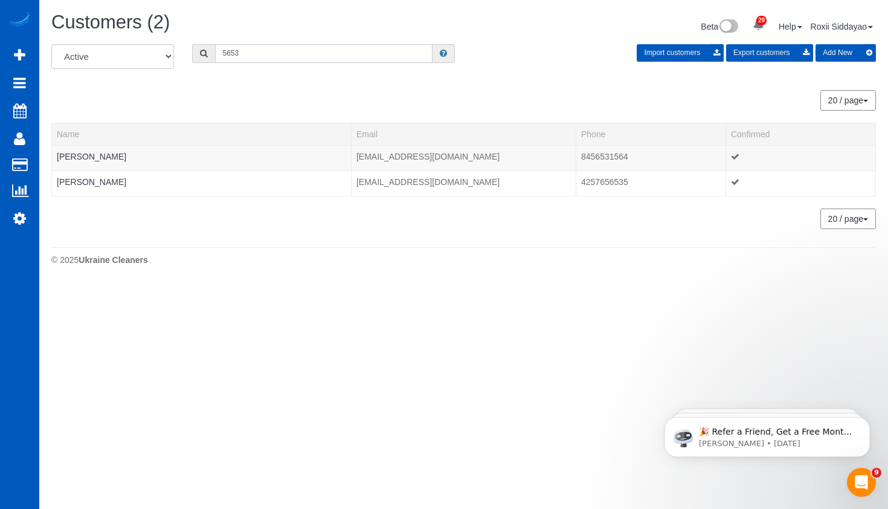
click at [250, 46] on input "5653" at bounding box center [323, 53] width 217 height 19
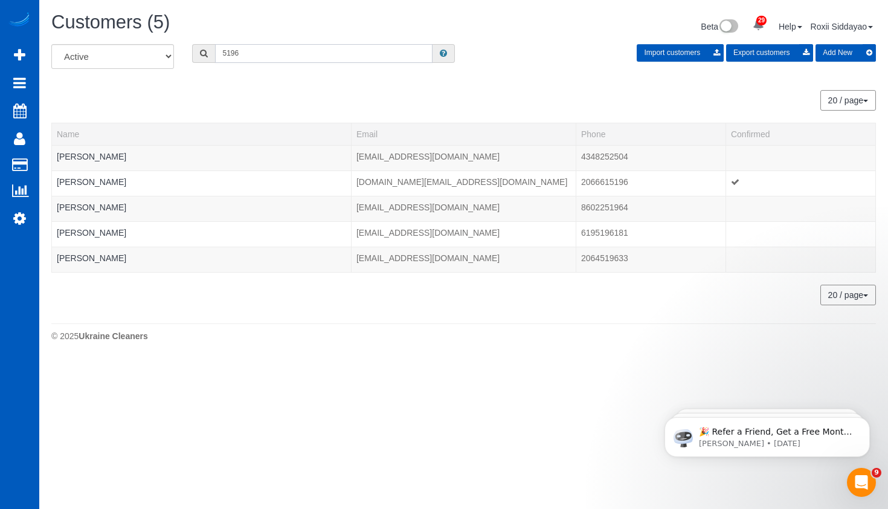
click at [283, 50] on input "5196" at bounding box center [323, 53] width 217 height 19
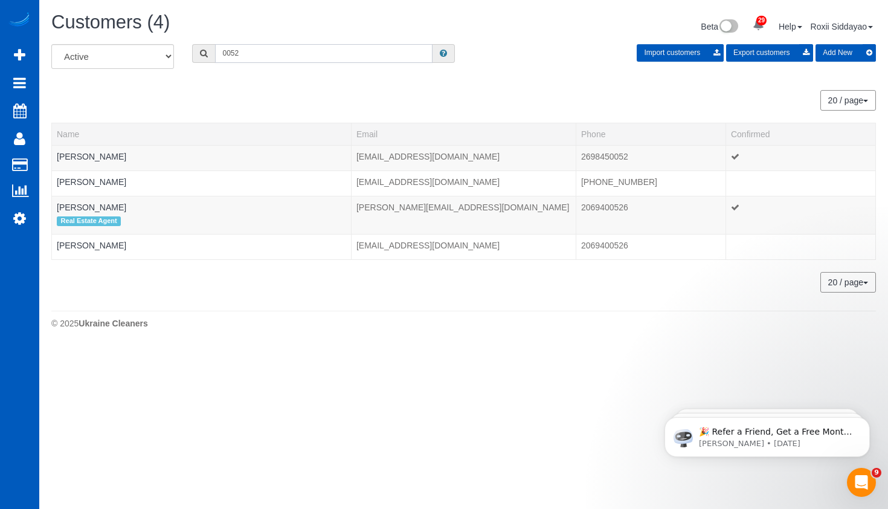
click at [246, 49] on input "0052" at bounding box center [323, 53] width 217 height 19
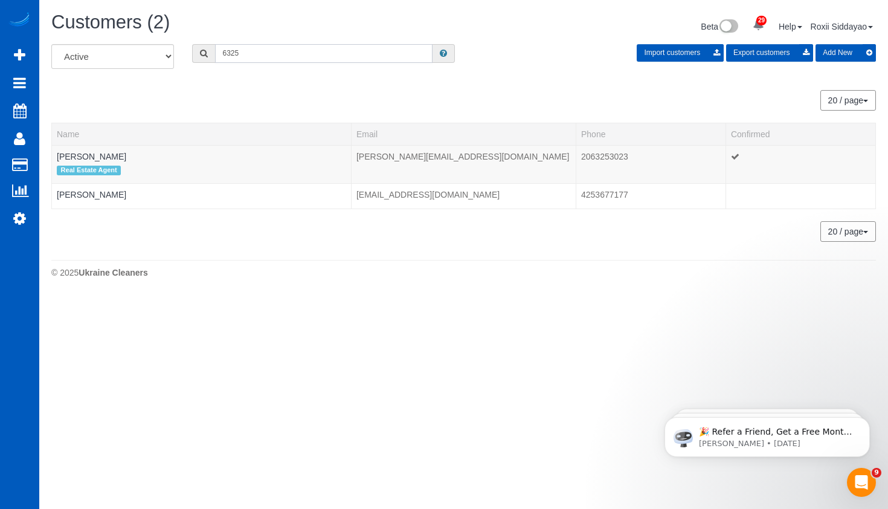
click at [283, 57] on input "6325" at bounding box center [323, 53] width 217 height 19
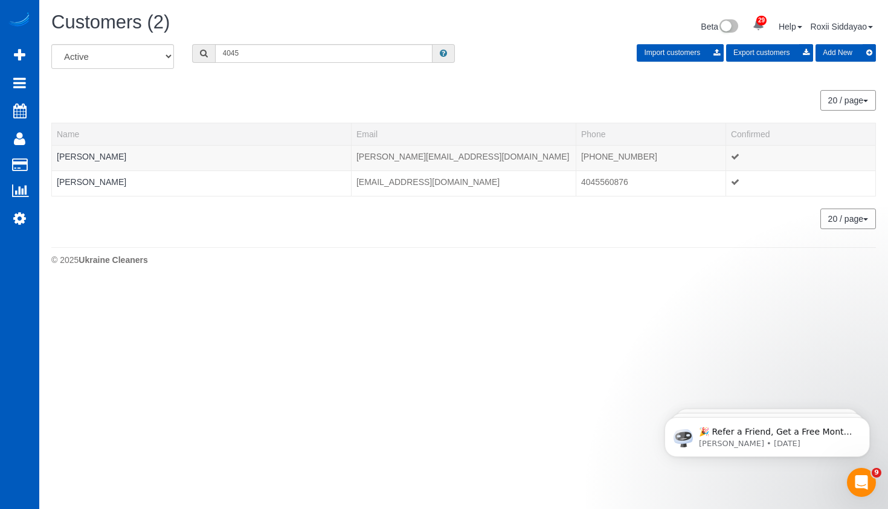
click at [253, 39] on div "Customers (2) Beta 29 Your Notifications You have 0 alerts × You have 9 to char…" at bounding box center [463, 28] width 843 height 32
click at [253, 56] on input "4045" at bounding box center [323, 53] width 217 height 19
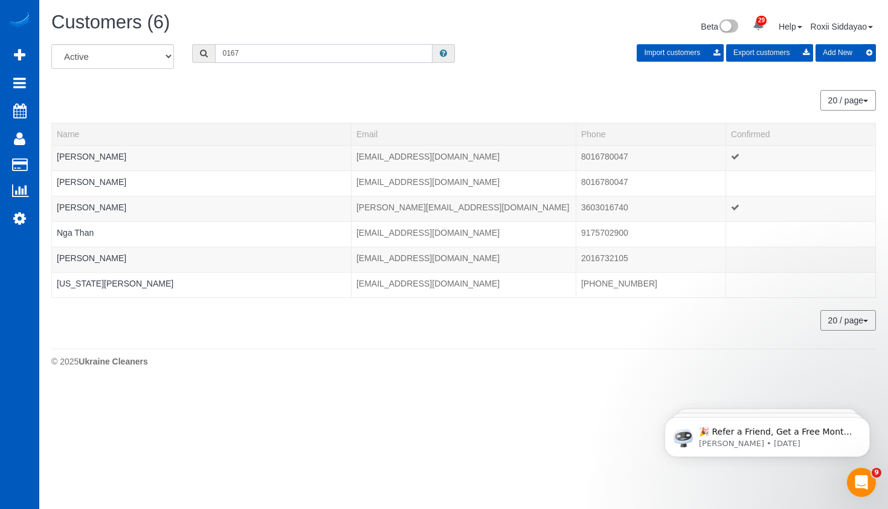
click at [259, 51] on input "0167" at bounding box center [323, 53] width 217 height 19
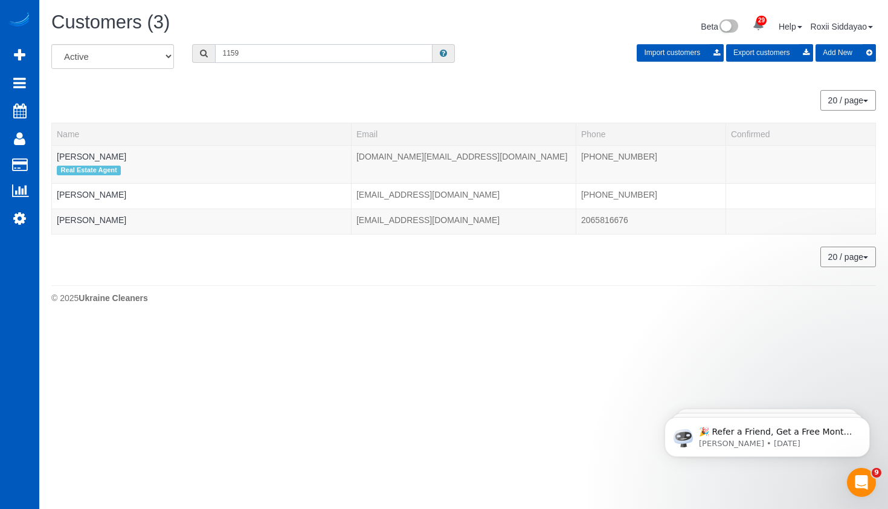
click at [315, 57] on input "1159" at bounding box center [323, 53] width 217 height 19
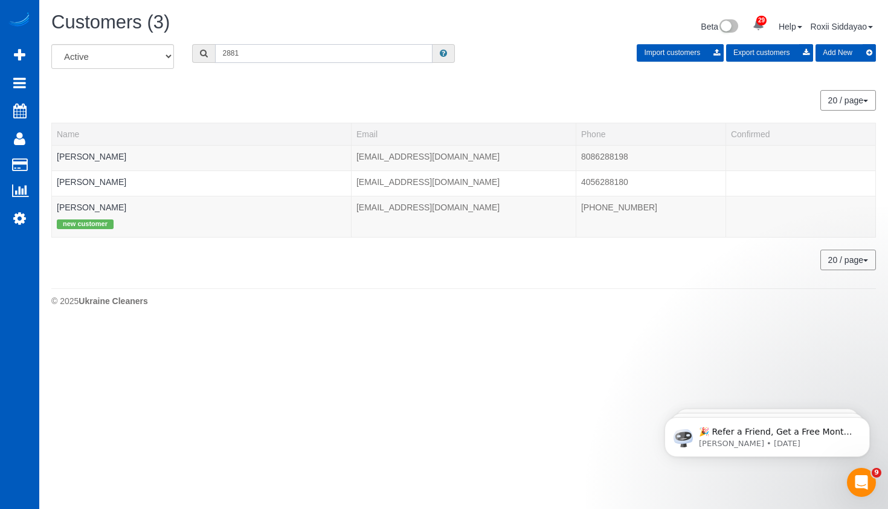
click at [275, 60] on input "2881" at bounding box center [323, 53] width 217 height 19
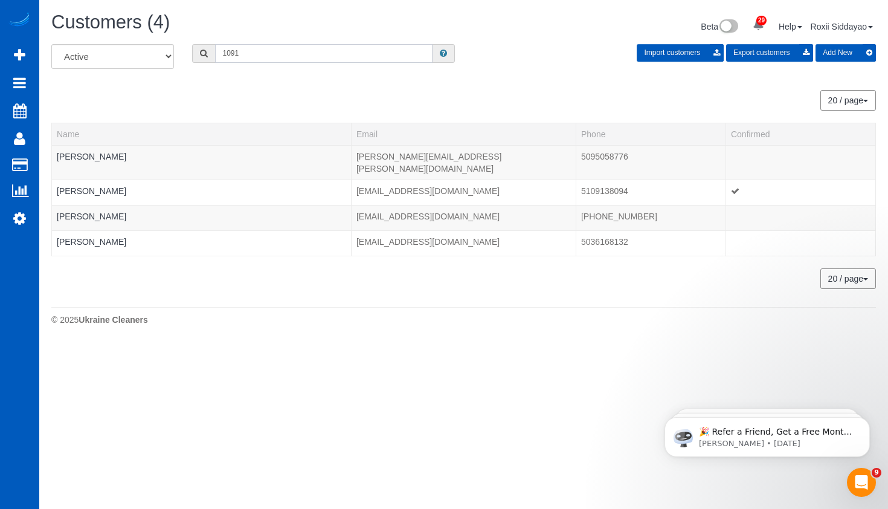
click at [257, 58] on input "1091" at bounding box center [323, 53] width 217 height 19
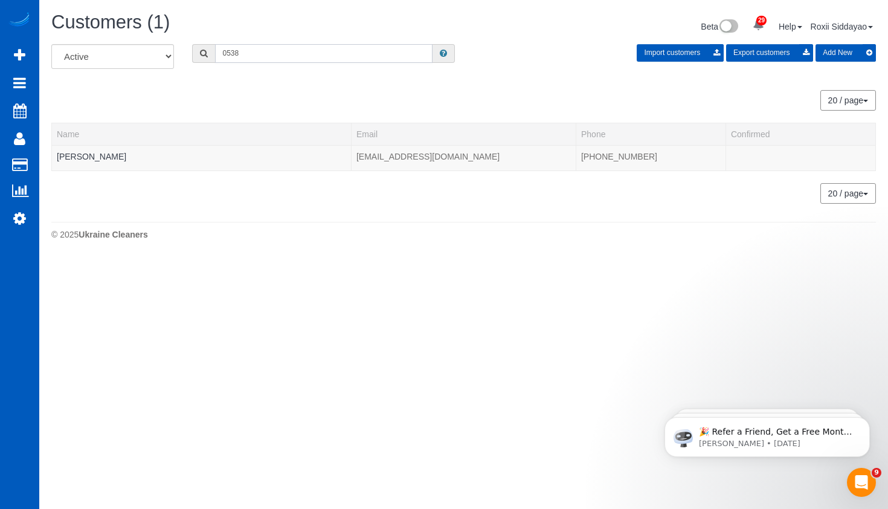
click at [254, 54] on input "0538" at bounding box center [323, 53] width 217 height 19
click at [254, 53] on input "0538" at bounding box center [323, 53] width 217 height 19
click at [253, 53] on input "0538" at bounding box center [323, 53] width 217 height 19
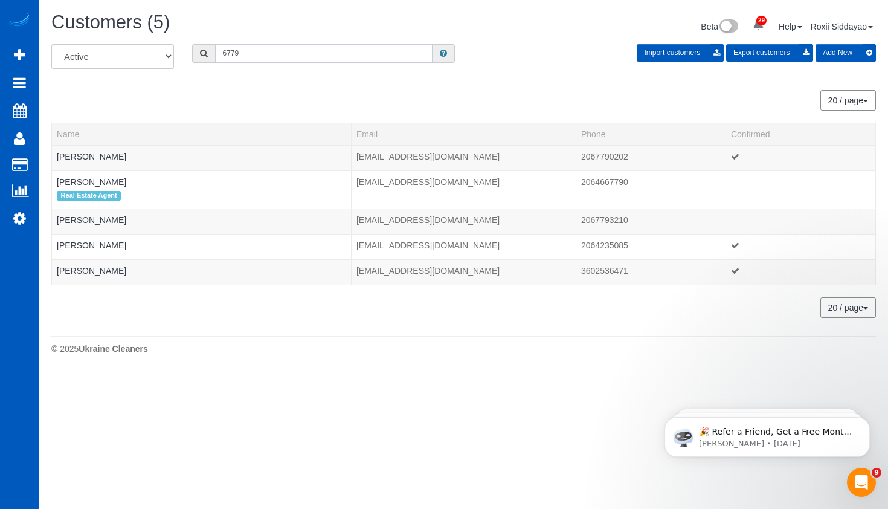
click at [260, 51] on input "6779" at bounding box center [323, 53] width 217 height 19
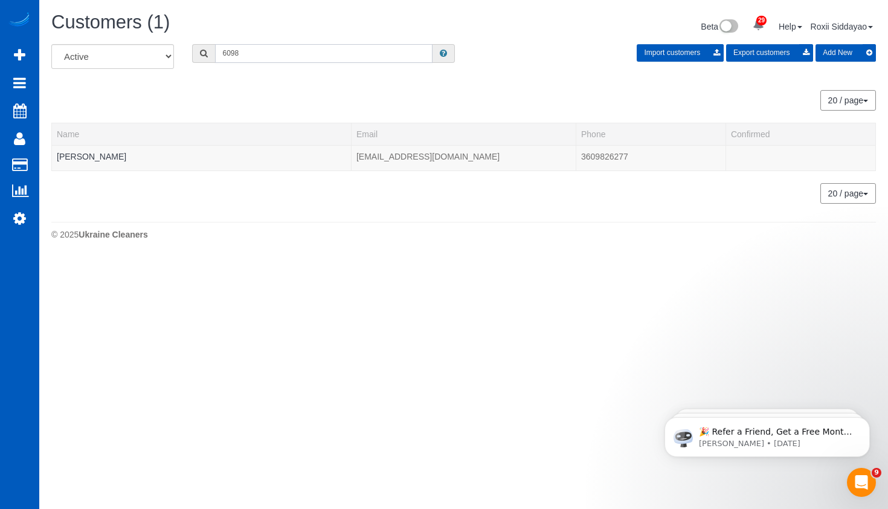
click at [273, 51] on input "6098" at bounding box center [323, 53] width 217 height 19
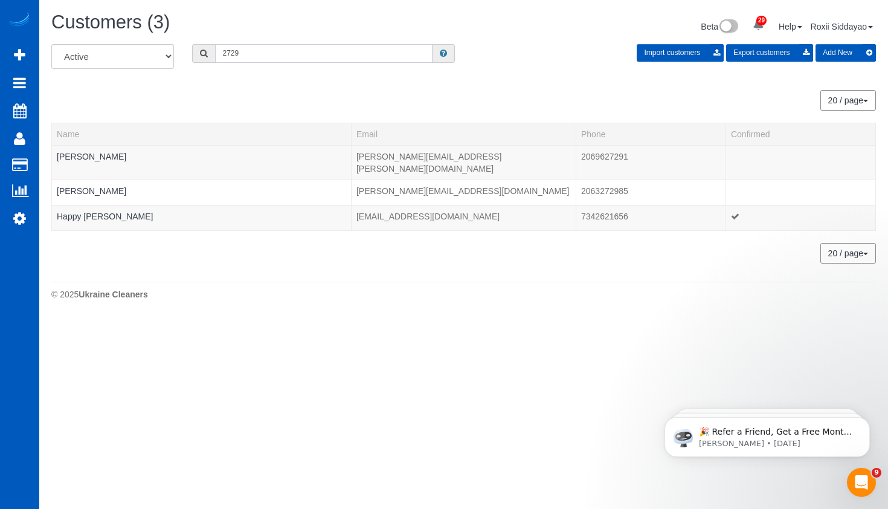
click at [265, 56] on input "2729" at bounding box center [323, 53] width 217 height 19
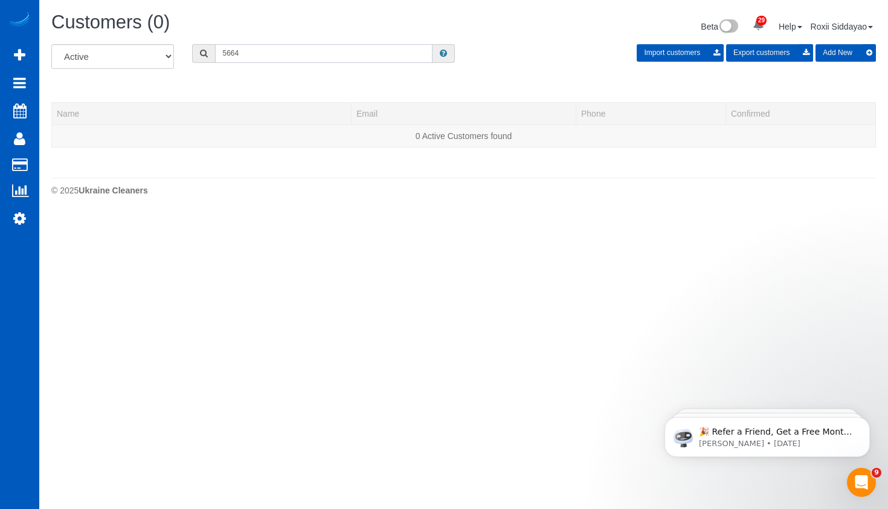
click at [298, 52] on input "5664" at bounding box center [323, 53] width 217 height 19
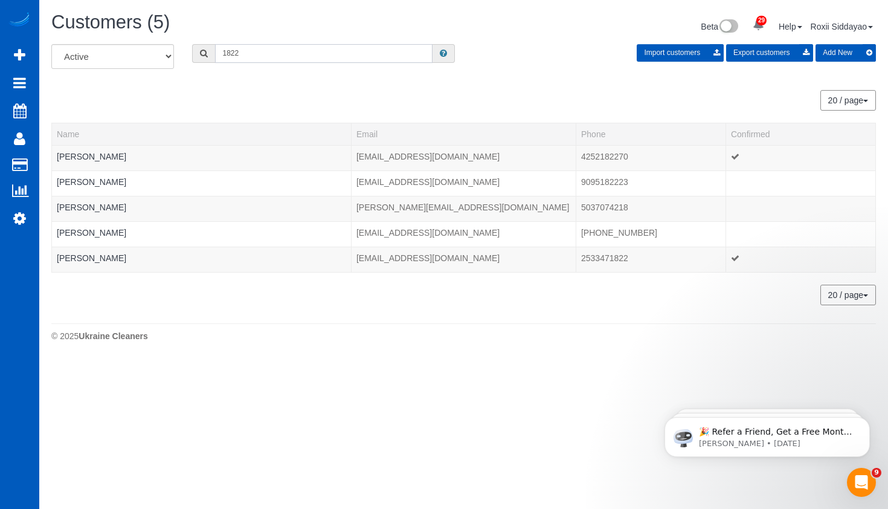
click at [309, 49] on input "1822" at bounding box center [323, 53] width 217 height 19
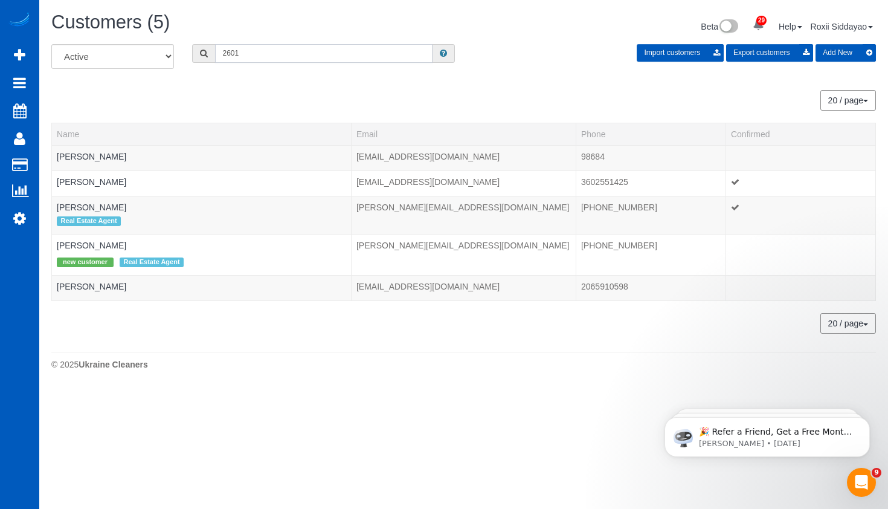
click at [295, 59] on input "2601" at bounding box center [323, 53] width 217 height 19
click at [294, 59] on input "2601" at bounding box center [323, 53] width 217 height 19
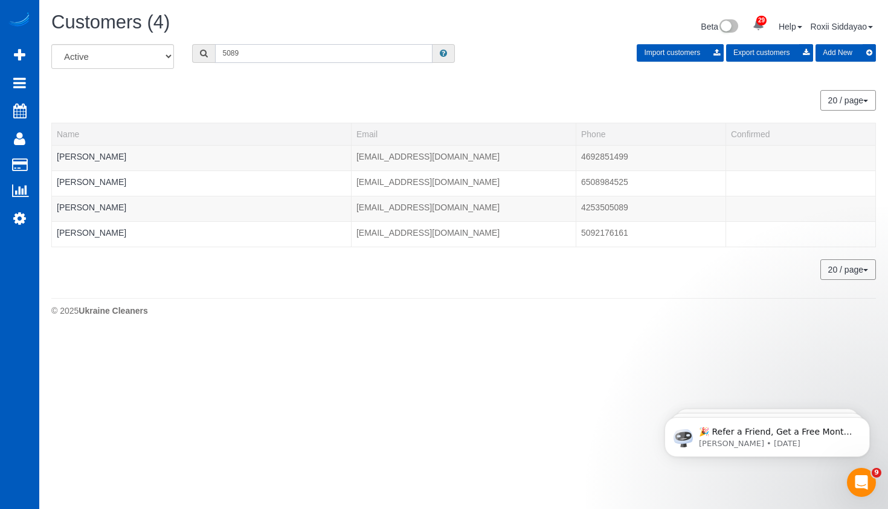
click at [299, 54] on input "5089" at bounding box center [323, 53] width 217 height 19
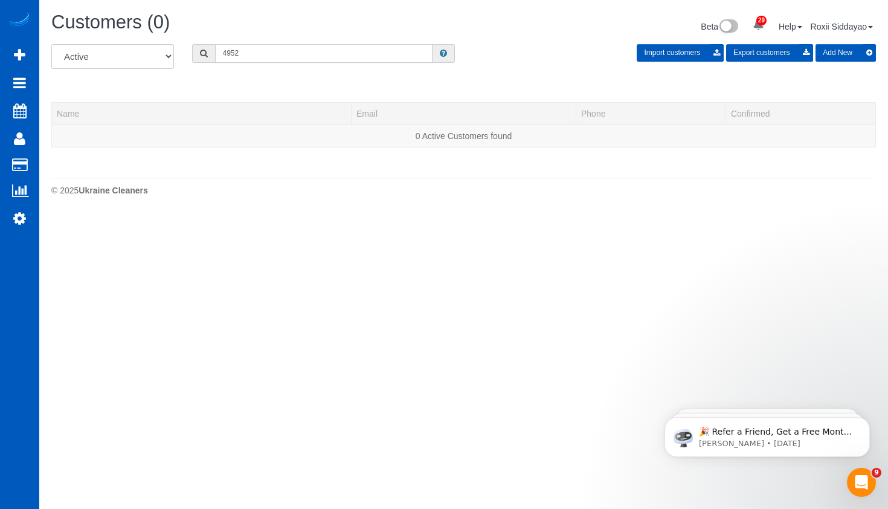
click at [284, 57] on input "4952" at bounding box center [323, 53] width 217 height 19
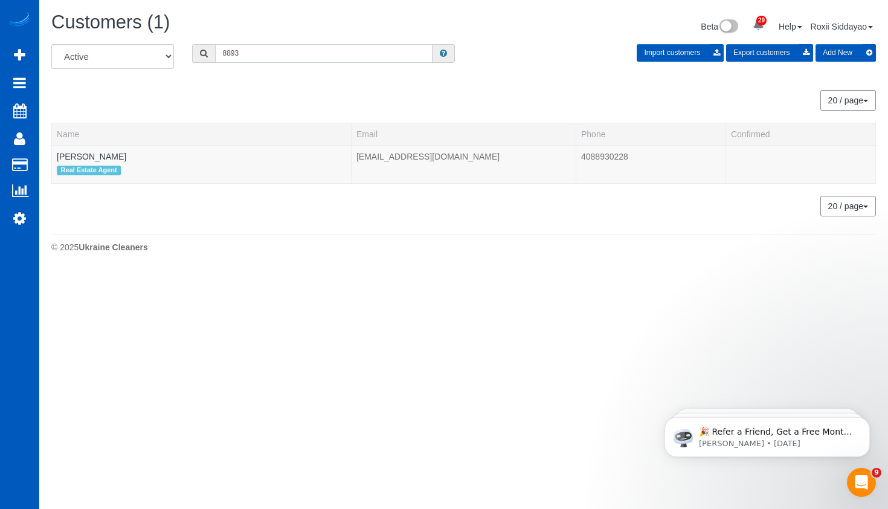
click at [277, 56] on input "8893" at bounding box center [323, 53] width 217 height 19
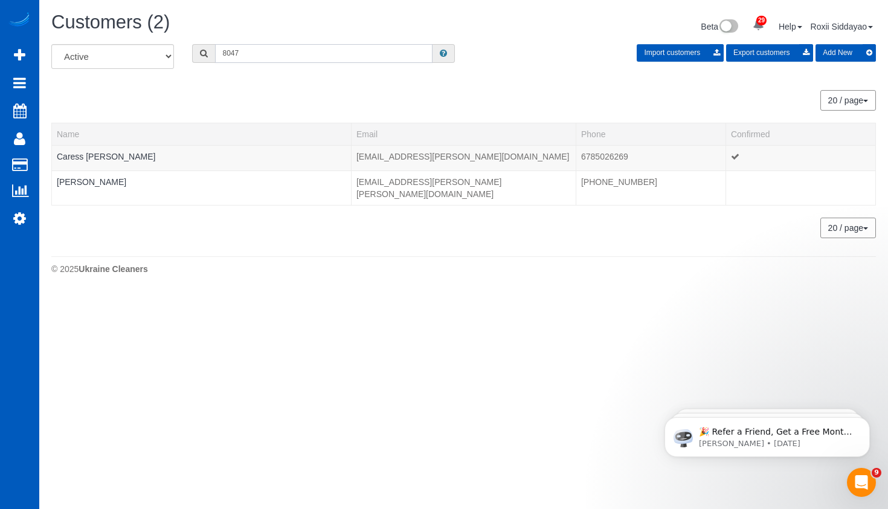
click at [273, 50] on input "8047" at bounding box center [323, 53] width 217 height 19
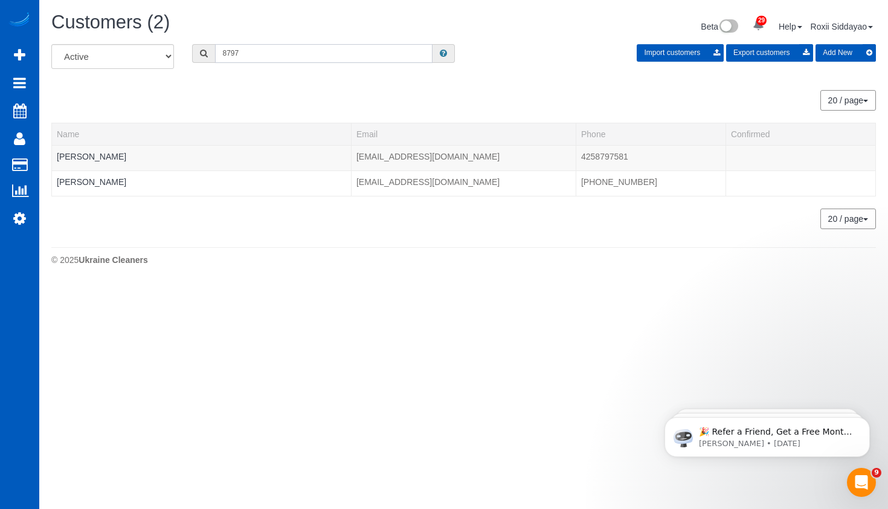
click at [277, 53] on input "8797" at bounding box center [323, 53] width 217 height 19
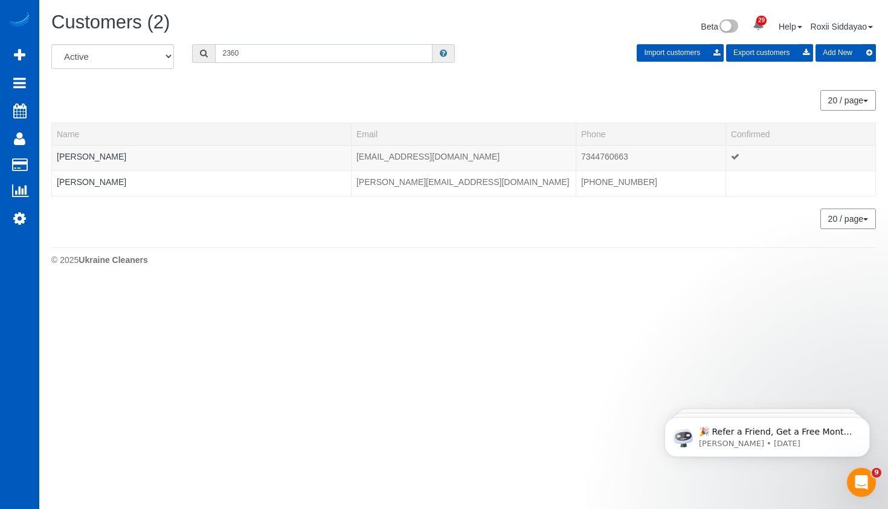
click at [326, 56] on input "2360" at bounding box center [323, 53] width 217 height 19
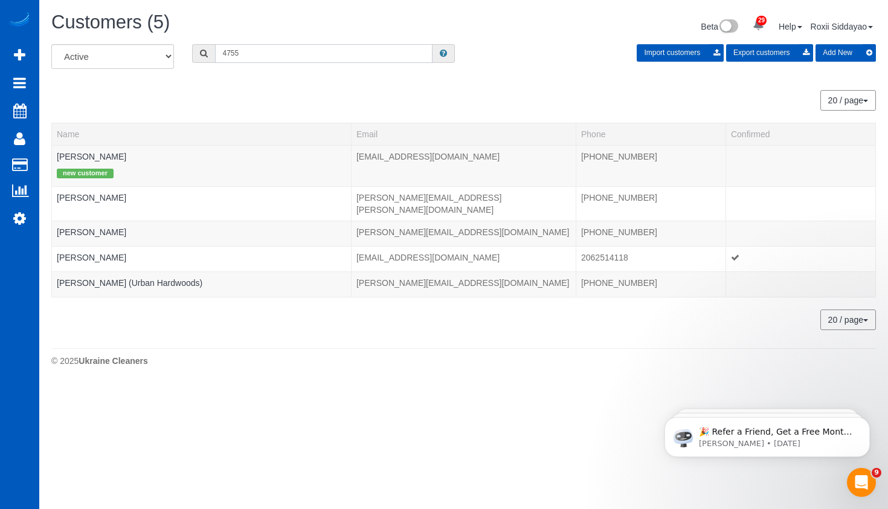
click at [282, 47] on input "4755" at bounding box center [323, 53] width 217 height 19
click at [283, 48] on input "4755" at bounding box center [323, 53] width 217 height 19
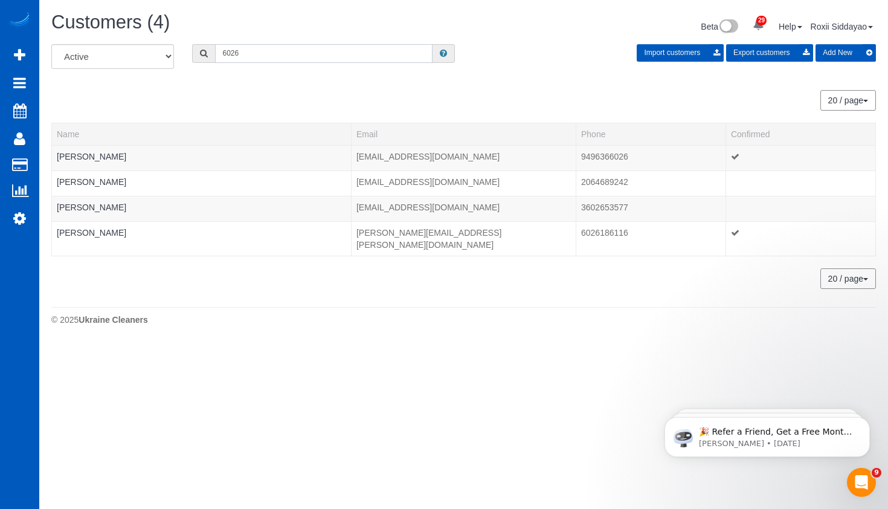
click at [275, 54] on input "6026" at bounding box center [323, 53] width 217 height 19
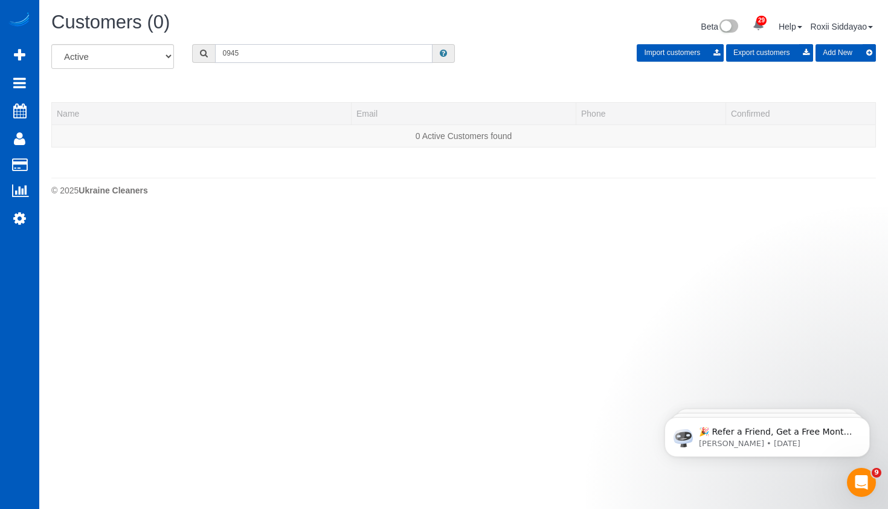
click at [287, 57] on input "0945" at bounding box center [323, 53] width 217 height 19
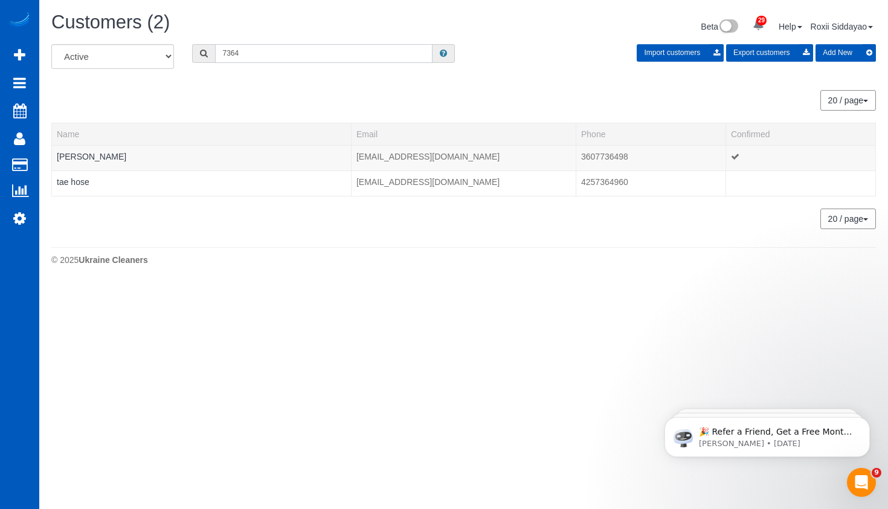
click at [254, 60] on input "7364" at bounding box center [323, 53] width 217 height 19
click at [276, 57] on input "9913" at bounding box center [323, 53] width 217 height 19
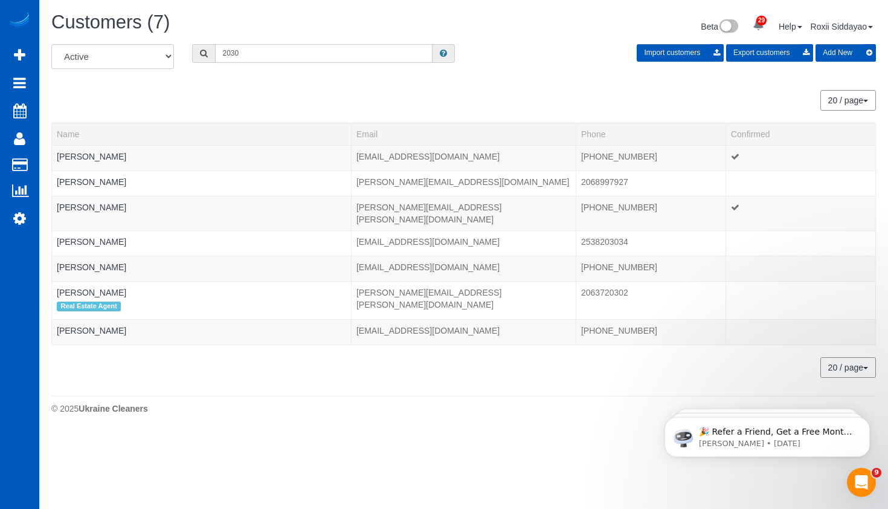
click at [284, 58] on input "2030" at bounding box center [323, 53] width 217 height 19
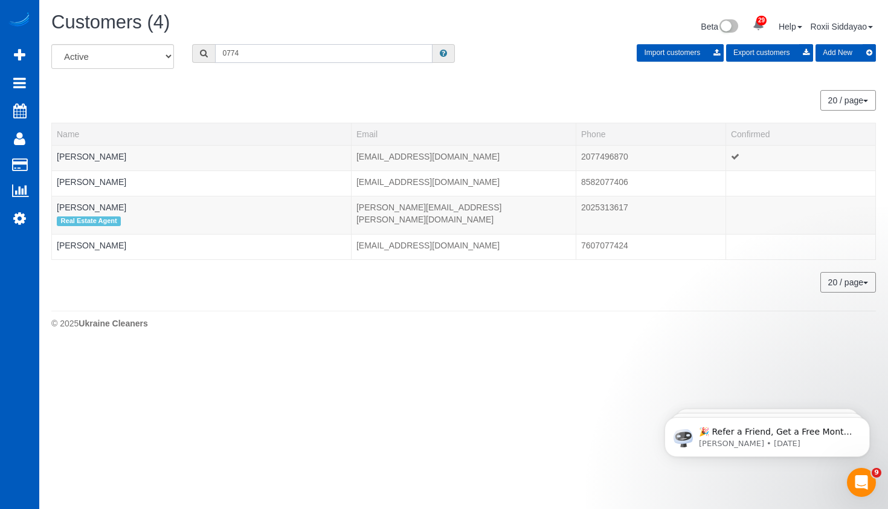
click at [267, 57] on input "0774" at bounding box center [323, 53] width 217 height 19
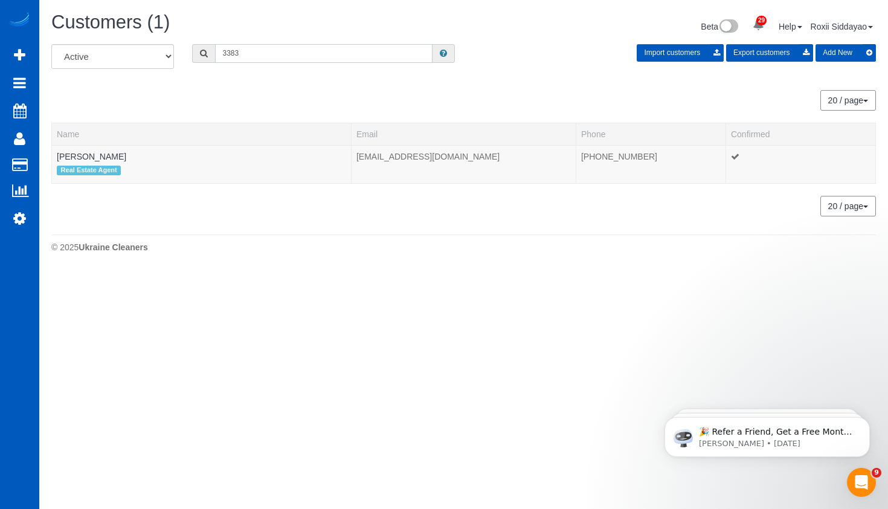
click at [303, 49] on input "3383" at bounding box center [323, 53] width 217 height 19
click at [306, 55] on input "7153" at bounding box center [323, 53] width 217 height 19
click at [320, 57] on input "0335" at bounding box center [323, 53] width 217 height 19
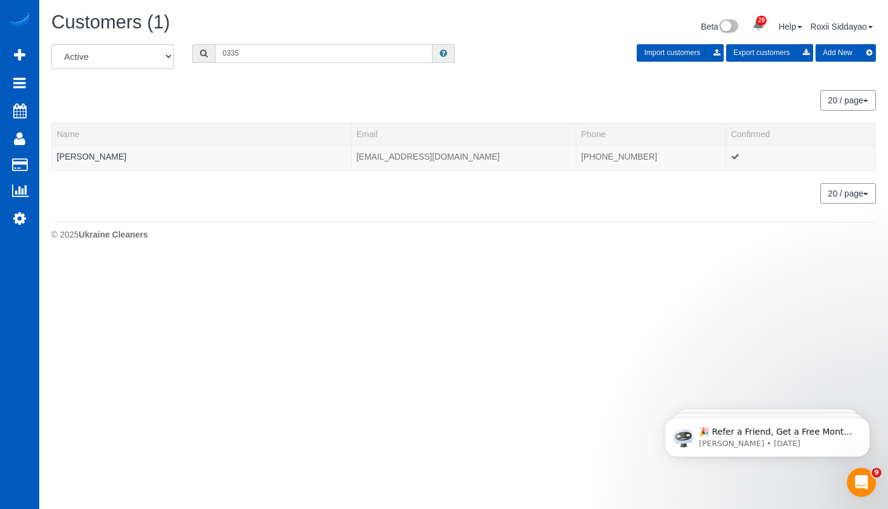
click at [320, 57] on input "0335" at bounding box center [323, 53] width 217 height 19
click at [314, 91] on div "20 / page 10 / page 20 / page 30 / page 40 / page 50 / page 100 / page" at bounding box center [463, 100] width 824 height 21
click at [300, 53] on input "0335" at bounding box center [323, 53] width 217 height 19
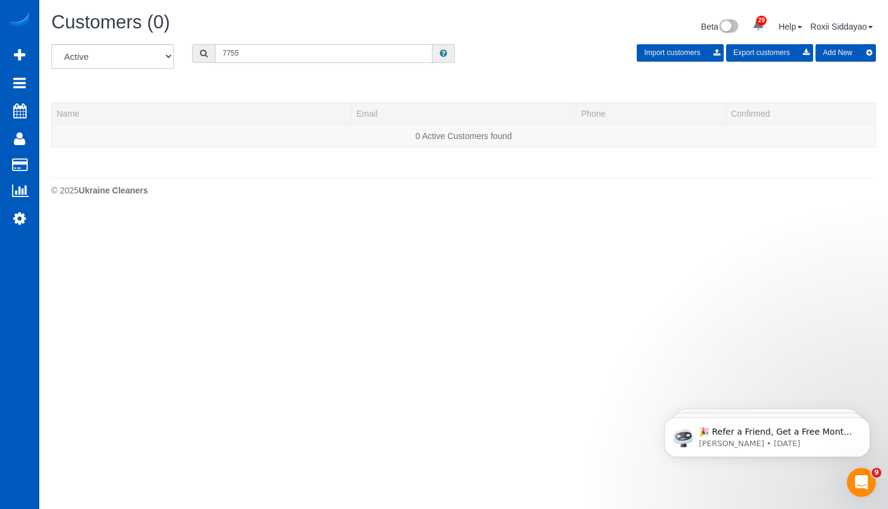
click at [299, 52] on input "7755" at bounding box center [323, 53] width 217 height 19
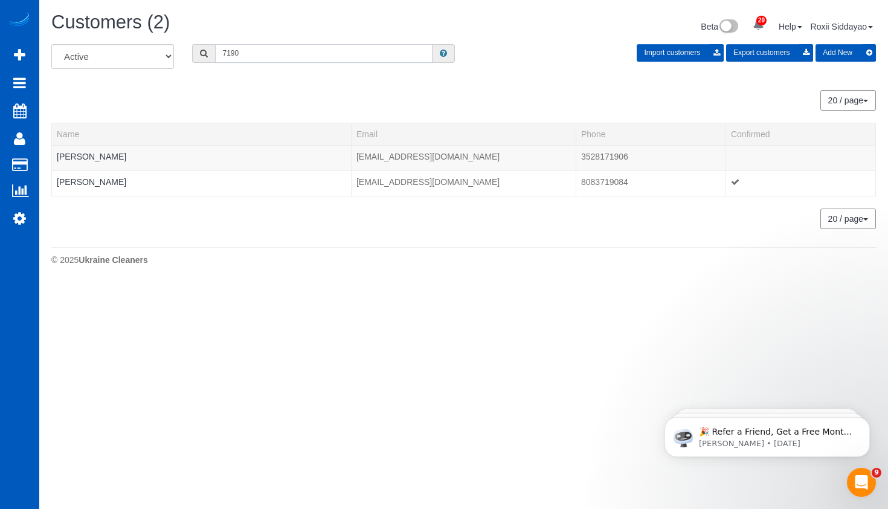
click at [339, 56] on input "7190" at bounding box center [323, 53] width 217 height 19
click at [258, 51] on input "9401" at bounding box center [323, 53] width 217 height 19
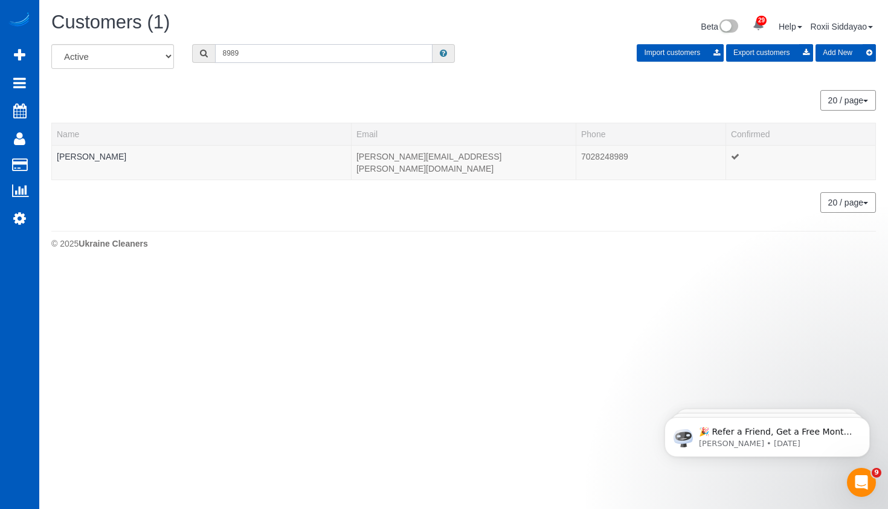
click at [296, 55] on input "8989" at bounding box center [323, 53] width 217 height 19
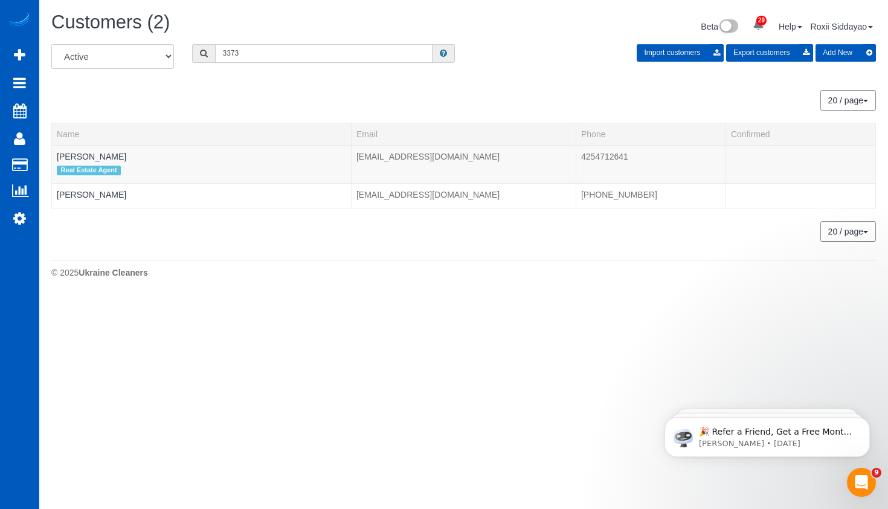
click at [282, 57] on input "3373" at bounding box center [323, 53] width 217 height 19
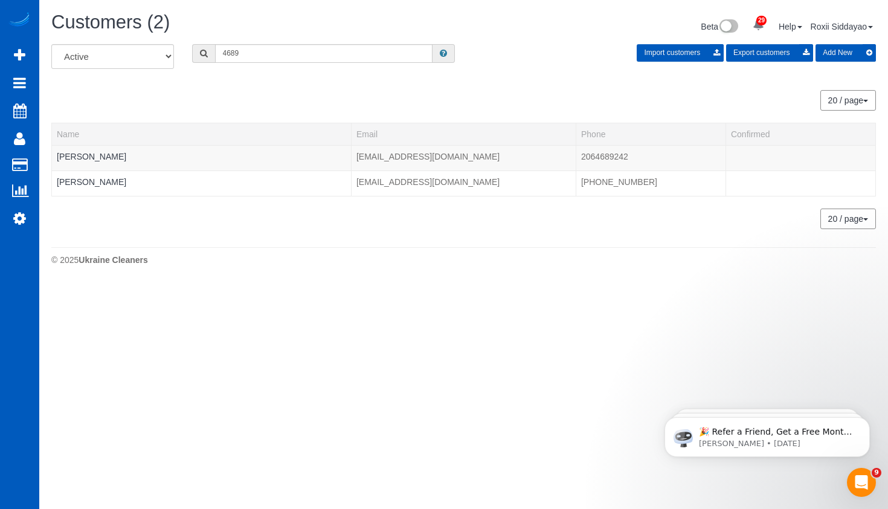
click at [290, 63] on div "All Active Archived 4689 Import customers Export customers Add New" at bounding box center [463, 61] width 843 height 34
click at [285, 54] on input "4689" at bounding box center [323, 53] width 217 height 19
click at [286, 54] on input "4689" at bounding box center [323, 53] width 217 height 19
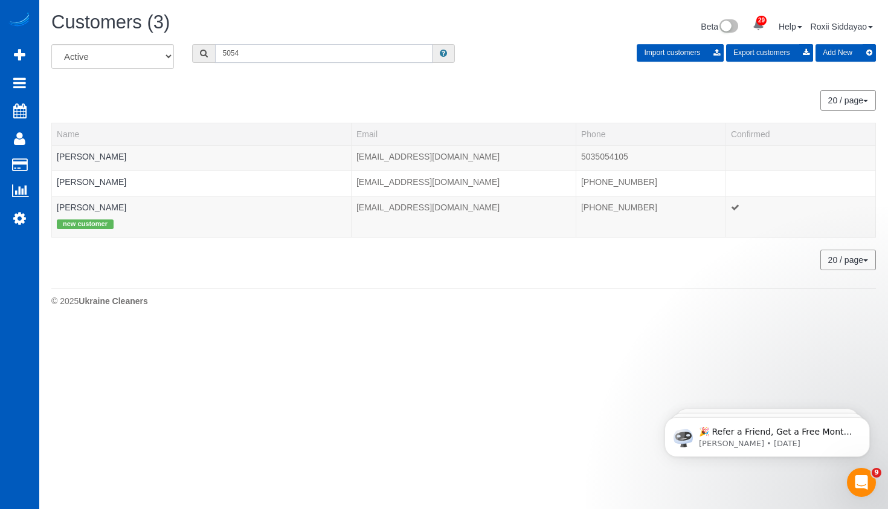
click at [300, 53] on input "5054" at bounding box center [323, 53] width 217 height 19
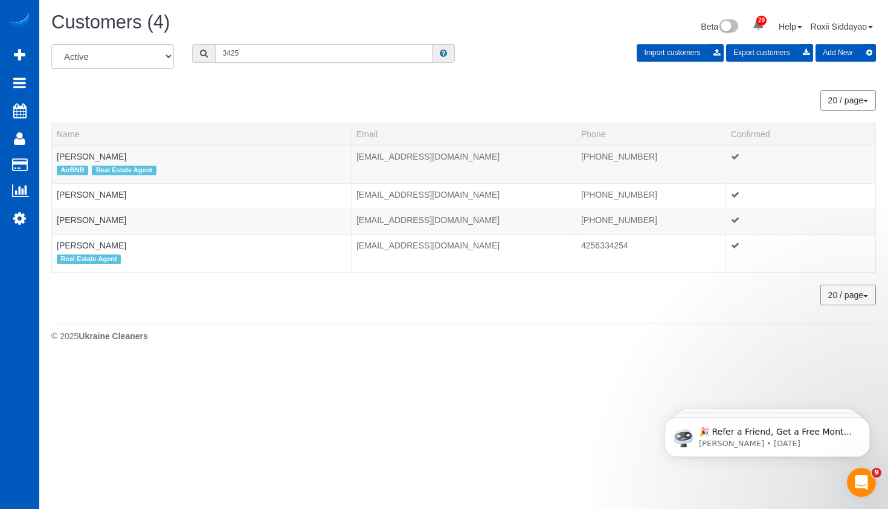
click at [260, 56] on input "3425" at bounding box center [323, 53] width 217 height 19
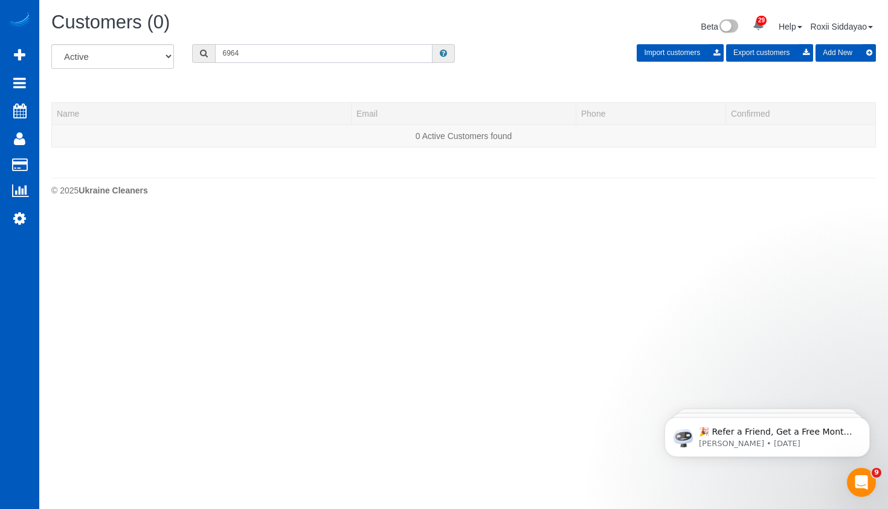
click at [275, 53] on input "6964" at bounding box center [323, 53] width 217 height 19
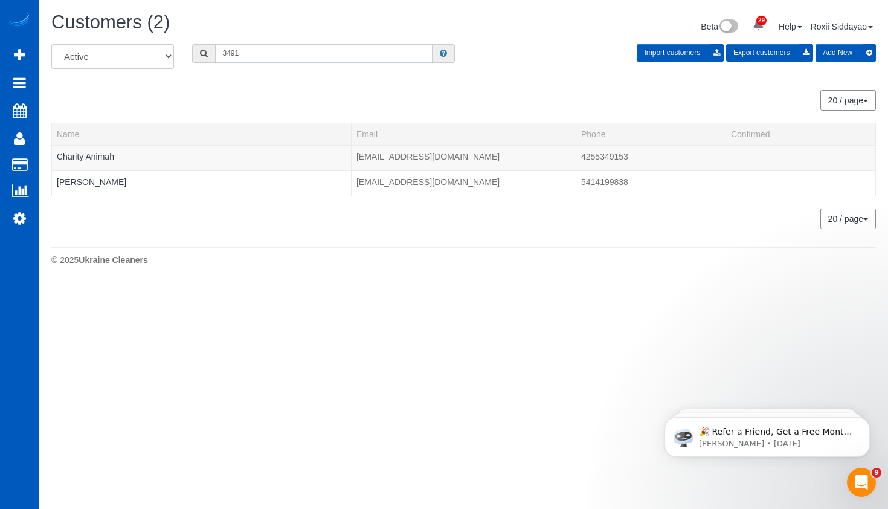
click at [288, 53] on input "3491" at bounding box center [323, 53] width 217 height 19
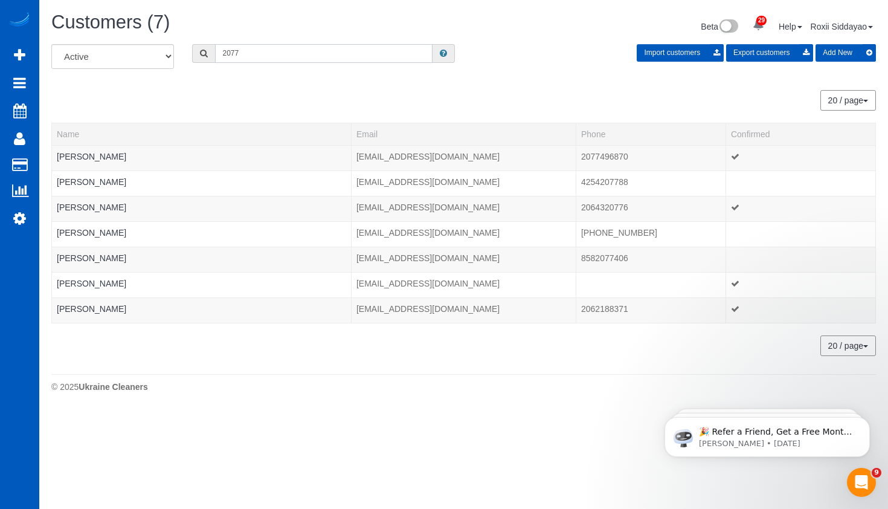
click at [269, 57] on input "2077" at bounding box center [323, 53] width 217 height 19
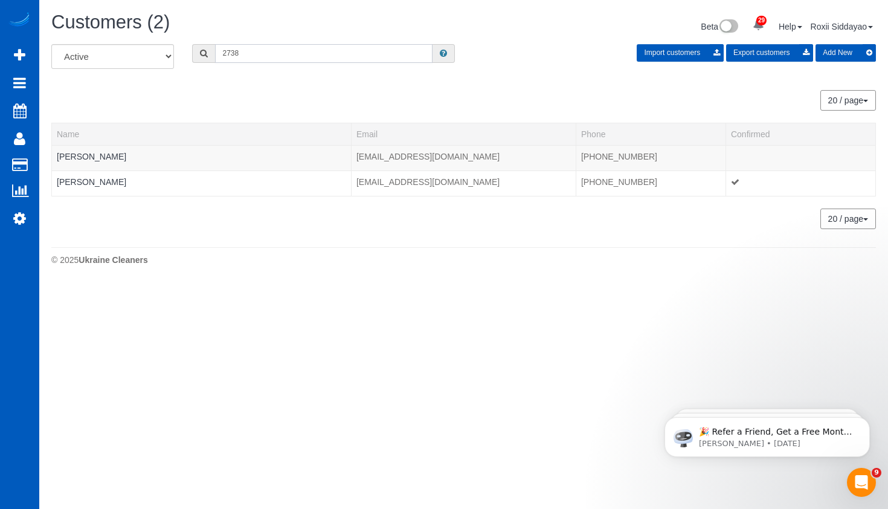
click at [281, 53] on input "2738" at bounding box center [323, 53] width 217 height 19
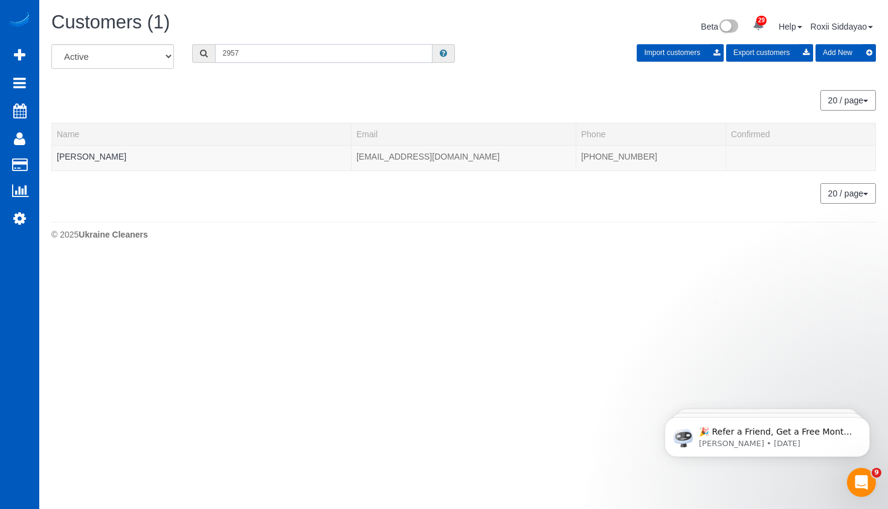
click at [259, 55] on input "2957" at bounding box center [323, 53] width 217 height 19
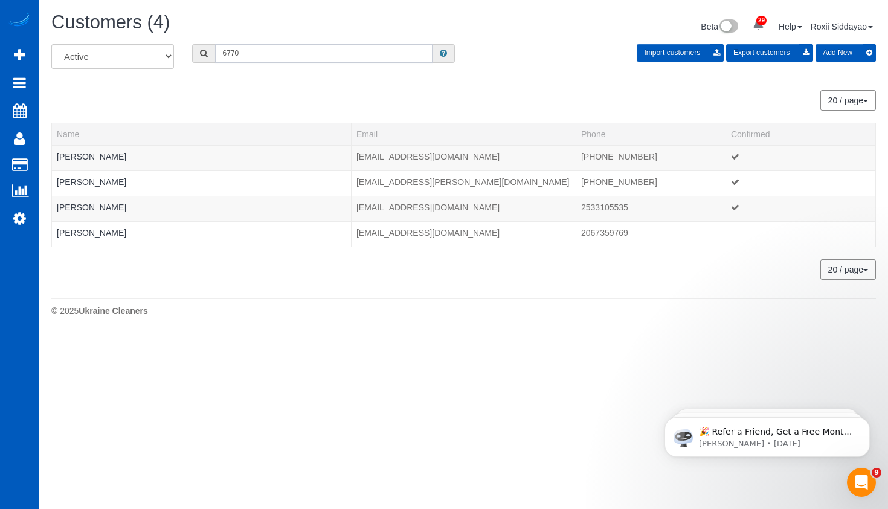
click at [265, 56] on input "6770" at bounding box center [323, 53] width 217 height 19
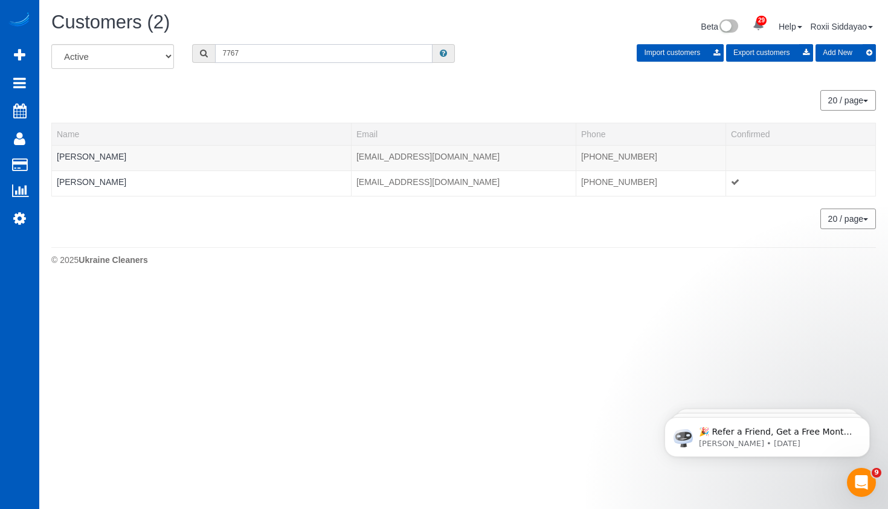
click at [262, 49] on input "7767" at bounding box center [323, 53] width 217 height 19
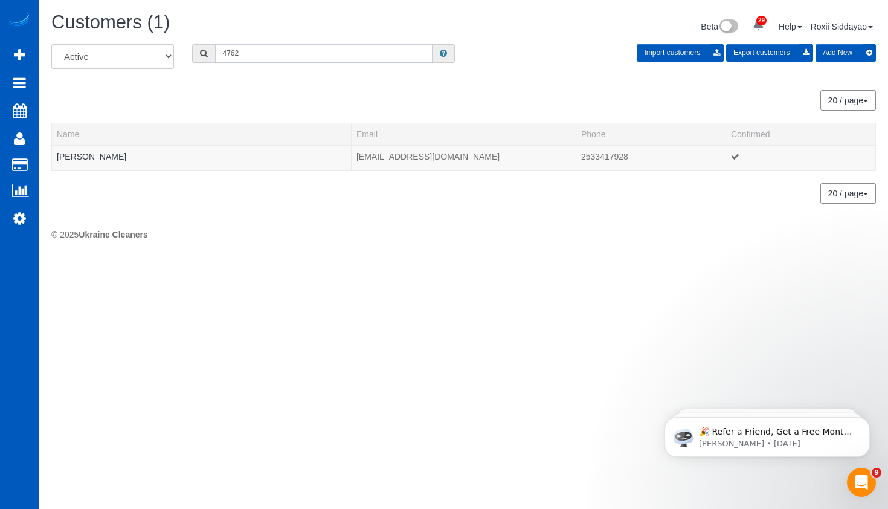
click at [269, 54] on input "4762" at bounding box center [323, 53] width 217 height 19
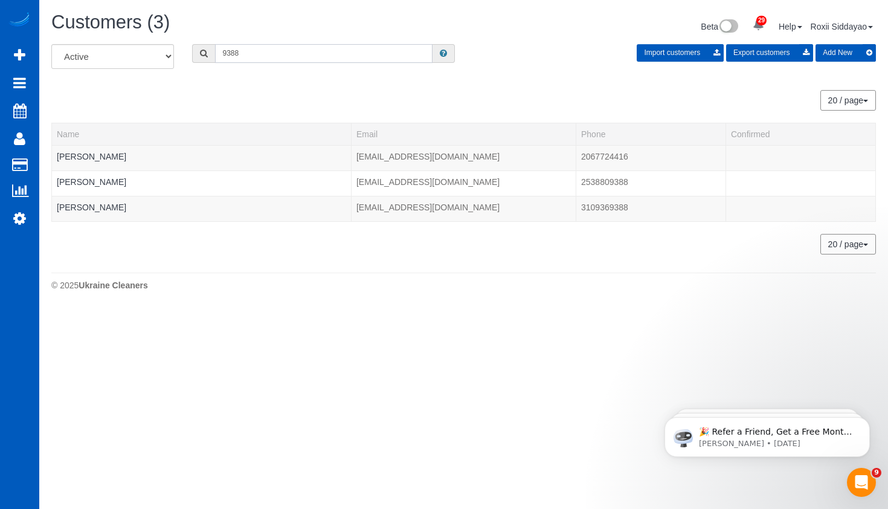
click at [284, 55] on input "9388" at bounding box center [323, 53] width 217 height 19
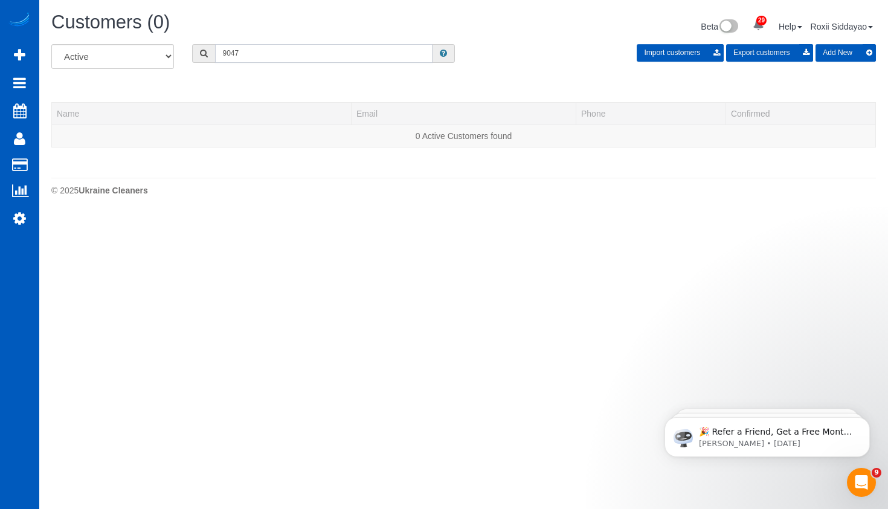
click at [254, 58] on input "9047" at bounding box center [323, 53] width 217 height 19
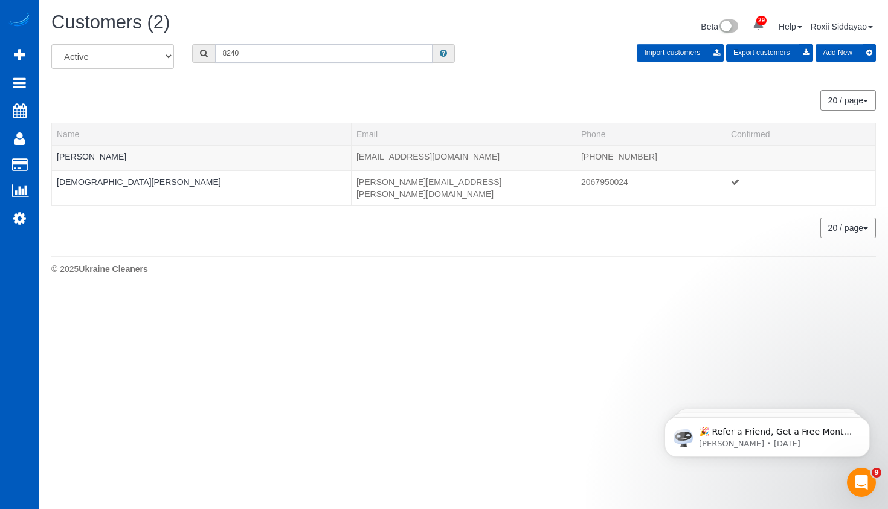
click at [312, 47] on input "8240" at bounding box center [323, 53] width 217 height 19
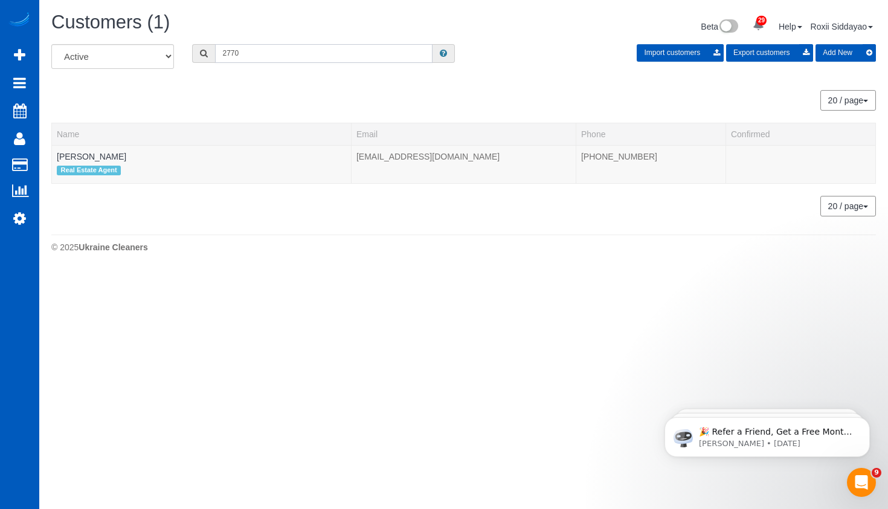
click at [307, 47] on input "2770" at bounding box center [323, 53] width 217 height 19
click at [306, 47] on input "2770" at bounding box center [323, 53] width 217 height 19
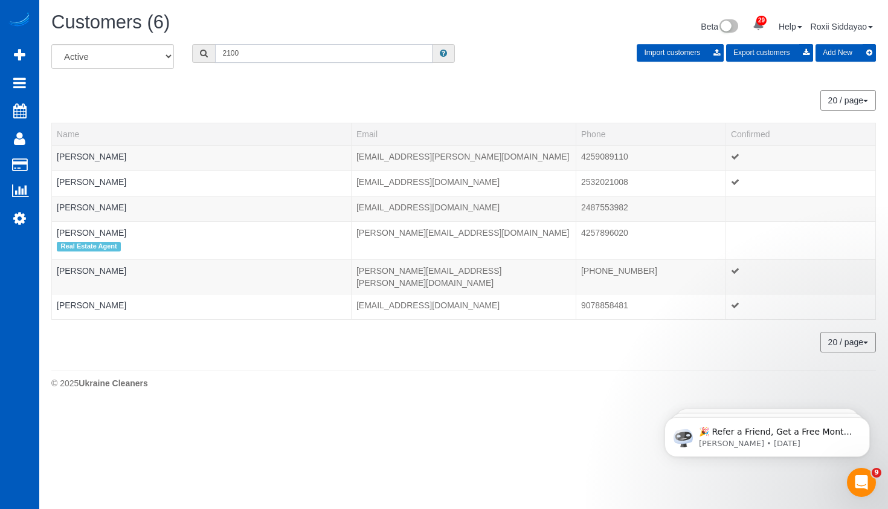
click at [263, 51] on input "2100" at bounding box center [323, 53] width 217 height 19
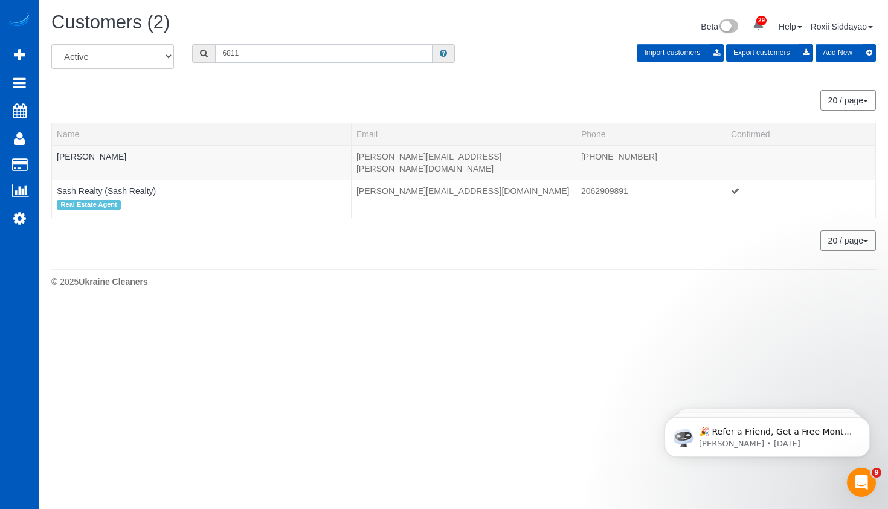
click at [272, 56] on input "6811" at bounding box center [323, 53] width 217 height 19
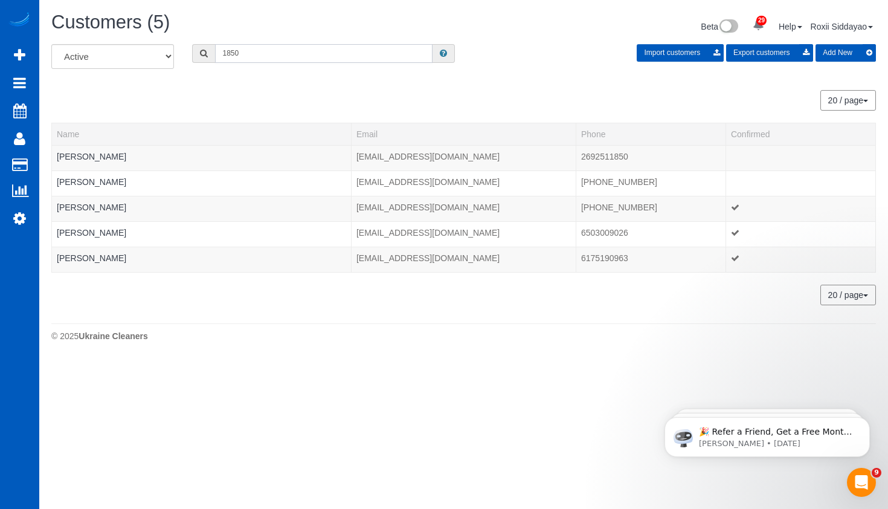
click at [297, 57] on input "1850" at bounding box center [323, 53] width 217 height 19
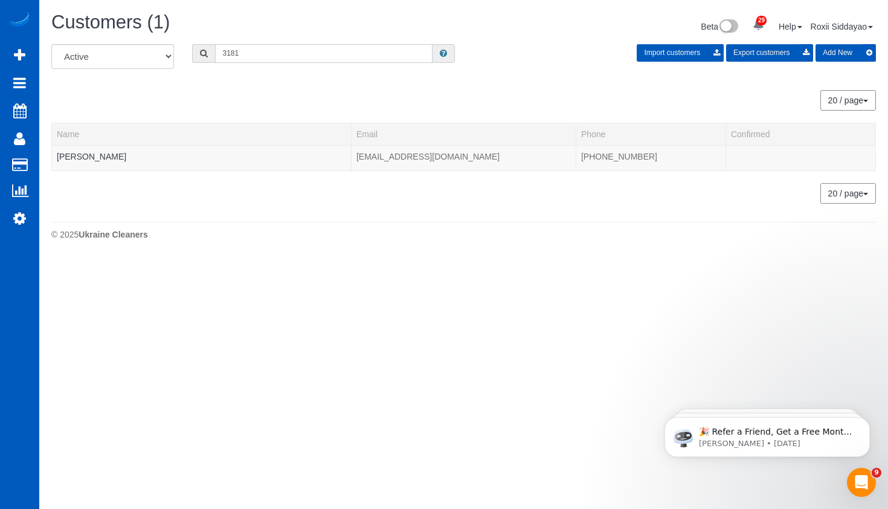
click at [278, 50] on input "3181" at bounding box center [323, 53] width 217 height 19
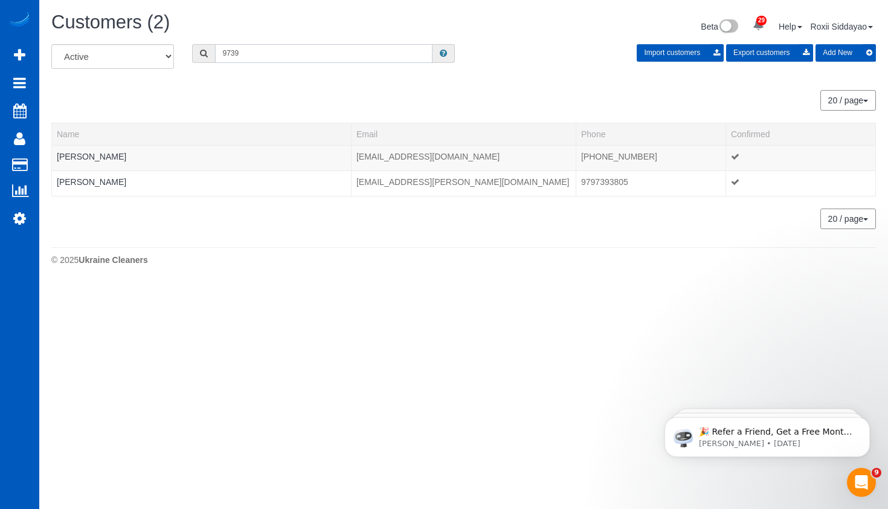
click at [280, 52] on input "9739" at bounding box center [323, 53] width 217 height 19
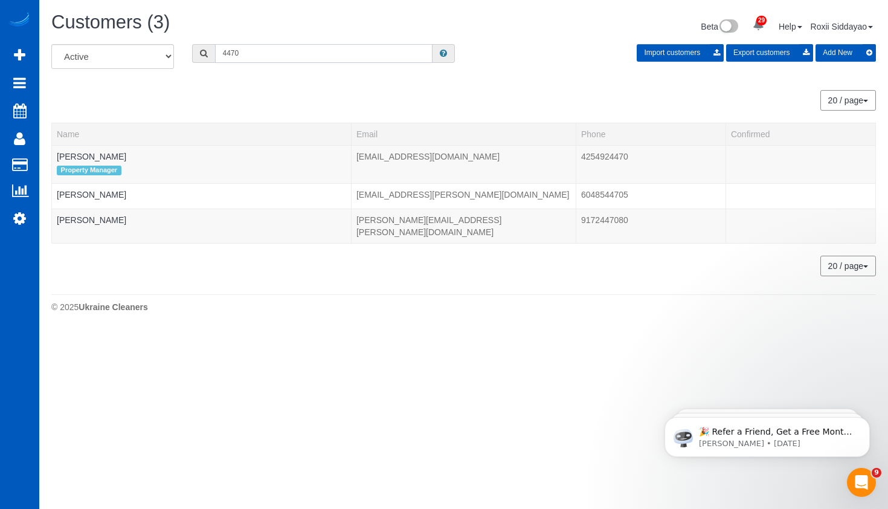
click at [313, 59] on input "4470" at bounding box center [323, 53] width 217 height 19
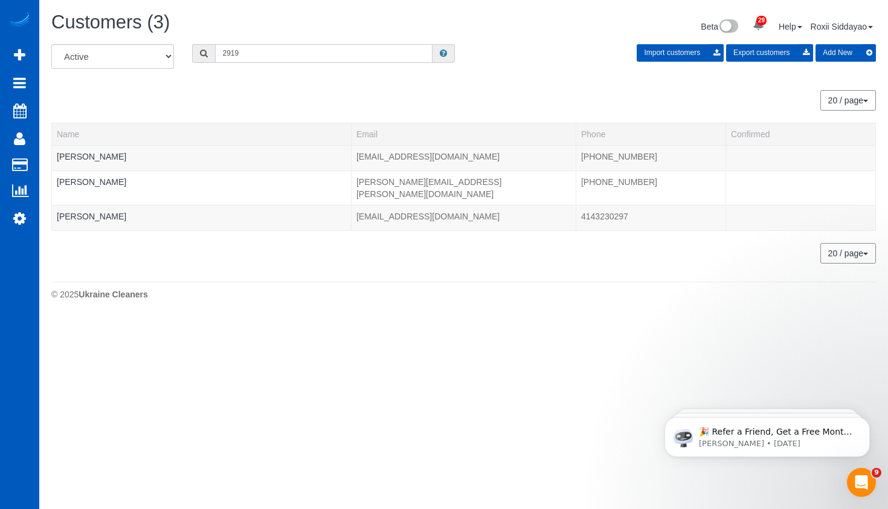
click at [255, 59] on input "2919" at bounding box center [323, 53] width 217 height 19
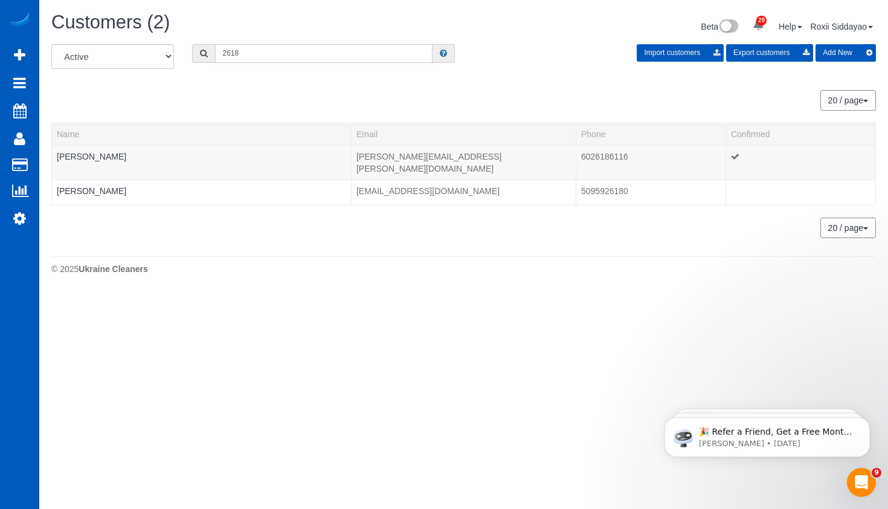
click at [304, 46] on input "2618" at bounding box center [323, 53] width 217 height 19
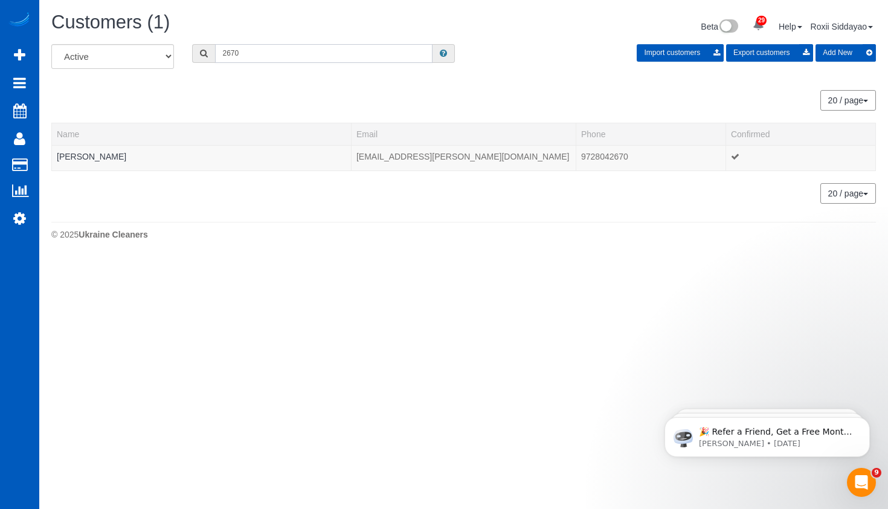
click at [251, 55] on input "2670" at bounding box center [323, 53] width 217 height 19
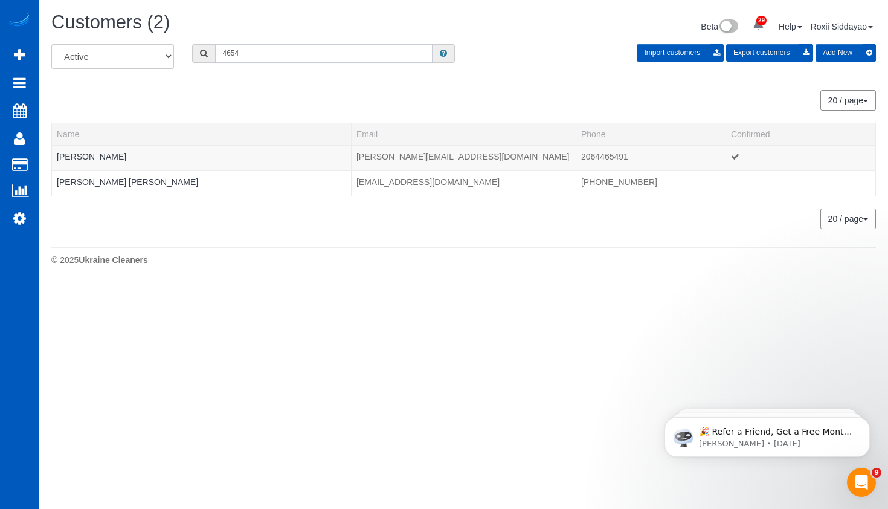
click at [367, 45] on input "4654" at bounding box center [323, 53] width 217 height 19
click at [281, 54] on input "0705" at bounding box center [323, 53] width 217 height 19
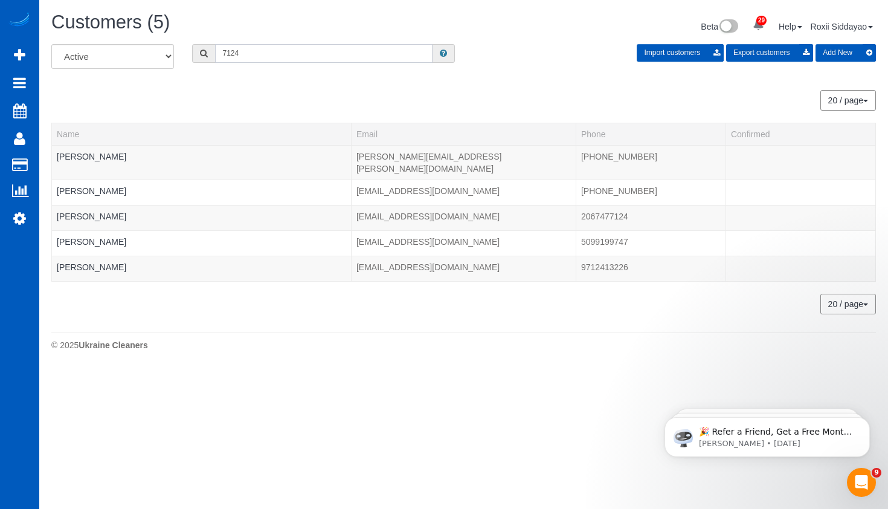
click at [269, 54] on input "7124" at bounding box center [323, 53] width 217 height 19
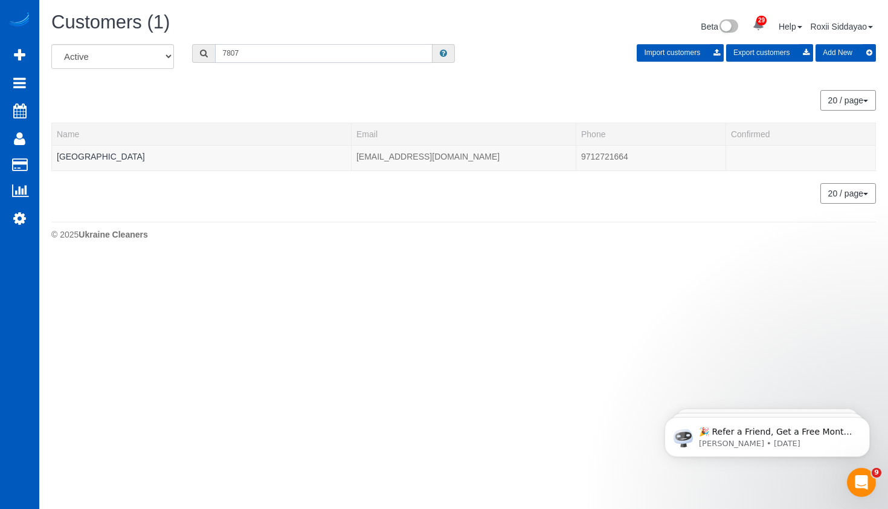
click at [249, 55] on input "7807" at bounding box center [323, 53] width 217 height 19
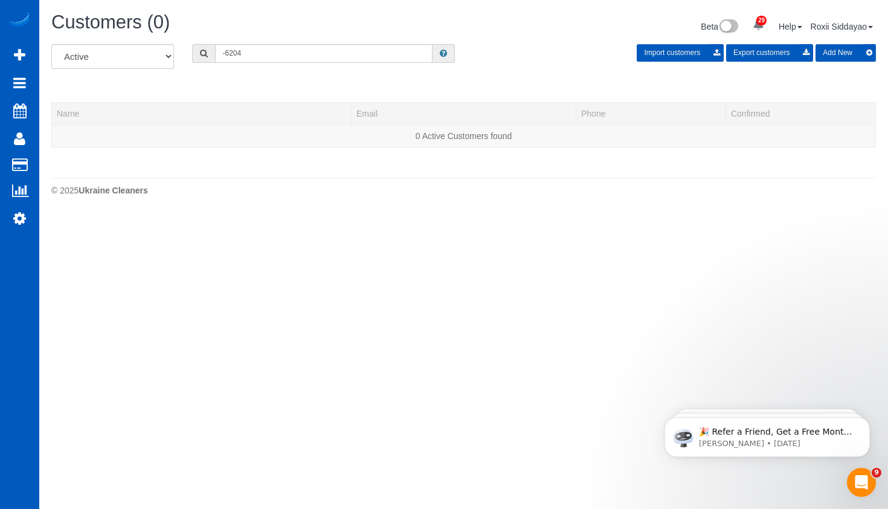
click at [220, 67] on div "All Active Archived -6204 Import customers Export customers Add New" at bounding box center [463, 61] width 843 height 34
click at [253, 49] on input "-6204" at bounding box center [323, 53] width 217 height 19
click at [226, 56] on input "-9505" at bounding box center [323, 53] width 217 height 19
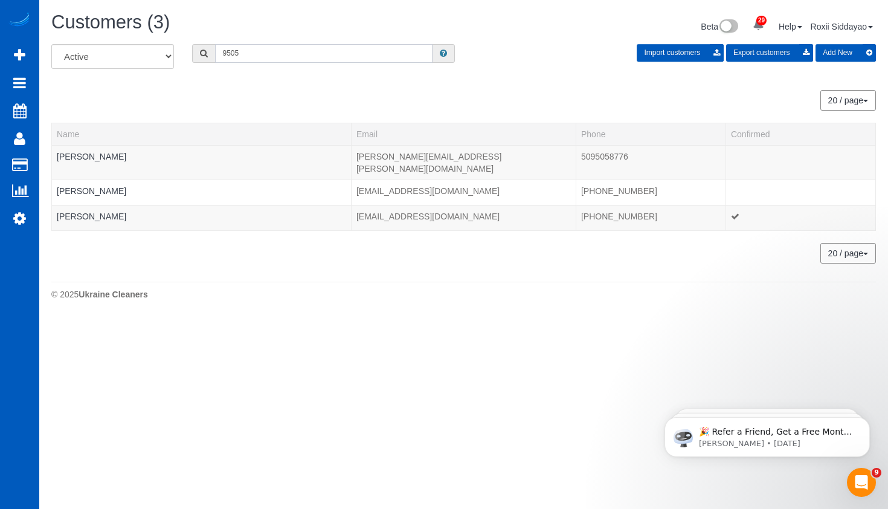
click at [261, 57] on input "9505" at bounding box center [323, 53] width 217 height 19
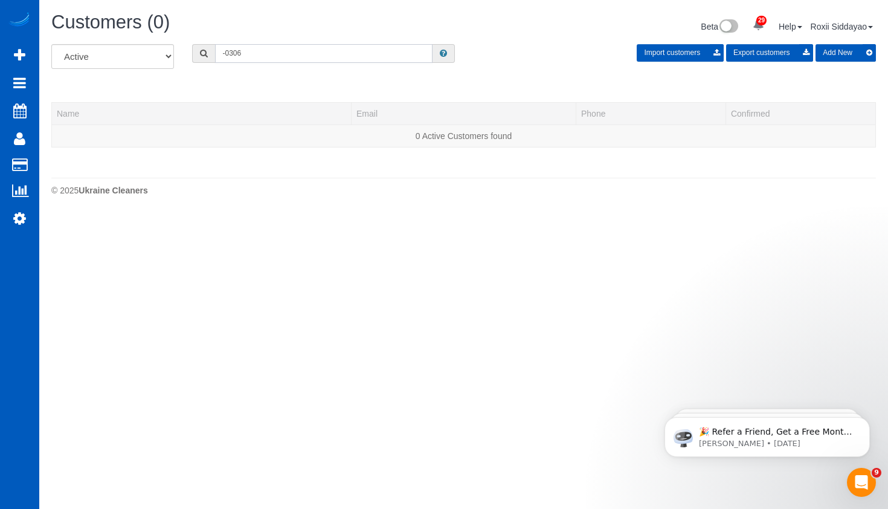
click at [272, 52] on input "-0306" at bounding box center [323, 53] width 217 height 19
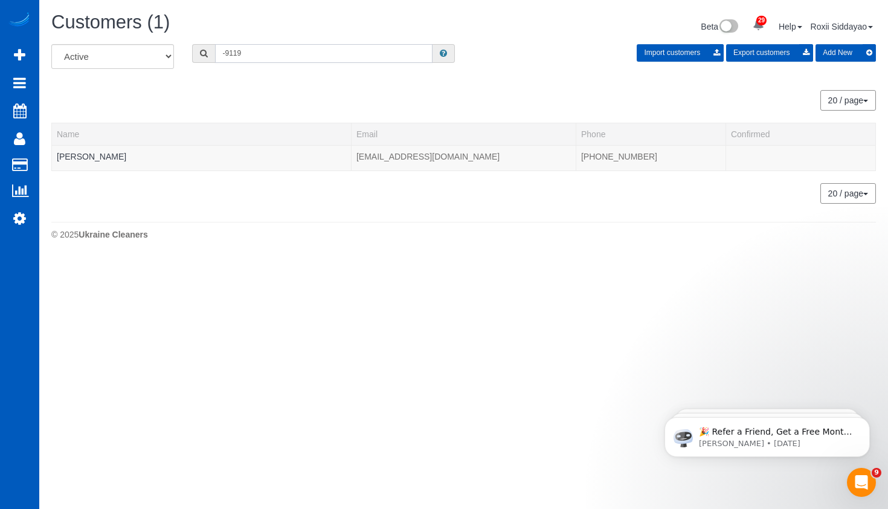
click at [266, 54] on input "-9119" at bounding box center [323, 53] width 217 height 19
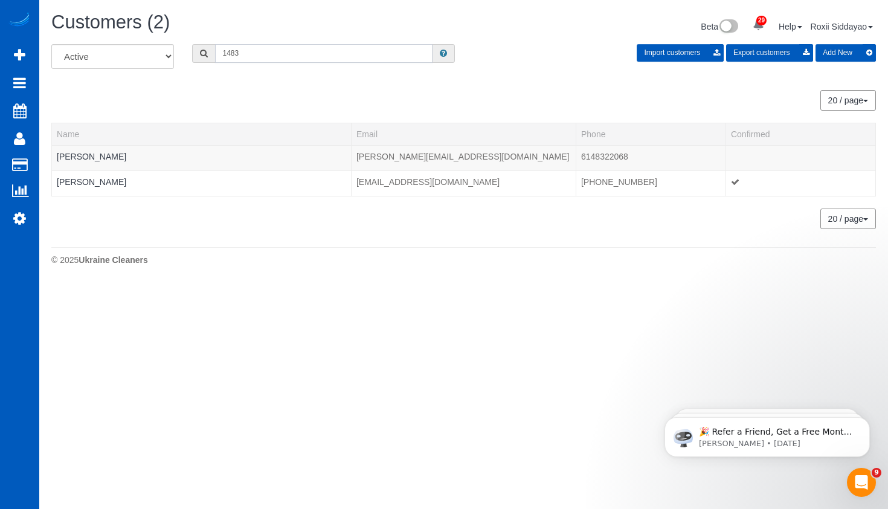
click at [272, 56] on input "1483" at bounding box center [323, 53] width 217 height 19
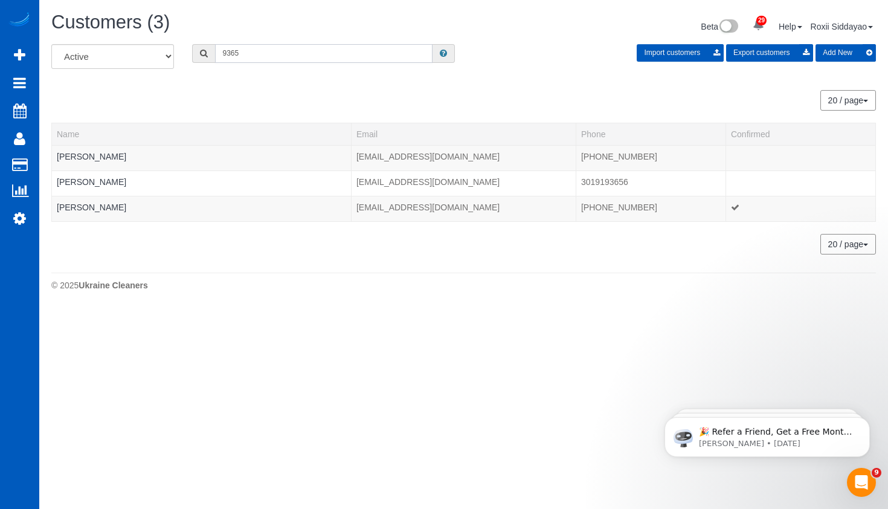
click at [248, 57] on input "9365" at bounding box center [323, 53] width 217 height 19
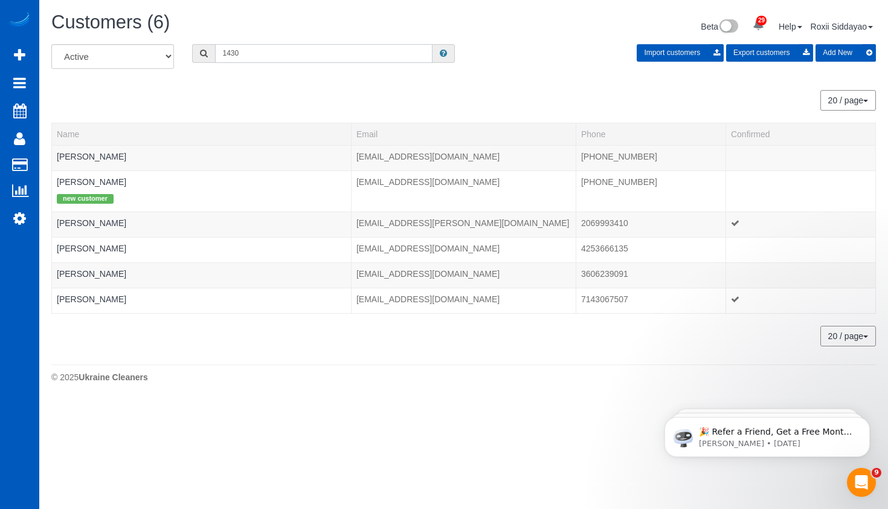
click at [233, 52] on input "1430" at bounding box center [323, 53] width 217 height 19
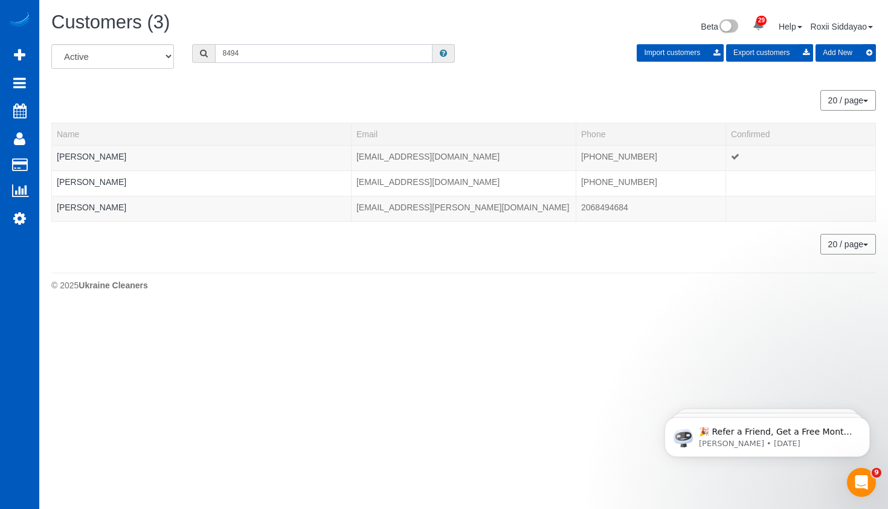
click at [279, 55] on input "8494" at bounding box center [323, 53] width 217 height 19
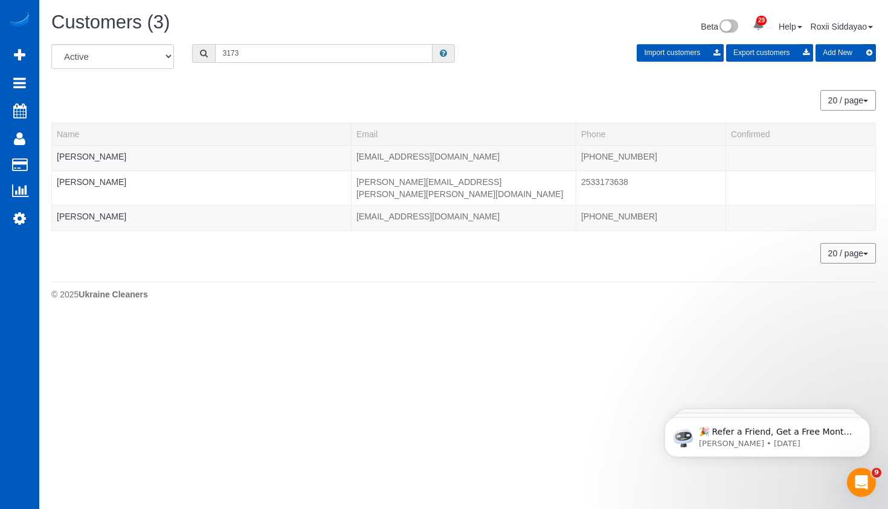
click at [284, 44] on input "3173" at bounding box center [323, 53] width 217 height 19
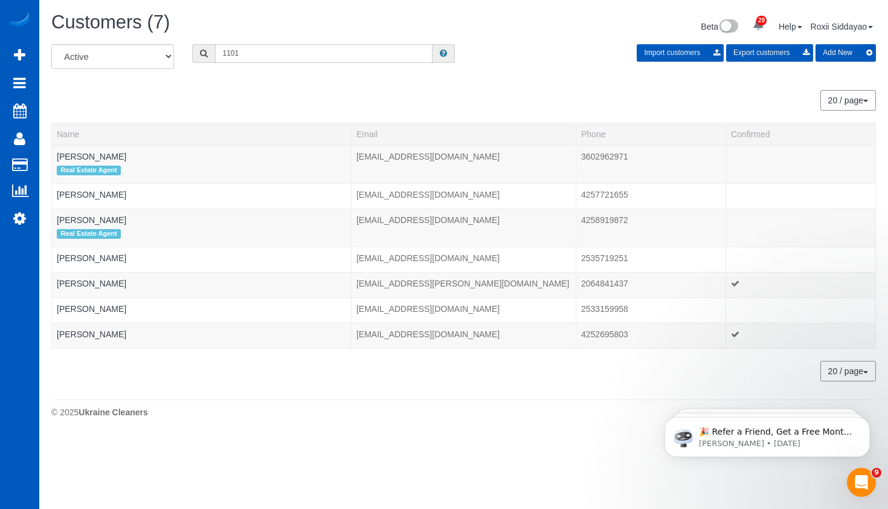
click at [262, 57] on input "1101" at bounding box center [323, 53] width 217 height 19
click at [262, 56] on input "1101" at bounding box center [323, 53] width 217 height 19
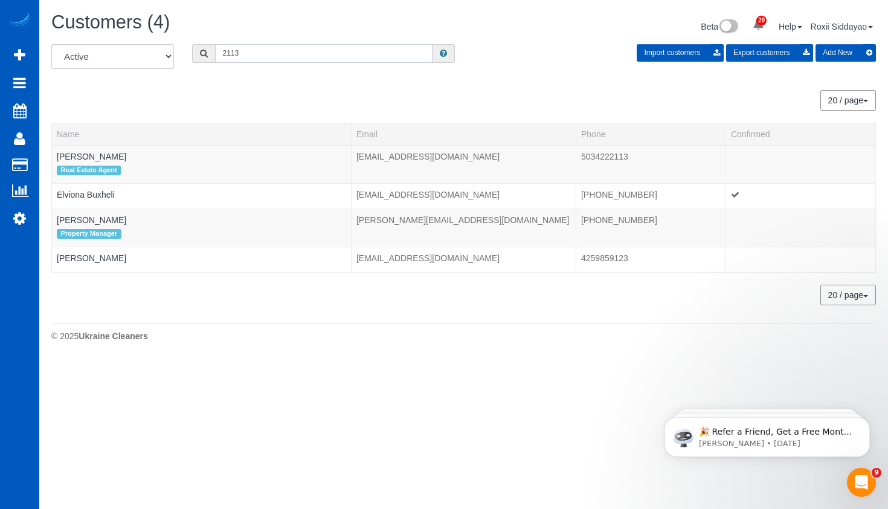
click at [267, 51] on input "2113" at bounding box center [323, 53] width 217 height 19
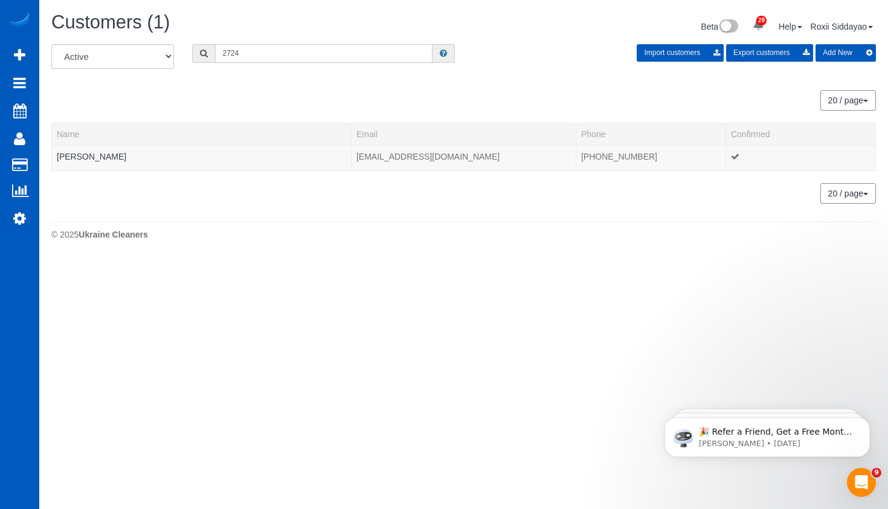
click at [294, 51] on input "2724" at bounding box center [323, 53] width 217 height 19
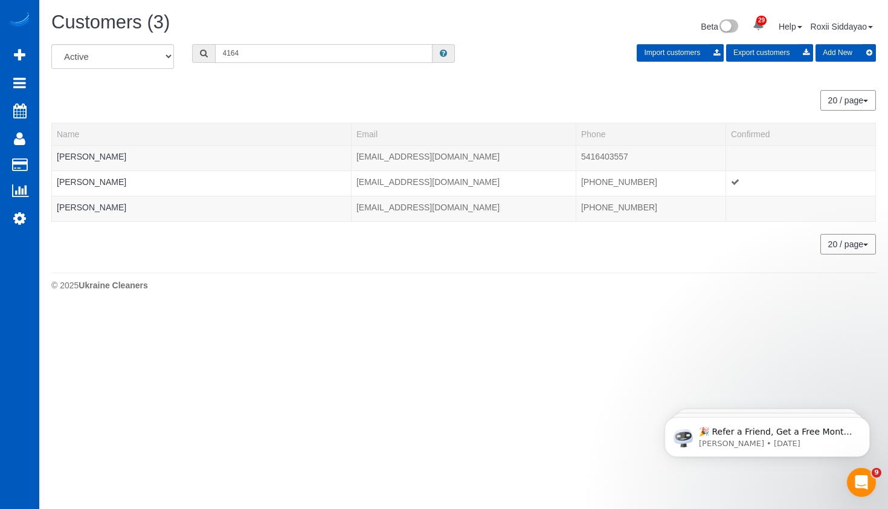
click at [262, 57] on input "4164" at bounding box center [323, 53] width 217 height 19
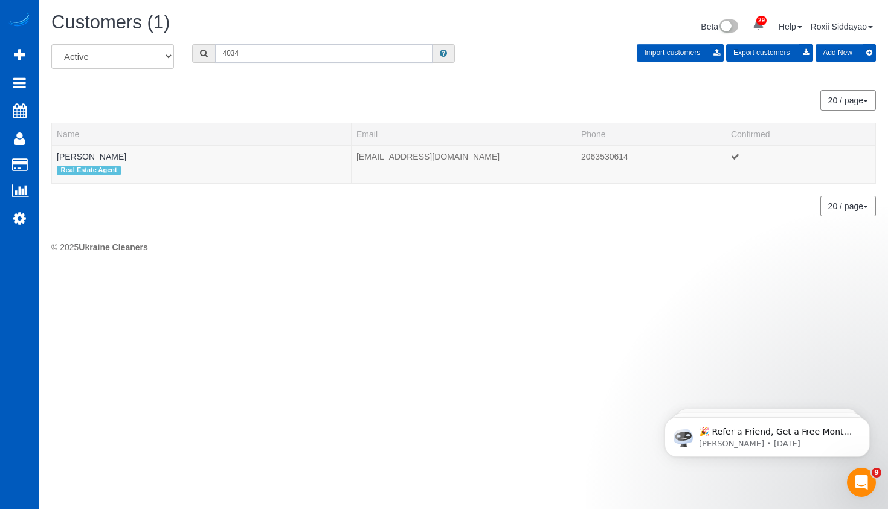
click at [259, 51] on input "4034" at bounding box center [323, 53] width 217 height 19
click at [243, 53] on input "9821" at bounding box center [323, 53] width 217 height 19
click at [244, 53] on input "9821" at bounding box center [323, 53] width 217 height 19
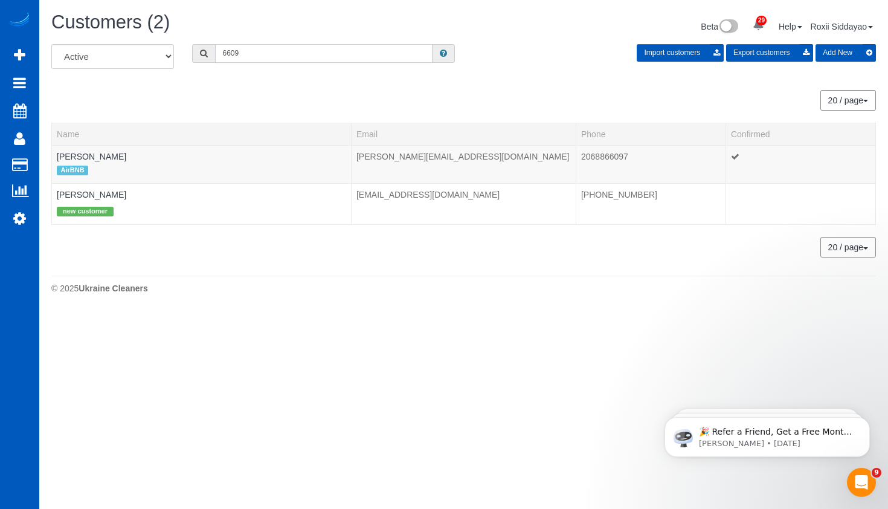
click at [272, 47] on input "6609" at bounding box center [323, 53] width 217 height 19
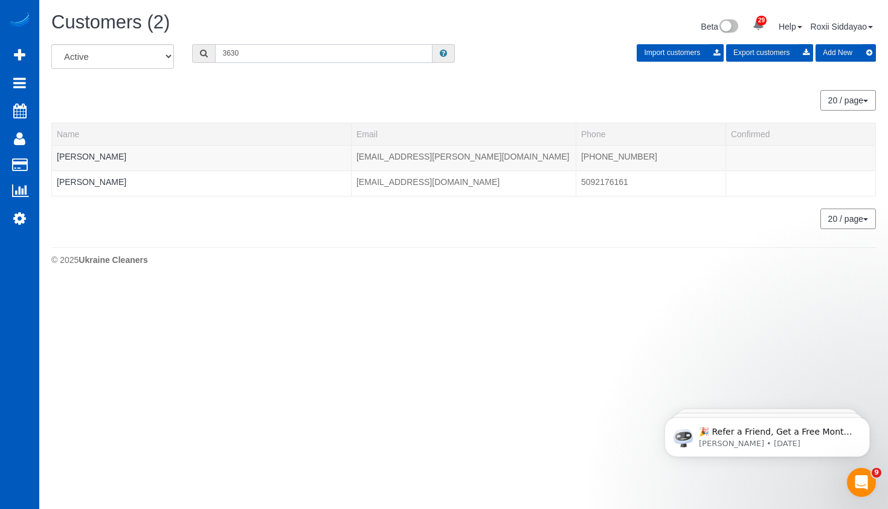
click at [292, 47] on input "3630" at bounding box center [323, 53] width 217 height 19
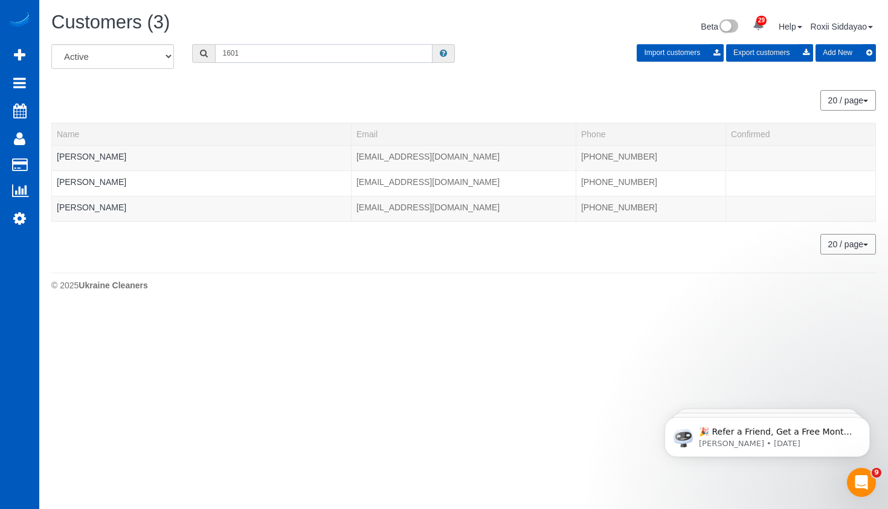
click at [231, 59] on input "1601" at bounding box center [323, 53] width 217 height 19
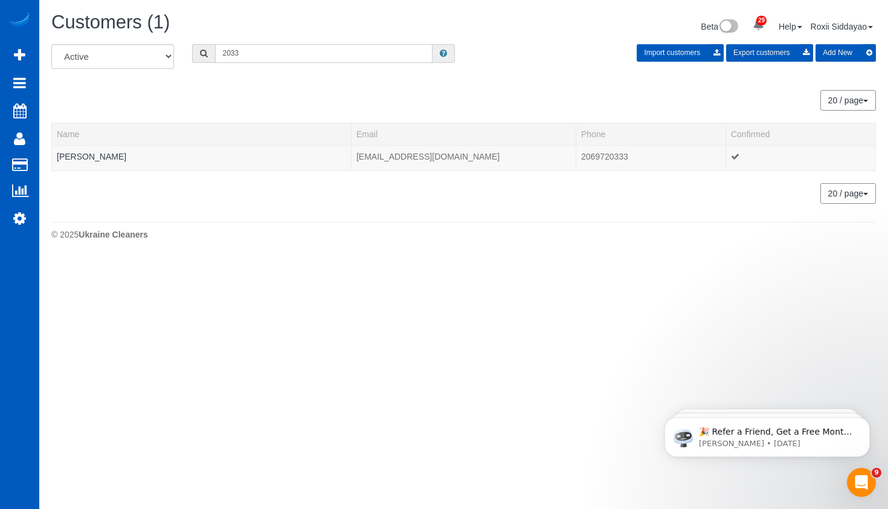
click at [262, 56] on input "2033" at bounding box center [323, 53] width 217 height 19
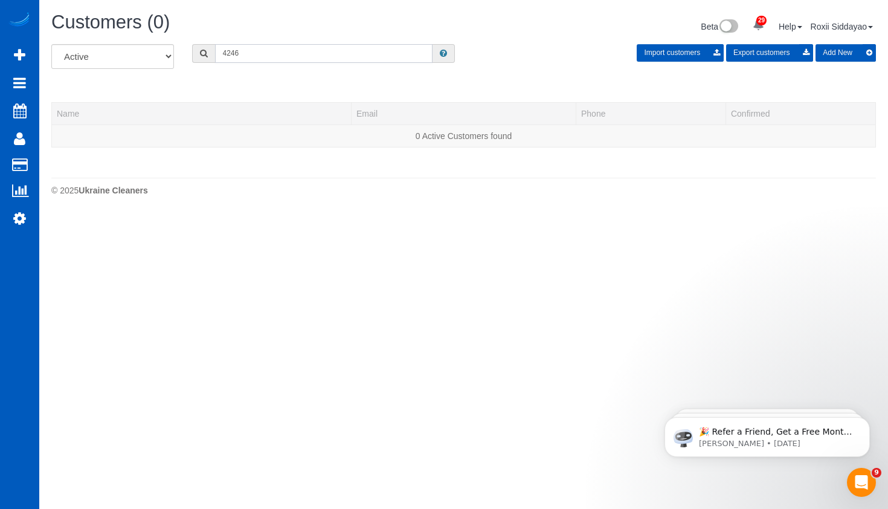
click at [288, 56] on input "4246" at bounding box center [323, 53] width 217 height 19
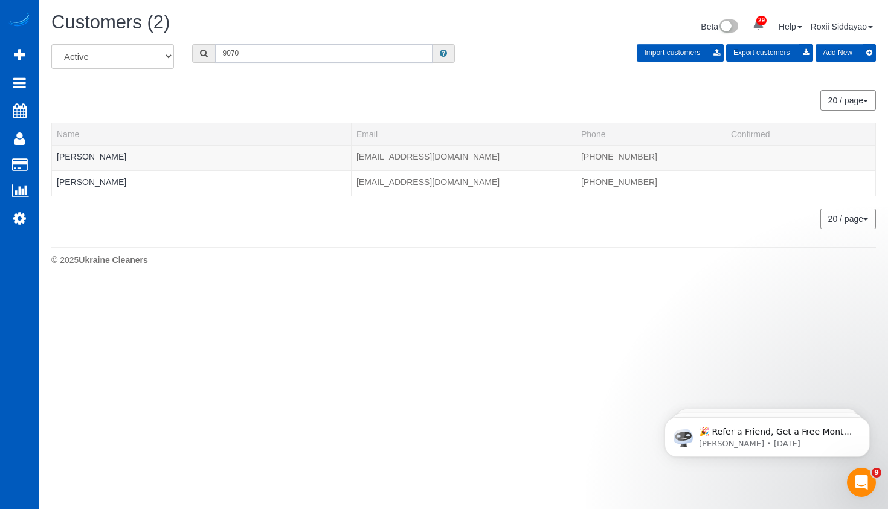
click at [280, 50] on input "9070" at bounding box center [323, 53] width 217 height 19
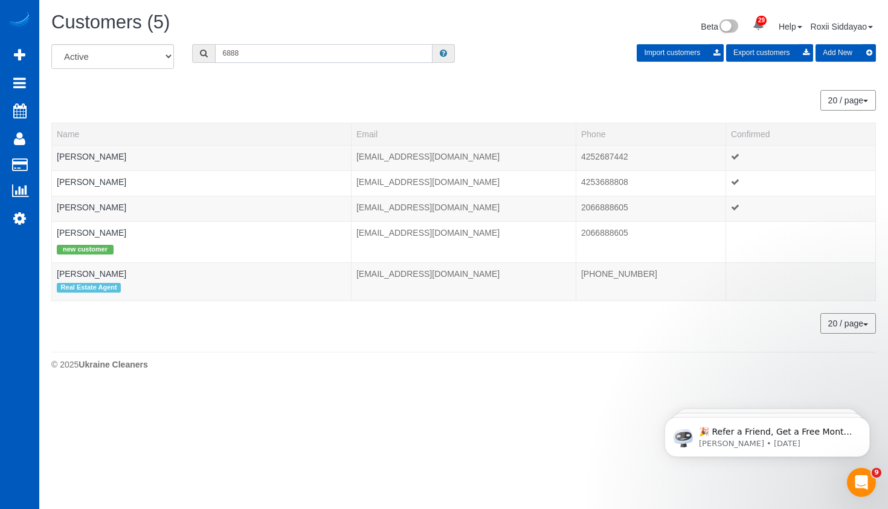
click at [265, 44] on input "6888" at bounding box center [323, 53] width 217 height 19
click at [265, 45] on input "6888" at bounding box center [323, 53] width 217 height 19
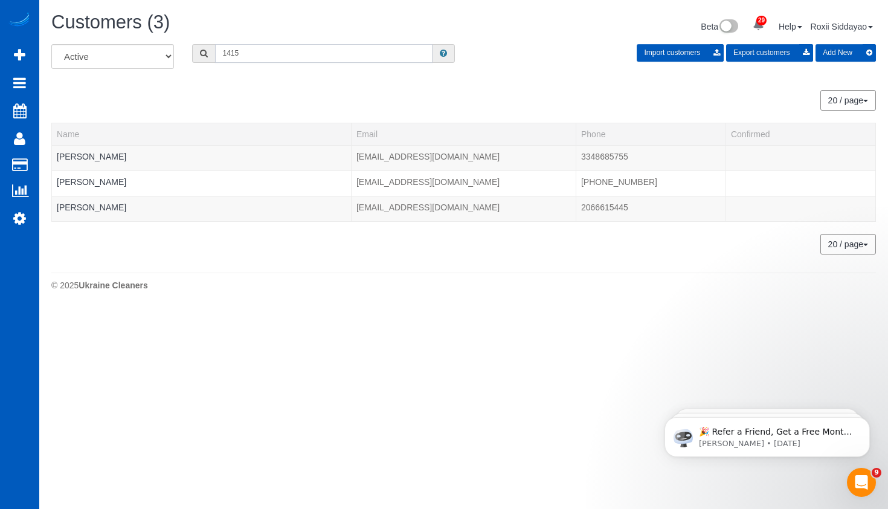
click at [281, 56] on input "1415" at bounding box center [323, 53] width 217 height 19
click at [252, 55] on input "1553" at bounding box center [323, 53] width 217 height 19
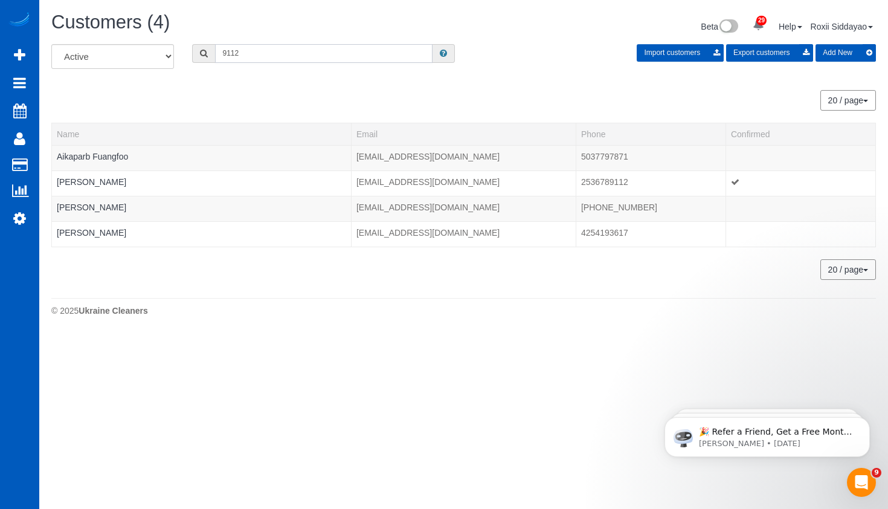
click at [278, 58] on input "9112" at bounding box center [323, 53] width 217 height 19
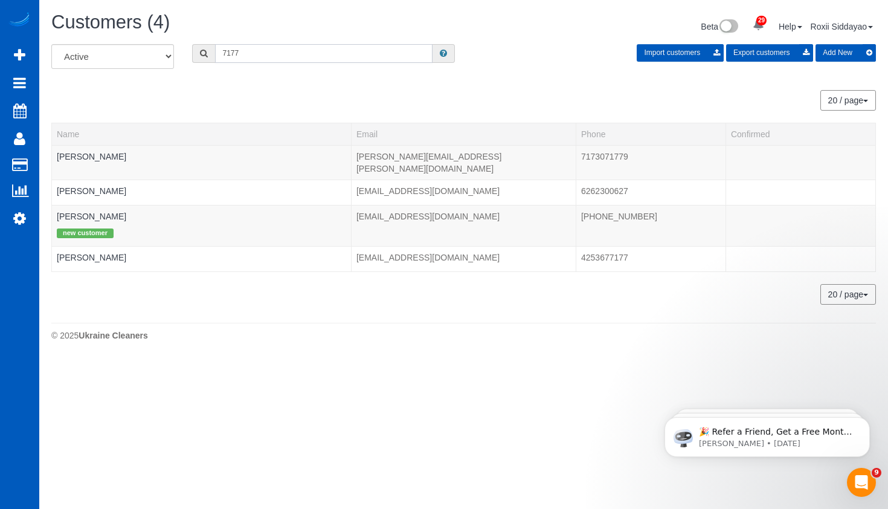
click at [309, 53] on input "7177" at bounding box center [323, 53] width 217 height 19
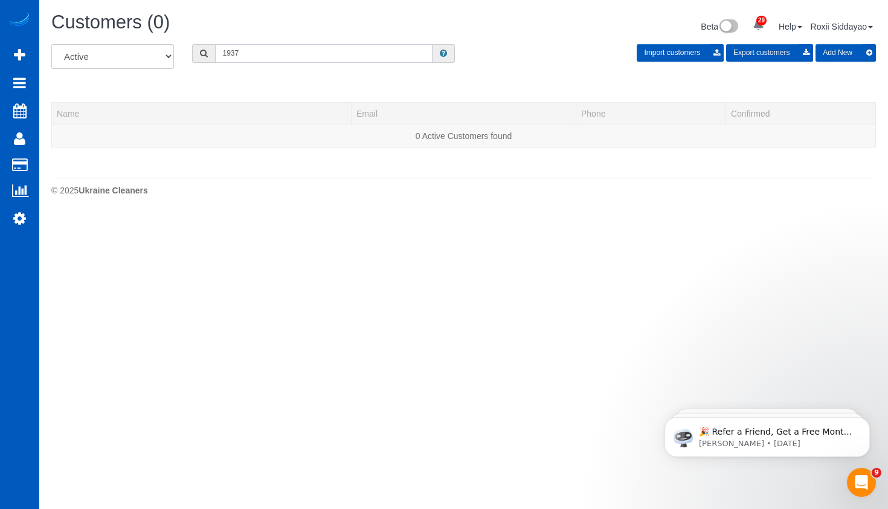
click at [279, 54] on input "1937" at bounding box center [323, 53] width 217 height 19
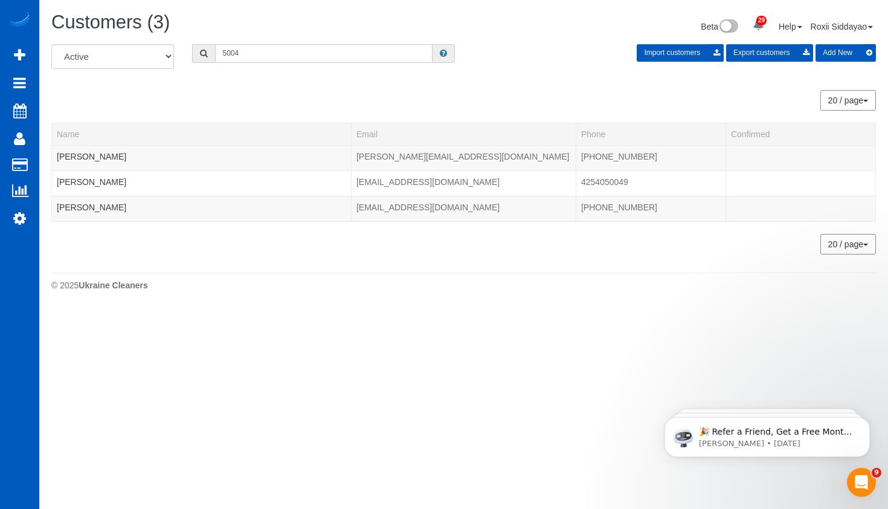
click at [262, 51] on input "5004" at bounding box center [323, 53] width 217 height 19
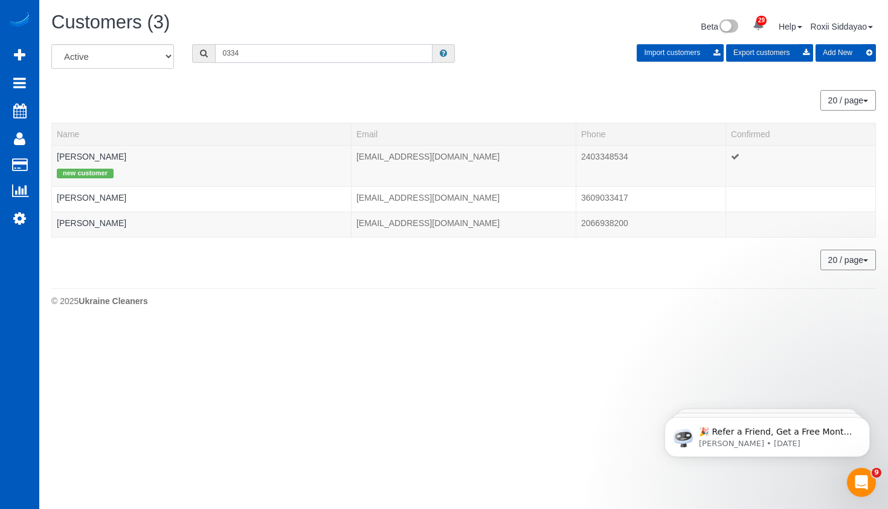
click at [270, 44] on input "0334" at bounding box center [323, 53] width 217 height 19
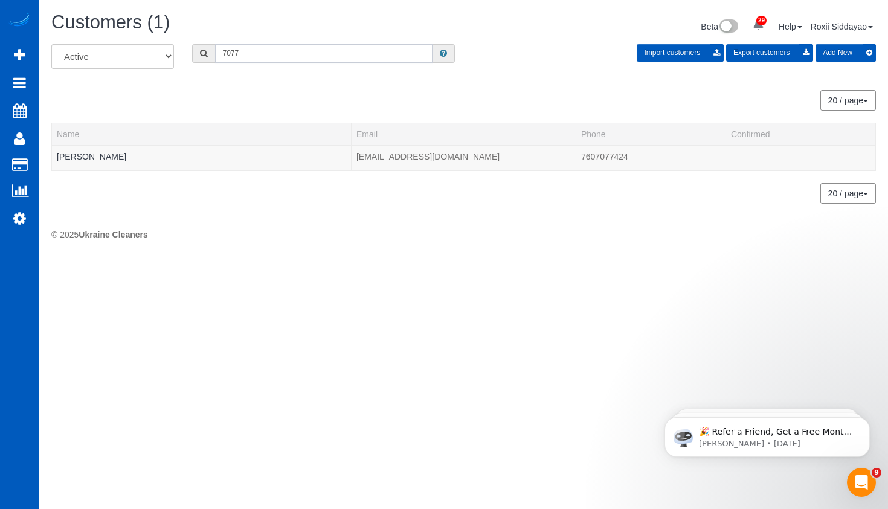
click at [316, 53] on input "7077" at bounding box center [323, 53] width 217 height 19
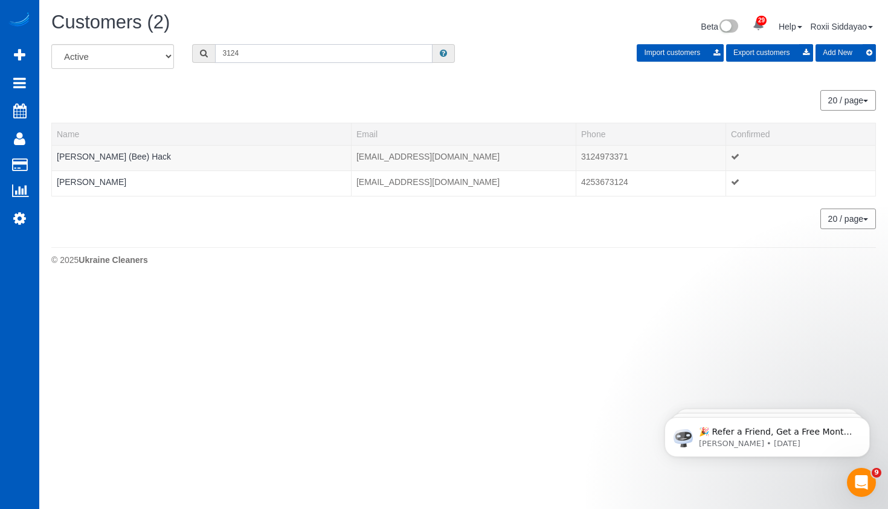
click at [264, 53] on input "3124" at bounding box center [323, 53] width 217 height 19
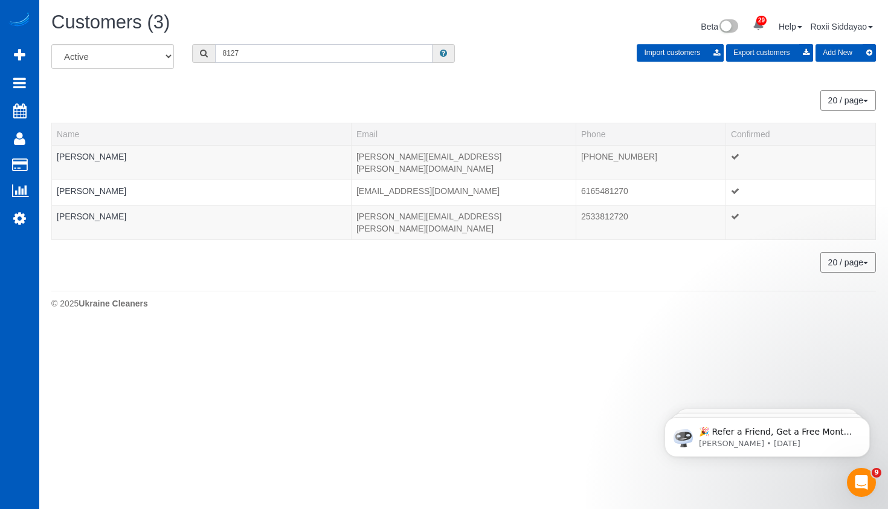
click at [350, 52] on input "8127" at bounding box center [323, 53] width 217 height 19
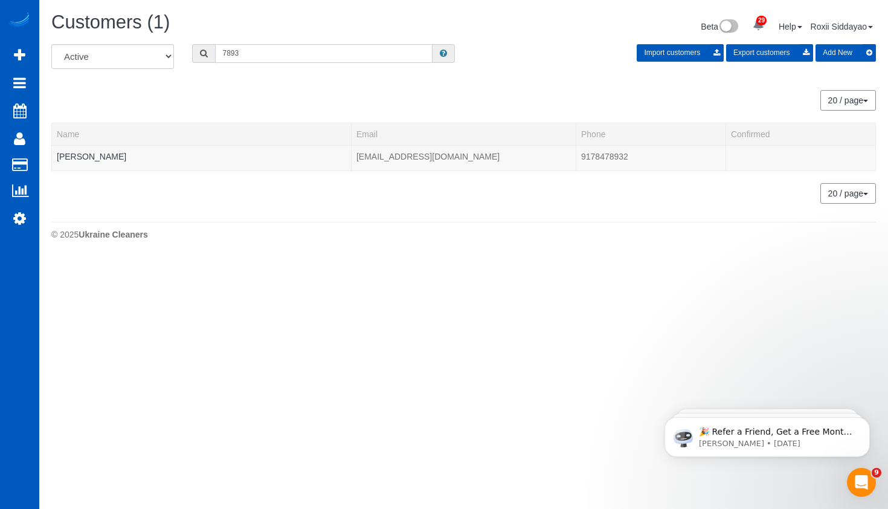
click at [275, 52] on input "7893" at bounding box center [323, 53] width 217 height 19
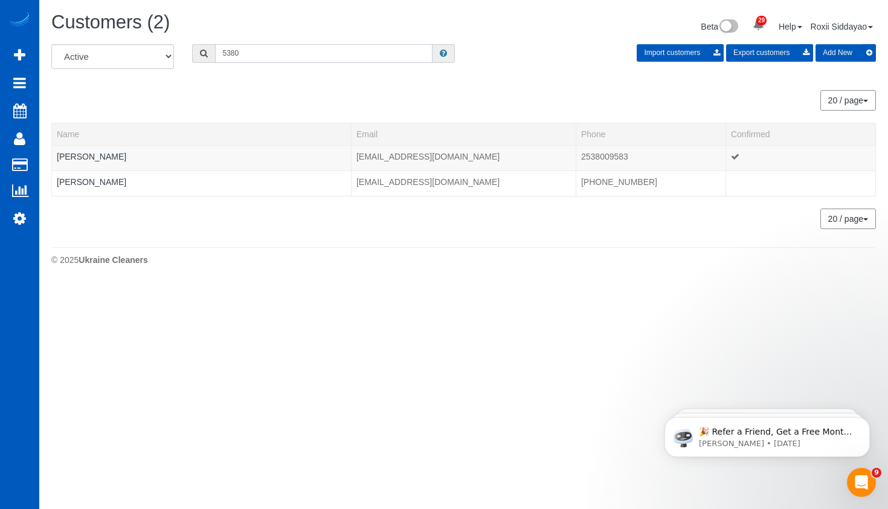
click at [259, 49] on input "5380" at bounding box center [323, 53] width 217 height 19
click at [279, 52] on input "4370" at bounding box center [323, 53] width 217 height 19
click at [278, 52] on input "4370" at bounding box center [323, 53] width 217 height 19
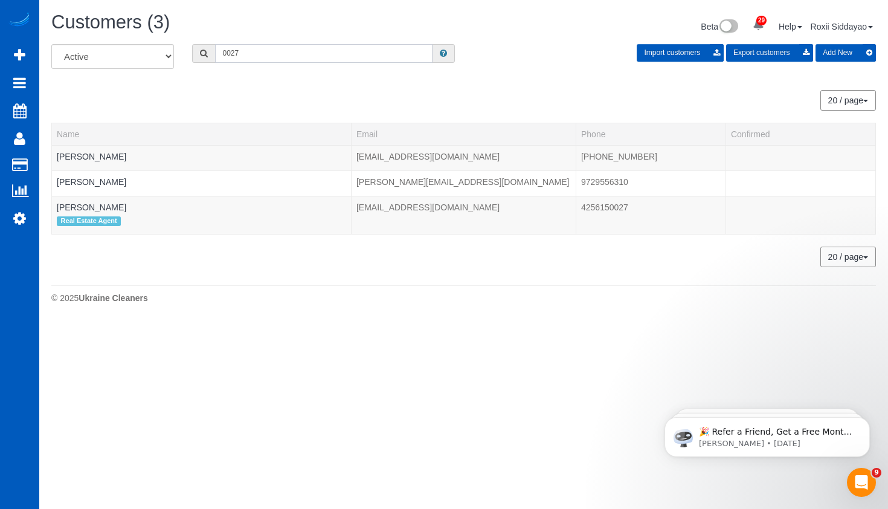
click at [296, 45] on input "0027" at bounding box center [323, 53] width 217 height 19
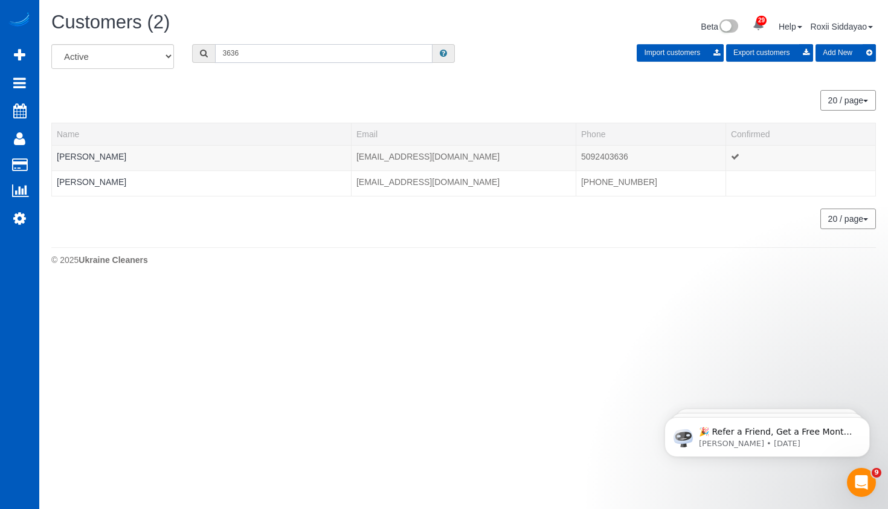
click at [257, 62] on input "3636" at bounding box center [323, 53] width 217 height 19
click at [262, 51] on input "4126" at bounding box center [323, 53] width 217 height 19
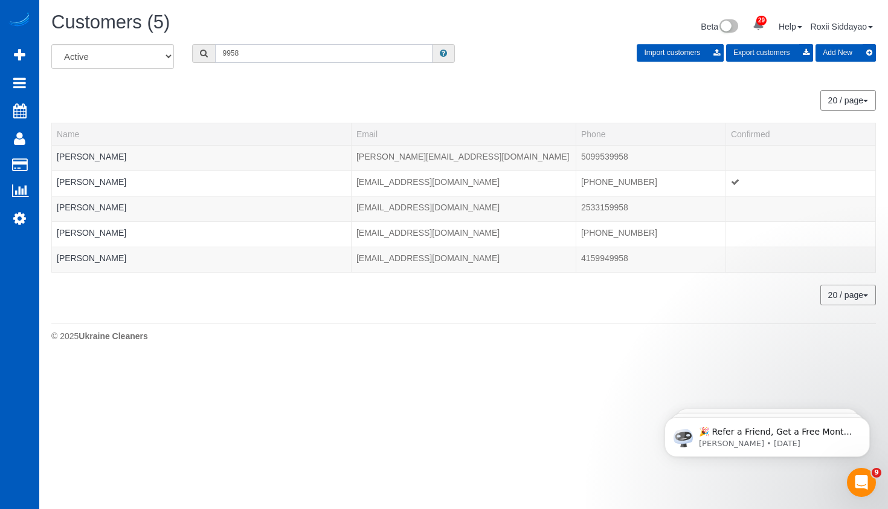
click at [269, 53] on input "9958" at bounding box center [323, 53] width 217 height 19
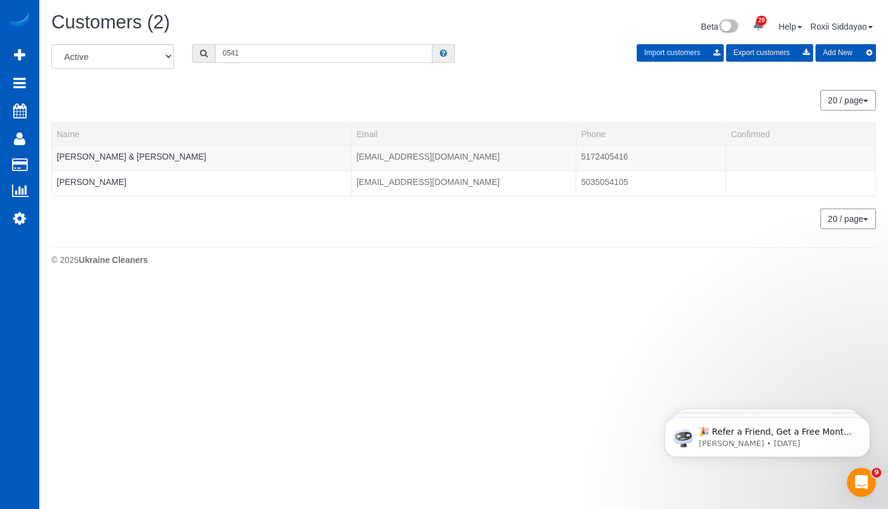
click at [313, 57] on input "0541" at bounding box center [323, 53] width 217 height 19
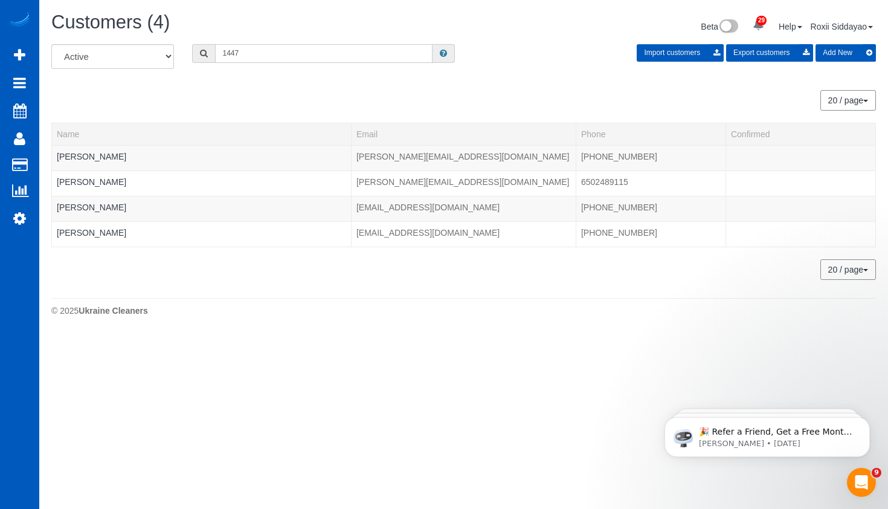
click at [290, 56] on input "1447" at bounding box center [323, 53] width 217 height 19
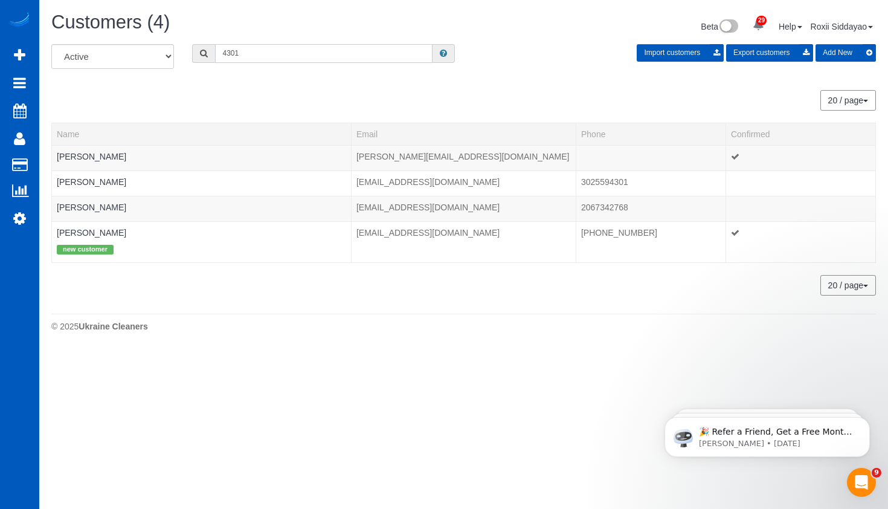
click at [298, 60] on input "4301" at bounding box center [323, 53] width 217 height 19
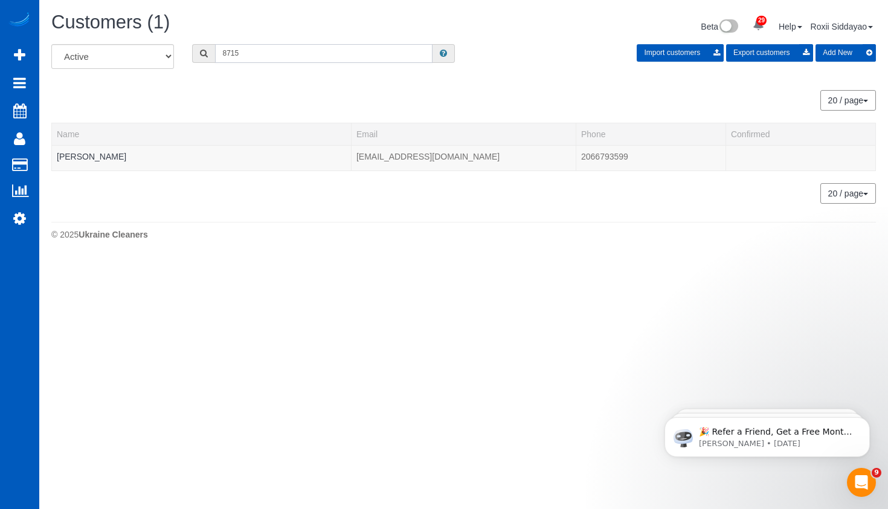
click at [243, 56] on input "8715" at bounding box center [323, 53] width 217 height 19
click at [300, 56] on input "4305" at bounding box center [323, 53] width 217 height 19
click at [263, 48] on input "7993" at bounding box center [323, 53] width 217 height 19
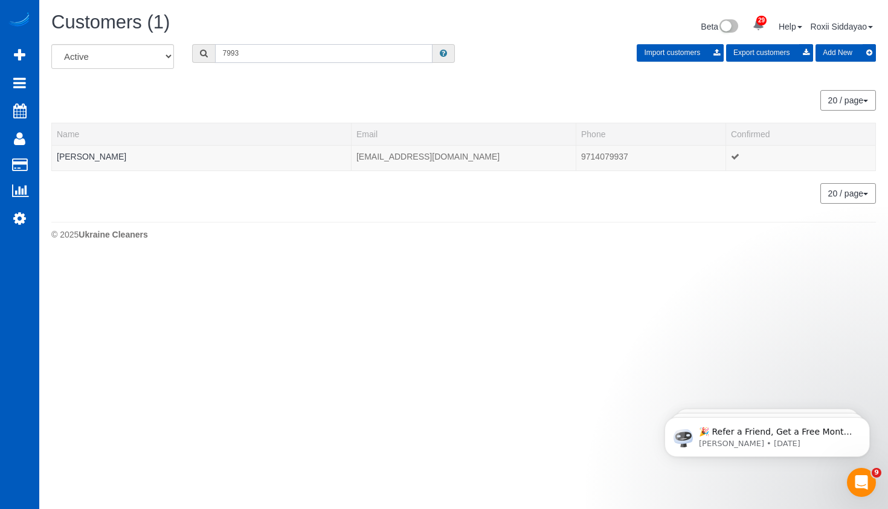
click at [263, 47] on input "7993" at bounding box center [323, 53] width 217 height 19
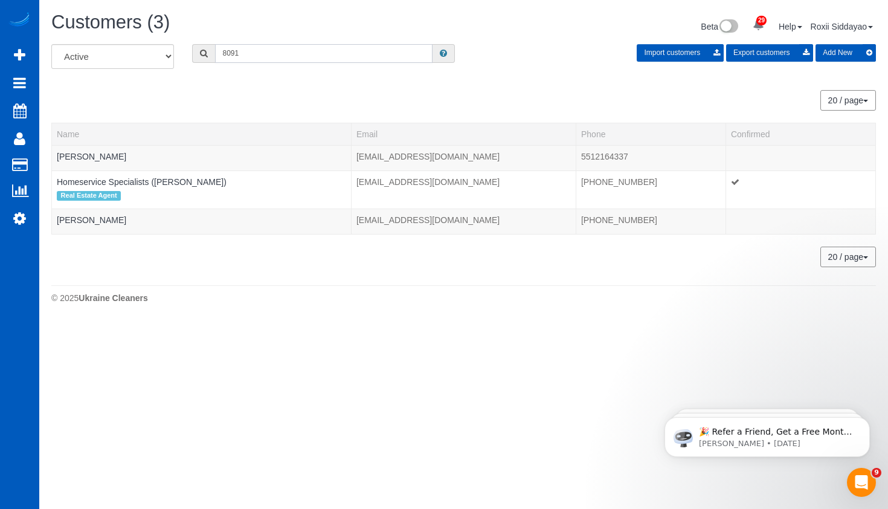
click at [241, 48] on input "8091" at bounding box center [323, 53] width 217 height 19
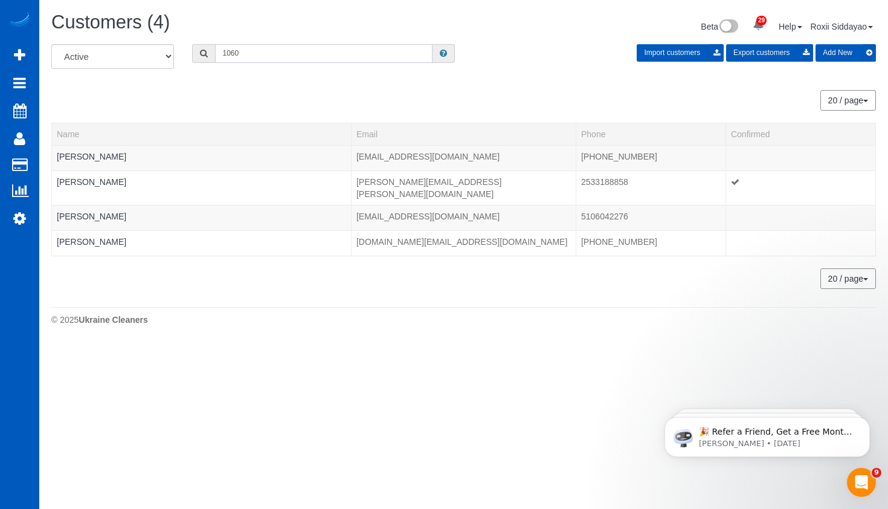
click at [267, 49] on input "1060" at bounding box center [323, 53] width 217 height 19
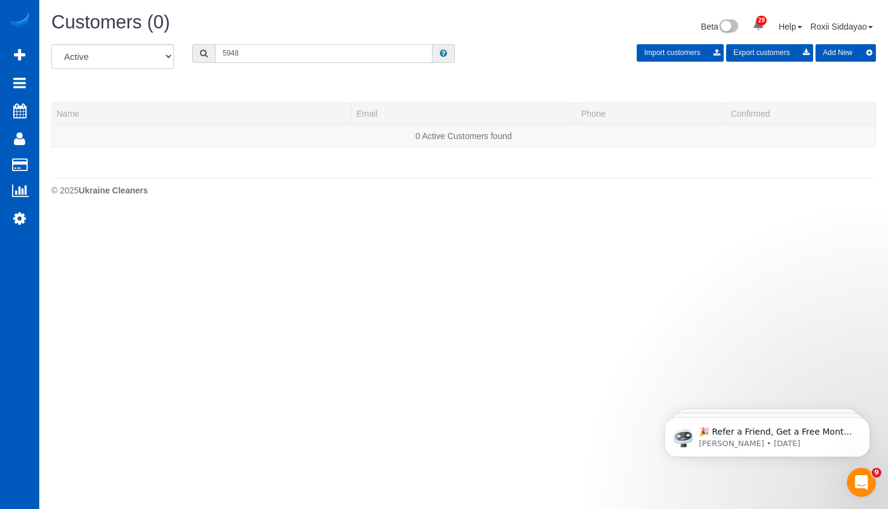
click at [275, 55] on input "5948" at bounding box center [323, 53] width 217 height 19
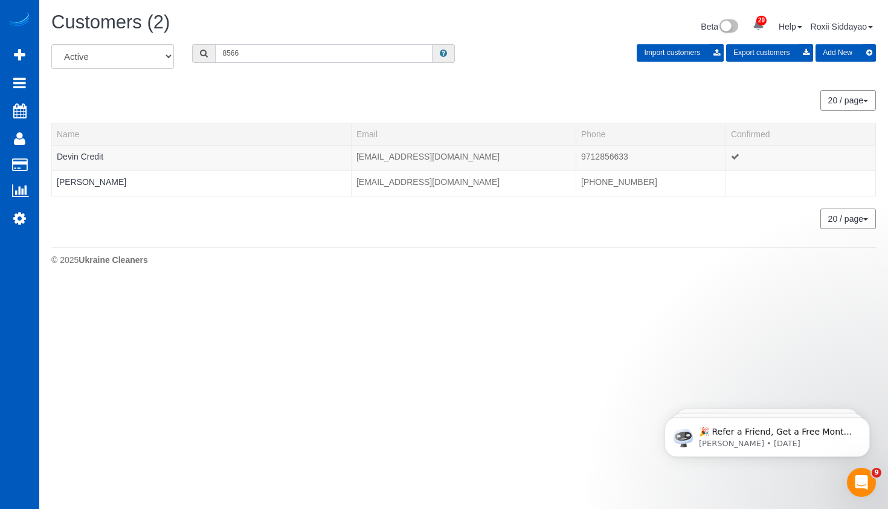
click at [255, 52] on input "8566" at bounding box center [323, 53] width 217 height 19
click at [292, 36] on div "Customers (2)" at bounding box center [253, 25] width 422 height 26
click at [288, 55] on input "7125" at bounding box center [323, 53] width 217 height 19
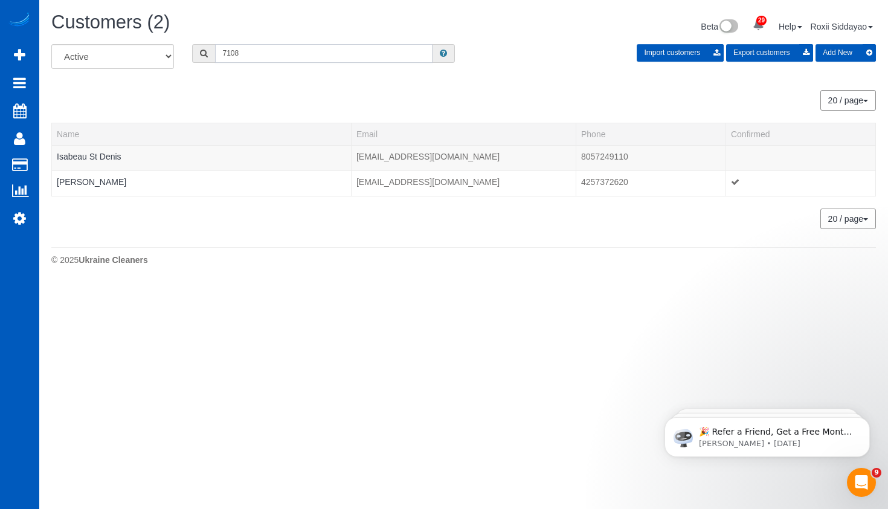
click at [263, 61] on input "7108" at bounding box center [323, 53] width 217 height 19
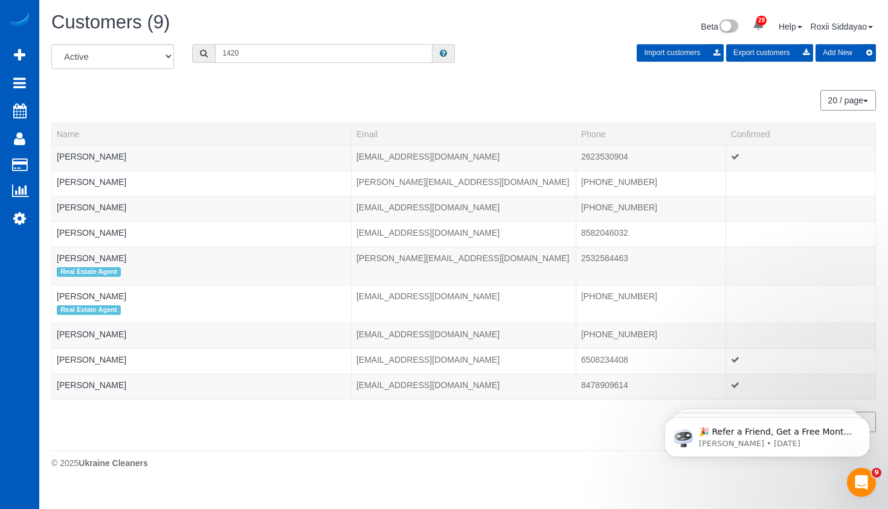
click at [252, 56] on input "1420" at bounding box center [323, 53] width 217 height 19
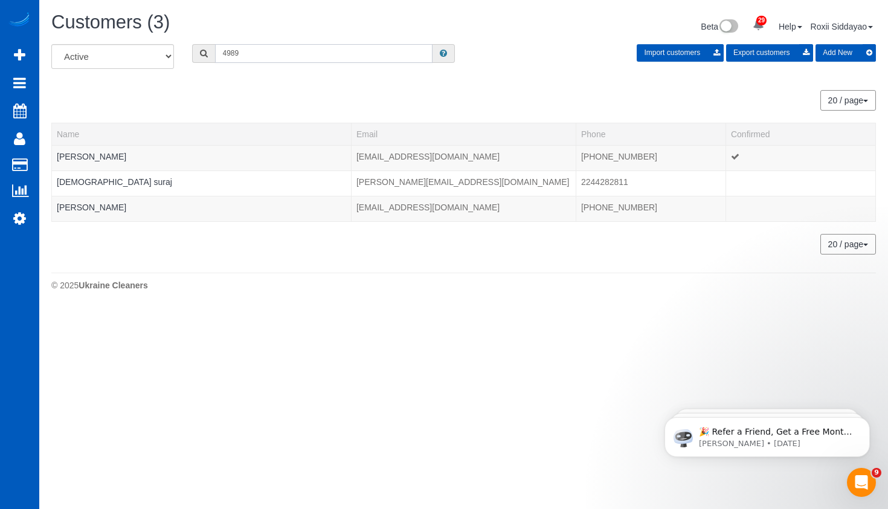
click at [254, 49] on input "4989" at bounding box center [323, 53] width 217 height 19
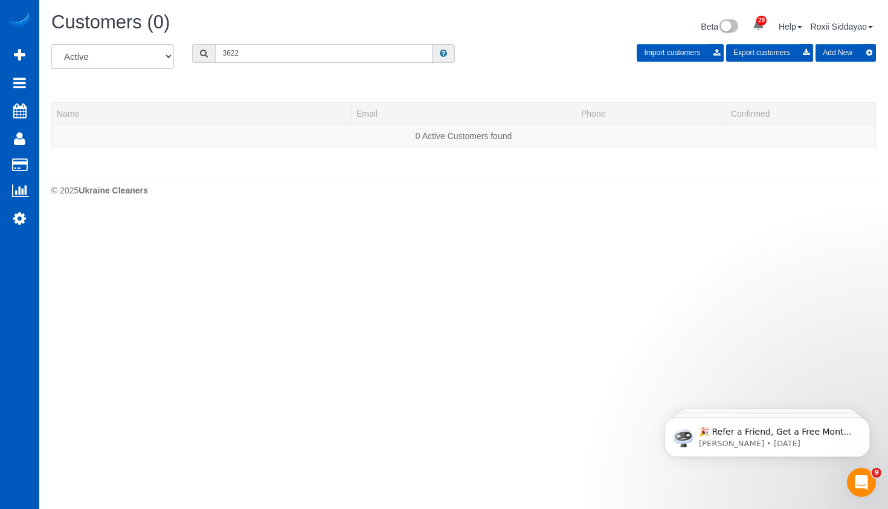
click at [239, 62] on input "3622" at bounding box center [323, 53] width 217 height 19
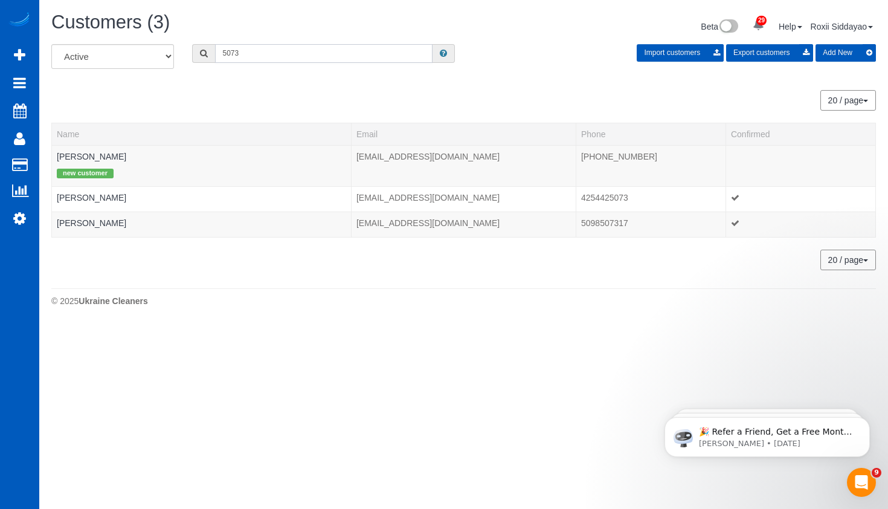
click at [250, 57] on input "5073" at bounding box center [323, 53] width 217 height 19
type input "3177"
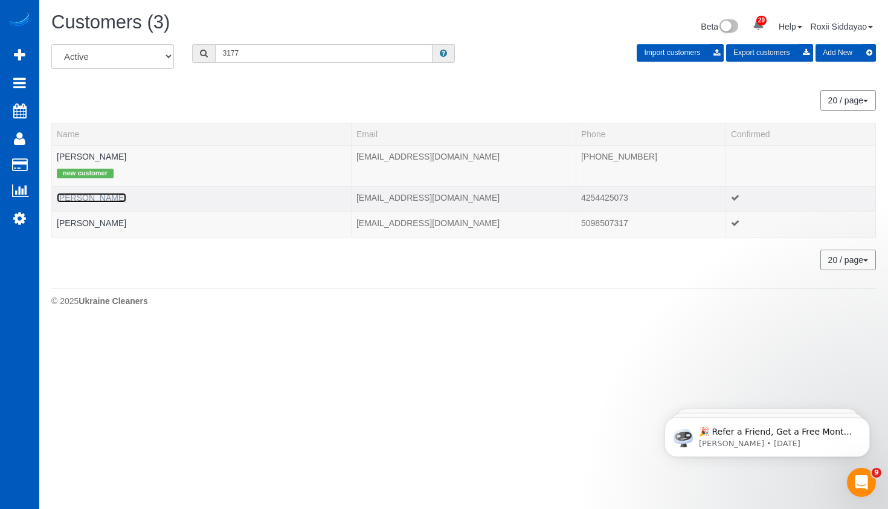
click at [92, 195] on link "Jessica Drain" at bounding box center [91, 198] width 69 height 10
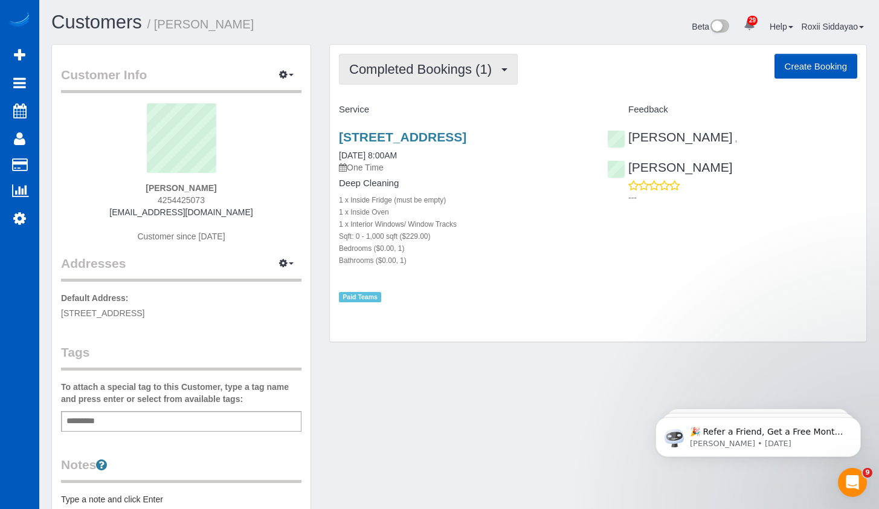
click at [466, 65] on span "Completed Bookings (1)" at bounding box center [423, 69] width 149 height 15
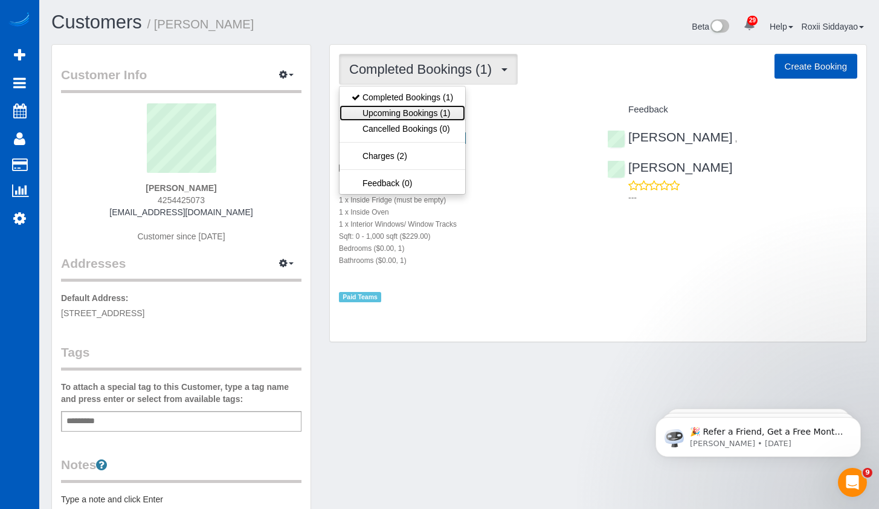
click at [437, 114] on link "Upcoming Bookings (1)" at bounding box center [402, 113] width 126 height 16
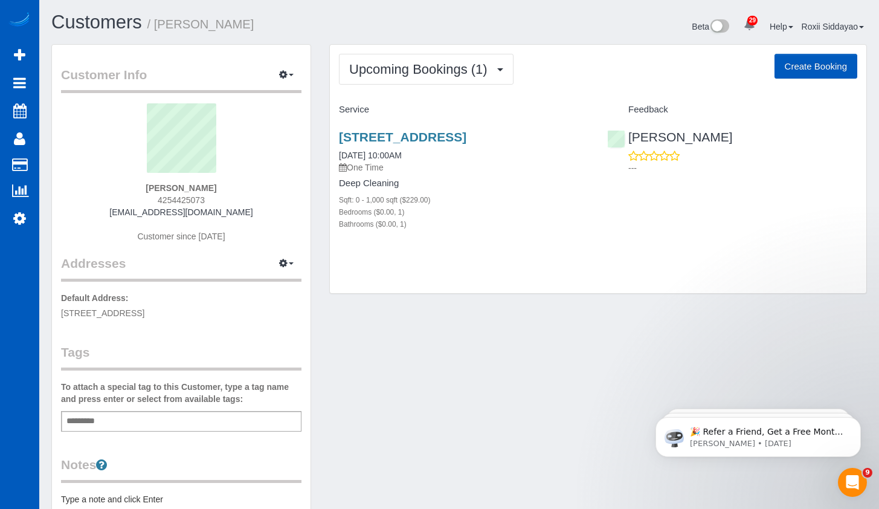
click at [532, 200] on div "Sqft: 0 - 1,000 sqft ($229.00)" at bounding box center [464, 199] width 250 height 12
click at [425, 132] on link "5322 Grove Street, Marysville, WA 98270" at bounding box center [402, 137] width 127 height 14
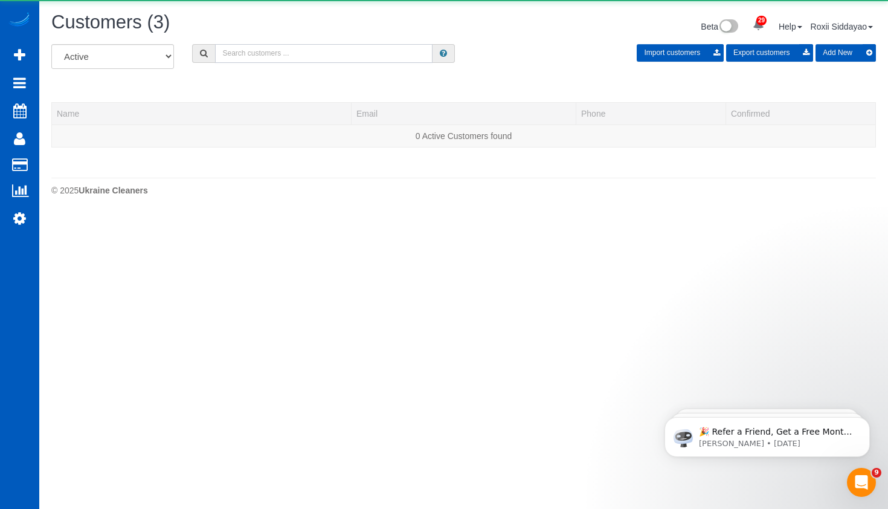
click at [289, 57] on input "text" at bounding box center [323, 53] width 217 height 19
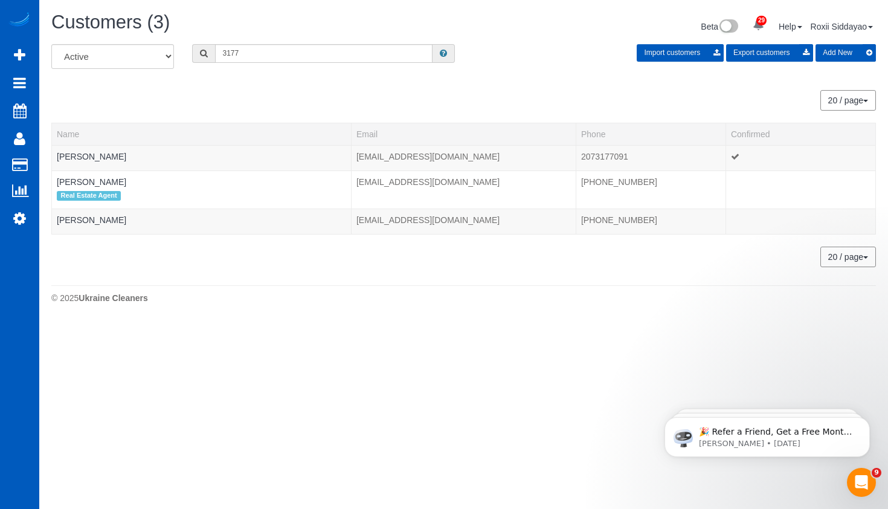
click at [285, 66] on div "All Active Archived 3177 Import customers Export customers Add New" at bounding box center [463, 61] width 843 height 34
click at [285, 56] on input "3177" at bounding box center [323, 53] width 217 height 19
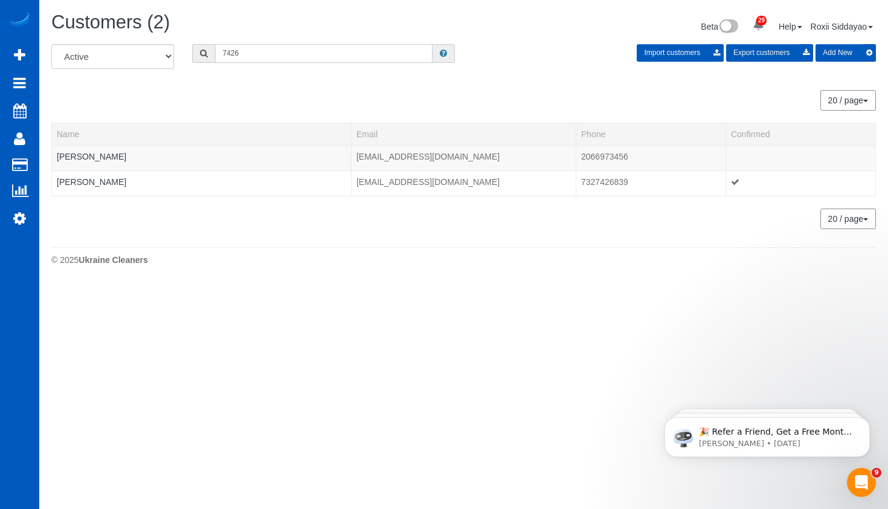
click at [289, 54] on input "7426" at bounding box center [323, 53] width 217 height 19
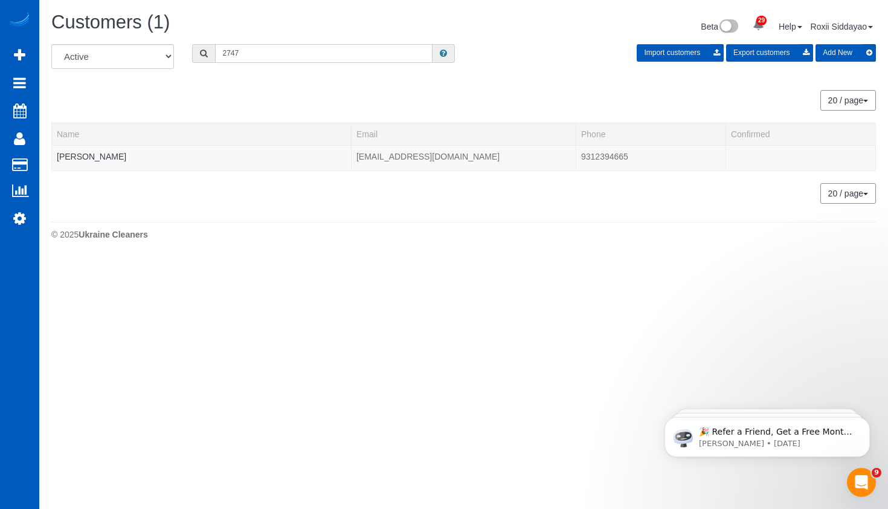
click at [303, 56] on input "2747" at bounding box center [323, 53] width 217 height 19
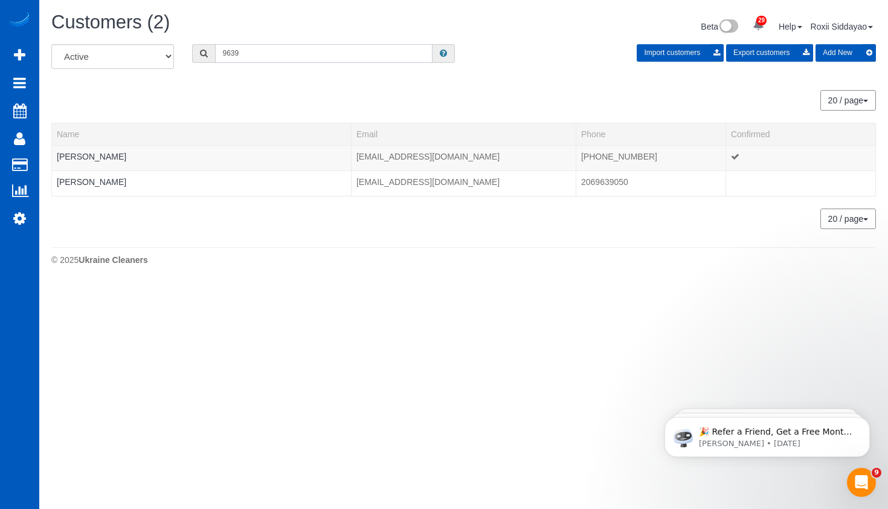
click at [260, 57] on input "9639" at bounding box center [323, 53] width 217 height 19
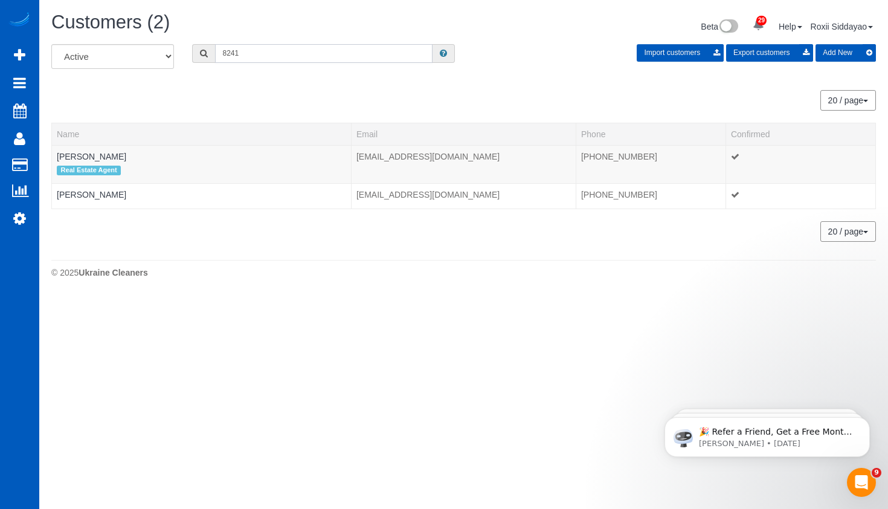
click at [260, 54] on input "8241" at bounding box center [323, 53] width 217 height 19
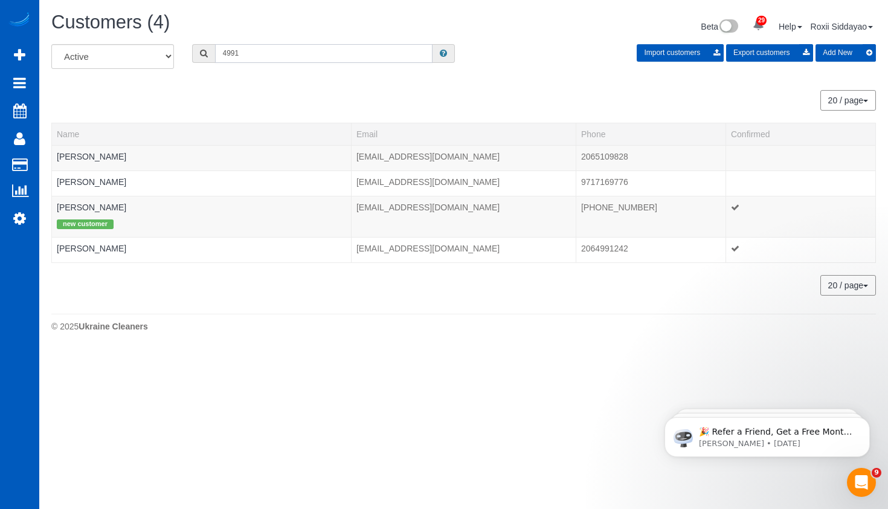
click at [285, 53] on input "4991" at bounding box center [323, 53] width 217 height 19
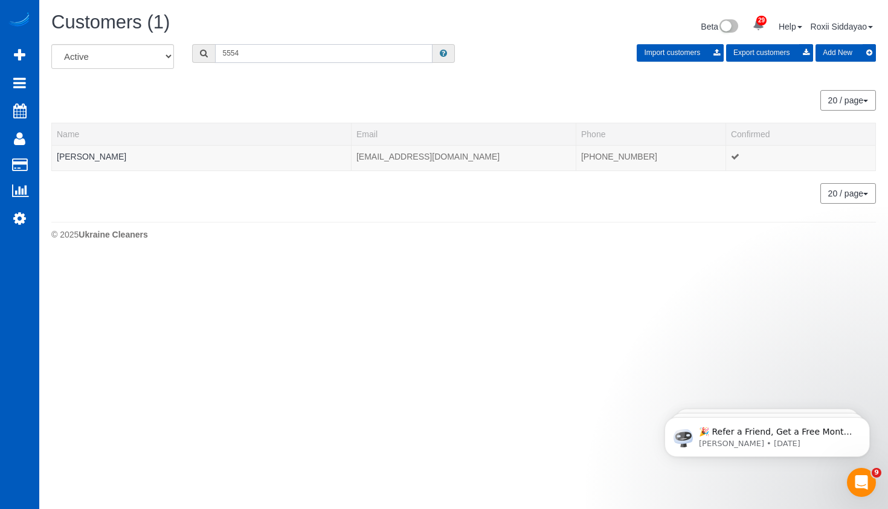
click at [258, 53] on input "5554" at bounding box center [323, 53] width 217 height 19
click at [288, 57] on input "9956" at bounding box center [323, 53] width 217 height 19
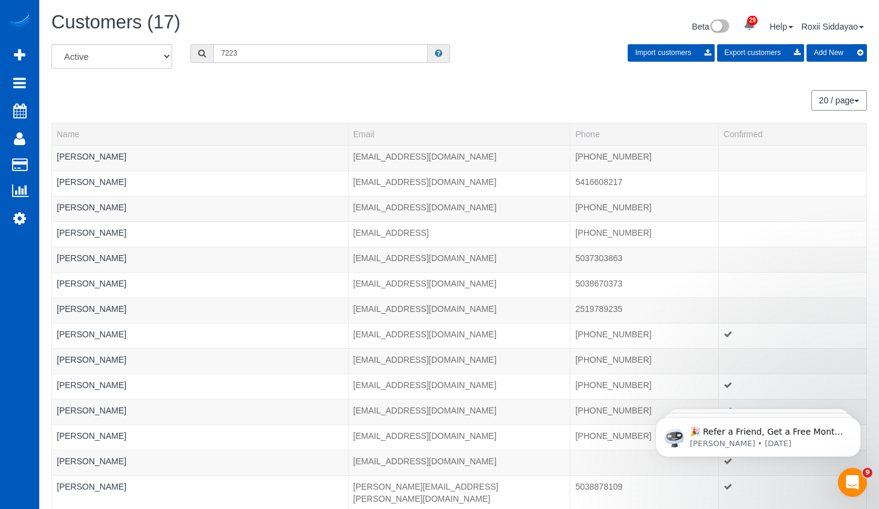
click at [222, 51] on input "7223" at bounding box center [320, 53] width 214 height 19
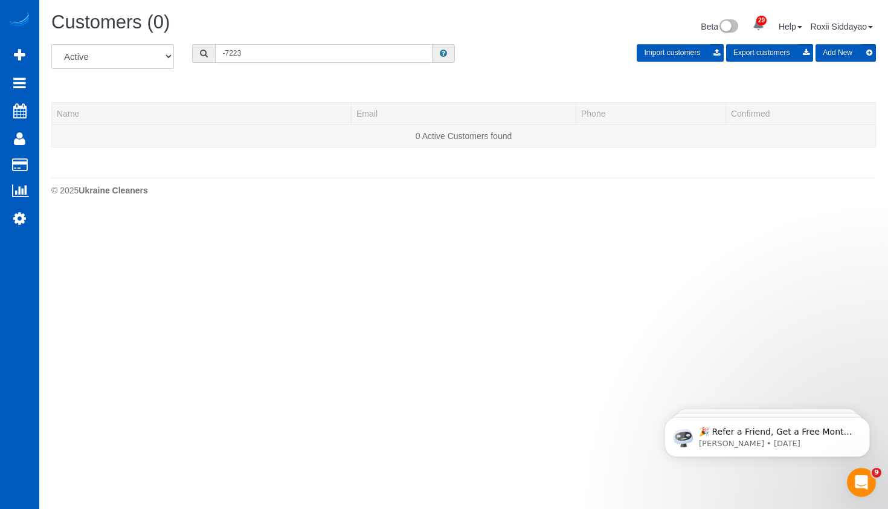
click at [233, 54] on input "-7223" at bounding box center [323, 53] width 217 height 19
type input "-"
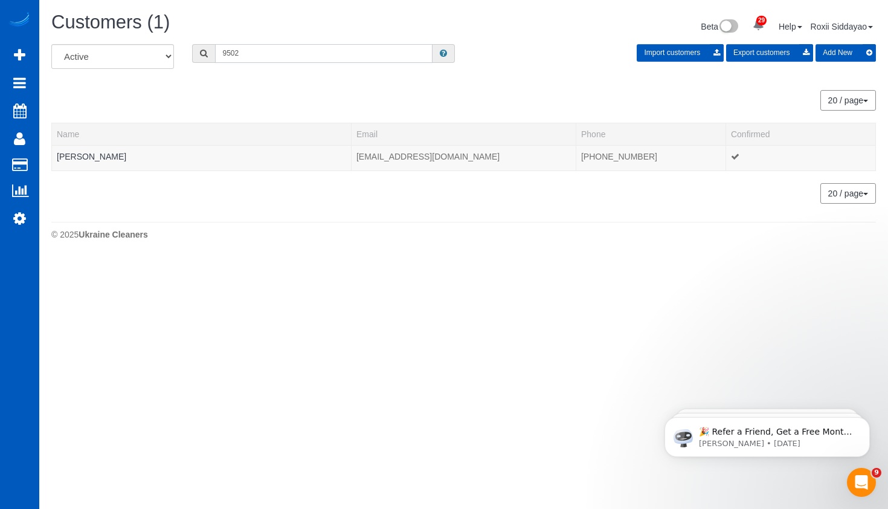
click at [270, 50] on input "9502" at bounding box center [323, 53] width 217 height 19
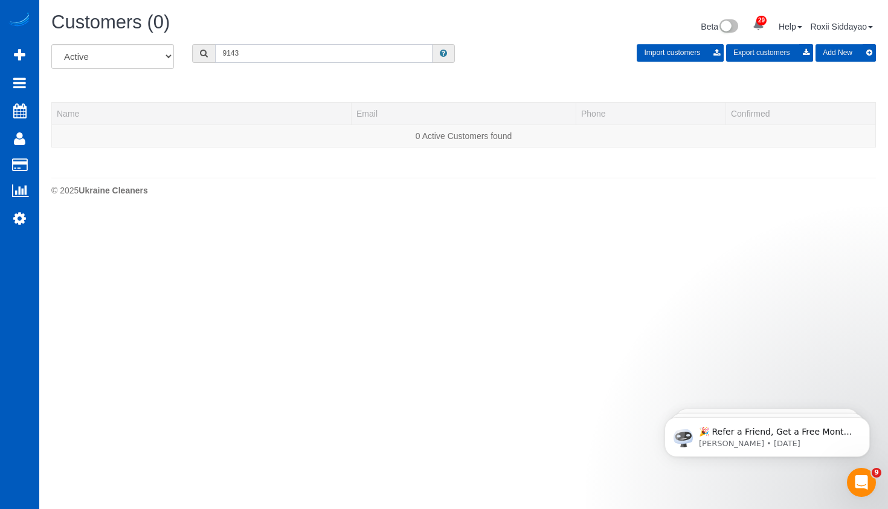
click at [281, 53] on input "9143" at bounding box center [323, 53] width 217 height 19
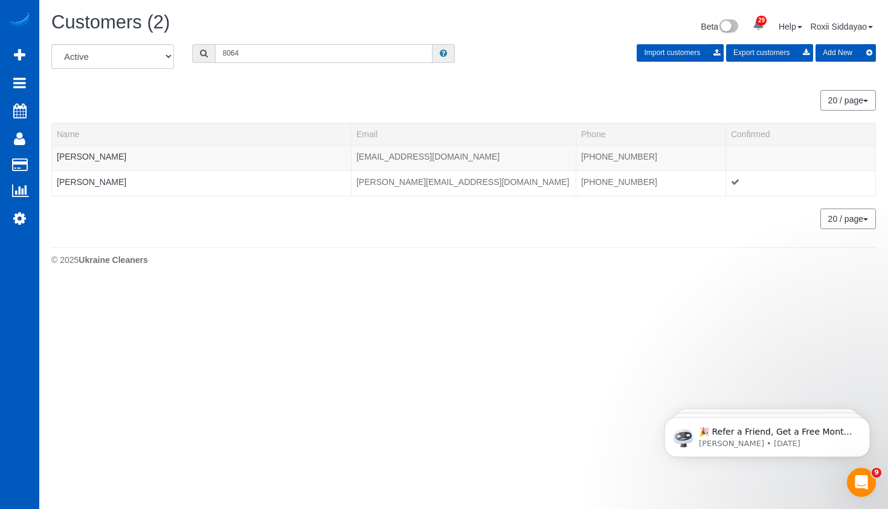
click at [283, 48] on input "8064" at bounding box center [323, 53] width 217 height 19
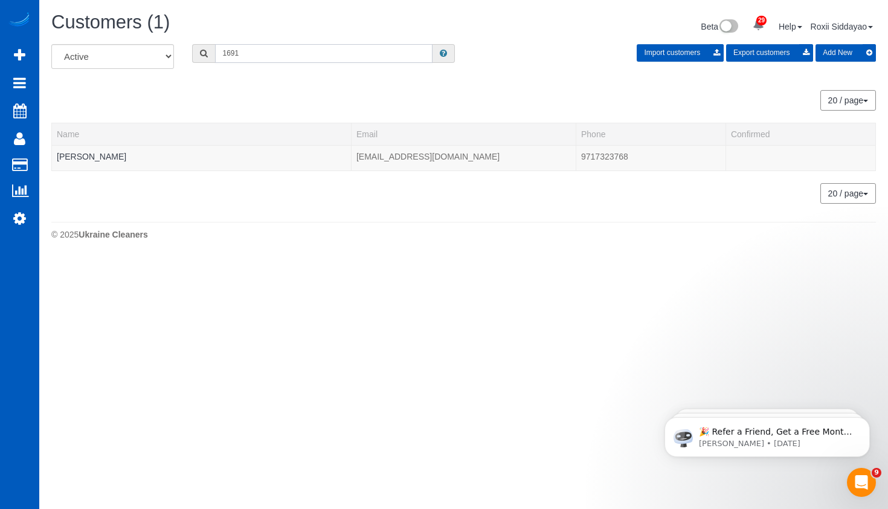
click at [284, 55] on input "1691" at bounding box center [323, 53] width 217 height 19
click at [272, 53] on input "6554" at bounding box center [323, 53] width 217 height 19
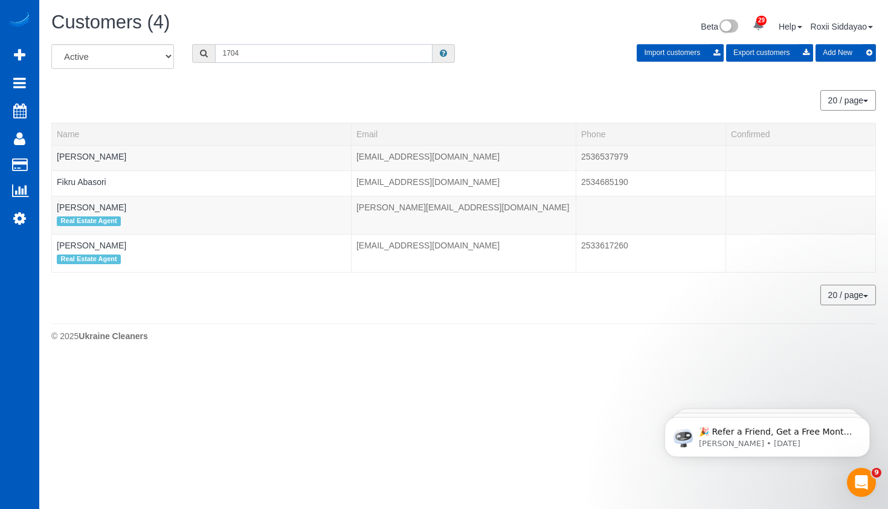
click at [299, 53] on input "1704" at bounding box center [323, 53] width 217 height 19
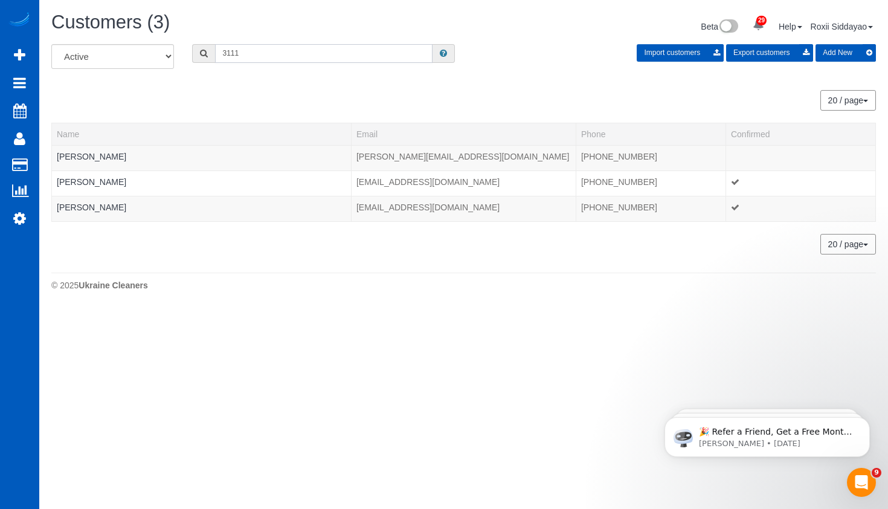
click at [290, 60] on input "3111" at bounding box center [323, 53] width 217 height 19
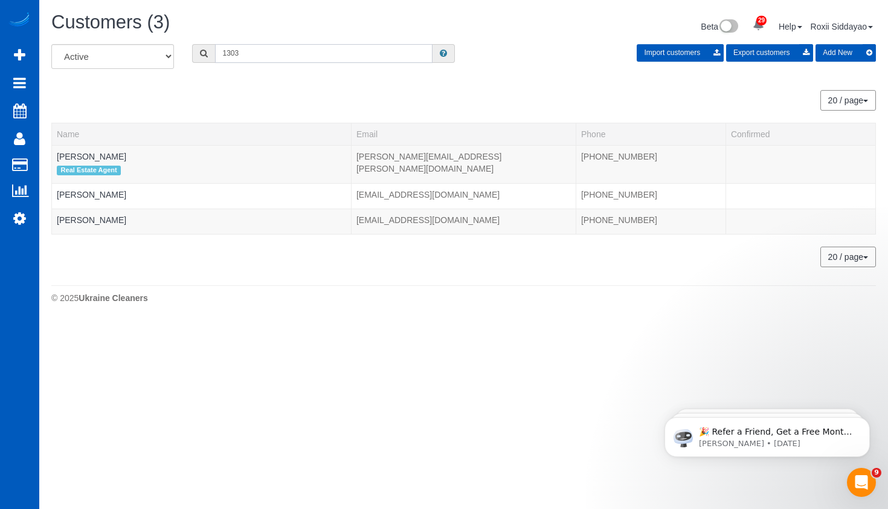
click at [251, 53] on input "1303" at bounding box center [323, 53] width 217 height 19
click at [251, 52] on input "1303" at bounding box center [323, 53] width 217 height 19
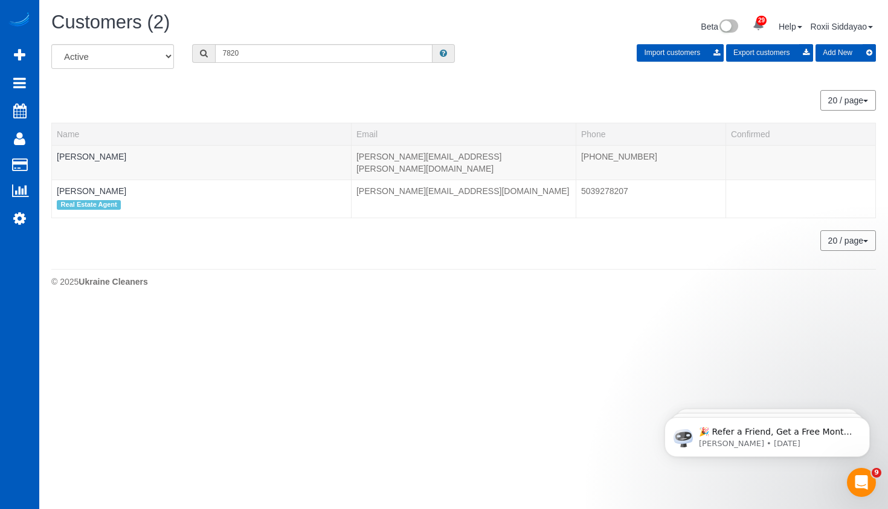
click at [297, 65] on div "All Active Archived 7820 Import customers Export customers Add New" at bounding box center [463, 61] width 843 height 34
click at [295, 58] on input "7820" at bounding box center [323, 53] width 217 height 19
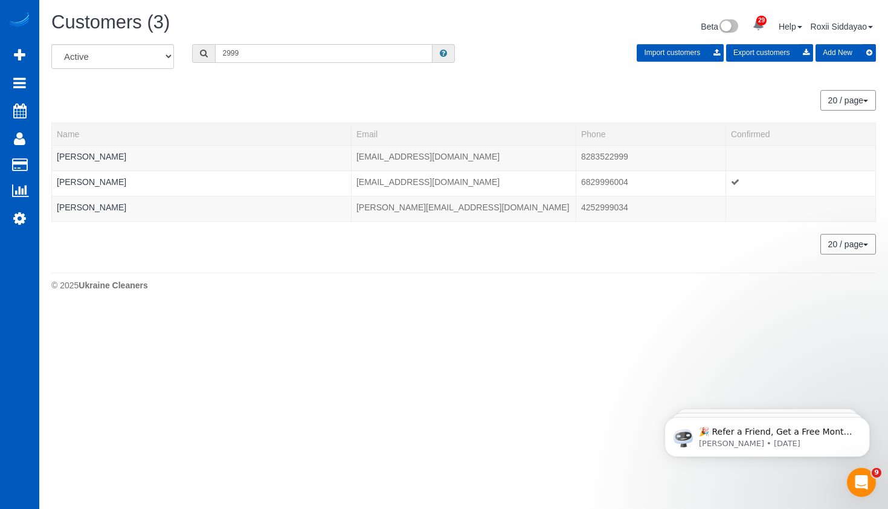
click at [263, 51] on input "2999" at bounding box center [323, 53] width 217 height 19
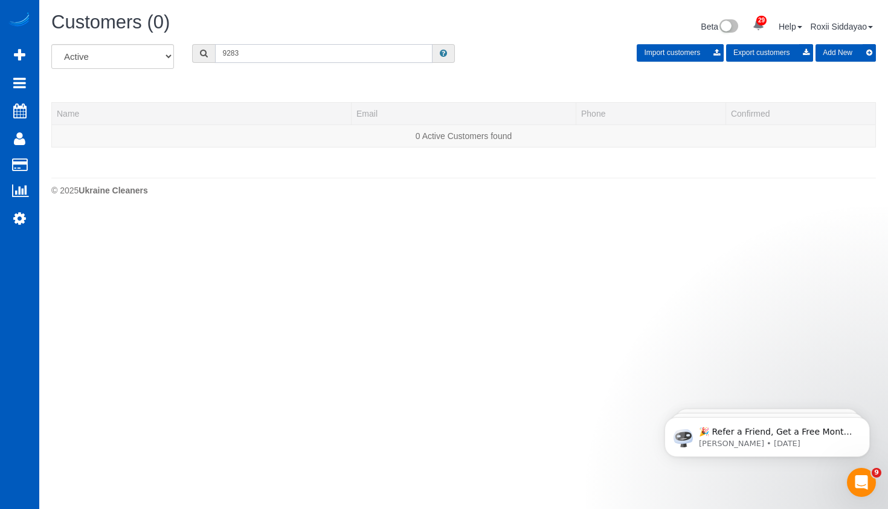
click at [268, 56] on input "9283" at bounding box center [323, 53] width 217 height 19
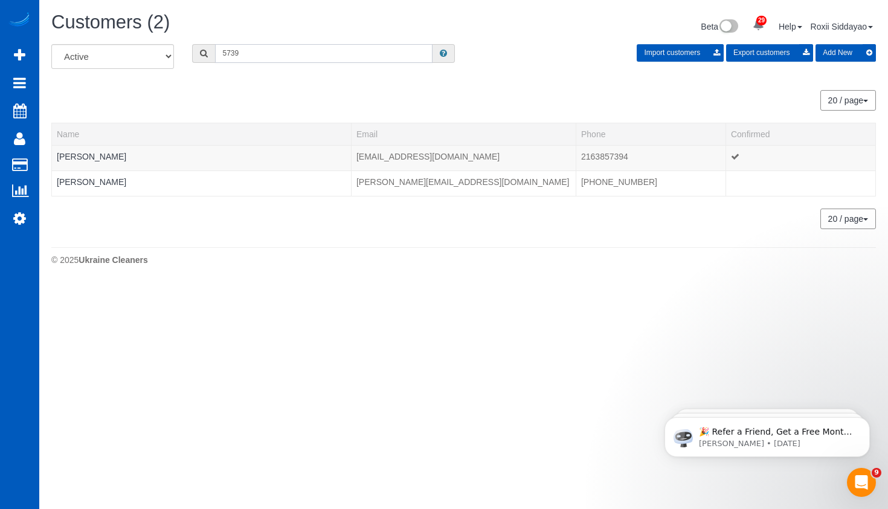
click at [231, 56] on input "5739" at bounding box center [323, 53] width 217 height 19
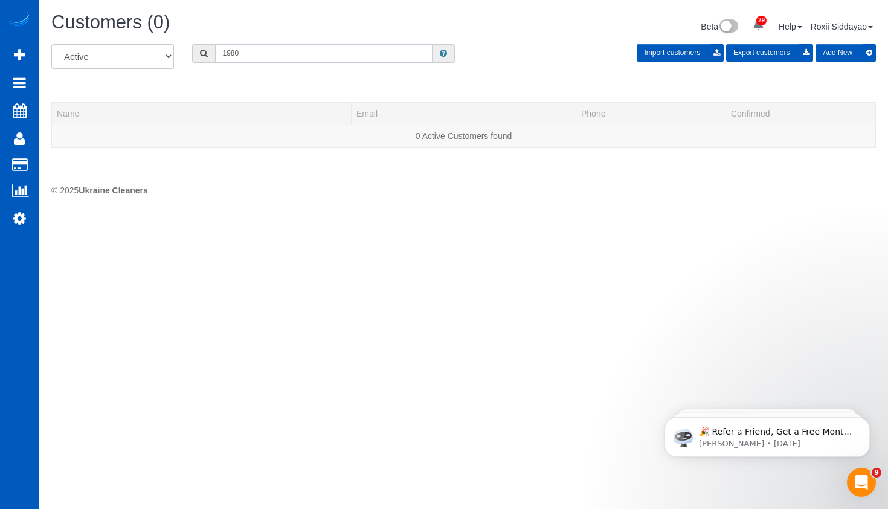
click at [254, 58] on input "1980" at bounding box center [323, 53] width 217 height 19
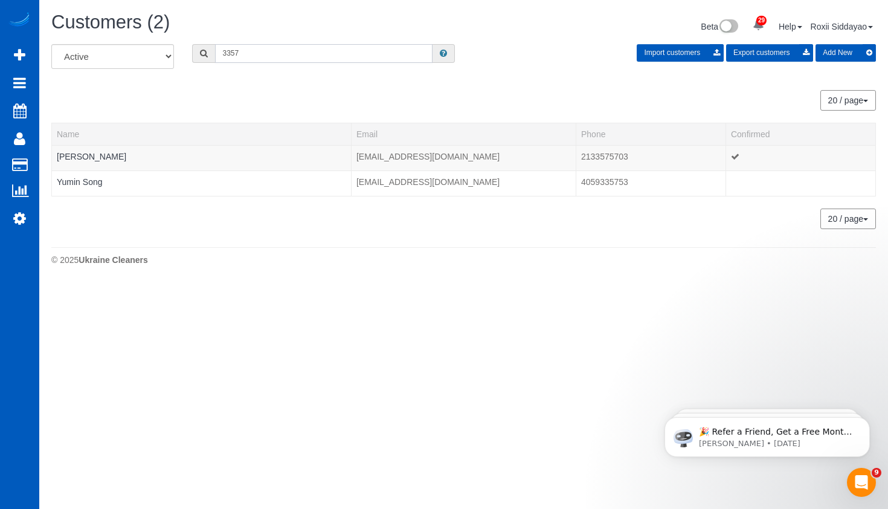
click at [272, 54] on input "3357" at bounding box center [323, 53] width 217 height 19
click at [273, 54] on input "3357" at bounding box center [323, 53] width 217 height 19
click at [263, 48] on input "8476" at bounding box center [323, 53] width 217 height 19
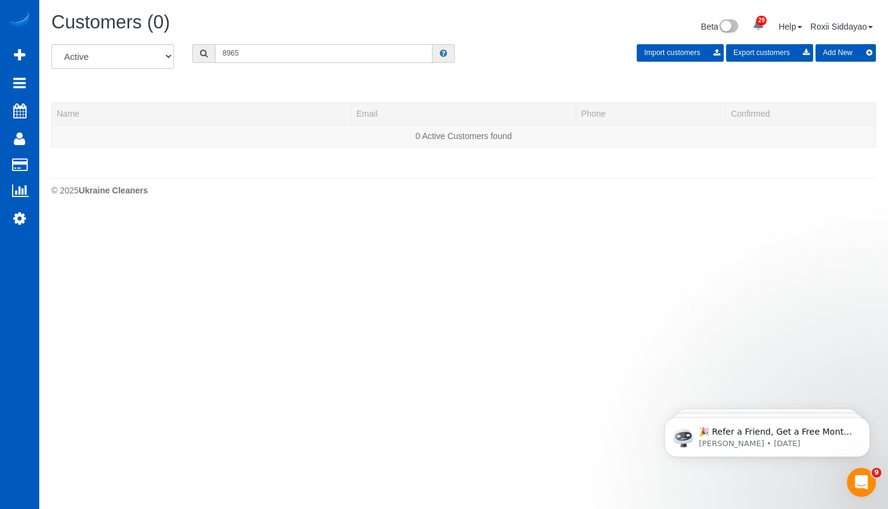
click at [228, 59] on input "8965" at bounding box center [323, 53] width 217 height 19
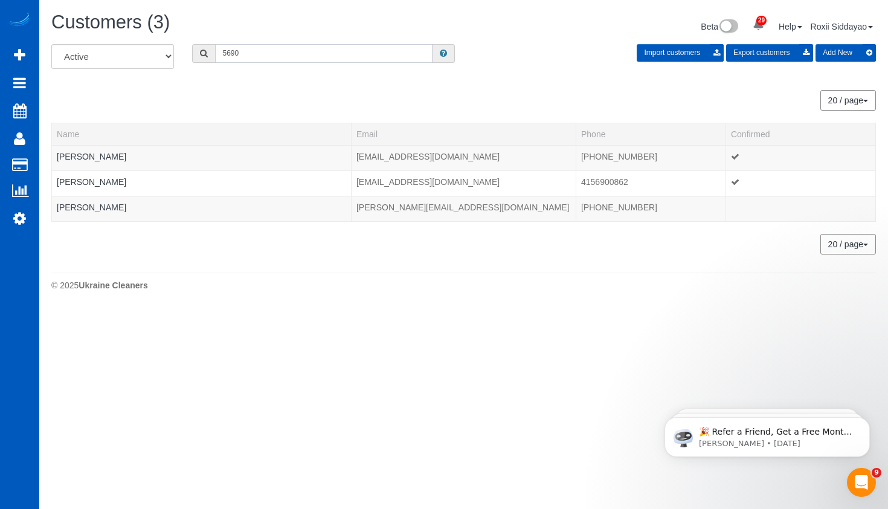
click at [260, 48] on input "5690" at bounding box center [323, 53] width 217 height 19
click at [260, 47] on input "5690" at bounding box center [323, 53] width 217 height 19
click at [291, 50] on input "4814" at bounding box center [323, 53] width 217 height 19
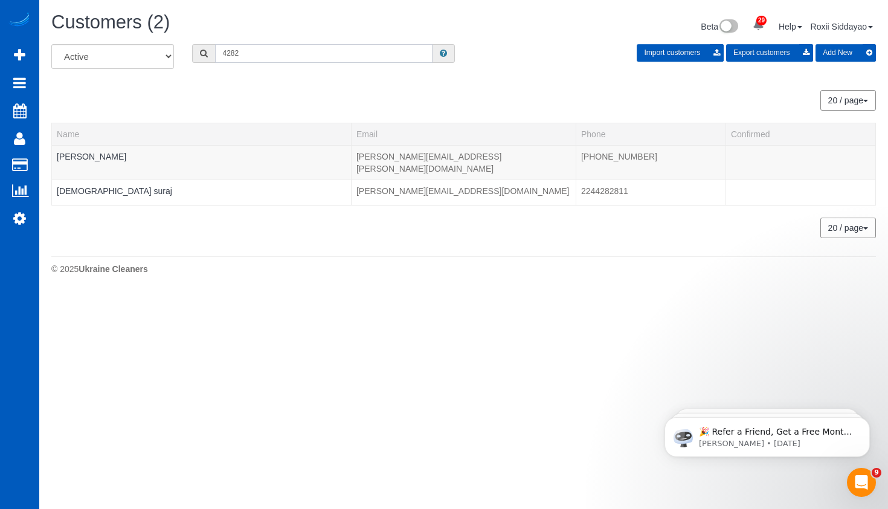
click at [296, 56] on input "4282" at bounding box center [323, 53] width 217 height 19
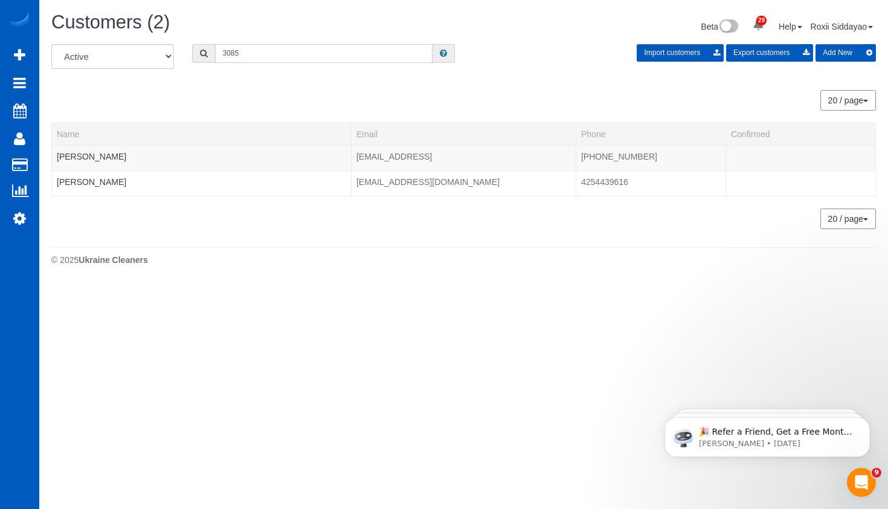
click at [262, 48] on input "3085" at bounding box center [323, 53] width 217 height 19
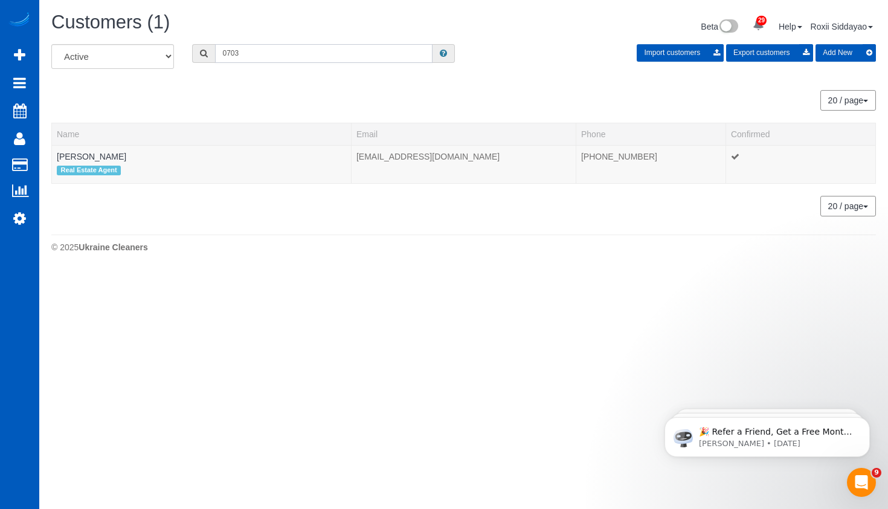
click at [288, 50] on input "0703" at bounding box center [323, 53] width 217 height 19
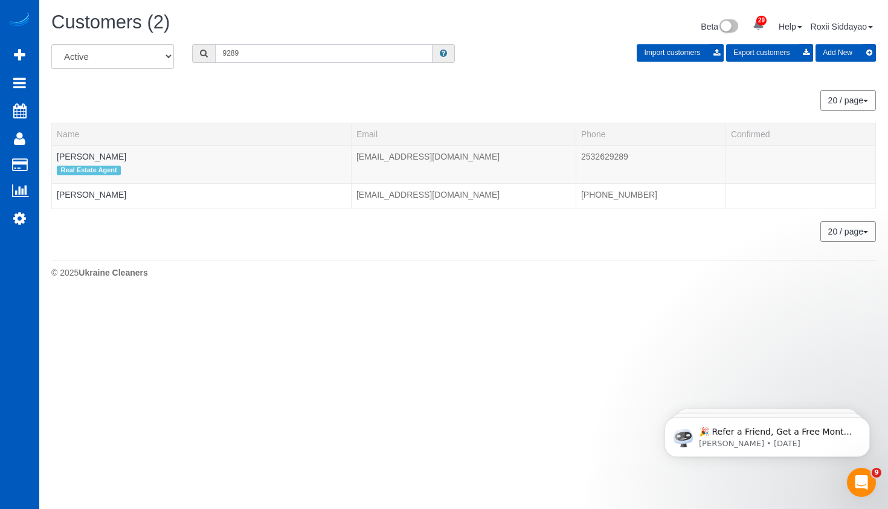
click at [330, 50] on input "9289" at bounding box center [323, 53] width 217 height 19
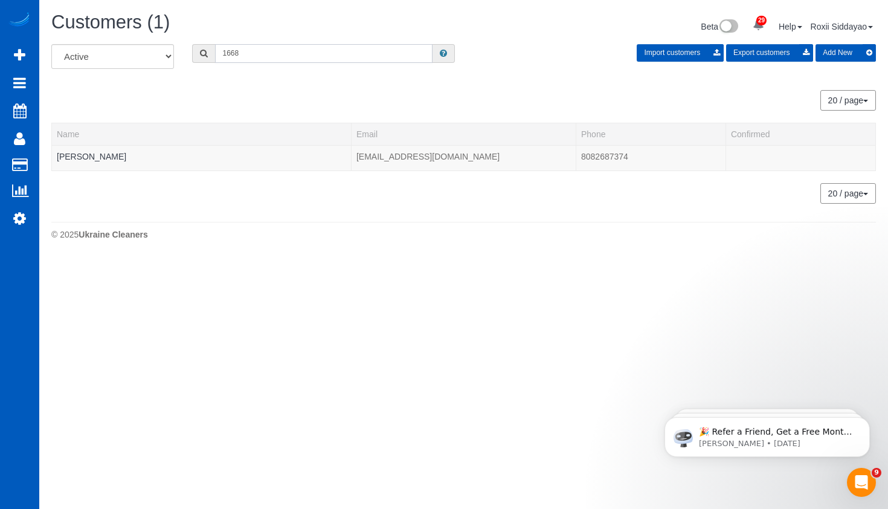
click at [284, 53] on input "1668" at bounding box center [323, 53] width 217 height 19
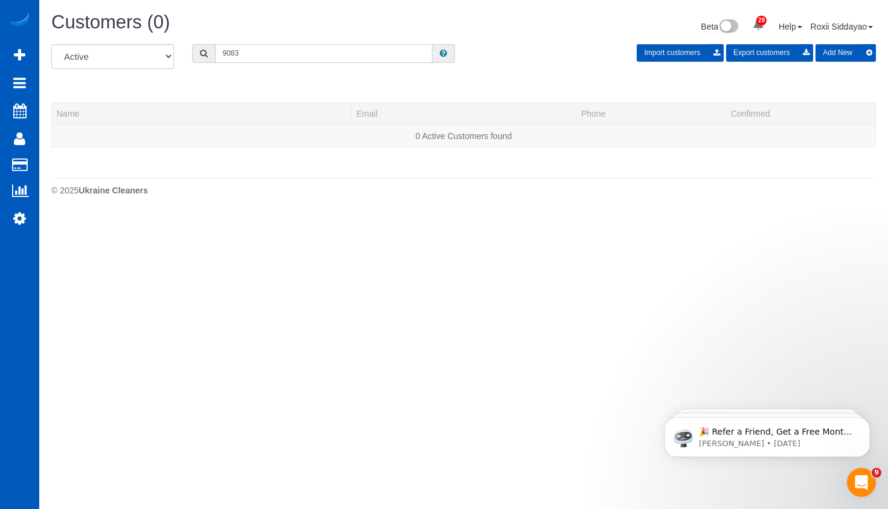
click at [274, 53] on input "9083" at bounding box center [323, 53] width 217 height 19
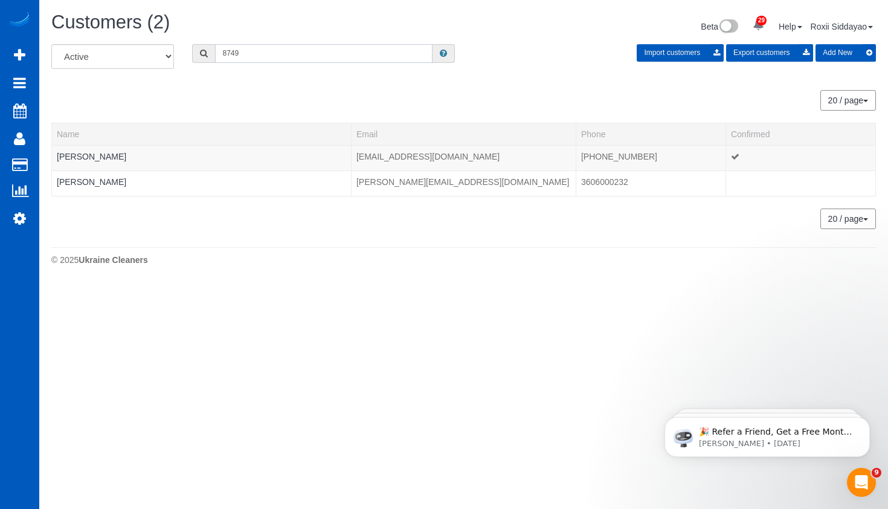
click at [295, 53] on input "8749" at bounding box center [323, 53] width 217 height 19
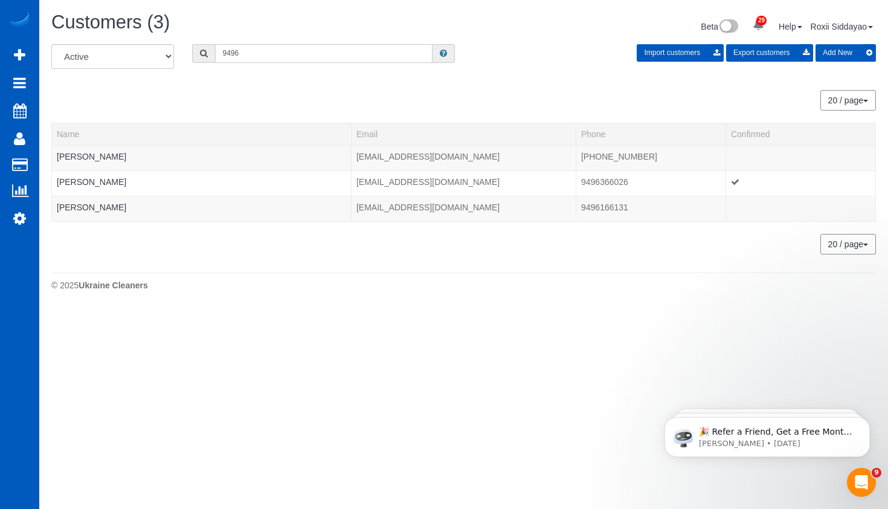
click at [250, 62] on input "9496" at bounding box center [323, 53] width 217 height 19
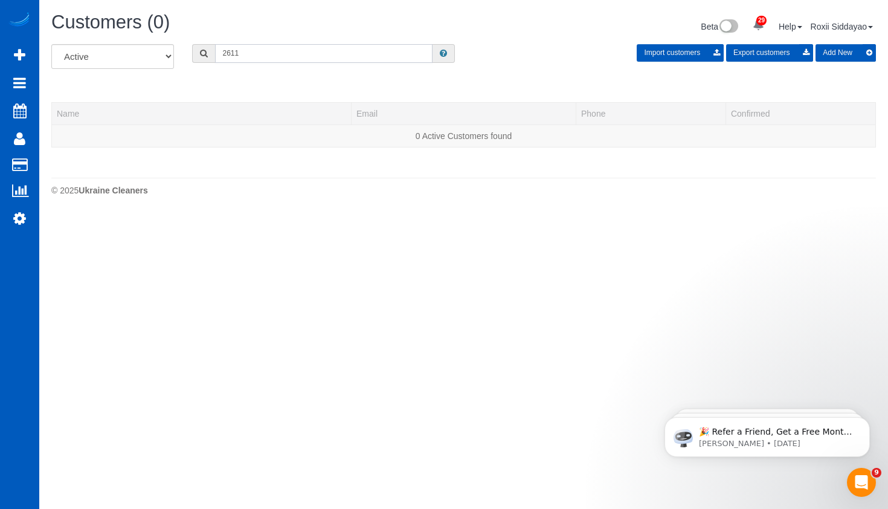
click at [284, 53] on input "2611" at bounding box center [323, 53] width 217 height 19
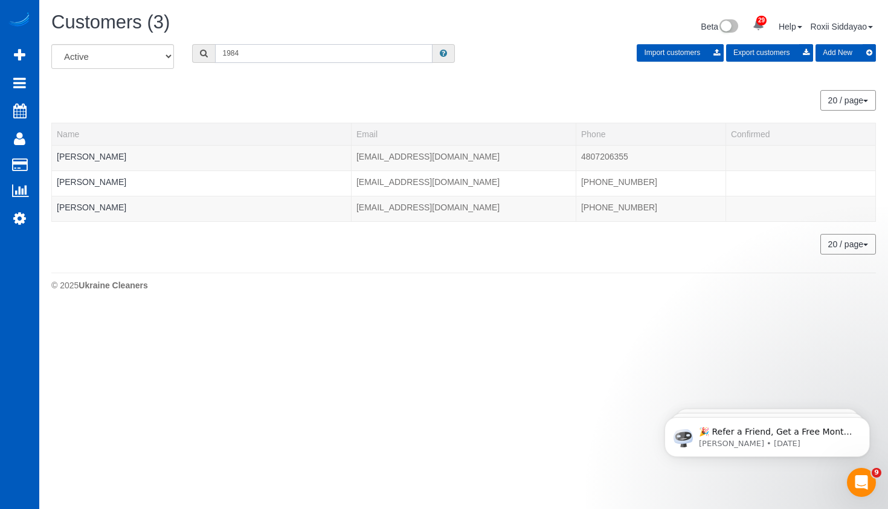
click at [284, 55] on input "1984" at bounding box center [323, 53] width 217 height 19
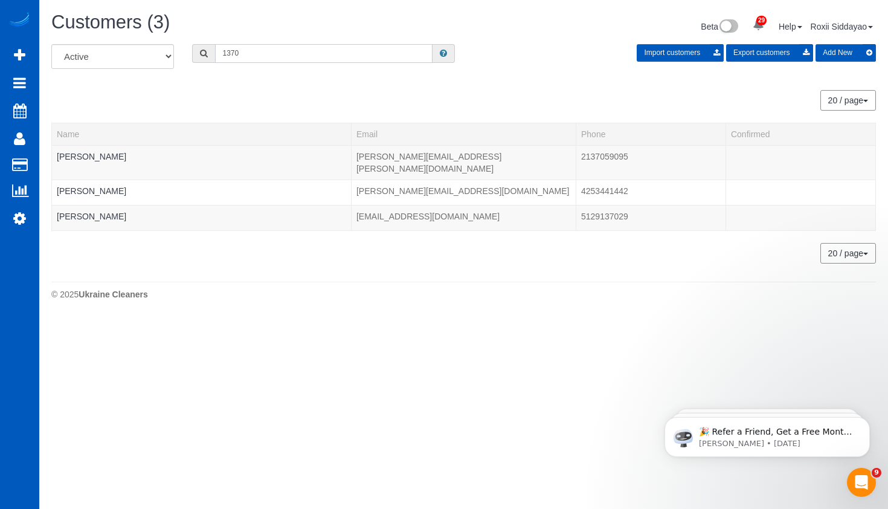
click at [256, 56] on input "1370" at bounding box center [323, 53] width 217 height 19
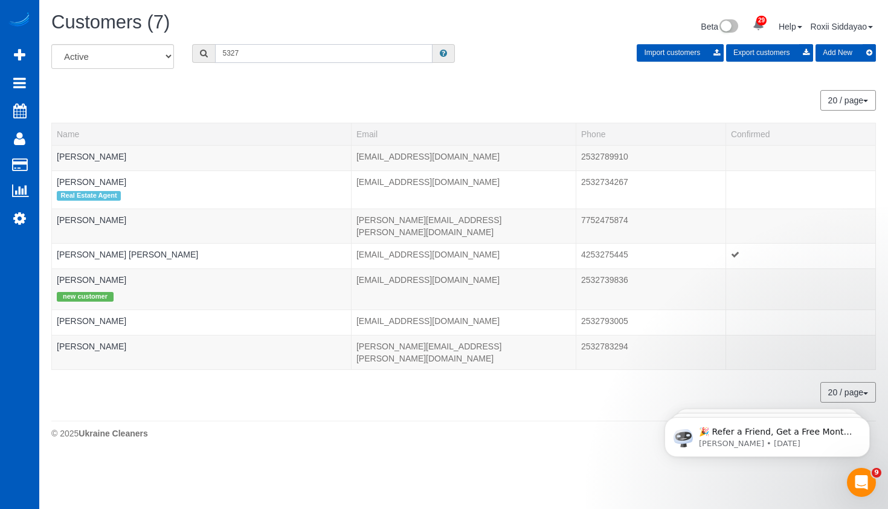
click at [286, 54] on input "5327" at bounding box center [323, 53] width 217 height 19
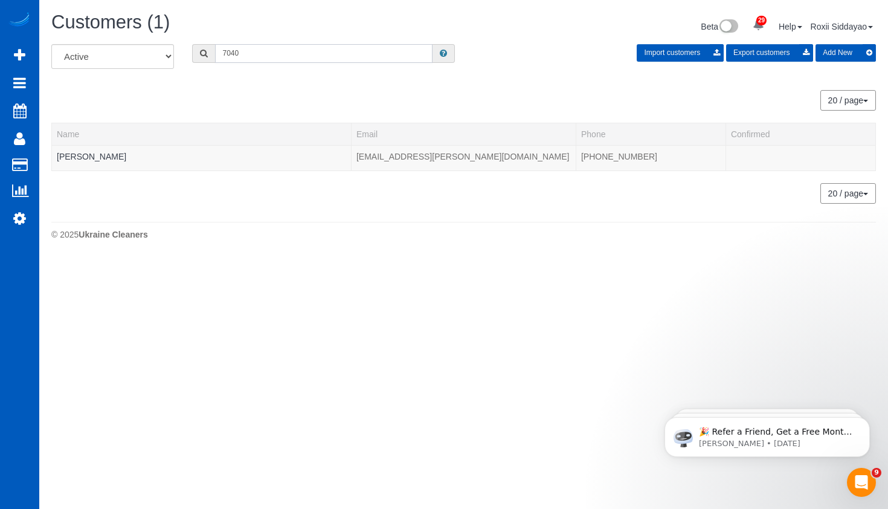
click at [294, 60] on input "7040" at bounding box center [323, 53] width 217 height 19
click at [261, 56] on input "4407" at bounding box center [323, 53] width 217 height 19
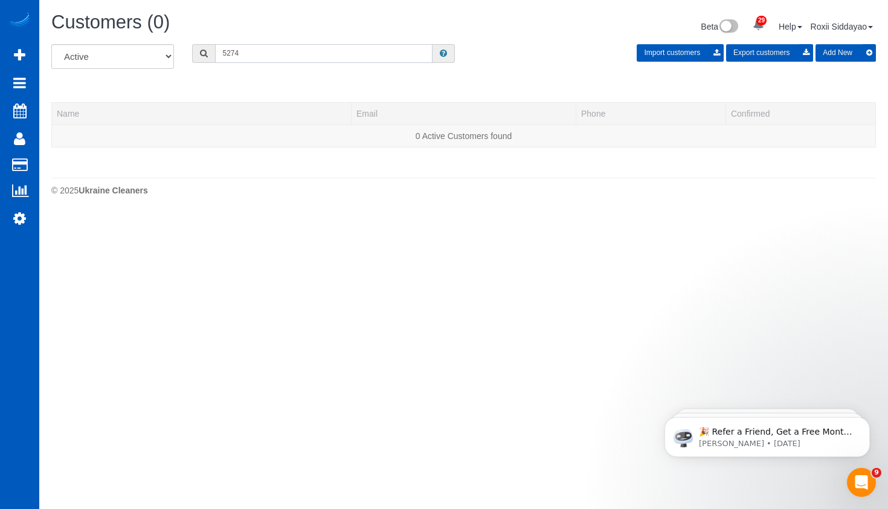
click at [286, 51] on input "5274" at bounding box center [323, 53] width 217 height 19
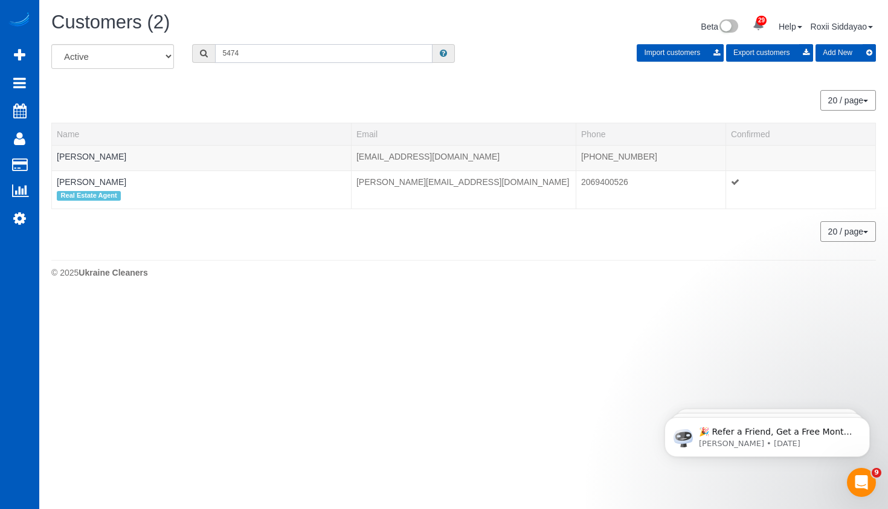
click at [275, 52] on input "5474" at bounding box center [323, 53] width 217 height 19
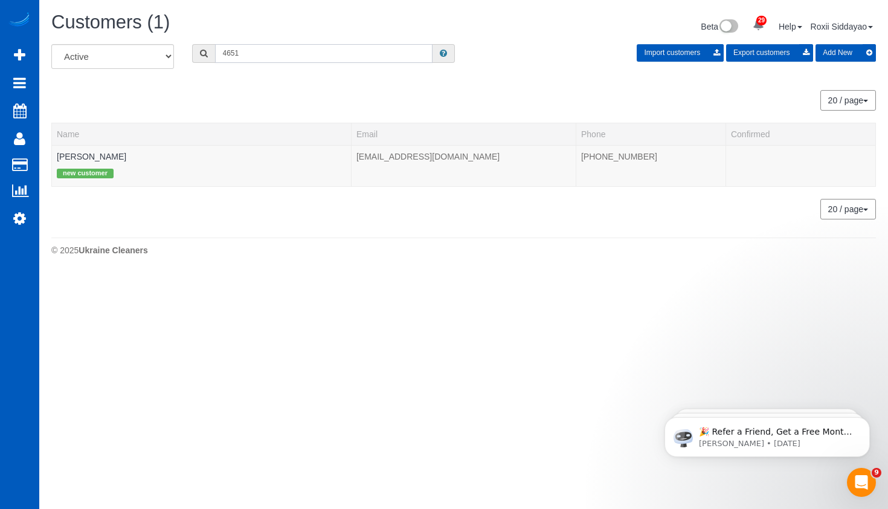
click at [283, 54] on input "4651" at bounding box center [323, 53] width 217 height 19
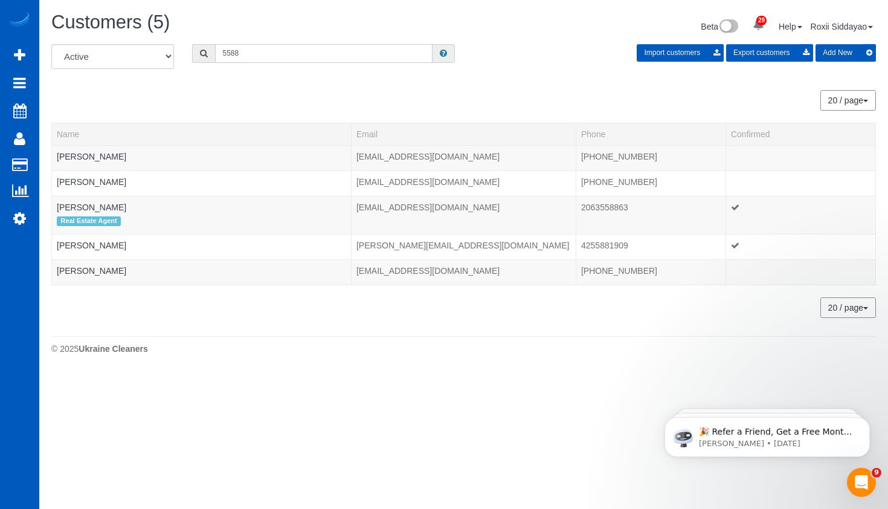
click at [349, 57] on input "5588" at bounding box center [323, 53] width 217 height 19
click at [349, 56] on input "5588" at bounding box center [323, 53] width 217 height 19
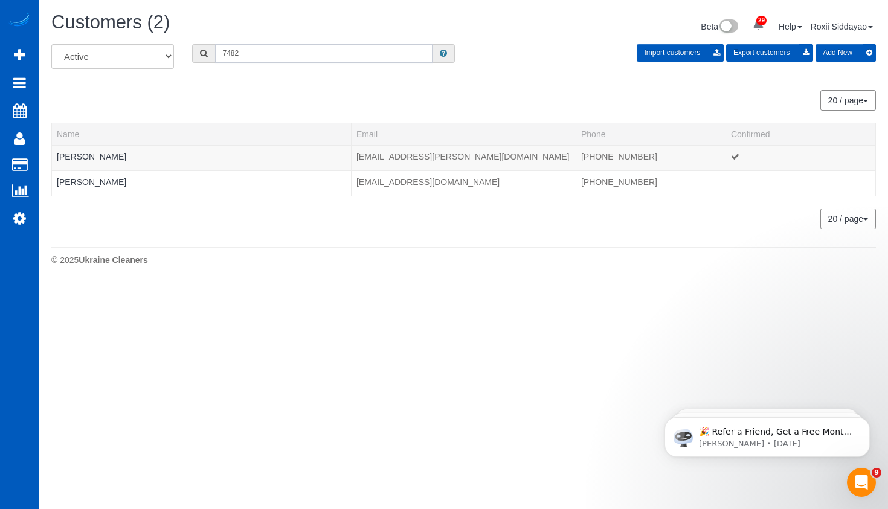
click at [260, 53] on input "7482" at bounding box center [323, 53] width 217 height 19
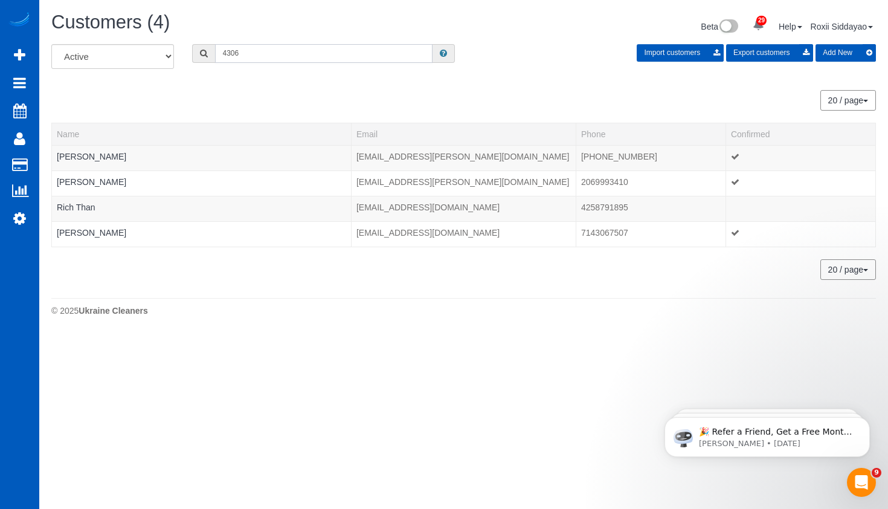
click at [316, 50] on input "4306" at bounding box center [323, 53] width 217 height 19
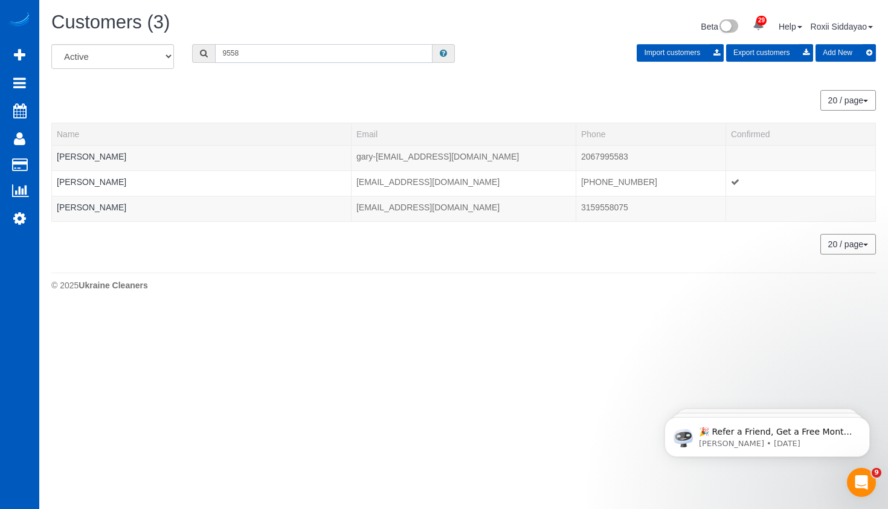
click at [289, 58] on input "9558" at bounding box center [323, 53] width 217 height 19
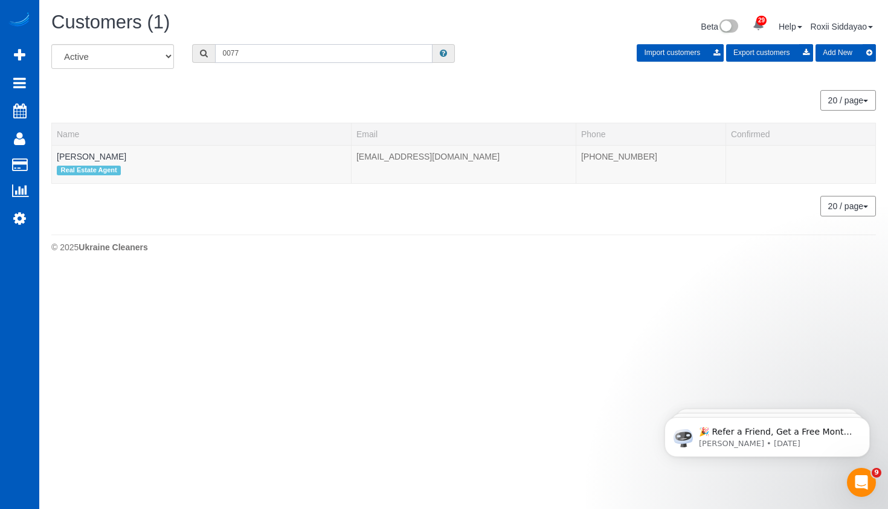
click at [259, 60] on input "0077" at bounding box center [323, 53] width 217 height 19
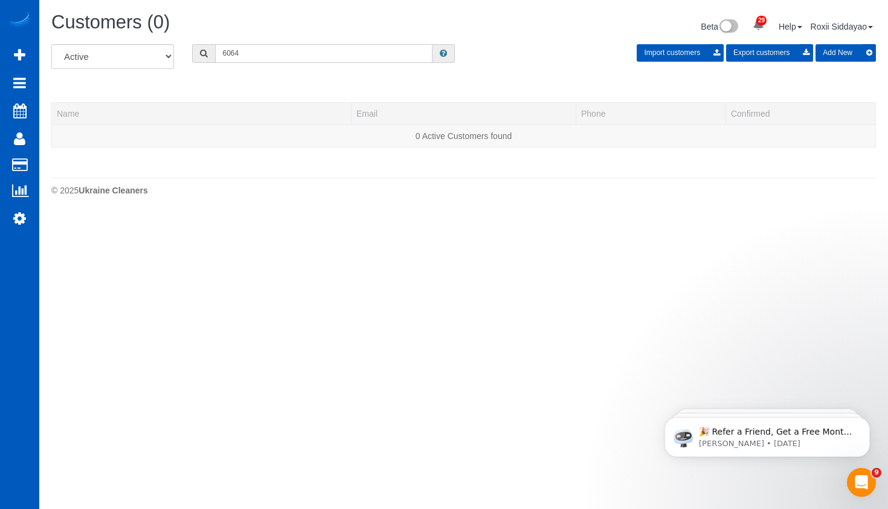
click at [279, 51] on input "6064" at bounding box center [323, 53] width 217 height 19
click at [279, 51] on input "4285" at bounding box center [323, 53] width 217 height 19
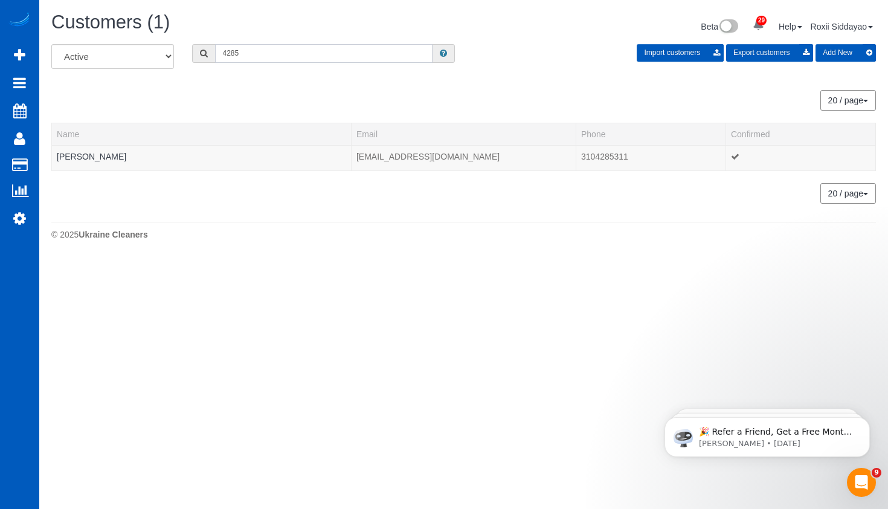
click at [280, 59] on input "4285" at bounding box center [323, 53] width 217 height 19
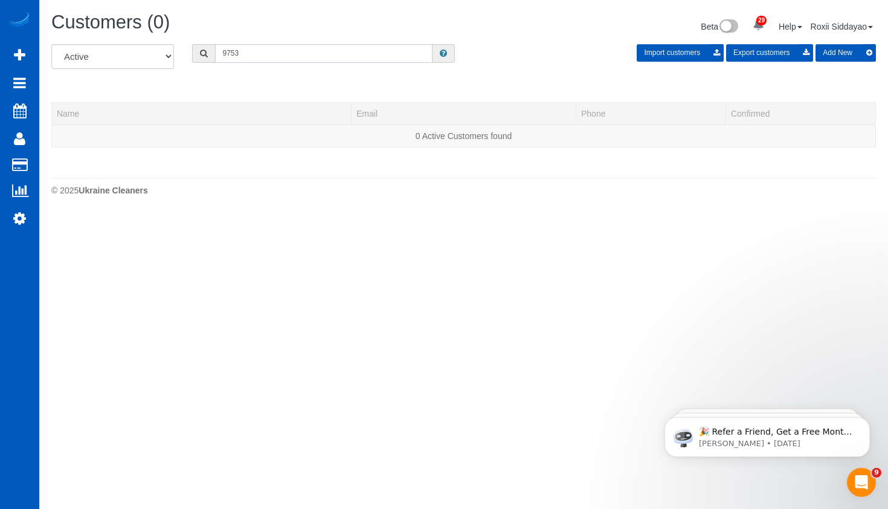
click at [278, 54] on input "9753" at bounding box center [323, 53] width 217 height 19
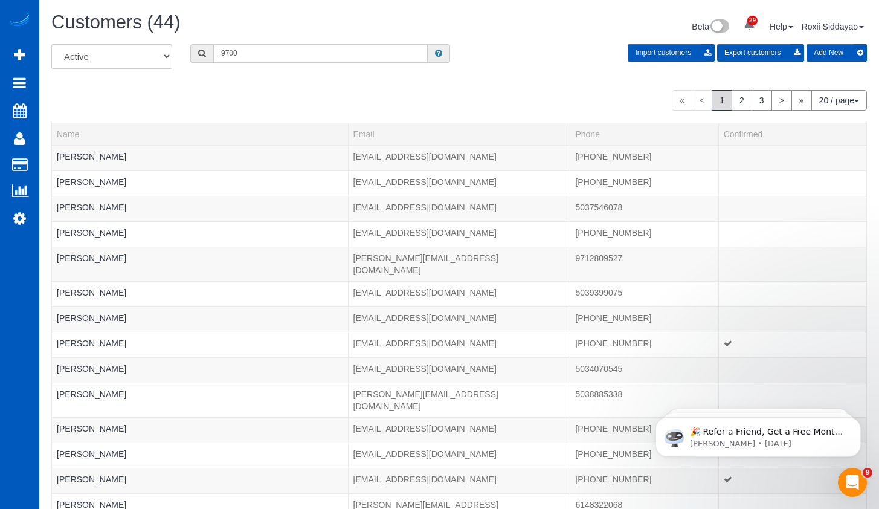
click at [252, 50] on input "9700" at bounding box center [320, 53] width 214 height 19
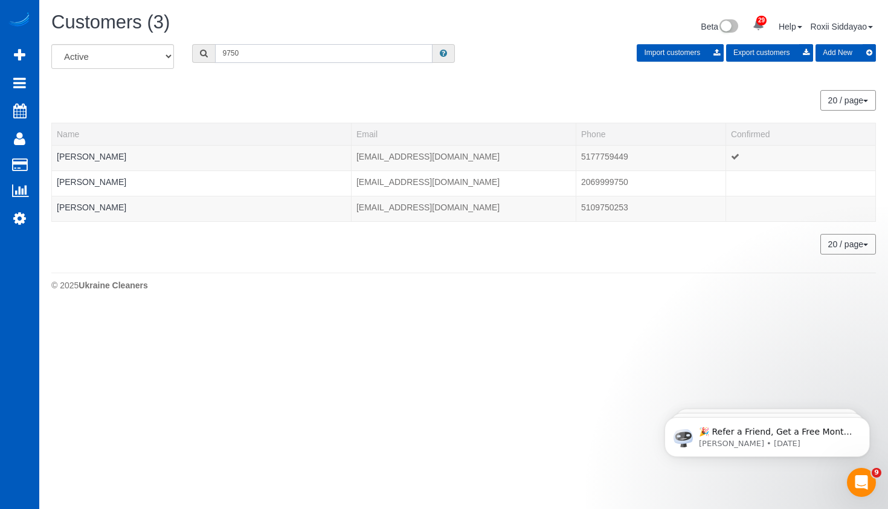
click at [260, 53] on input "9750" at bounding box center [323, 53] width 217 height 19
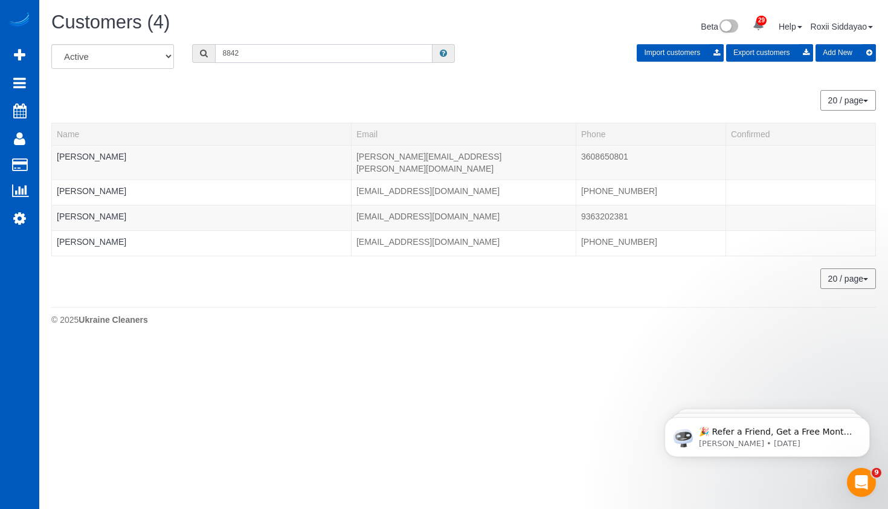
click at [260, 55] on input "8842" at bounding box center [323, 53] width 217 height 19
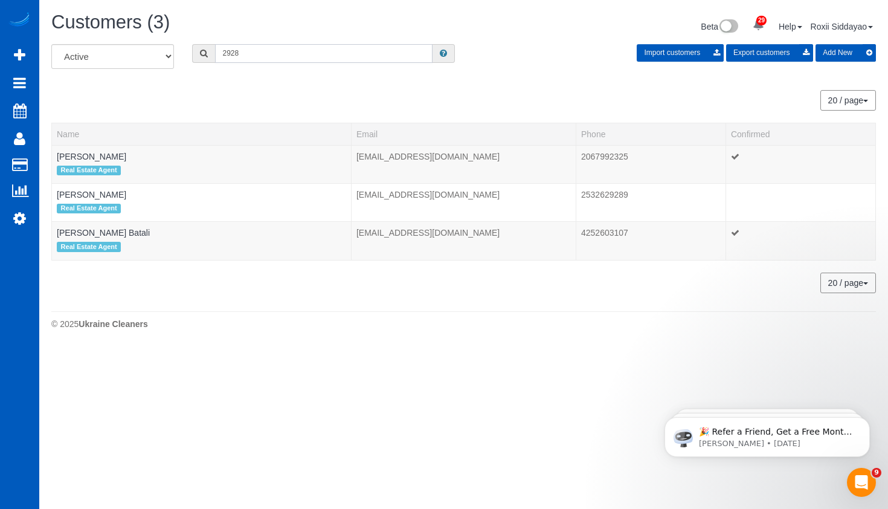
click at [291, 61] on input "2928" at bounding box center [323, 53] width 217 height 19
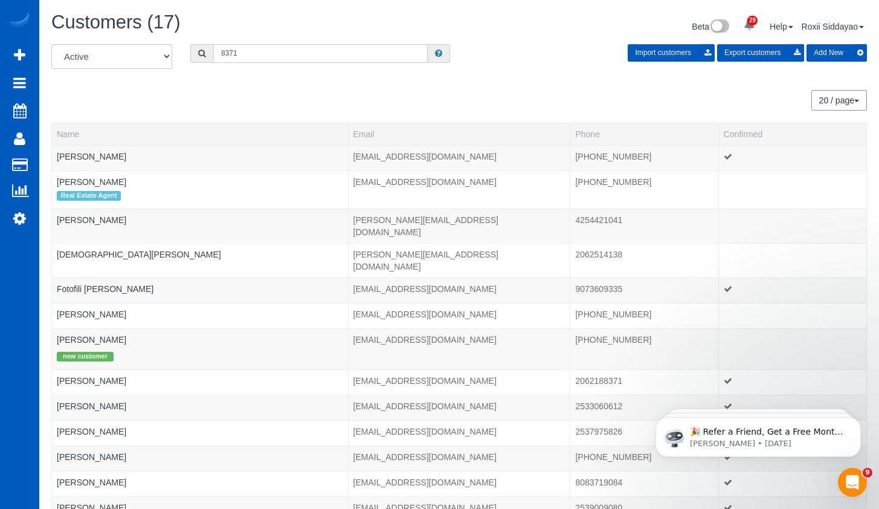
click at [224, 53] on input "8371" at bounding box center [320, 53] width 214 height 19
click at [221, 53] on input "8371" at bounding box center [320, 53] width 214 height 19
click at [307, 47] on input "8371" at bounding box center [320, 53] width 214 height 19
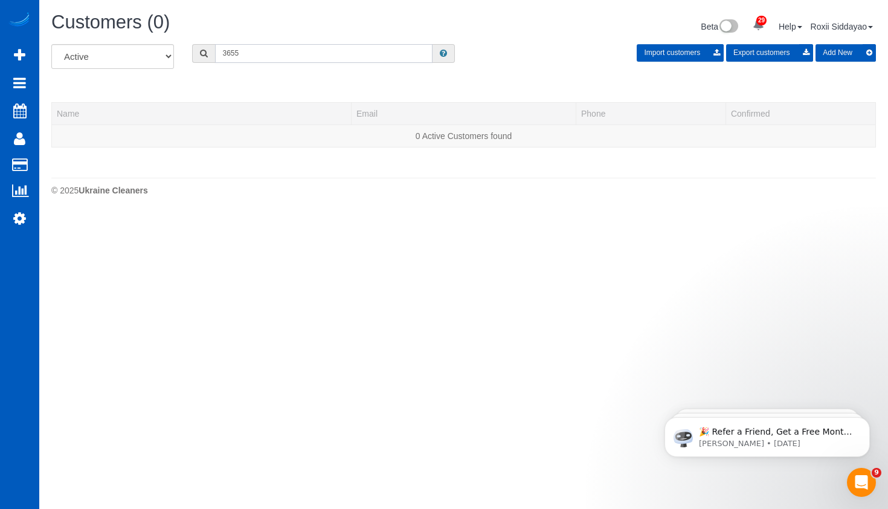
click at [251, 53] on input "3655" at bounding box center [323, 53] width 217 height 19
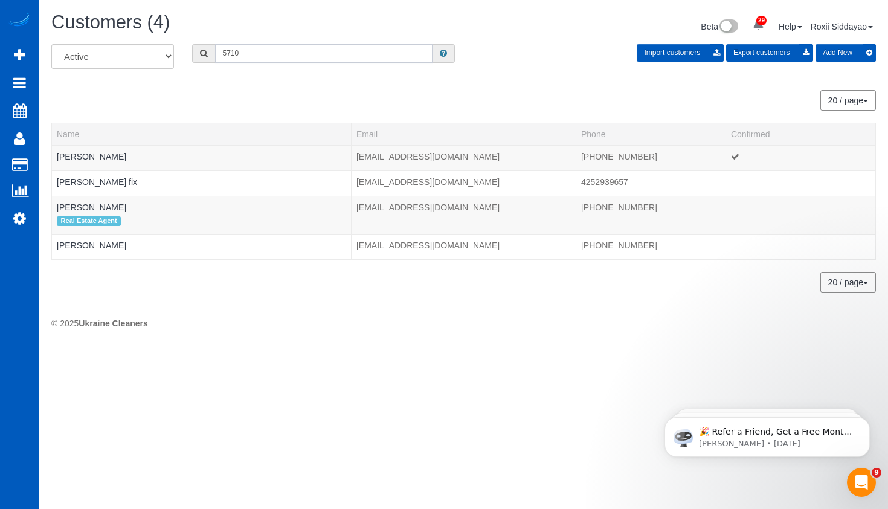
click at [261, 48] on input "5710" at bounding box center [323, 53] width 217 height 19
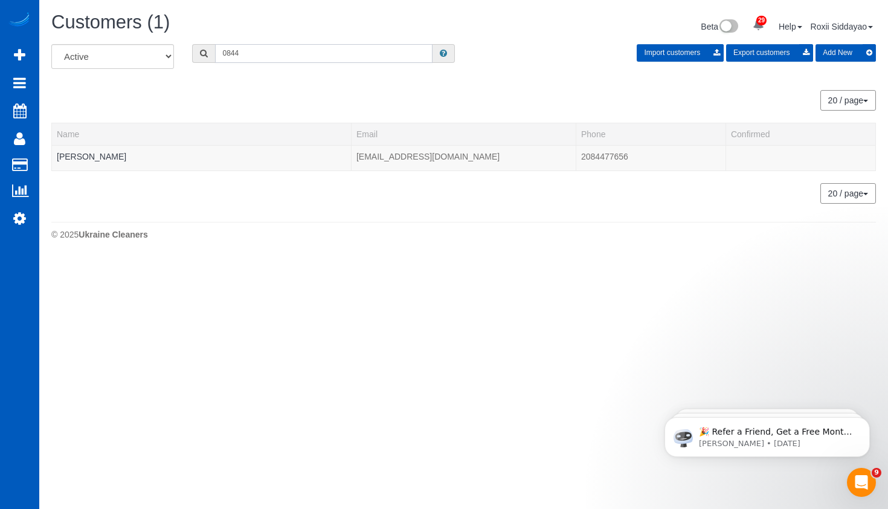
click at [258, 60] on input "0844" at bounding box center [323, 53] width 217 height 19
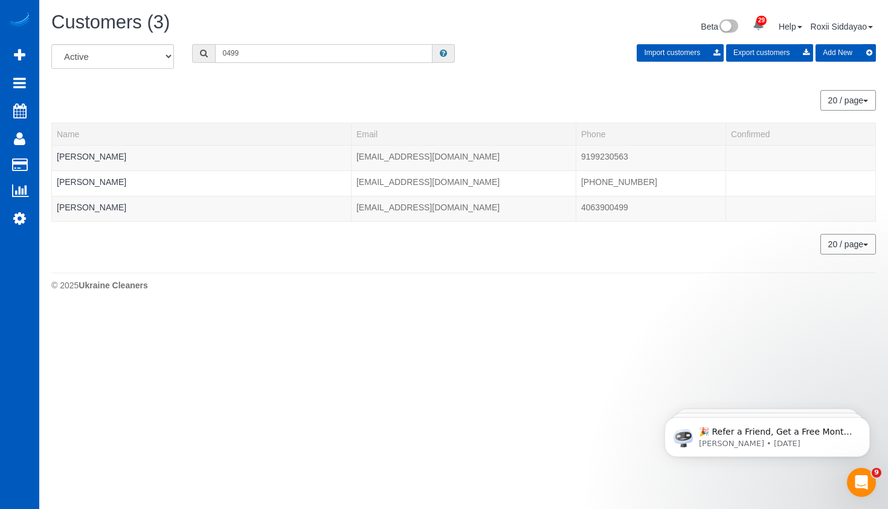
click at [272, 60] on input "0499" at bounding box center [323, 53] width 217 height 19
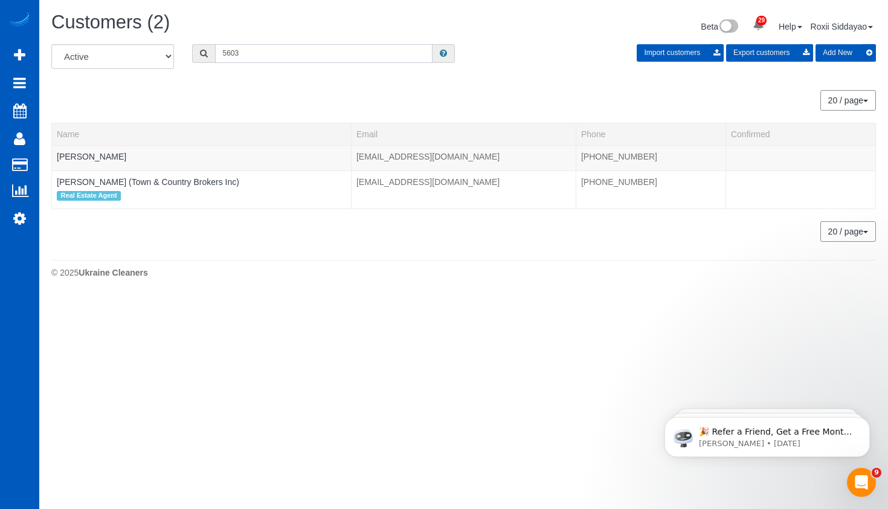
click at [265, 50] on input "5603" at bounding box center [323, 53] width 217 height 19
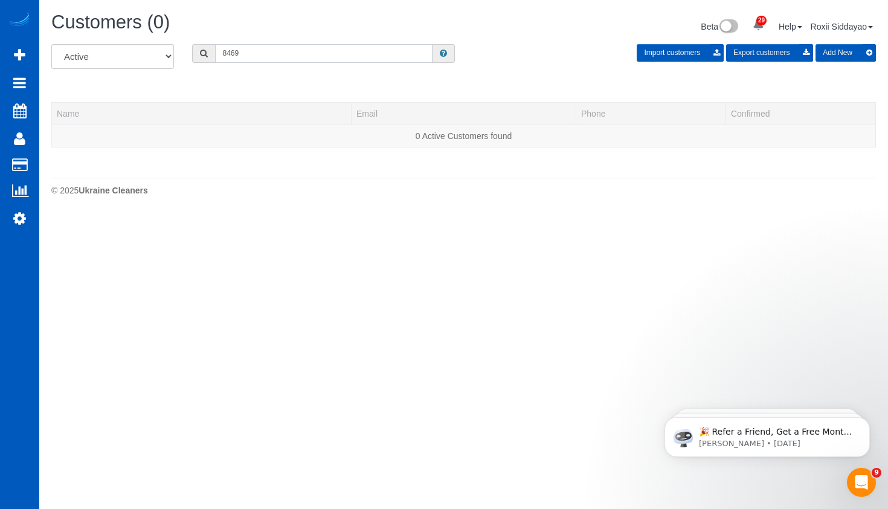
click at [256, 52] on input "8469" at bounding box center [323, 53] width 217 height 19
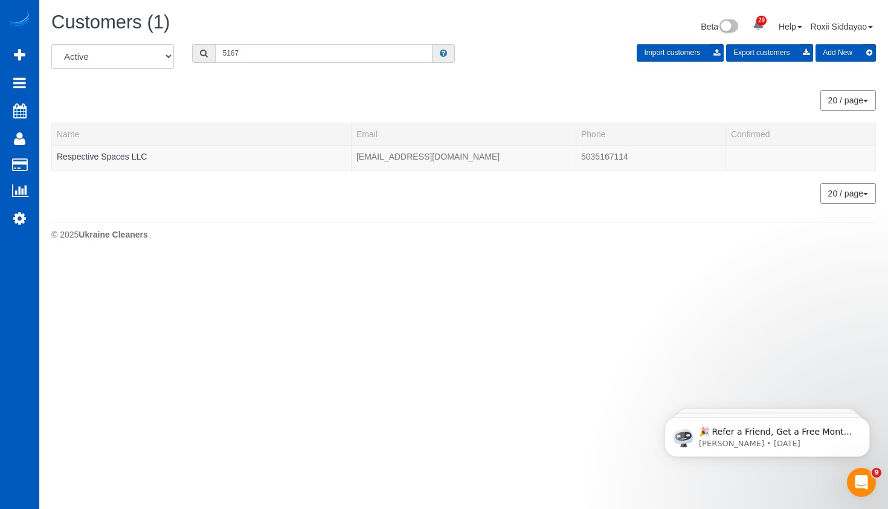
click at [275, 46] on input "5167" at bounding box center [323, 53] width 217 height 19
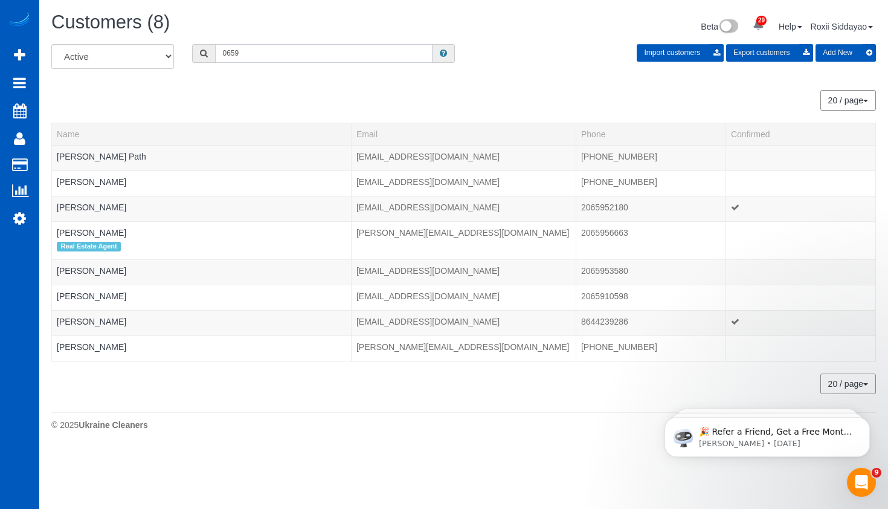
click at [263, 53] on input "0659" at bounding box center [323, 53] width 217 height 19
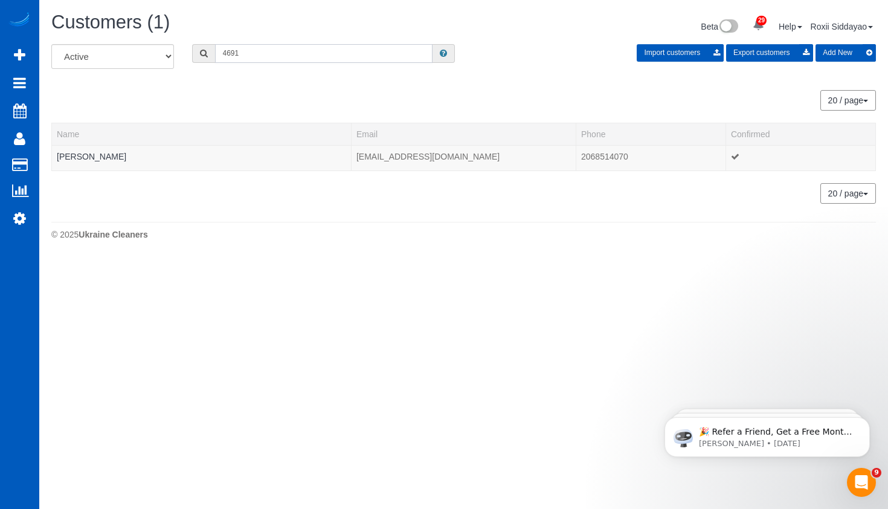
click at [297, 52] on input "4691" at bounding box center [323, 53] width 217 height 19
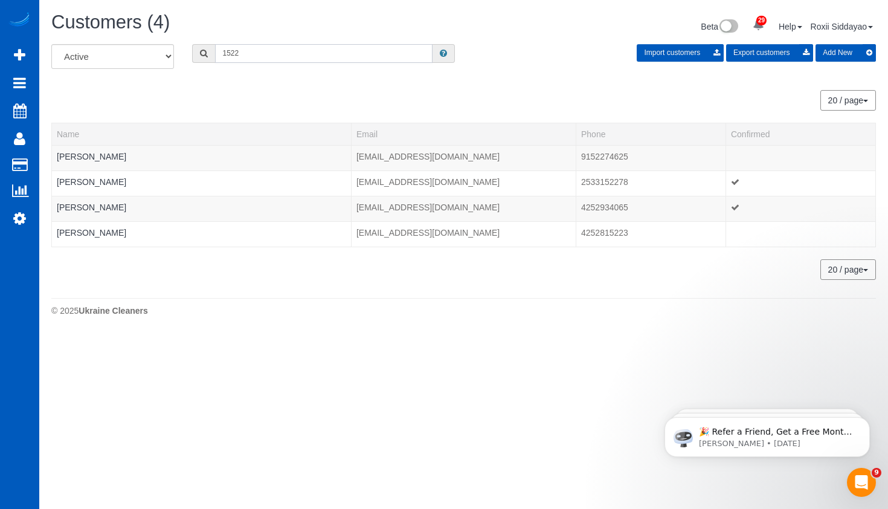
click at [264, 57] on input "1522" at bounding box center [323, 53] width 217 height 19
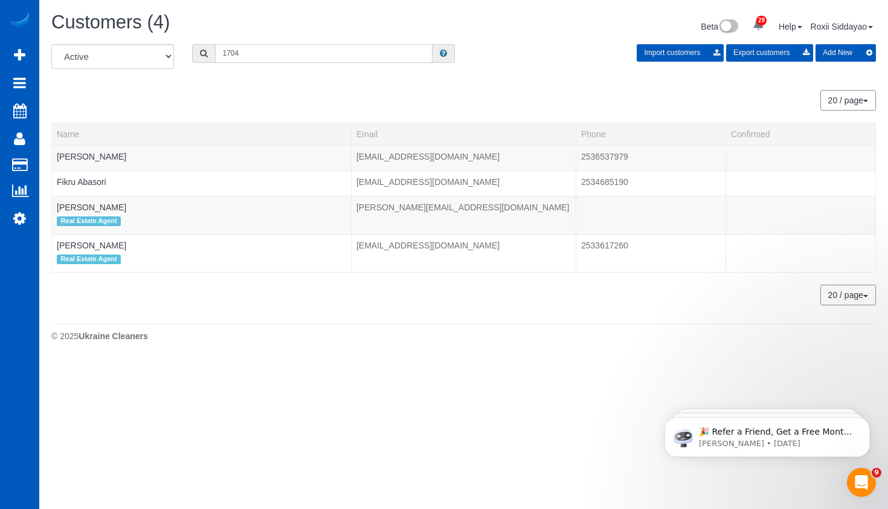
click at [265, 53] on input "1704" at bounding box center [323, 53] width 217 height 19
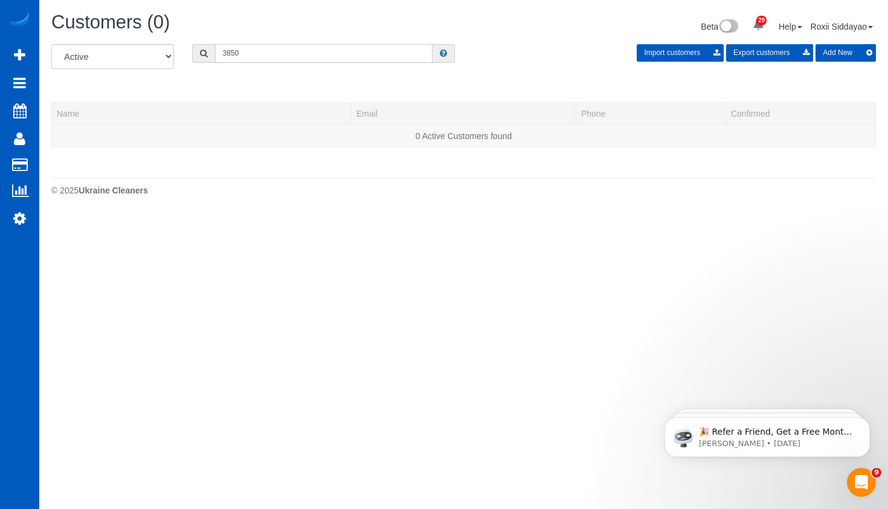
click at [272, 53] on input "3850" at bounding box center [323, 53] width 217 height 19
click at [315, 54] on input "9190" at bounding box center [323, 53] width 217 height 19
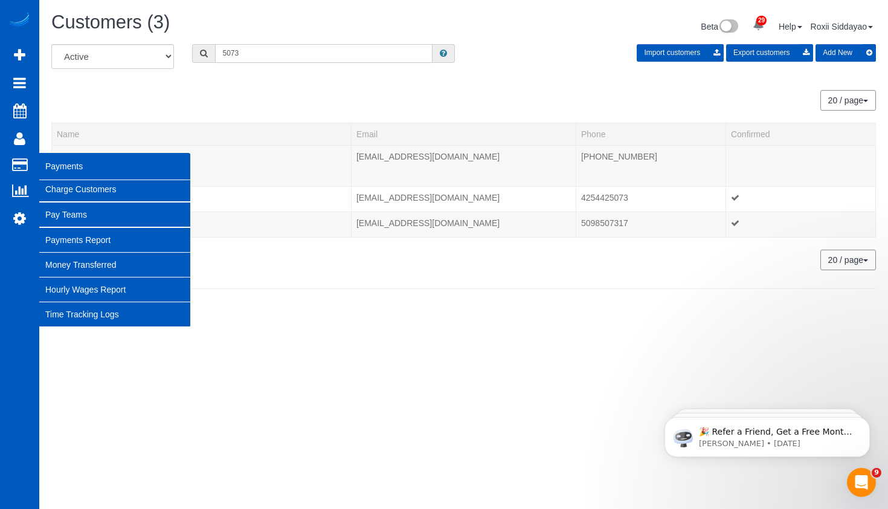
type input "5073"
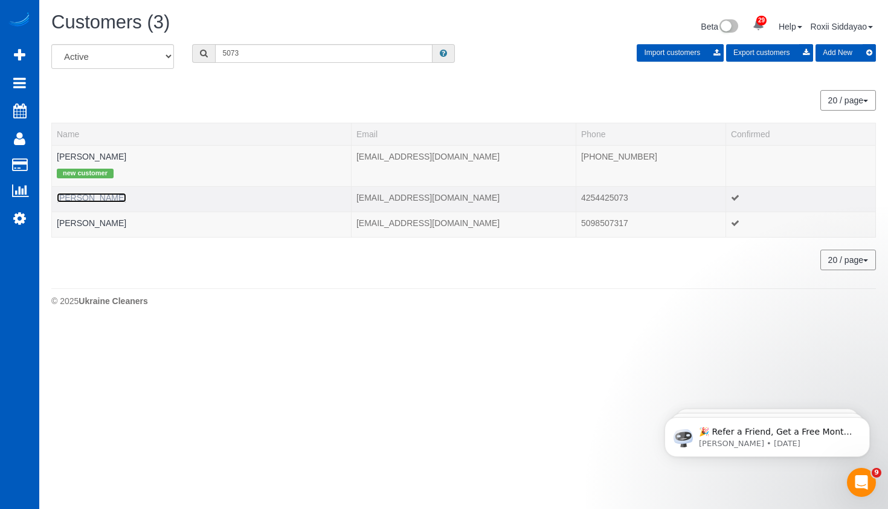
click at [98, 201] on link "Jessica Drain" at bounding box center [91, 198] width 69 height 10
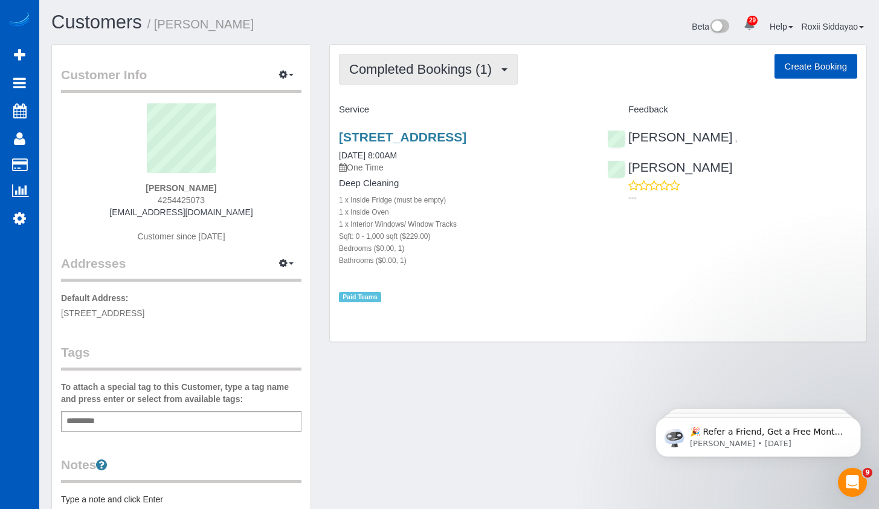
click at [460, 70] on span "Completed Bookings (1)" at bounding box center [423, 69] width 149 height 15
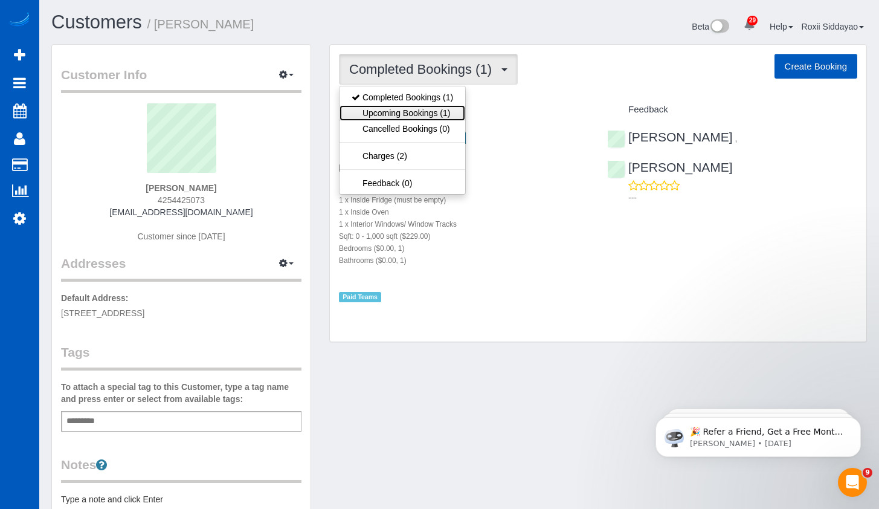
click at [443, 116] on link "Upcoming Bookings (1)" at bounding box center [402, 113] width 126 height 16
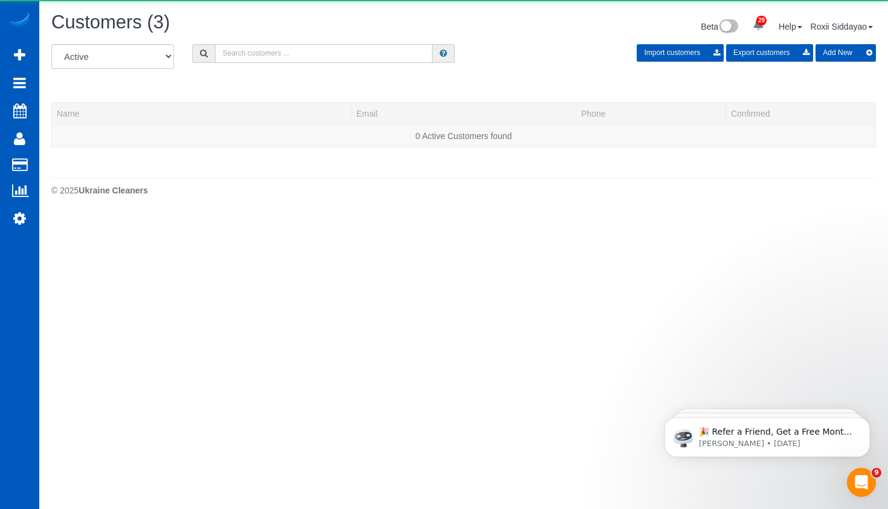
click at [306, 54] on input "text" at bounding box center [323, 53] width 217 height 19
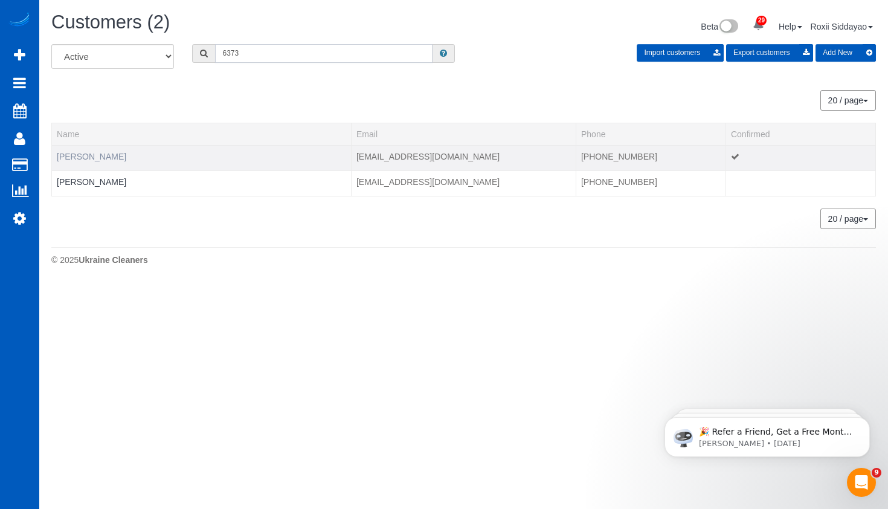
type input "6373"
click at [77, 160] on link "Joel Carlson" at bounding box center [91, 157] width 69 height 10
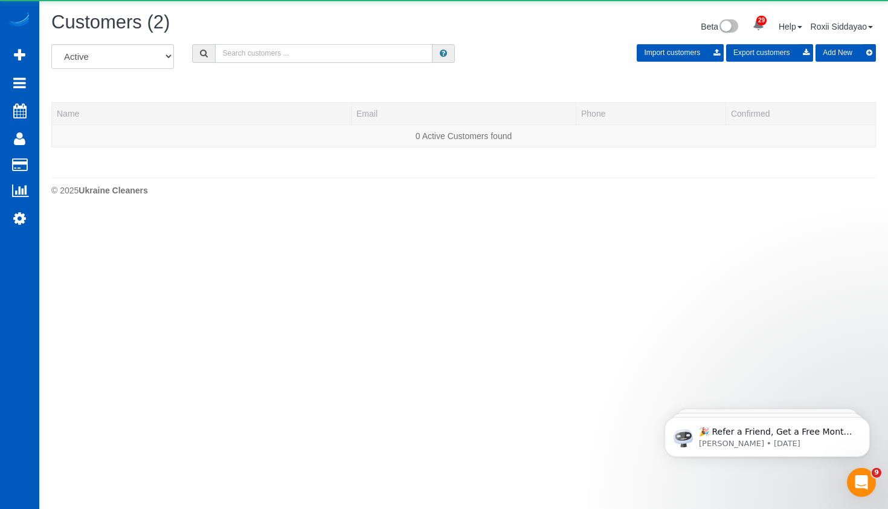
click at [281, 49] on input "text" at bounding box center [323, 53] width 217 height 19
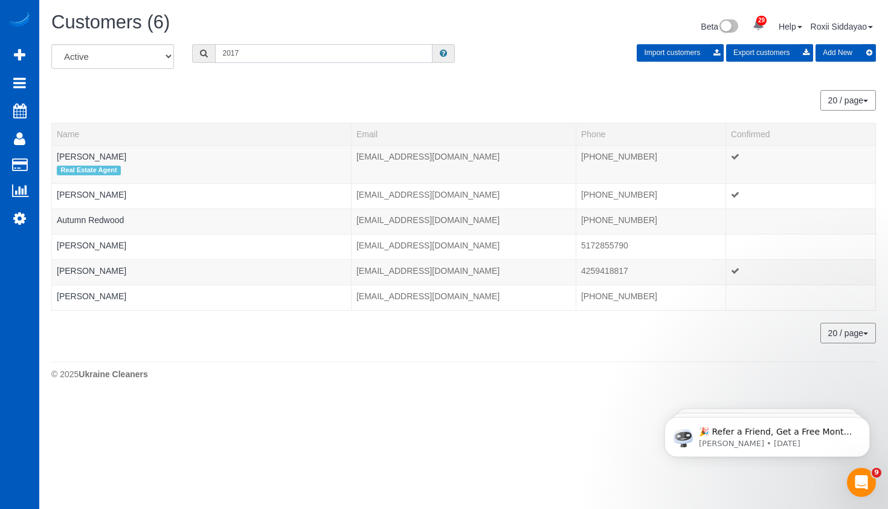
click at [272, 51] on input "2017" at bounding box center [323, 53] width 217 height 19
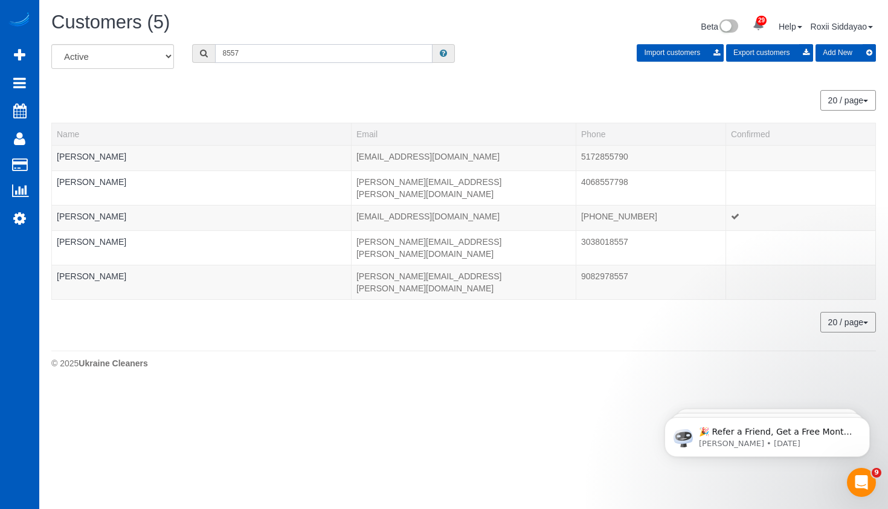
click at [229, 54] on input "8557" at bounding box center [323, 53] width 217 height 19
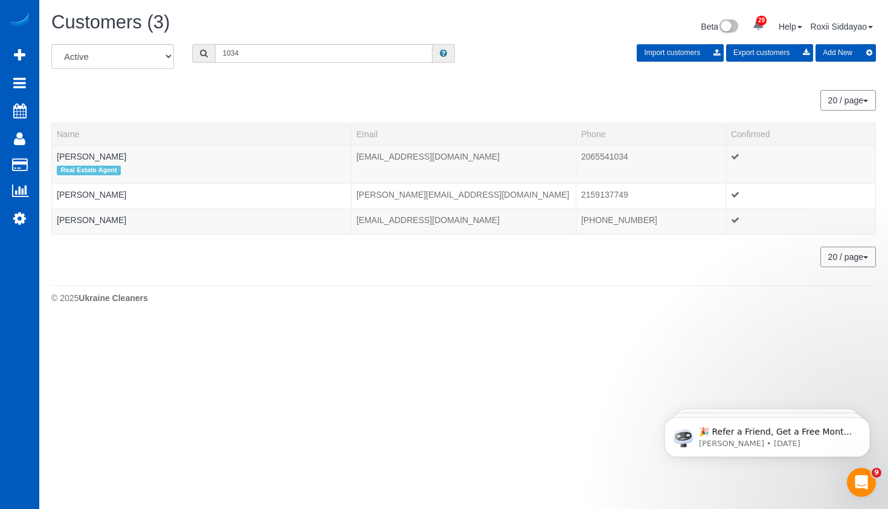
click at [240, 80] on div "All Active Archived 1034 Import customers Export customers Add New 20 / page 10…" at bounding box center [463, 155] width 824 height 223
click at [249, 56] on input "1034" at bounding box center [323, 53] width 217 height 19
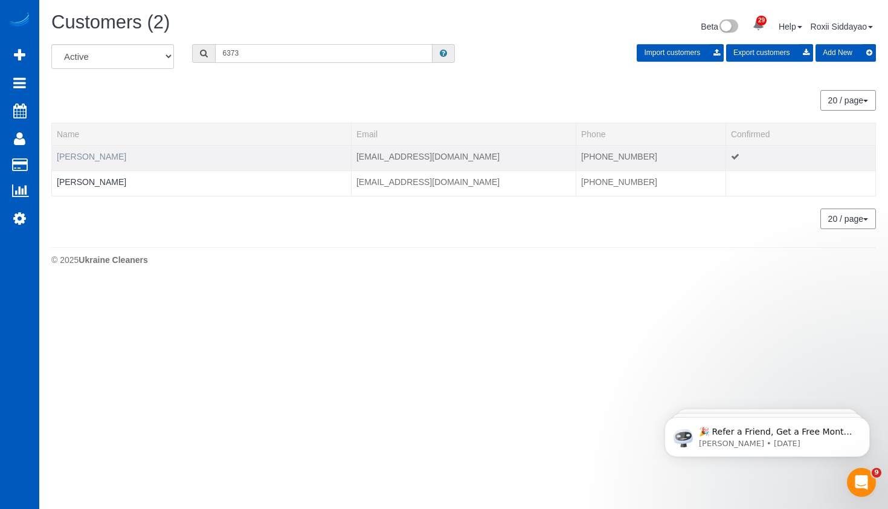
type input "6373"
click at [89, 152] on link "Joel Carlson" at bounding box center [91, 157] width 69 height 10
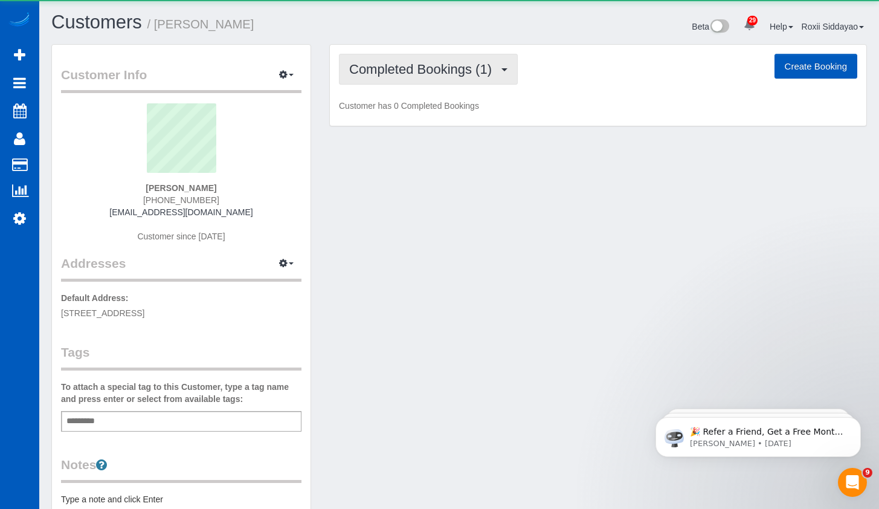
click at [444, 66] on span "Completed Bookings (1)" at bounding box center [423, 69] width 149 height 15
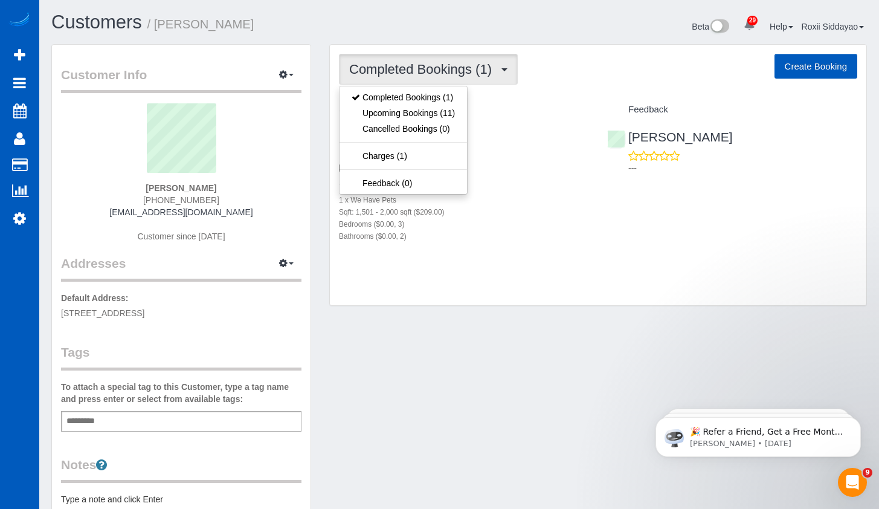
click at [466, 141] on link "5640 38th Ave Sw, Seattle, WA 98126" at bounding box center [402, 137] width 127 height 14
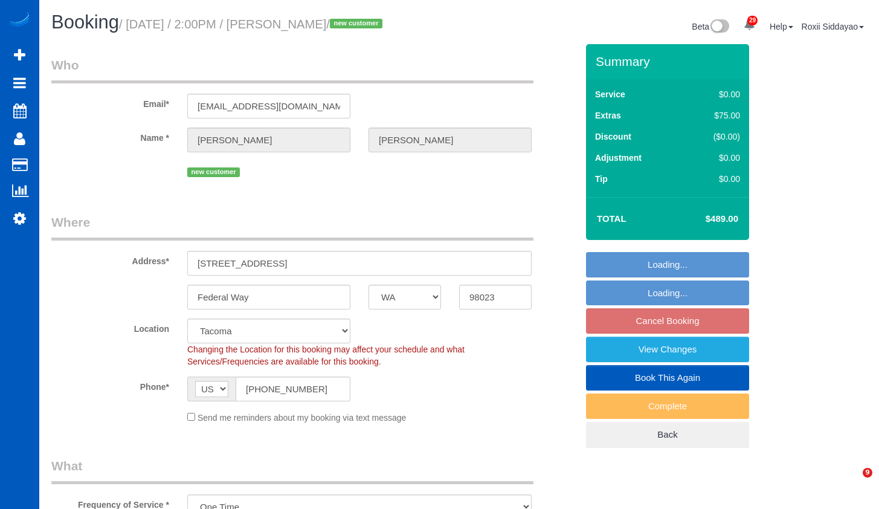
select select "WA"
select select "199"
select select "1001"
select select "3"
select select "2"
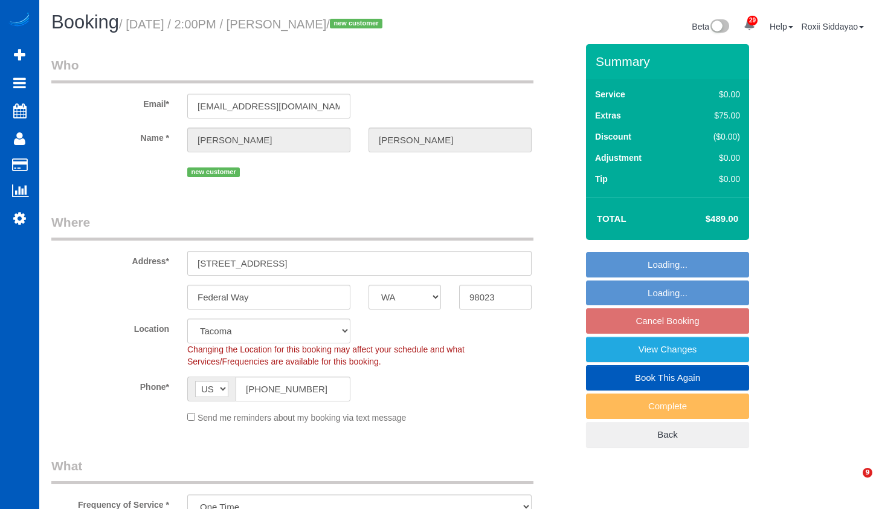
select select "number:8"
select select "spot1"
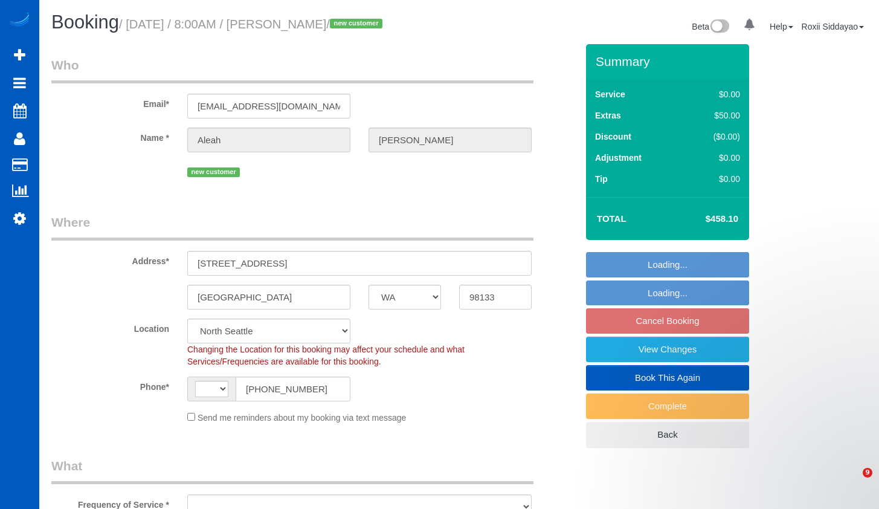
select select "WA"
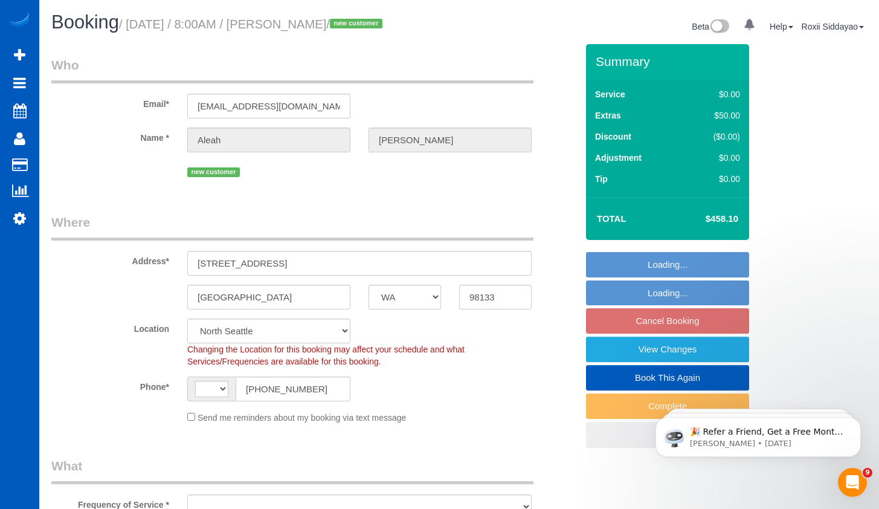
select select "string:[GEOGRAPHIC_DATA]"
select select "object:1043"
select select "199"
select select "1501"
select select "3"
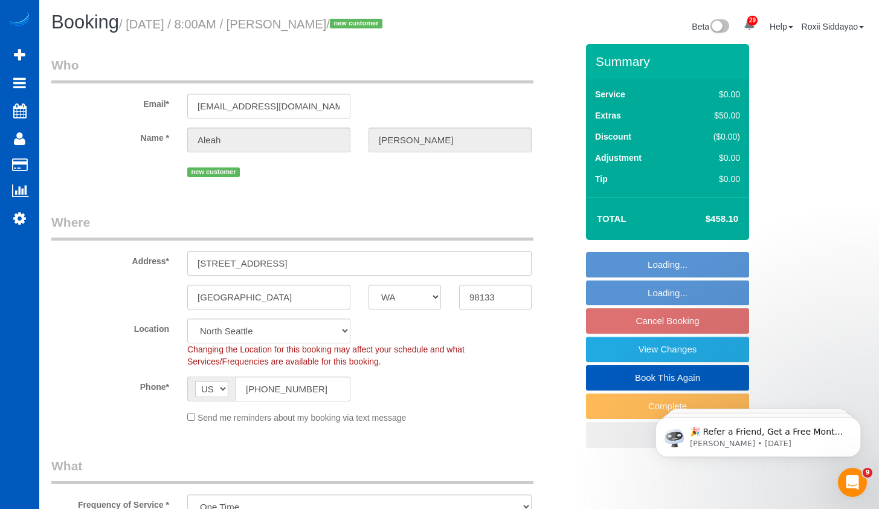
select select "2"
select select "spot1"
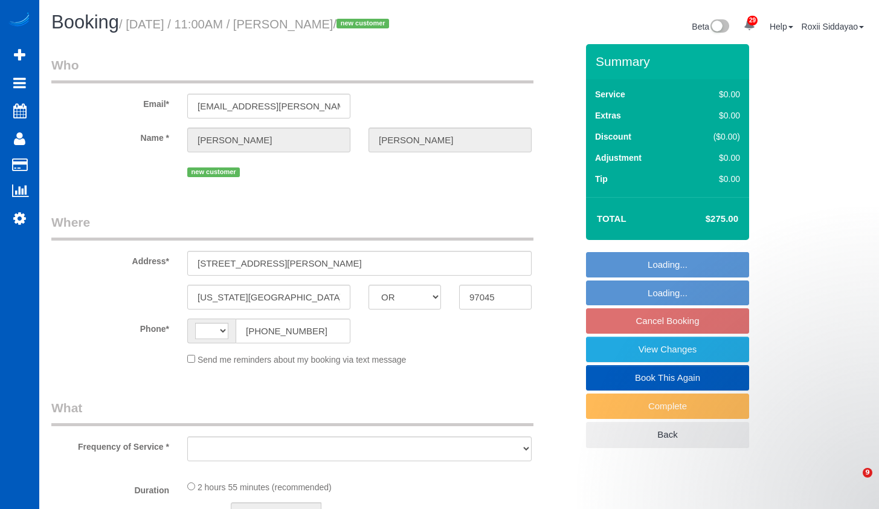
select select "OR"
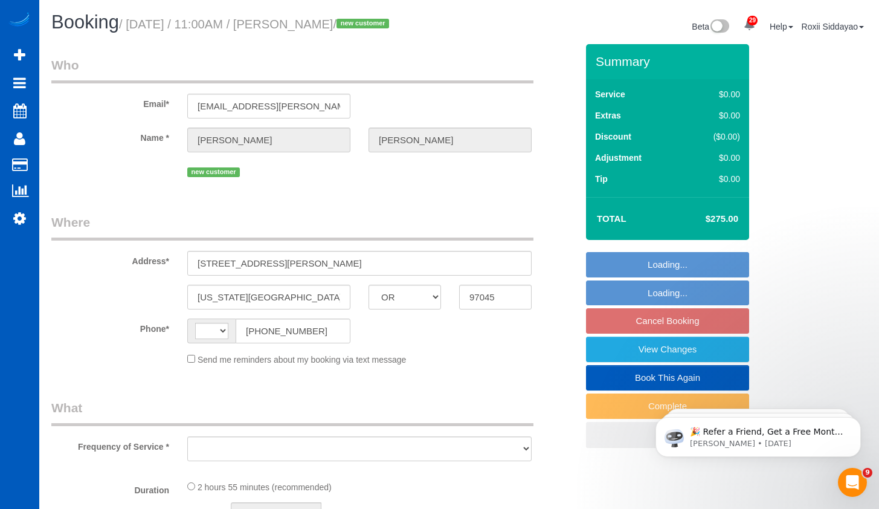
select select "string:US"
select select "object:745"
select select "string:fspay-ed98ada8-e2e9-4996-84cb-db0f429bcf93"
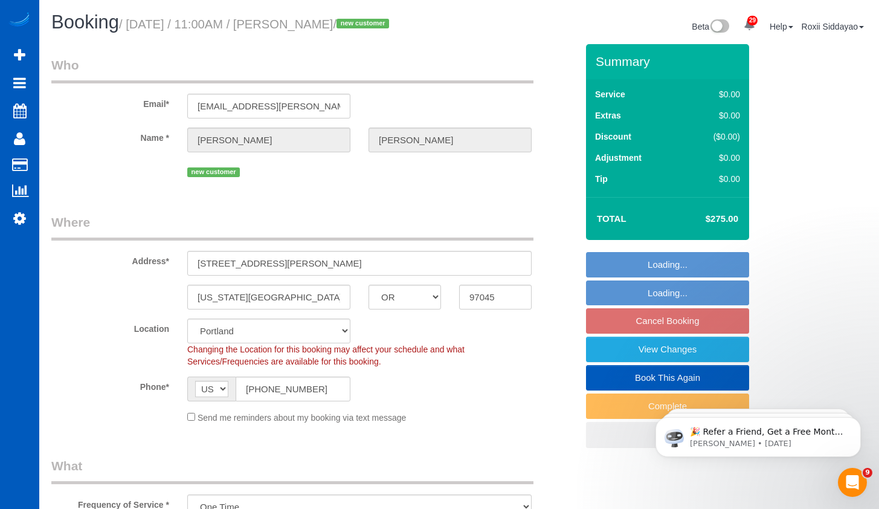
select select "spot2"
select select "199"
select select "2"
select select "object:1133"
select select "2"
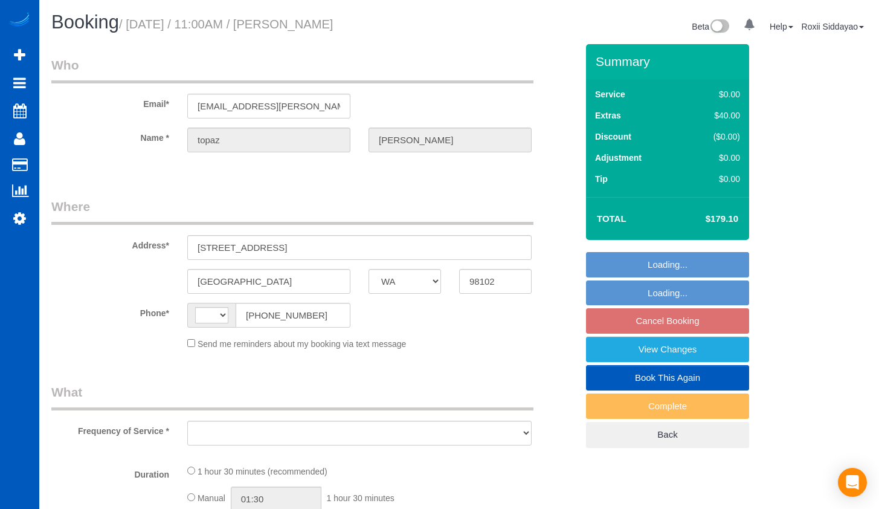
select select "WA"
select select "199"
select select "2"
select select "number:8"
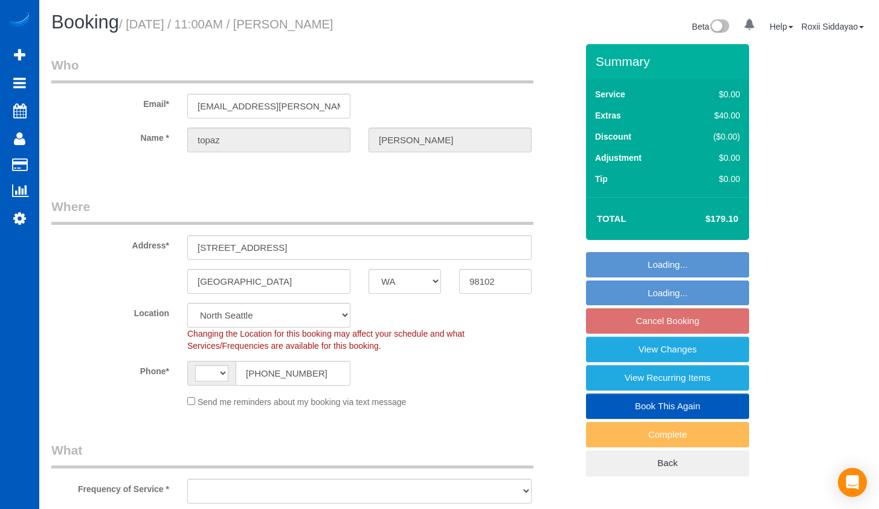
select select "string:US"
select select "object:1044"
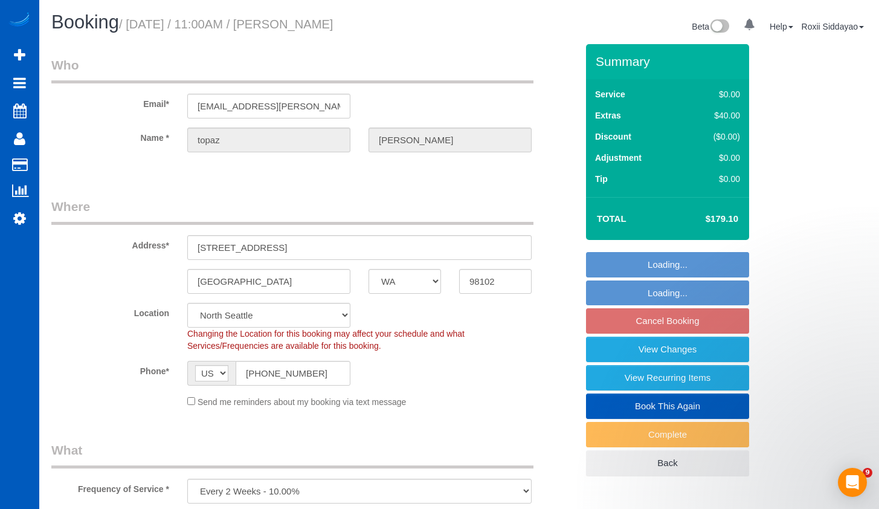
select select "spot2"
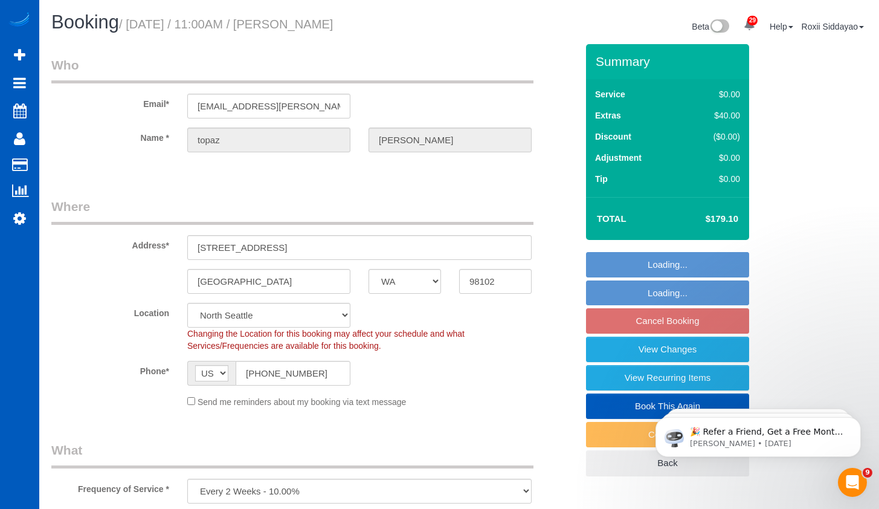
select select "object:1254"
select select "2"
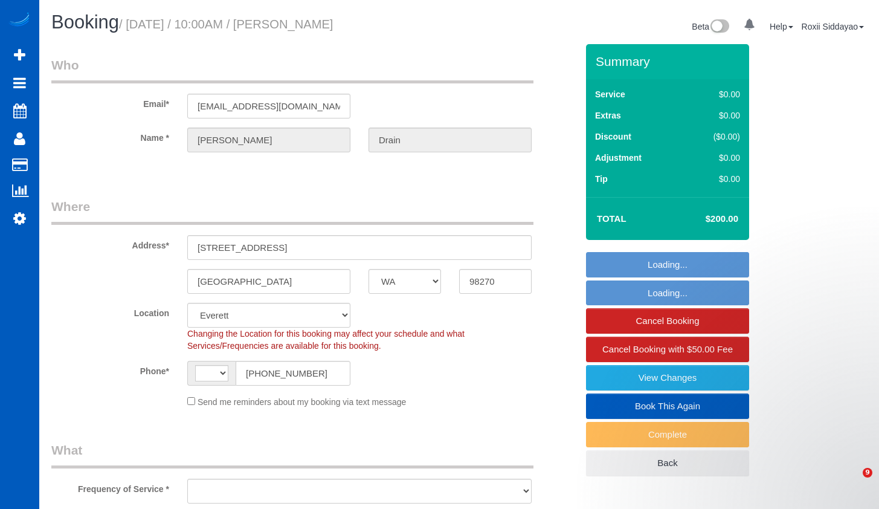
select select "WA"
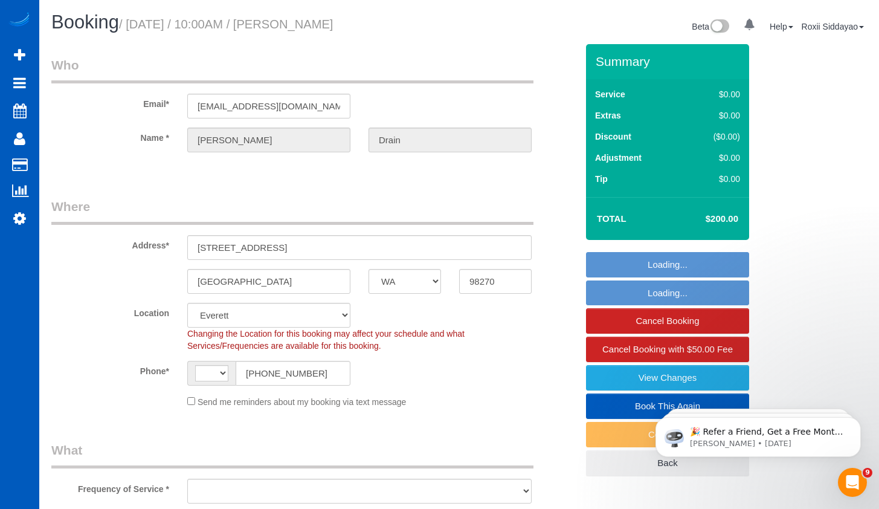
select select "string:[GEOGRAPHIC_DATA]"
select select "string:fspay-4ecf7769-d0b8-49cb-b36d-a8f3ed088c59"
select select "object:1038"
select select "199"
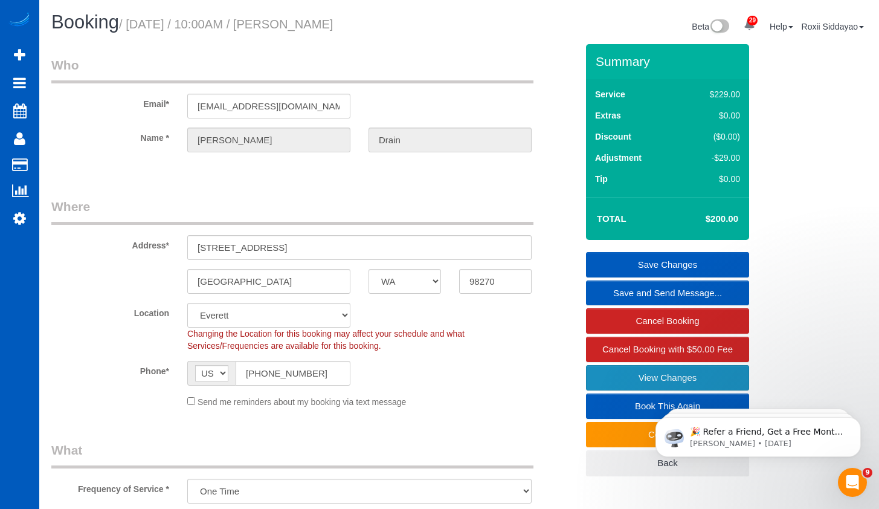
click at [654, 379] on link "View Changes" at bounding box center [667, 377] width 163 height 25
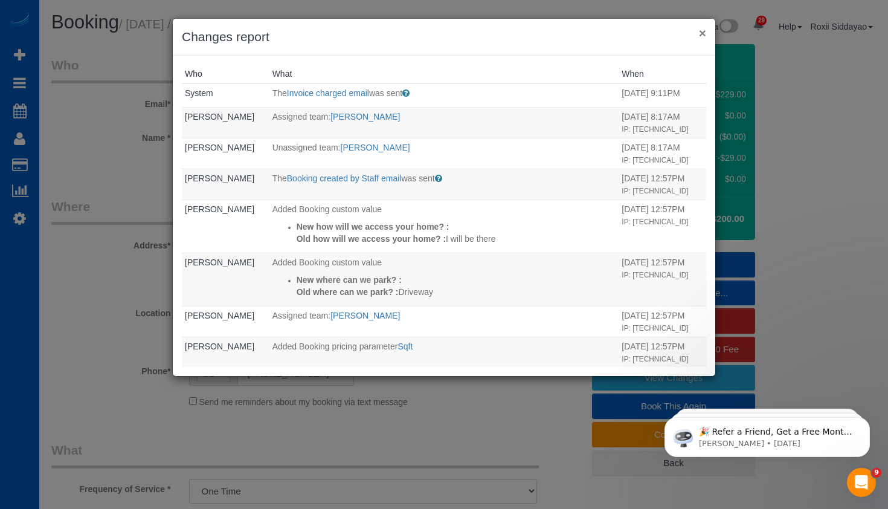
click at [704, 34] on button "×" at bounding box center [702, 33] width 7 height 13
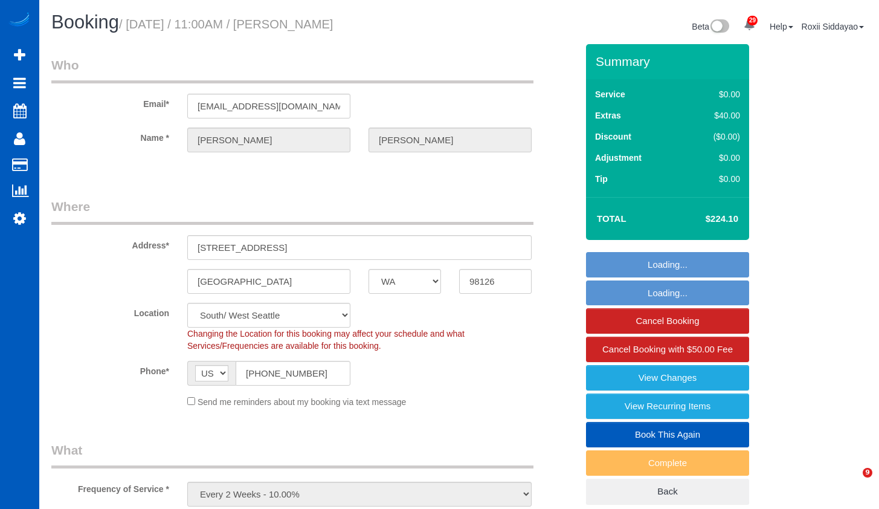
select select "WA"
select select "199"
select select "1501"
select select "3"
select select "2"
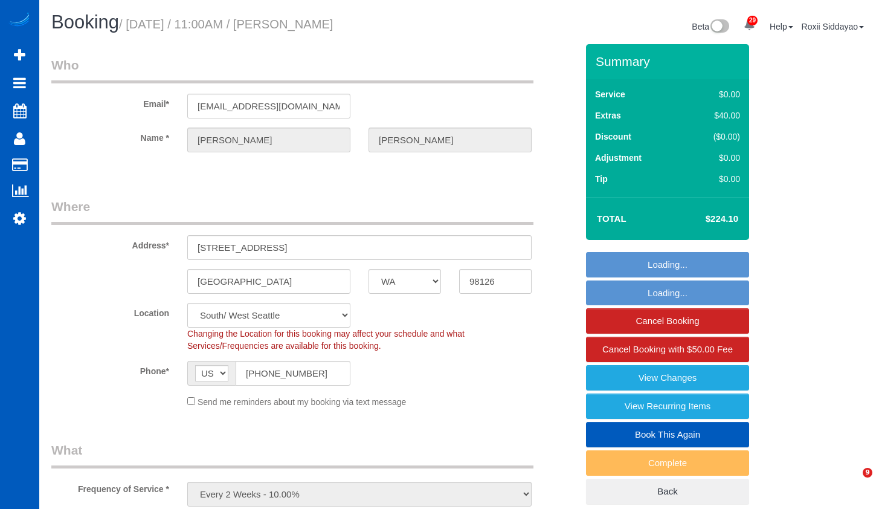
select select "number:8"
select select "object:1211"
select select "spot1"
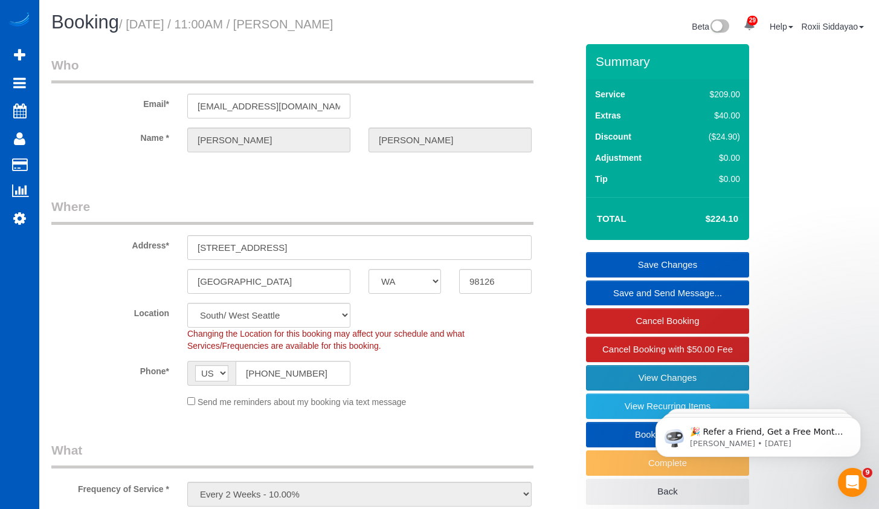
click at [674, 377] on link "View Changes" at bounding box center [667, 377] width 163 height 25
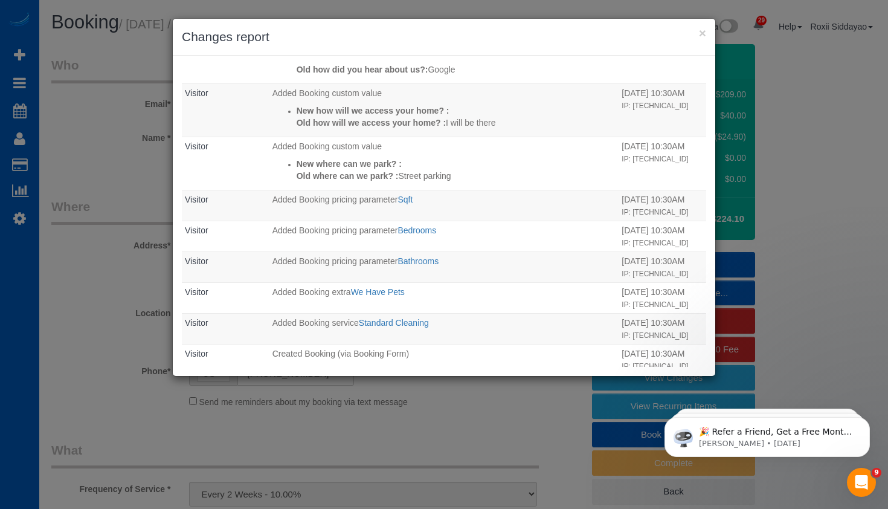
scroll to position [466, 0]
